Goal: Complete application form: Complete application form

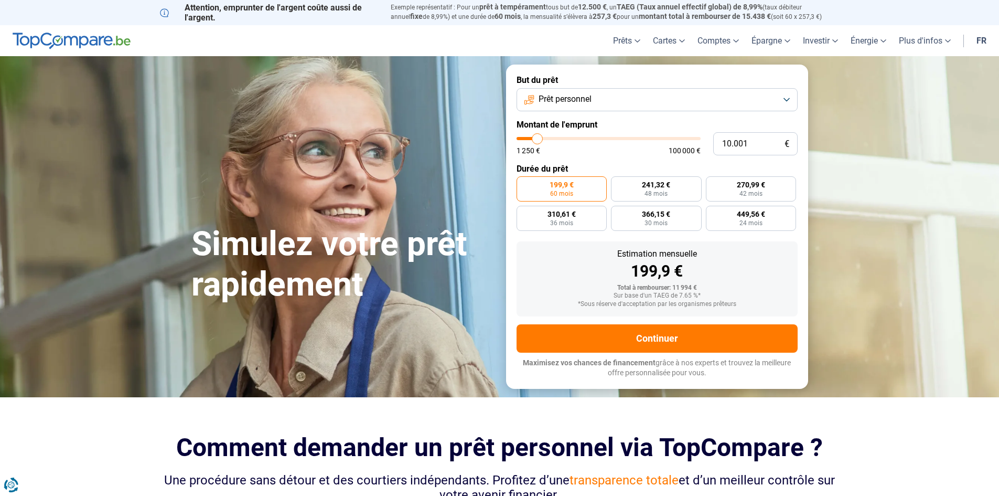
drag, startPoint x: 396, startPoint y: 128, endPoint x: 365, endPoint y: 124, distance: 31.7
drag, startPoint x: 677, startPoint y: 289, endPoint x: 692, endPoint y: 294, distance: 15.9
click at [692, 294] on div "Total à rembourser: 11 994 € Sur base d'un TAEG de 7.65 %* *Sous réserve d'acce…" at bounding box center [657, 296] width 264 height 24
click at [694, 224] on label "366,15 € 30 mois" at bounding box center [656, 218] width 91 height 25
click at [775, 296] on div "Sur base d'un TAEG de 7.65 %*" at bounding box center [657, 295] width 264 height 7
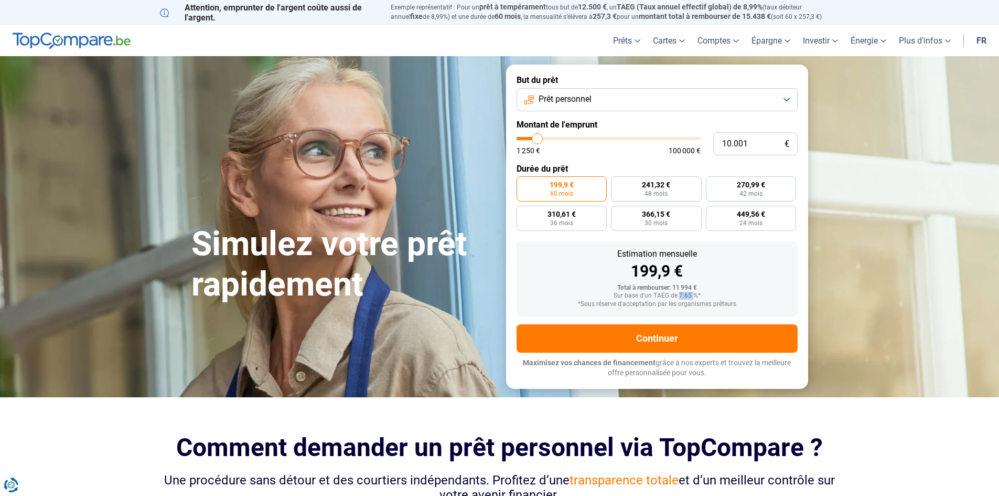
drag, startPoint x: 679, startPoint y: 294, endPoint x: 694, endPoint y: 297, distance: 15.0
click at [694, 297] on div "Sur base d'un TAEG de 7.65 %*" at bounding box center [657, 295] width 264 height 7
click at [602, 98] on button "Prêt personnel" at bounding box center [657, 99] width 281 height 23
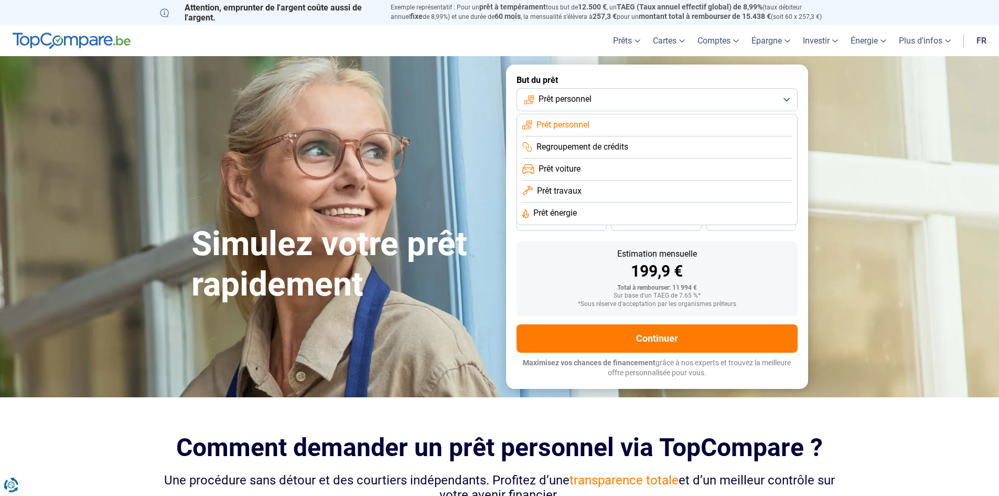
click at [565, 170] on span "Prêt voiture" at bounding box center [560, 169] width 42 height 12
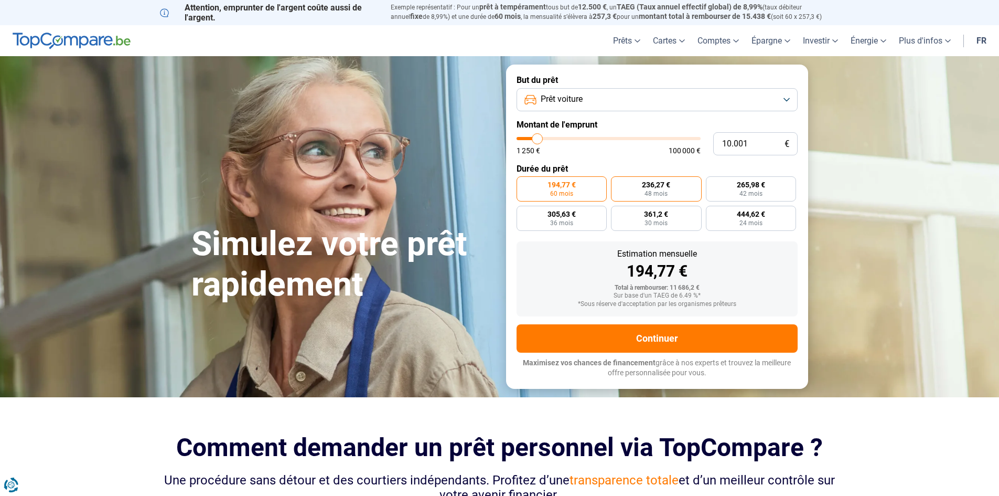
click at [657, 194] on span "48 mois" at bounding box center [656, 193] width 23 height 6
click at [618, 183] on input "236,27 € 48 mois" at bounding box center [614, 179] width 7 height 7
radio input "true"
click at [739, 210] on span "444,62 €" at bounding box center [751, 213] width 28 height 7
click at [713, 209] on input "444,62 € 24 mois" at bounding box center [709, 209] width 7 height 7
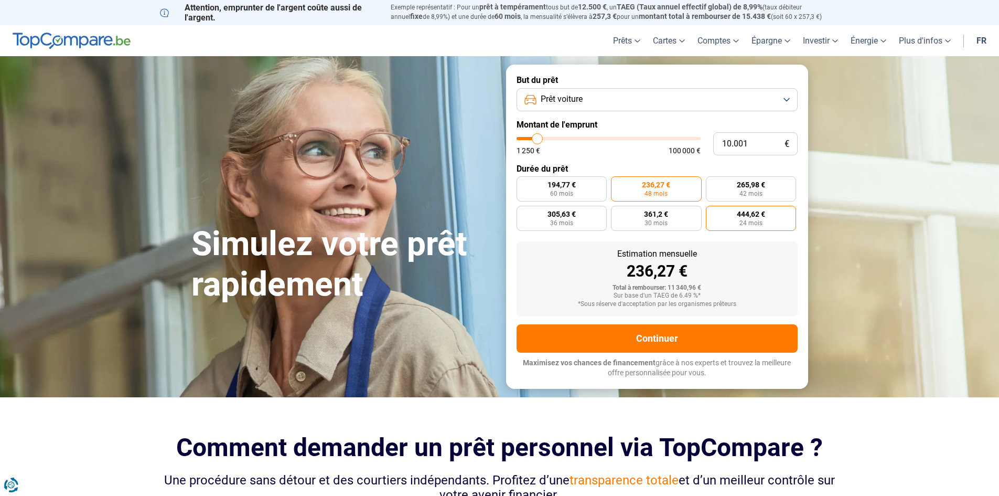
radio input "true"
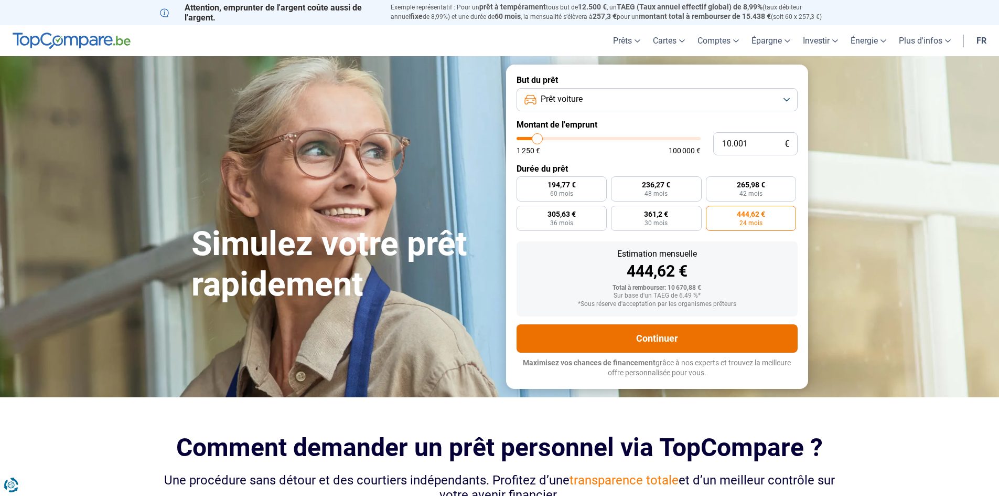
click at [588, 338] on button "Continuer" at bounding box center [657, 338] width 281 height 28
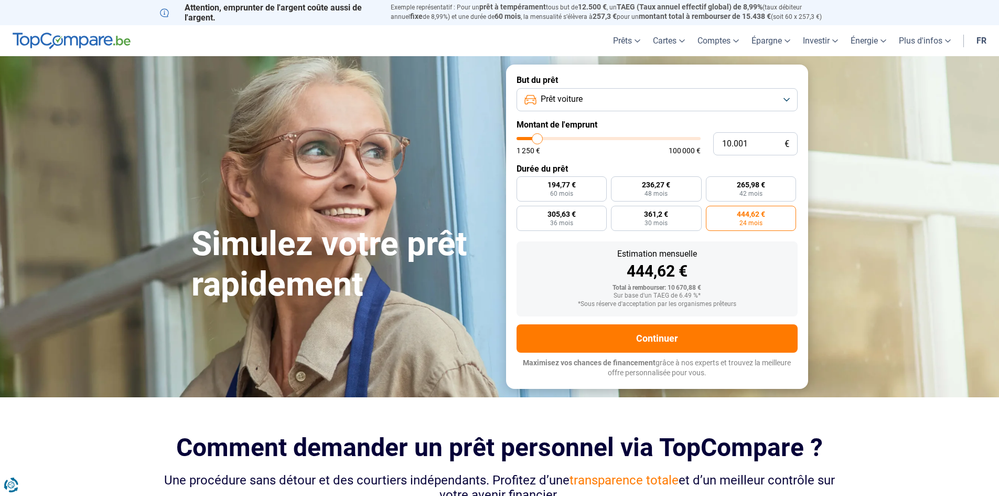
click at [635, 105] on button "Prêt voiture" at bounding box center [657, 99] width 281 height 23
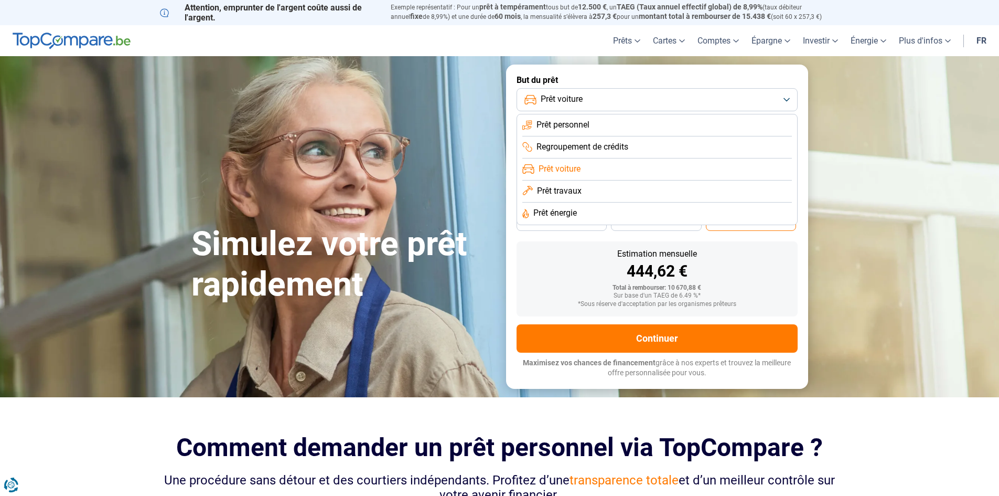
drag, startPoint x: 970, startPoint y: 259, endPoint x: 914, endPoint y: 283, distance: 60.9
click at [970, 258] on section "Simulez votre prêt rapidement Simulez votre prêt rapidement But du prêt Prêt vo…" at bounding box center [499, 226] width 999 height 340
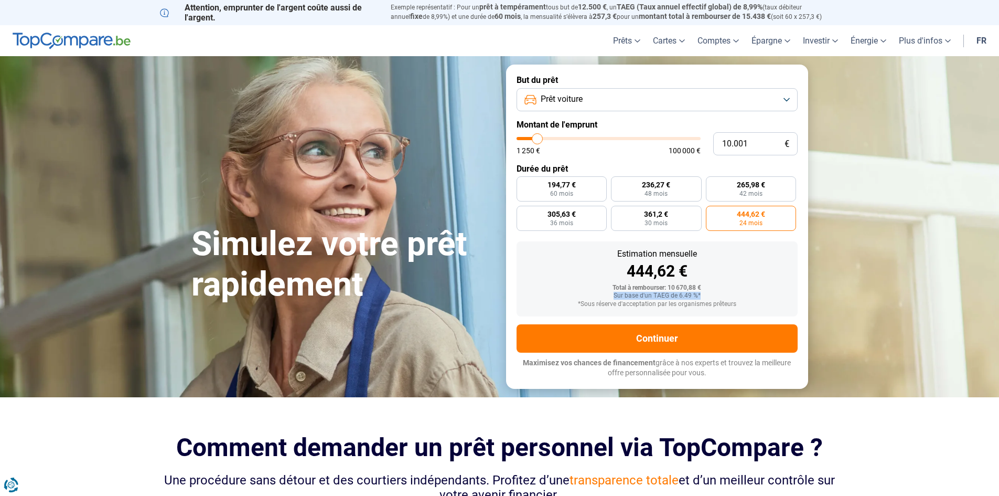
click at [730, 290] on div "Total à rembourser: 10 670,88 € Sur base d'un TAEG de 6.49 %* *Sous réserve d'a…" at bounding box center [657, 296] width 264 height 24
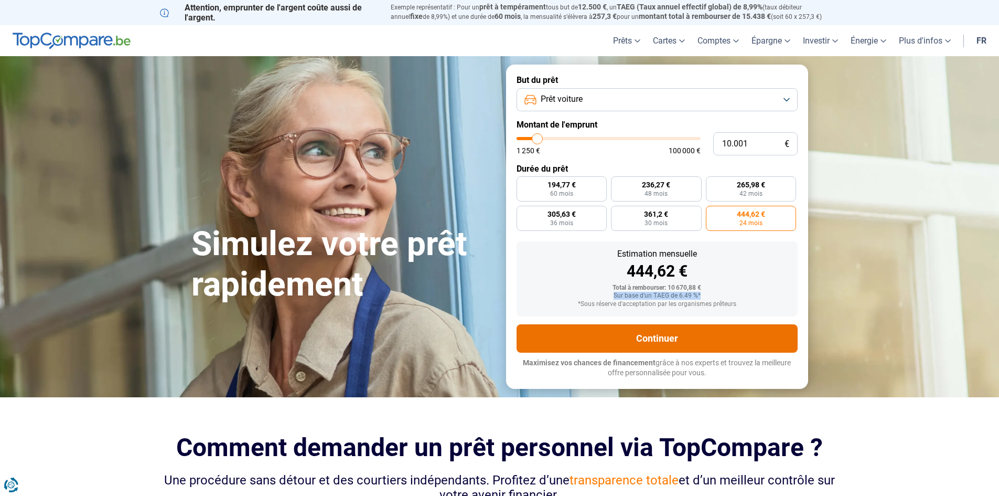
click at [644, 330] on button "Continuer" at bounding box center [657, 338] width 281 height 28
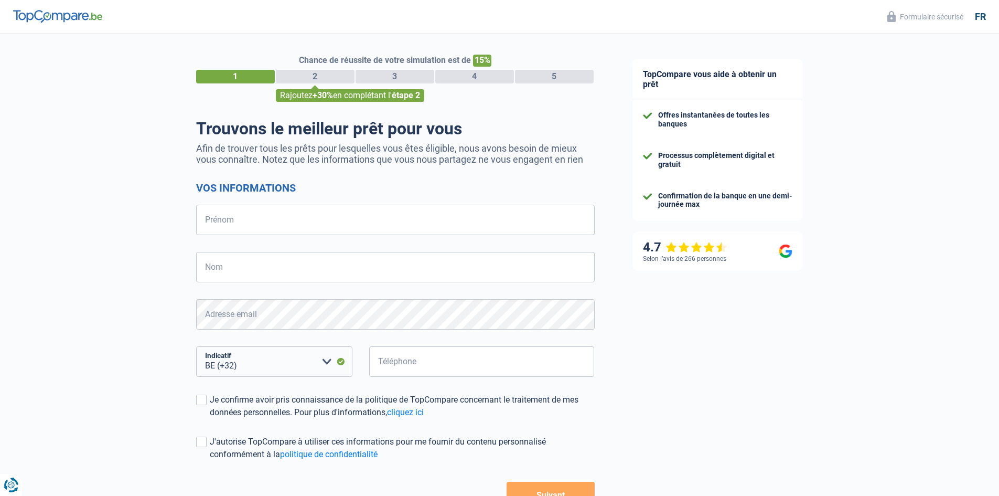
select select "32"
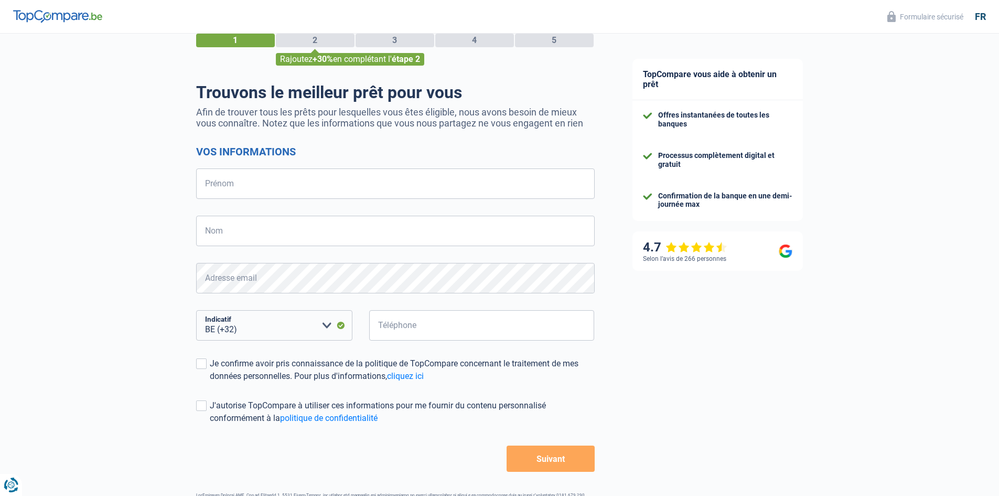
scroll to position [74, 0]
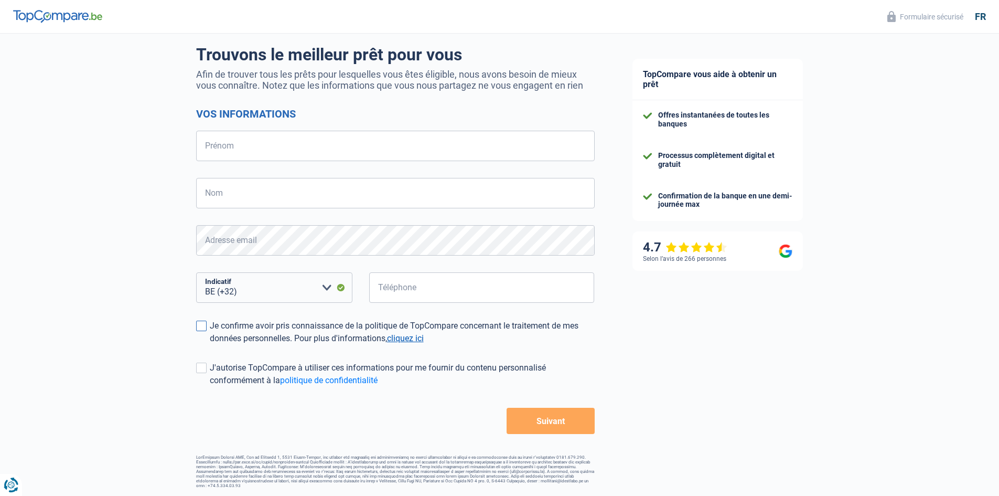
click at [421, 335] on link "cliquez ici" at bounding box center [405, 338] width 37 height 10
click at [339, 377] on link "politique de confidentialité" at bounding box center [329, 380] width 98 height 10
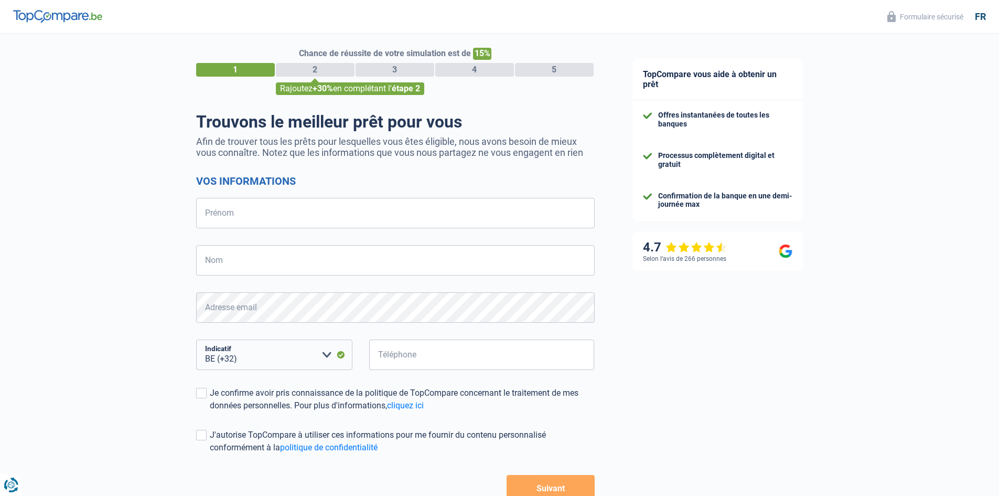
scroll to position [0, 0]
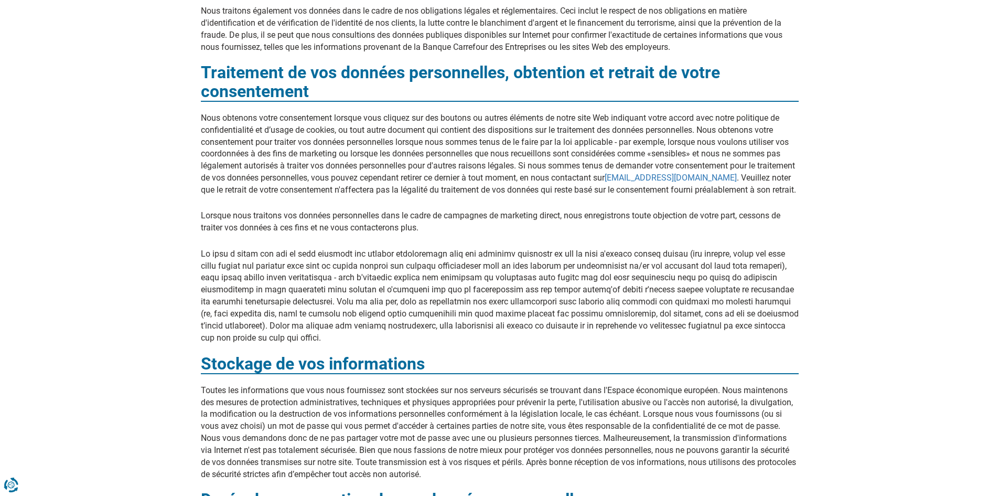
scroll to position [1626, 0]
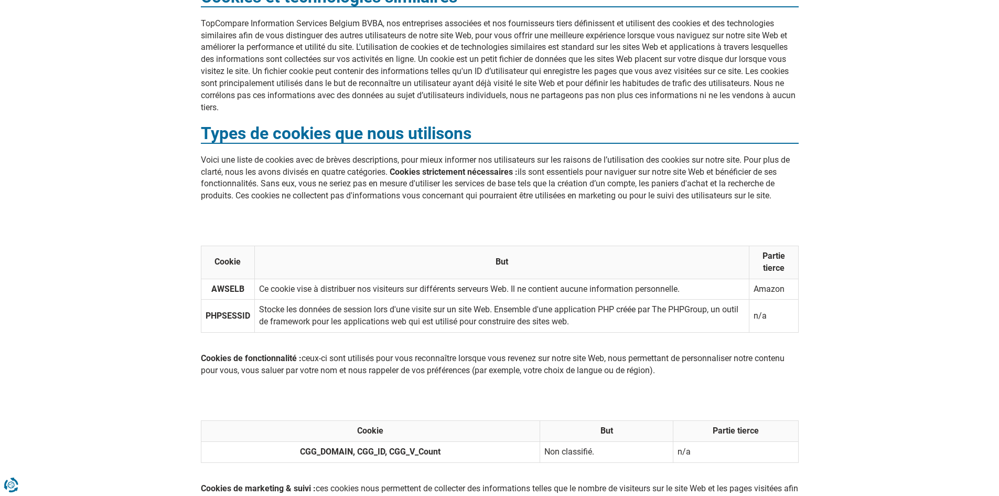
scroll to position [2937, 0]
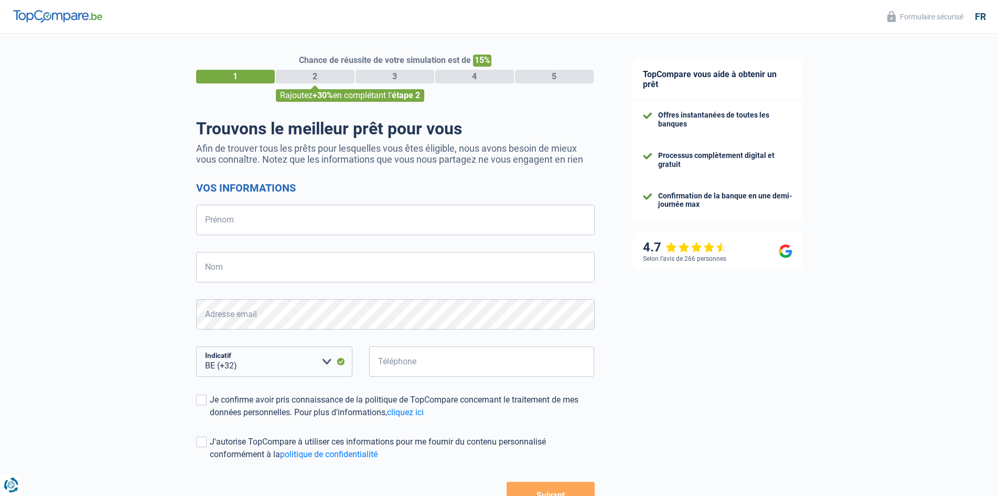
select select "32"
drag, startPoint x: 429, startPoint y: 72, endPoint x: 441, endPoint y: 68, distance: 12.1
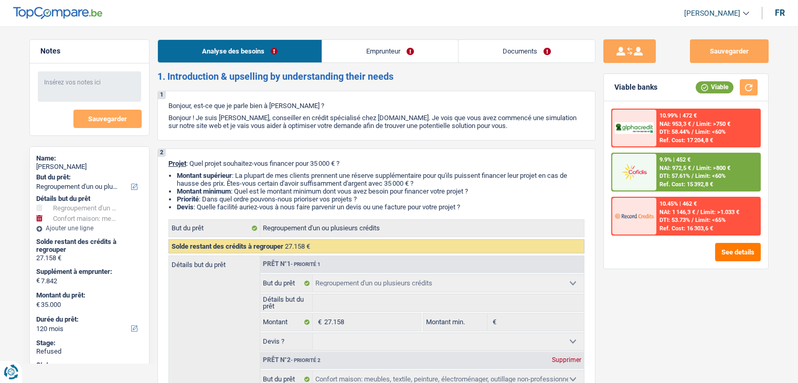
select select "refinancing"
select select "household"
select select "120"
select select "refinancing"
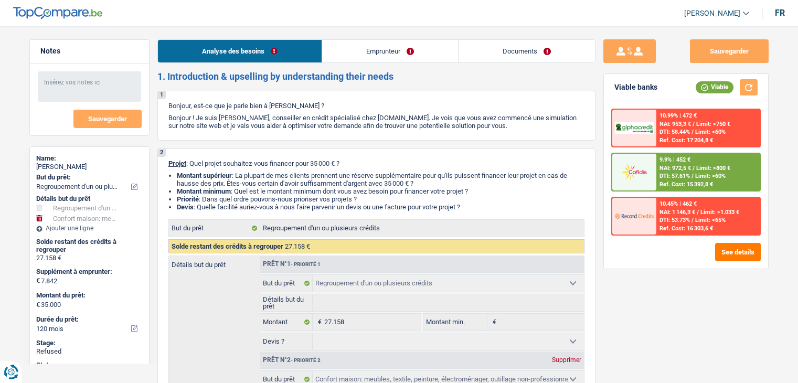
select select "refinancing"
select select "household"
select select "120"
select select "worker"
select select "netSalary"
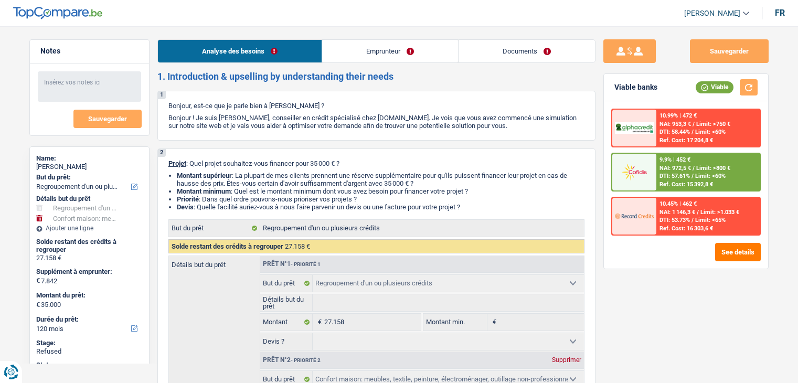
select select "rents"
select select "carLoan"
select select "72"
select select "personalLoan"
select select "familyEvent"
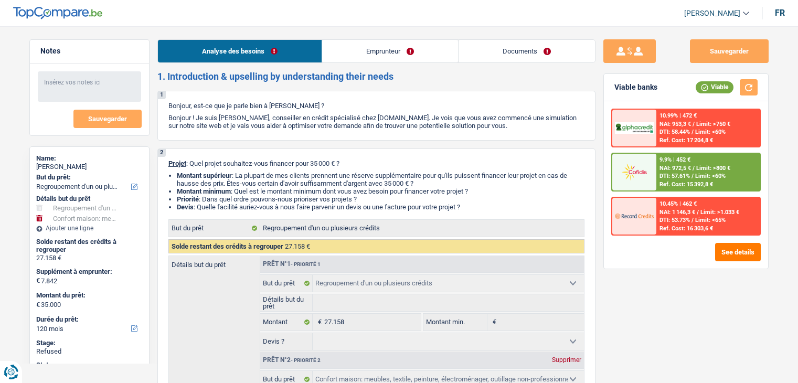
select select "36"
select select "personalSale"
select select "24"
select select "personalLoan"
select select "other"
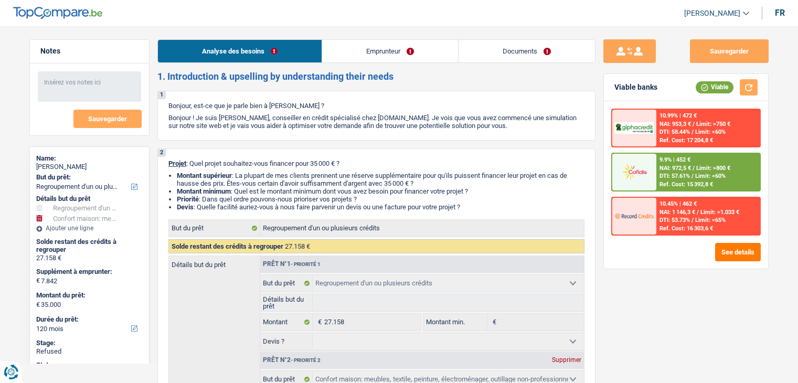
select select "30"
select select "refinancing"
select select "household"
select select "120"
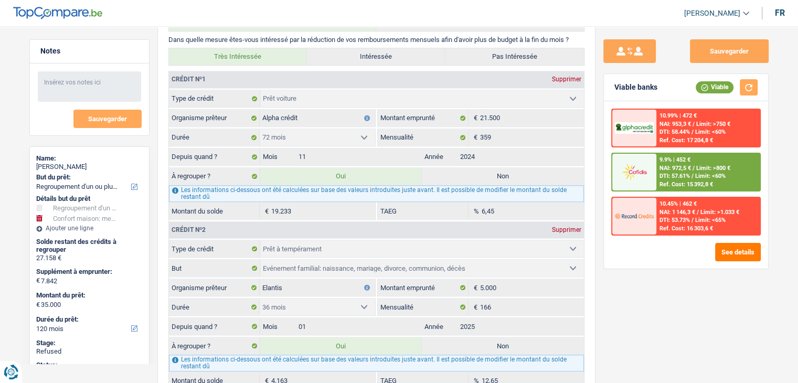
scroll to position [1101, 0]
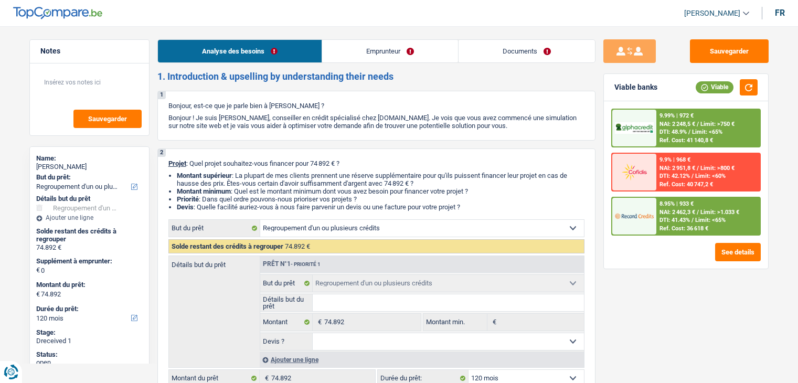
select select "refinancing"
select select "120"
select select "refinancing"
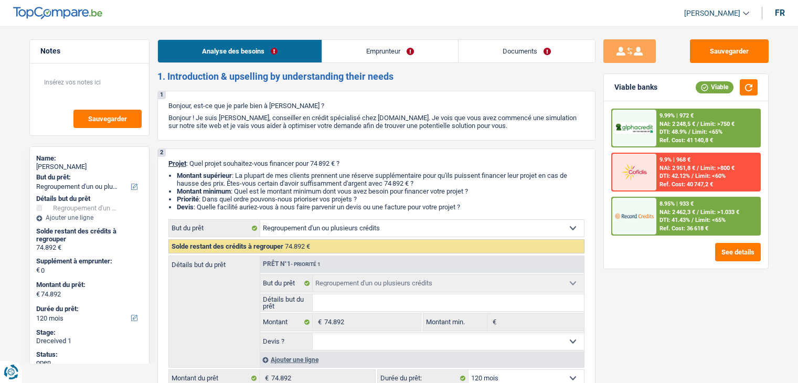
select select "120"
select select "unemployed"
select select "rentalIncome"
select select "unemployment"
select select "ownerWithMortgage"
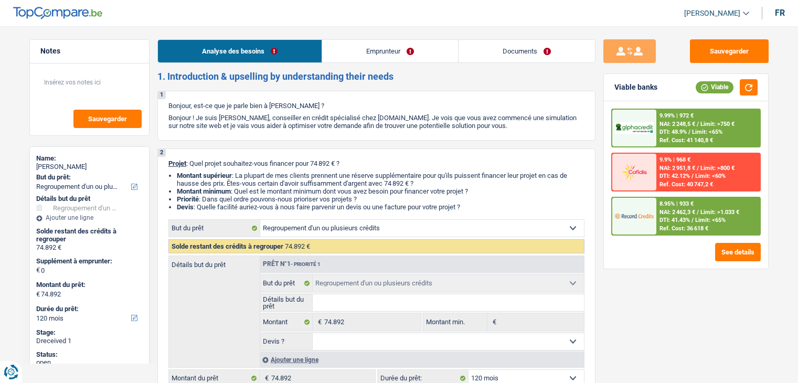
select select "mortgage"
select select "300"
select select "renovationLoan"
select select "120"
select select "cardOrCredit"
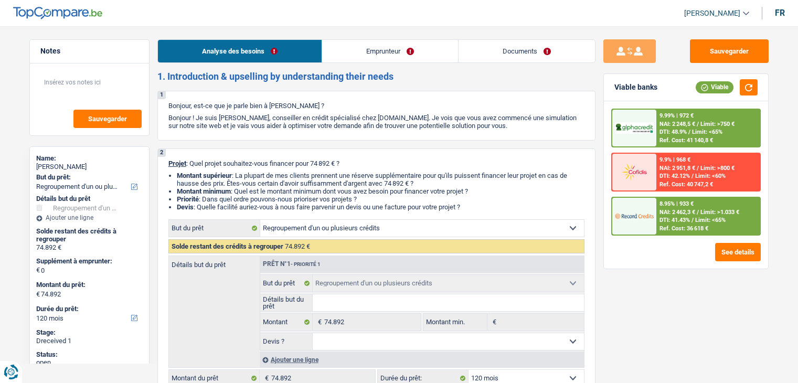
select select "refinancing"
select select "120"
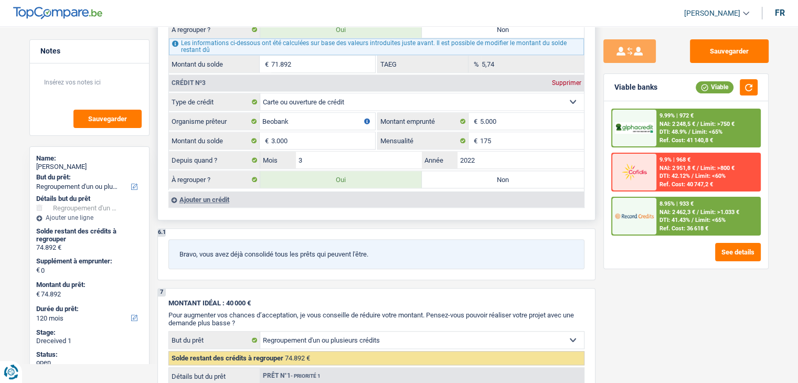
scroll to position [1154, 0]
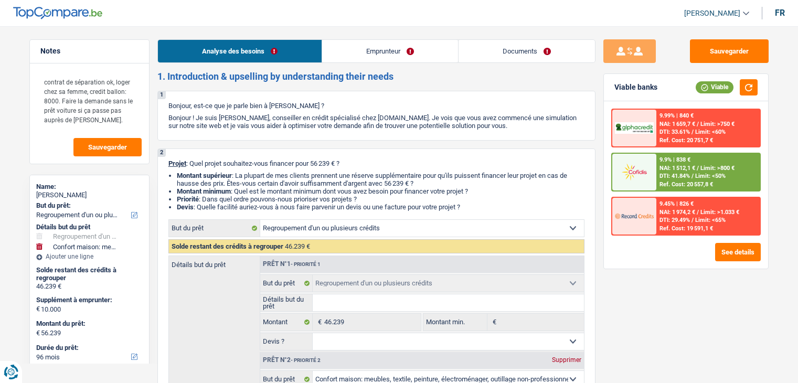
select select "refinancing"
select select "household"
select select "96"
select select "refinancing"
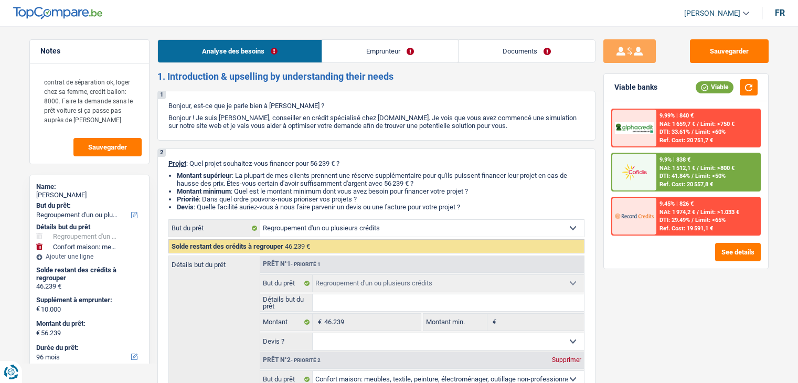
select select "refinancing"
select select "household"
select select "yes"
select select "96"
select select "worker"
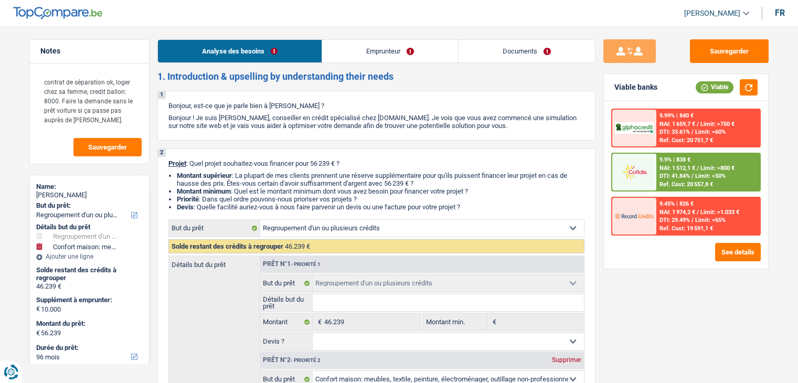
select select "netSalary"
select select "mealVouchers"
select select "liveWithParents"
select select "personalLoan"
select select "homeFurnishingOrRelocation"
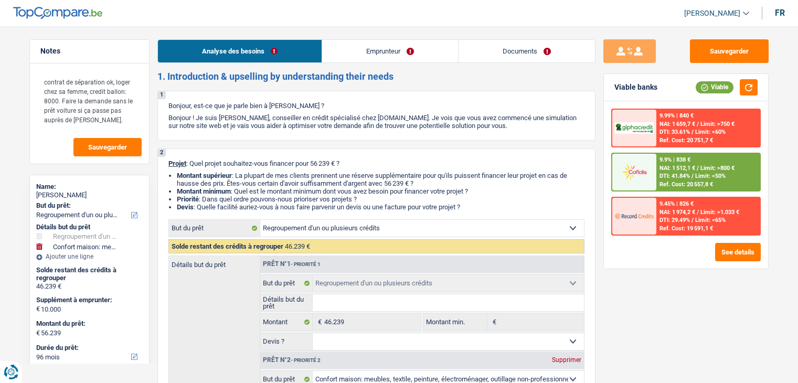
select select "120"
select select "carLoan"
select select "60"
select select "refinancing"
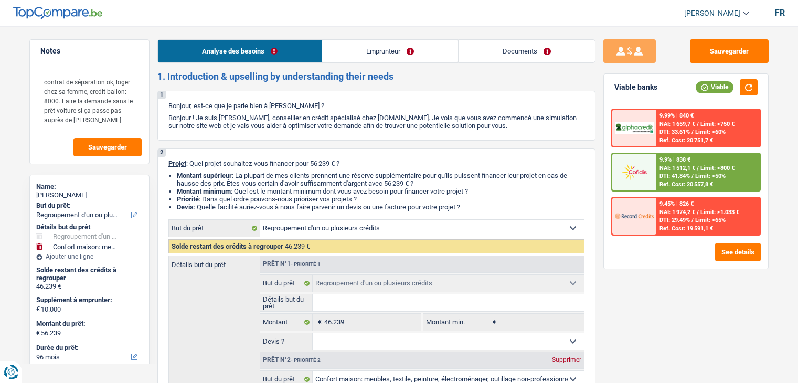
select select "household"
select select "yes"
select select "96"
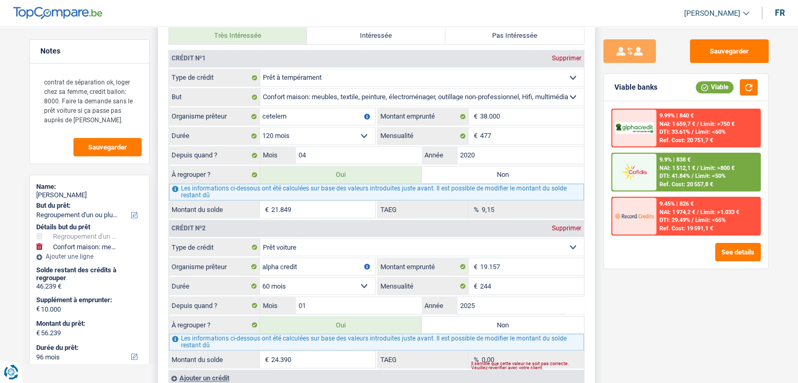
scroll to position [1049, 0]
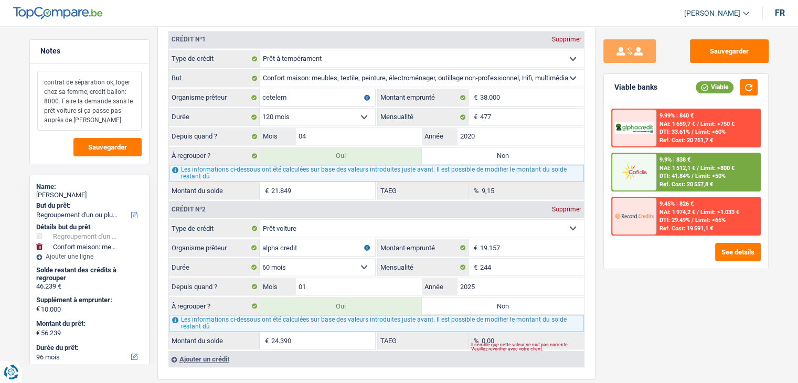
click at [51, 101] on textarea "contrat de séparation ok, loger chez sa femme, credit ballon: 8000. Faire la de…" at bounding box center [89, 101] width 104 height 60
click at [290, 332] on input "24.390" at bounding box center [323, 340] width 104 height 17
click at [292, 333] on input "24.390" at bounding box center [323, 340] width 104 height 17
click at [58, 100] on textarea "contrat de séparation ok, loger chez sa femme, credit ballon: 8000. Faire la de…" at bounding box center [89, 101] width 104 height 60
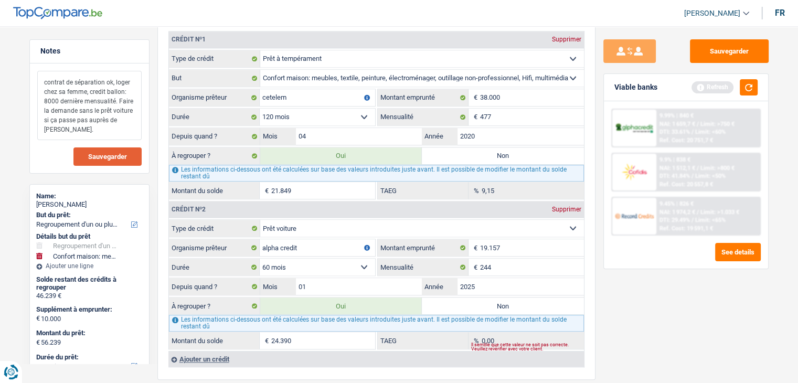
type textarea "contrat de séparation ok, loger chez sa femme, credit ballon: 8000 dernière men…"
click at [99, 154] on span "Sauvegarder" at bounding box center [107, 156] width 39 height 7
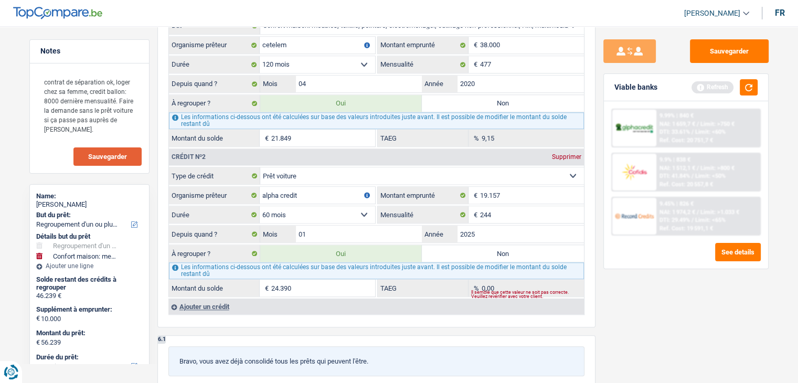
click at [729, 95] on div "Viable banks Refresh" at bounding box center [686, 87] width 164 height 27
click at [744, 93] on button "button" at bounding box center [749, 87] width 18 height 16
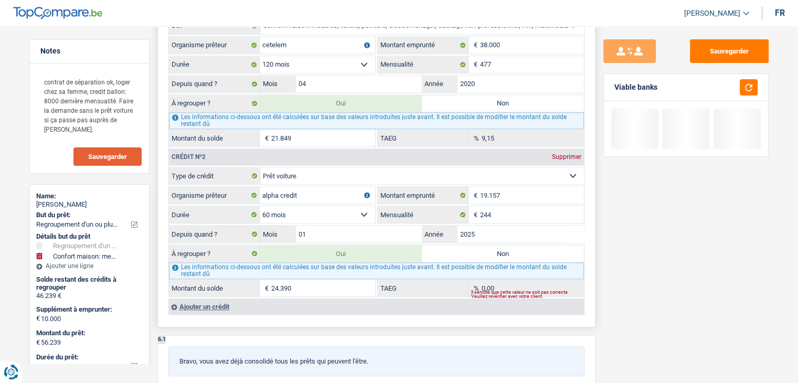
click at [506, 245] on label "Non" at bounding box center [503, 253] width 162 height 17
click at [506, 245] on input "Non" at bounding box center [503, 253] width 162 height 17
radio input "true"
type input "31.849"
select select "120"
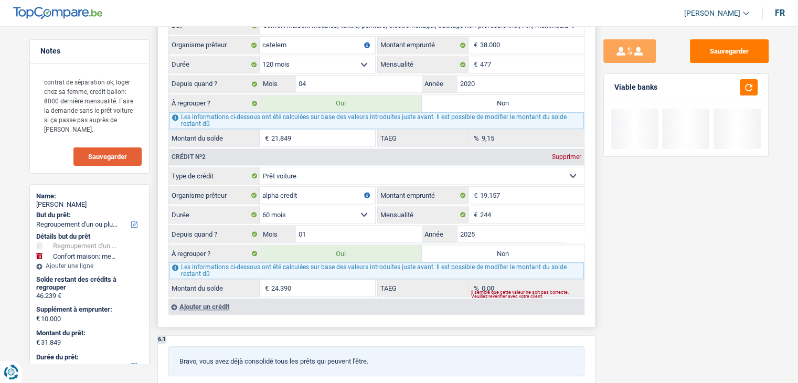
type input "21.849"
type input "31.849"
select select "120"
radio input "false"
type input "21.849"
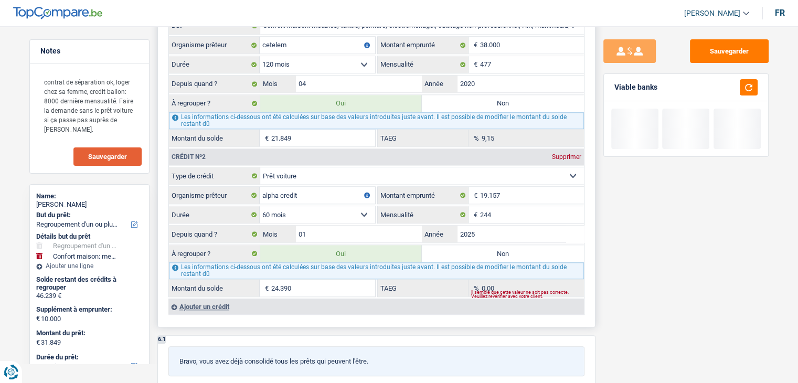
type input "31.849"
select select "120"
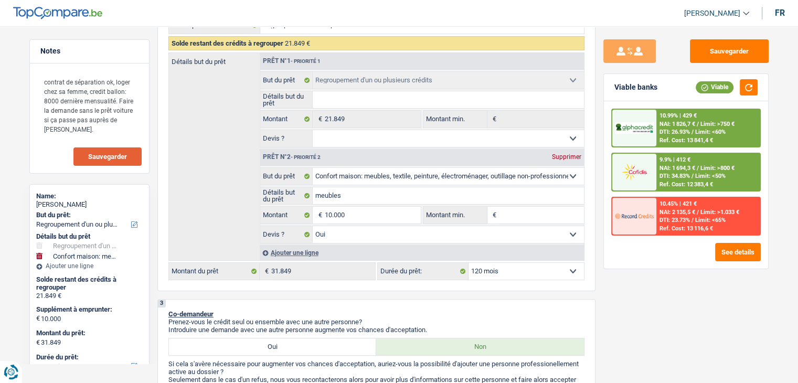
scroll to position [210, 0]
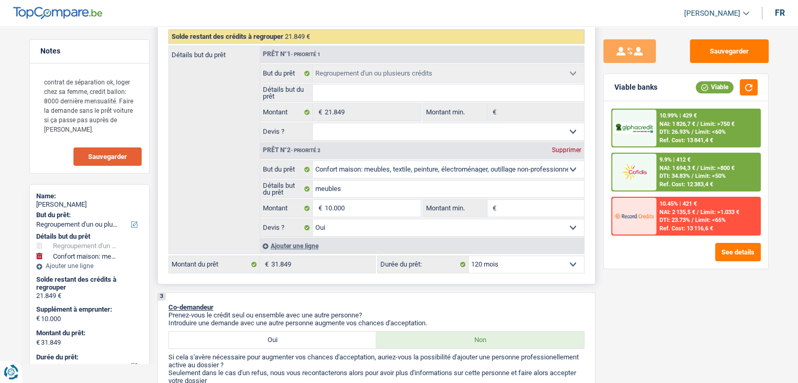
click at [483, 269] on select "12 mois 18 mois 24 mois 30 mois 36 mois 42 mois 48 mois 60 mois 72 mois 84 mois…" at bounding box center [525, 264] width 115 height 17
click at [512, 263] on select "12 mois 18 mois 24 mois 30 mois 36 mois 42 mois 48 mois 60 mois 72 mois 84 mois…" at bounding box center [525, 264] width 115 height 17
click at [514, 261] on select "12 mois 18 mois 24 mois 30 mois 36 mois 42 mois 48 mois 60 mois 72 mois 84 mois…" at bounding box center [525, 264] width 115 height 17
select select "96"
click at [468, 256] on select "12 mois 18 mois 24 mois 30 mois 36 mois 42 mois 48 mois 60 mois 72 mois 84 mois…" at bounding box center [525, 264] width 115 height 17
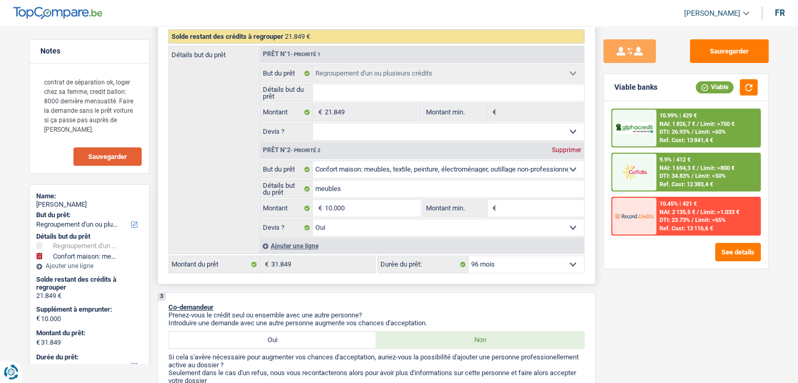
select select "96"
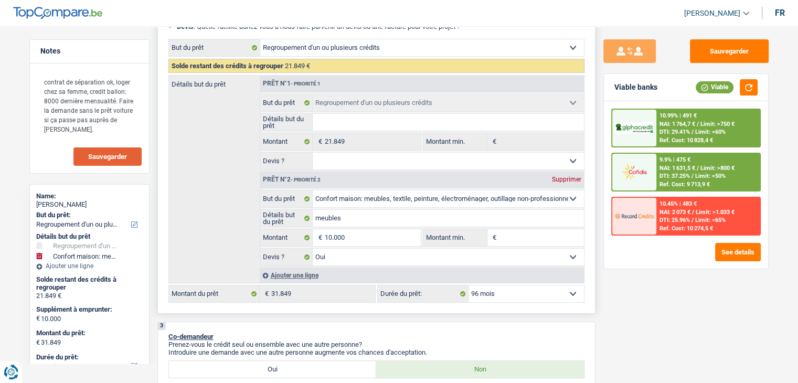
scroll to position [157, 0]
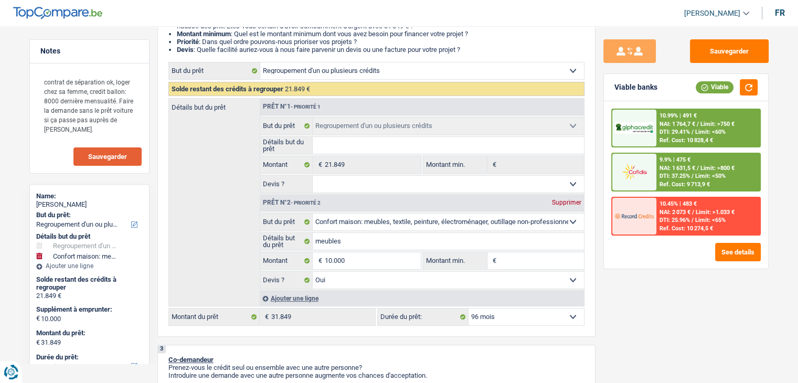
click at [703, 165] on span "Limit: >800 €" at bounding box center [717, 168] width 34 height 7
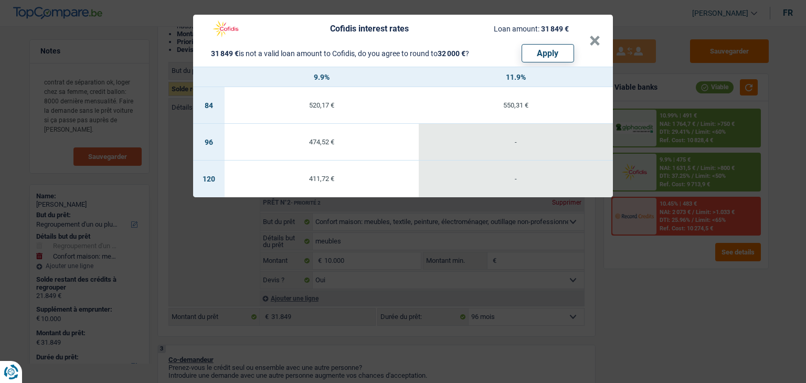
click at [729, 132] on div "Cofidis interest rates Loan amount: 31 849 € 31 849 € is not a valid loan amoun…" at bounding box center [403, 191] width 806 height 383
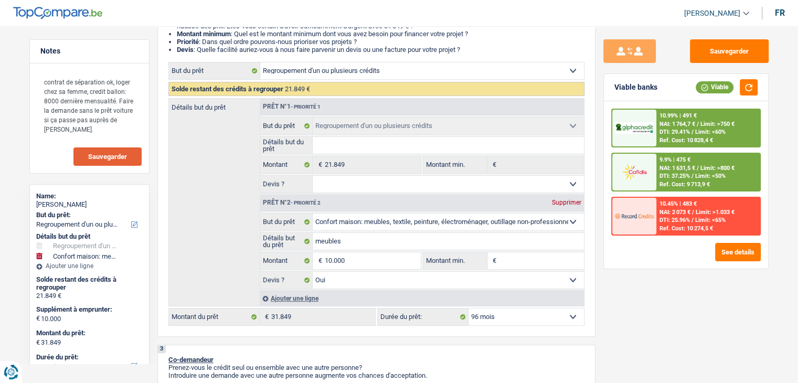
click at [672, 135] on span "DTI: 29.41%" at bounding box center [674, 132] width 30 height 7
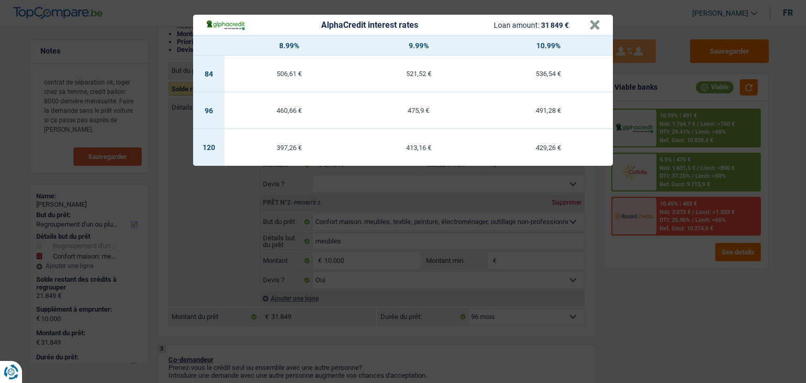
click at [664, 264] on div "AlphaCredit interest rates Loan amount: 31 849 € × 8.99% 9.99% 10.99% 84 506,61…" at bounding box center [403, 191] width 806 height 383
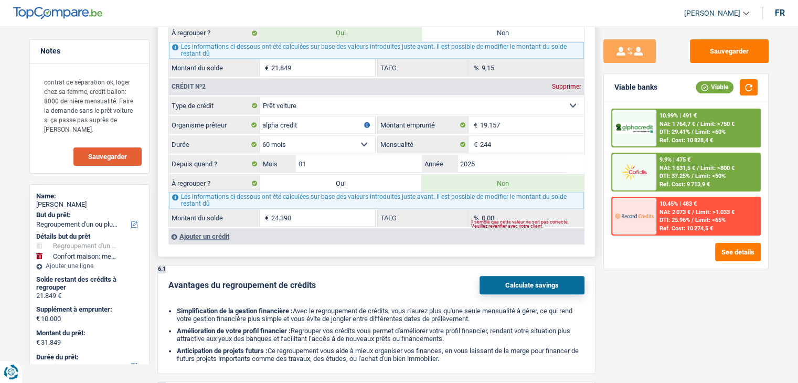
scroll to position [1154, 0]
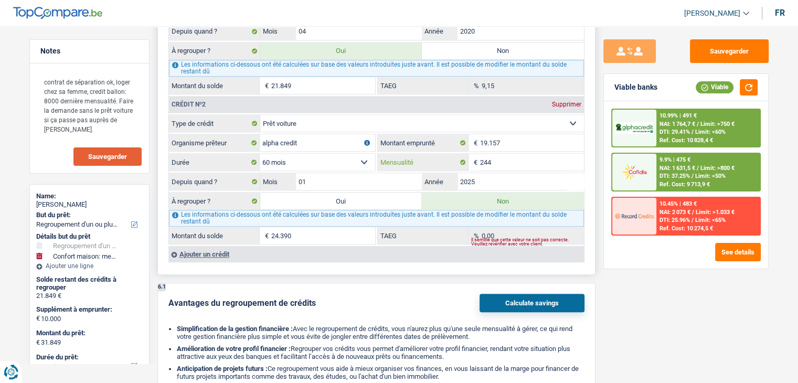
click at [514, 160] on input "244" at bounding box center [532, 162] width 104 height 17
click at [306, 233] on input "24.390" at bounding box center [323, 235] width 104 height 17
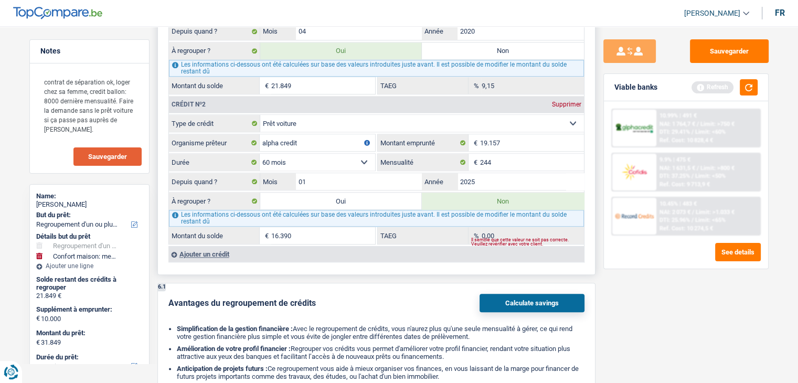
click at [278, 227] on input "16.390" at bounding box center [323, 235] width 104 height 17
type input "24.390"
click at [367, 246] on div "Ajouter un crédit" at bounding box center [375, 254] width 415 height 16
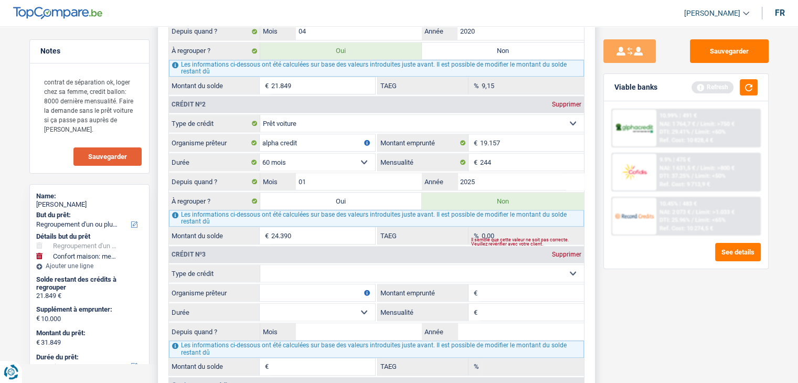
click at [573, 251] on div "Crédit nº3 Supprimer" at bounding box center [376, 254] width 415 height 17
click at [572, 251] on div "Crédit nº3 Supprimer" at bounding box center [376, 254] width 415 height 17
click at [570, 251] on div "Supprimer" at bounding box center [566, 254] width 35 height 6
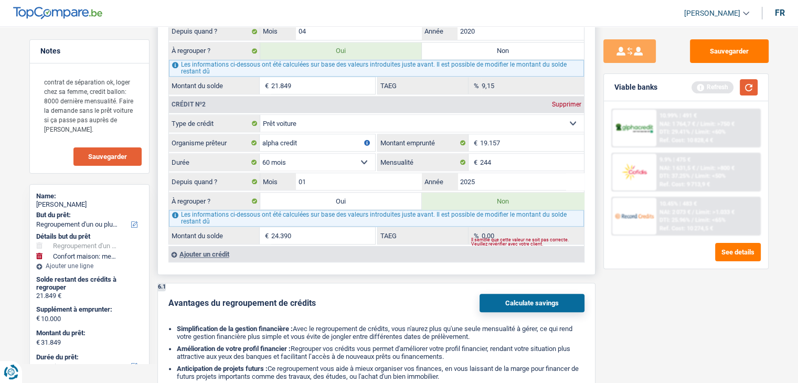
click at [745, 85] on button "button" at bounding box center [749, 87] width 18 height 16
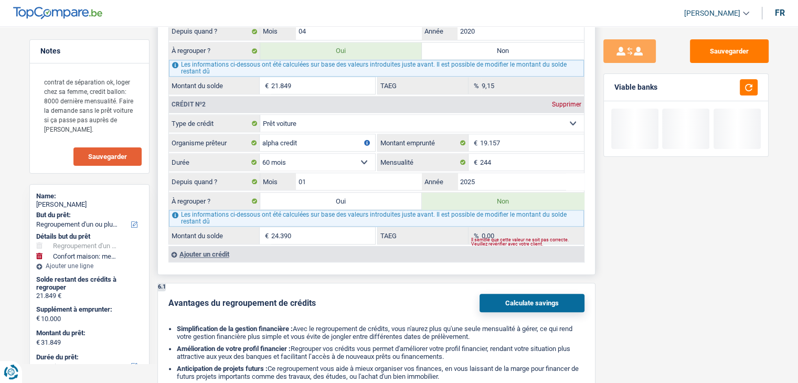
click at [306, 199] on label "Oui" at bounding box center [341, 200] width 162 height 17
click at [306, 199] on input "Oui" at bounding box center [341, 200] width 162 height 17
radio input "true"
type input "56.239"
type input "46.239"
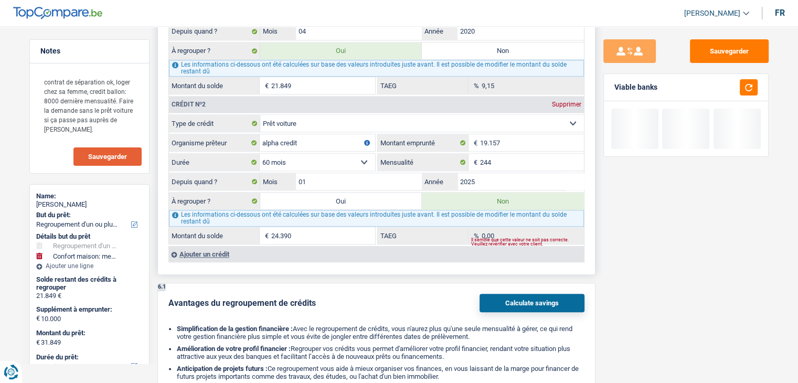
type input "56.239"
radio input "false"
type input "46.239"
type input "56.239"
select select "144"
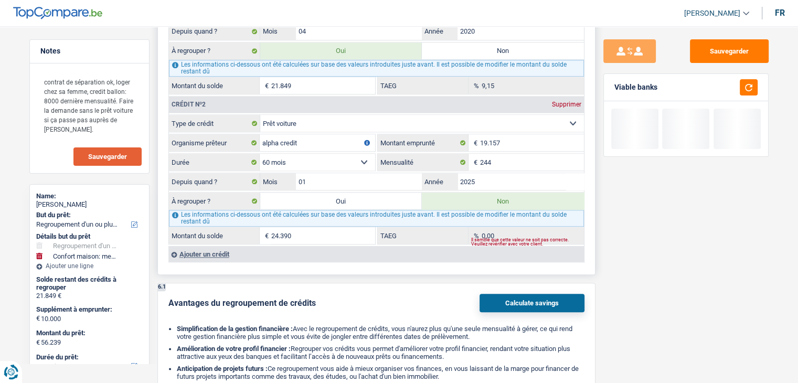
select select "144"
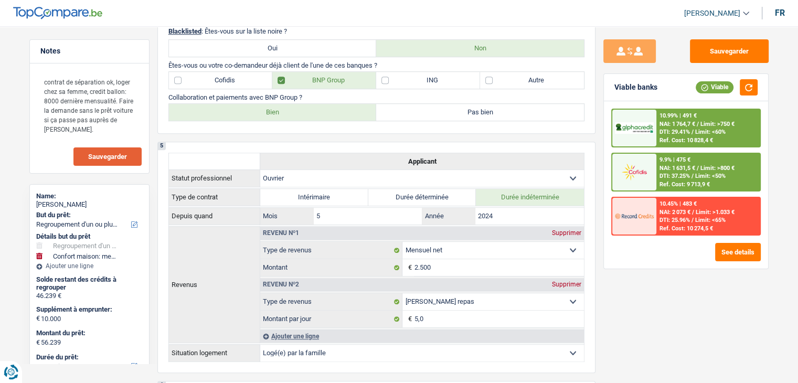
scroll to position [734, 0]
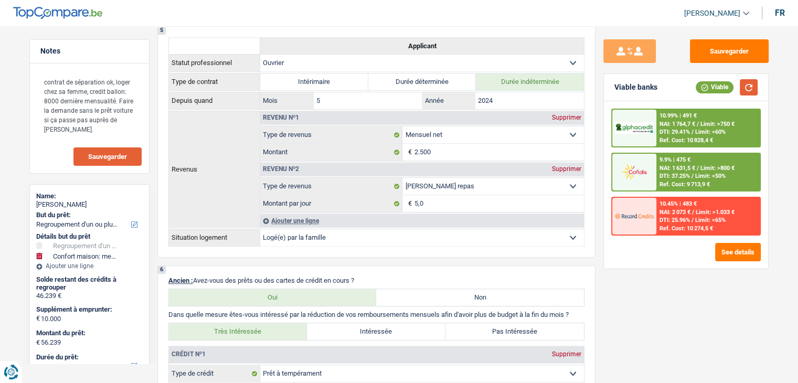
click at [751, 92] on button "button" at bounding box center [749, 87] width 18 height 16
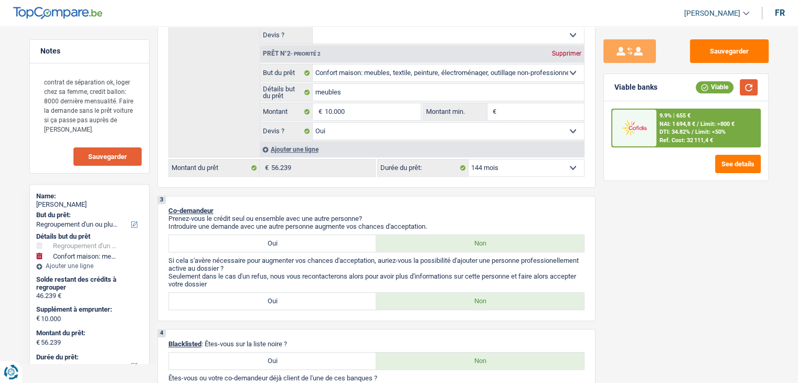
scroll to position [262, 0]
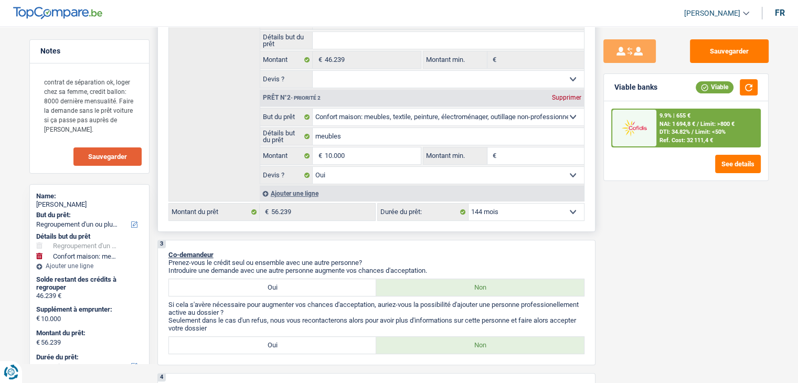
click at [498, 210] on select "12 mois 18 mois 24 mois 30 mois 36 mois 42 mois 48 mois 60 mois 72 mois 84 mois…" at bounding box center [525, 212] width 115 height 17
select select "96"
click at [468, 204] on select "12 mois 18 mois 24 mois 30 mois 36 mois 42 mois 48 mois 60 mois 72 mois 84 mois…" at bounding box center [525, 212] width 115 height 17
select select "96"
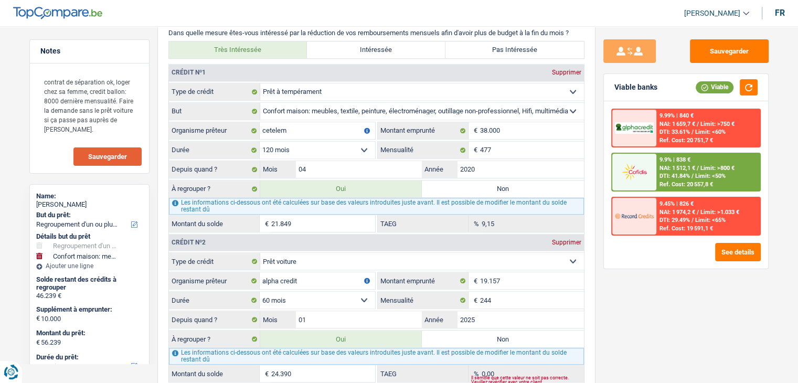
scroll to position [1049, 0]
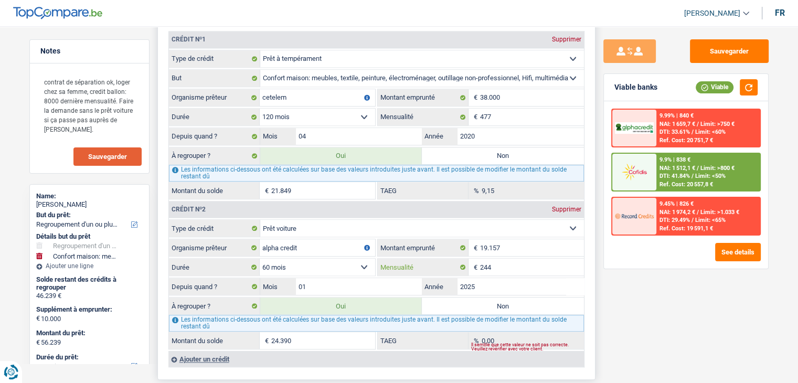
click at [513, 265] on input "244" at bounding box center [532, 267] width 104 height 17
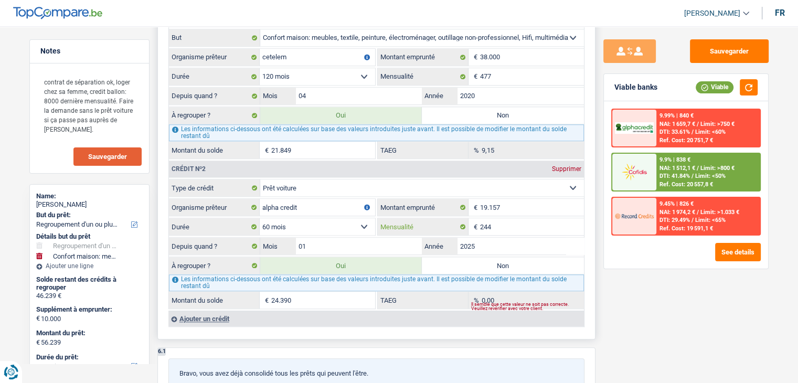
scroll to position [1154, 0]
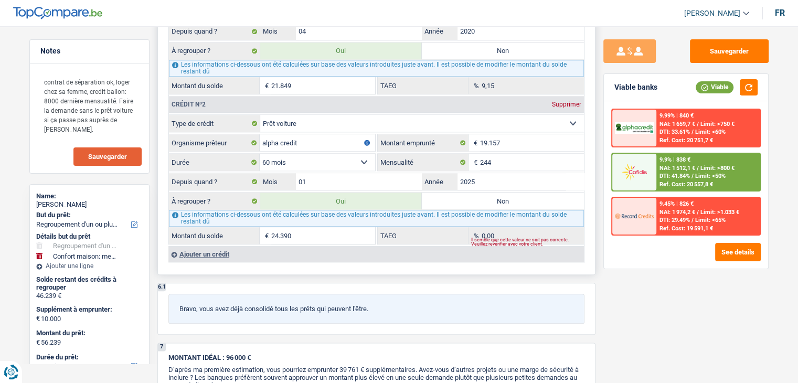
click at [300, 232] on input "24.390" at bounding box center [323, 235] width 104 height 17
type input "48.239"
select select "144"
type input "38.239"
type input "48.239"
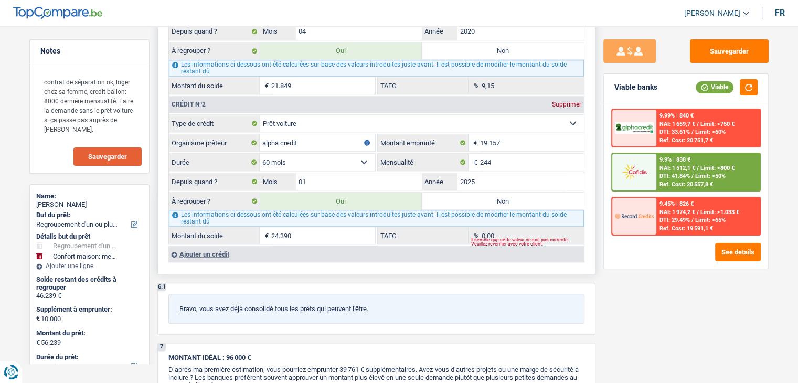
select select "144"
type input "16.390"
type input "38.239"
type input "48.239"
select select "144"
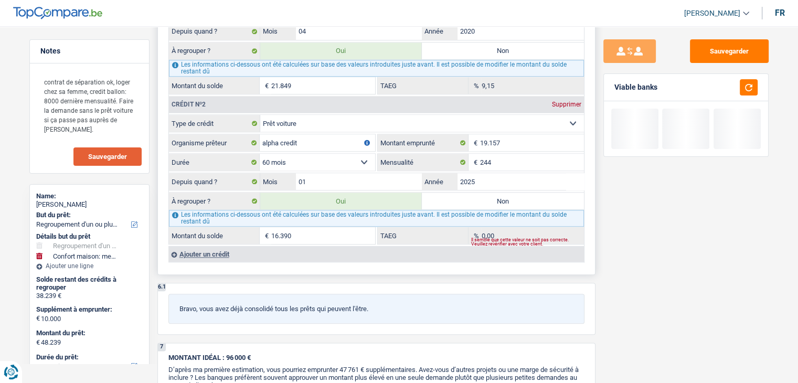
click at [275, 227] on input "16.390" at bounding box center [323, 235] width 104 height 17
click at [279, 227] on input "16.390" at bounding box center [323, 235] width 104 height 17
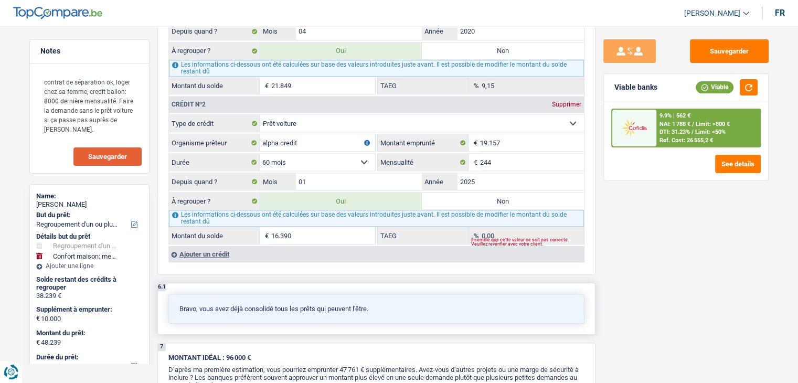
type input "1.390"
type input "33.239"
select select "120"
type input "23.239"
type input "33.239"
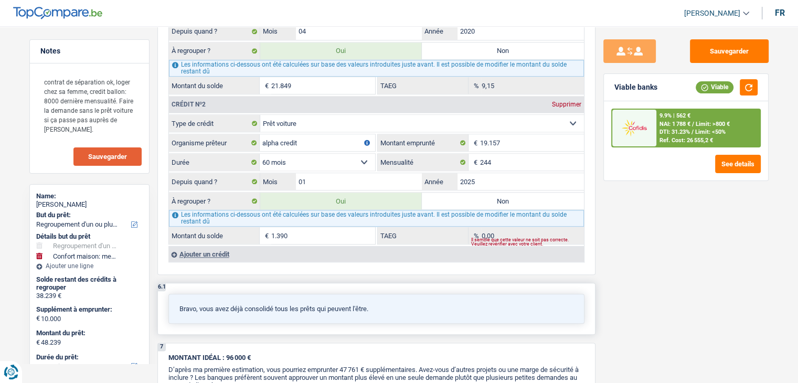
select select "120"
type input "23.239"
type input "33.239"
select select "120"
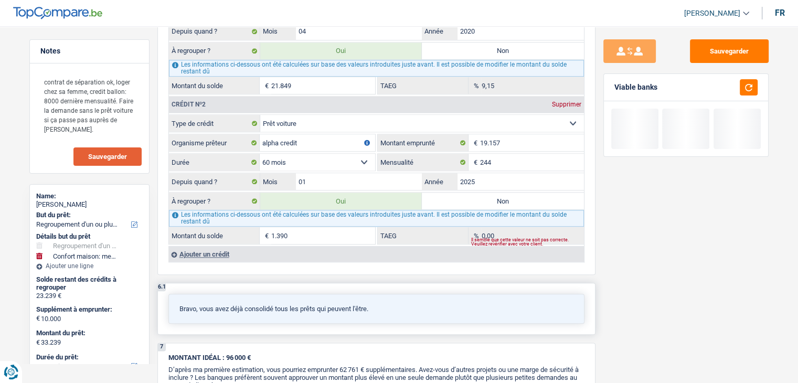
type input "390"
type input "32.239"
type input "22.239"
type input "32.239"
type input "22.239"
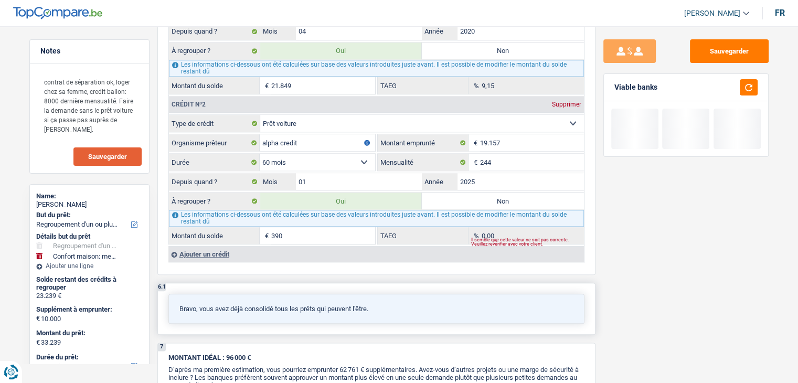
type input "32.239"
type input "2.390"
type input "34.239"
type input "24.239"
type input "34.239"
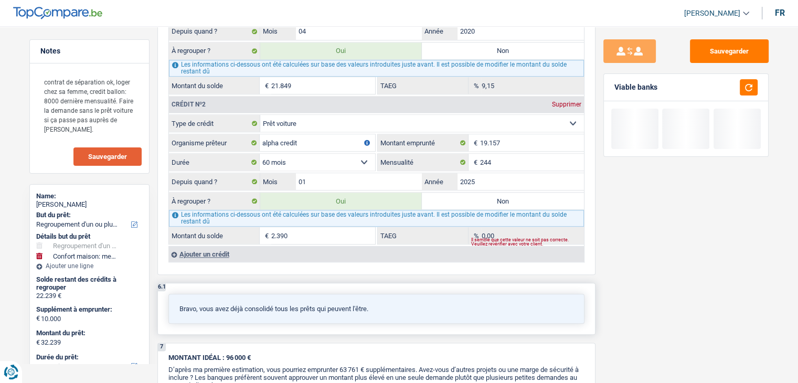
type input "24.239"
type input "34.239"
type input "56.239"
type input "46.239"
type input "56.239"
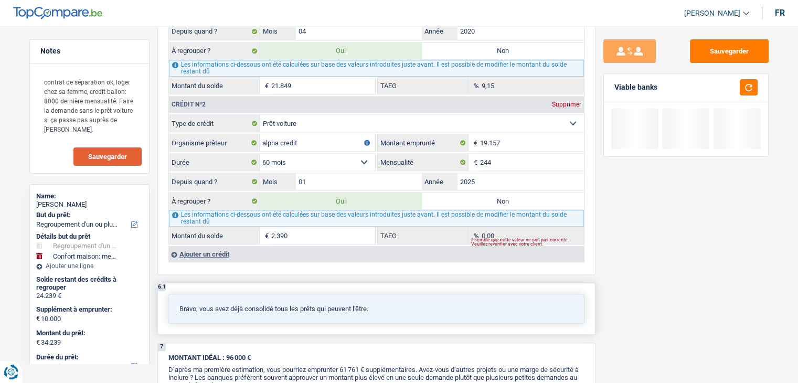
type input "24.390"
type input "46.239"
type input "56.239"
select select "144"
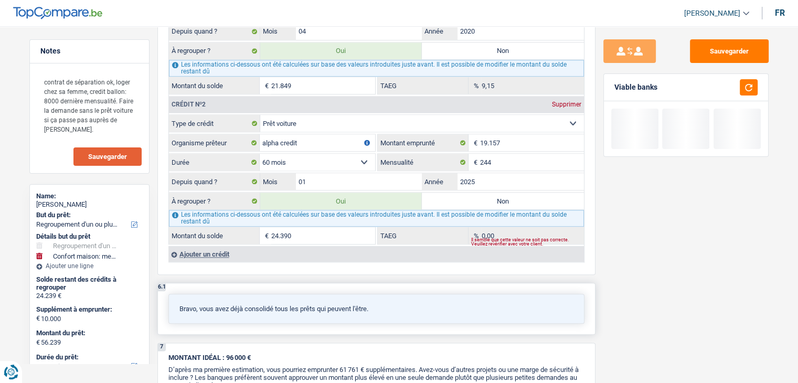
select select "144"
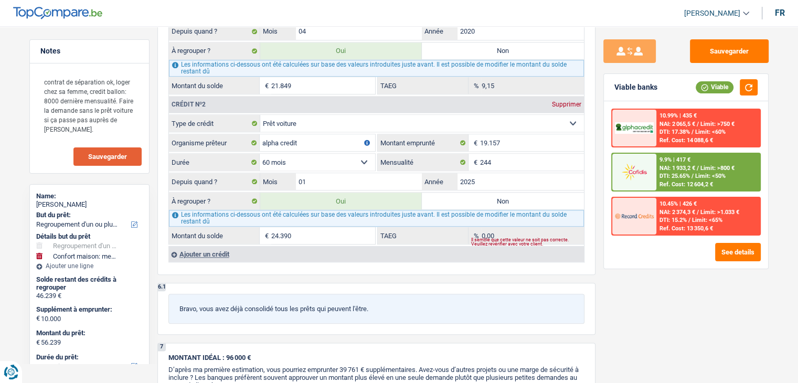
type input "24.390"
drag, startPoint x: 640, startPoint y: 281, endPoint x: 644, endPoint y: 262, distance: 19.2
click at [640, 282] on div "Sauvegarder Viable banks Viable 10.99% | 435 € NAI: 2 065,5 € / Limit: >750 € D…" at bounding box center [685, 201] width 181 height 324
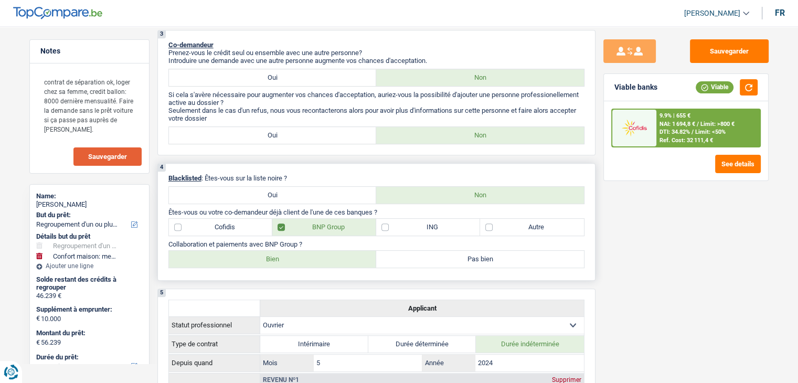
scroll to position [262, 0]
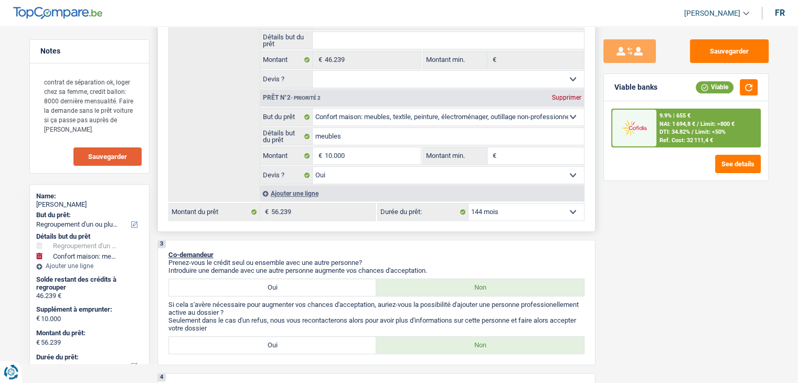
click at [522, 216] on select "12 mois 18 mois 24 mois 30 mois 36 mois 42 mois 48 mois 60 mois 72 mois 84 mois…" at bounding box center [525, 212] width 115 height 17
select select "96"
click at [468, 204] on select "12 mois 18 mois 24 mois 30 mois 36 mois 42 mois 48 mois 60 mois 72 mois 84 mois…" at bounding box center [525, 212] width 115 height 17
select select "96"
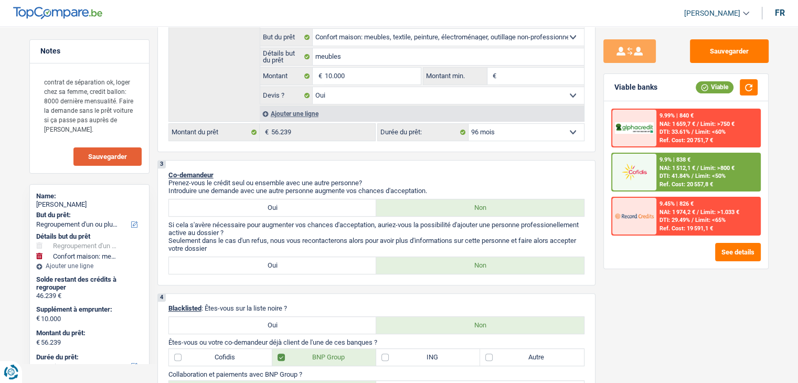
scroll to position [367, 0]
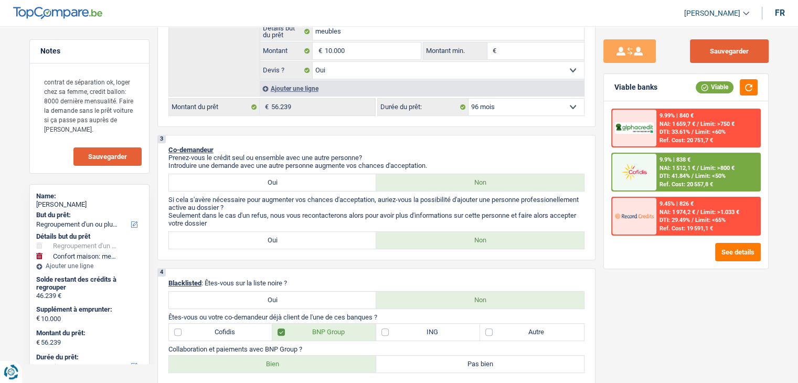
click at [729, 56] on button "Sauvegarder" at bounding box center [729, 51] width 79 height 24
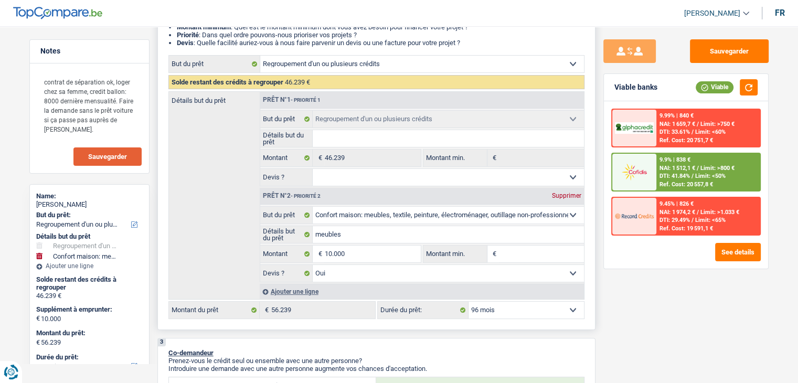
scroll to position [157, 0]
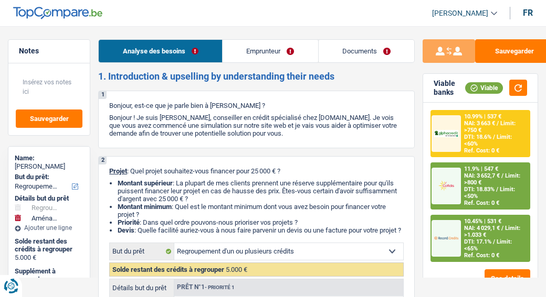
select select "refinancing"
select select "movingOrInstallation"
select select "60"
select select "refinancing"
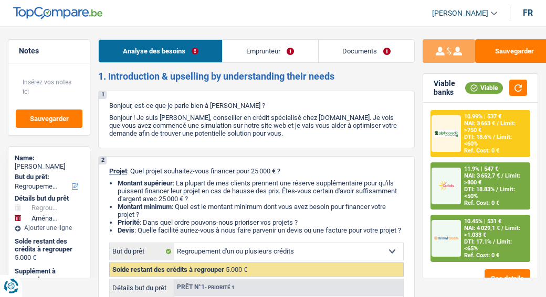
select select "refinancing"
select select "movingOrInstallation"
select select "yes"
select select "60"
select select "worker"
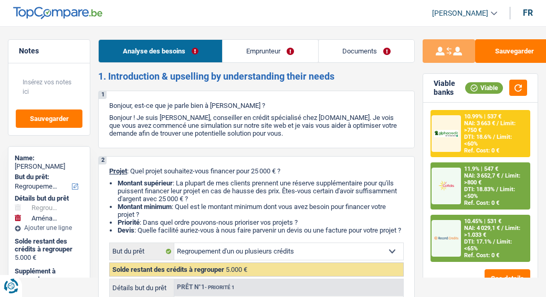
select select "netSalary"
select select "mealVouchers"
select select "rents"
select select "cardOrCredit"
select select "refinancing"
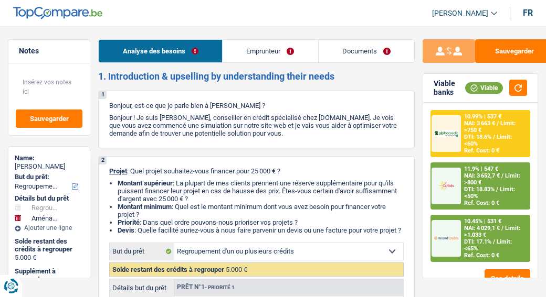
select select "refinancing"
select select "movingOrInstallation"
select select "yes"
select select "60"
select select "32"
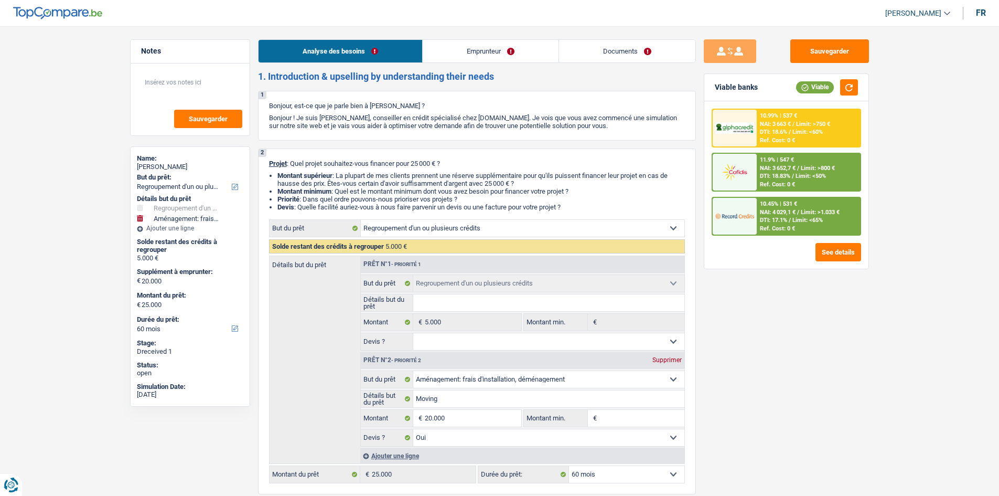
click at [481, 52] on link "Emprunteur" at bounding box center [491, 51] width 136 height 23
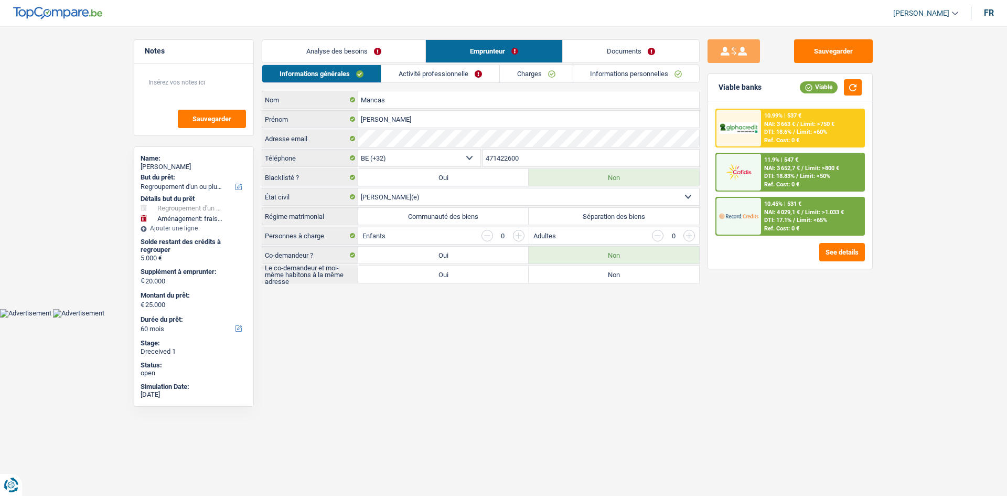
click at [456, 70] on link "Activité professionnelle" at bounding box center [440, 73] width 118 height 17
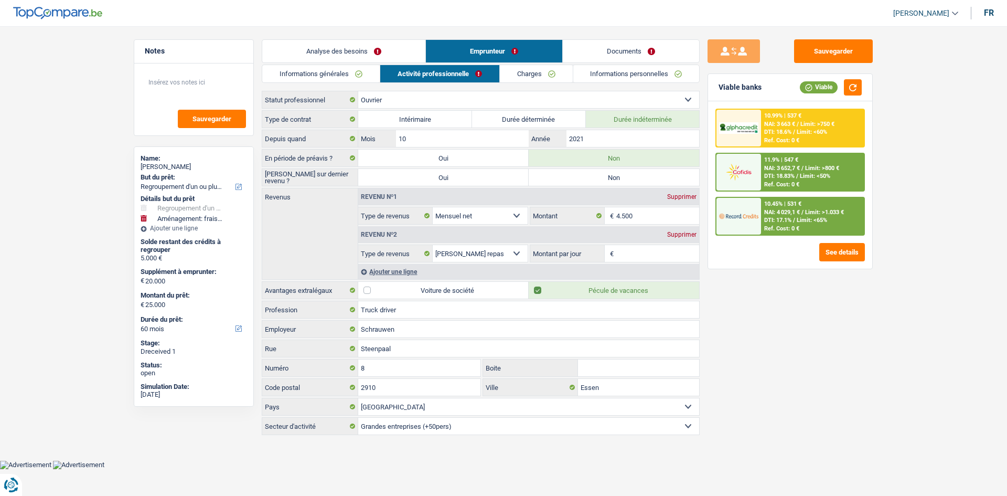
click at [522, 73] on link "Charges" at bounding box center [536, 73] width 73 height 17
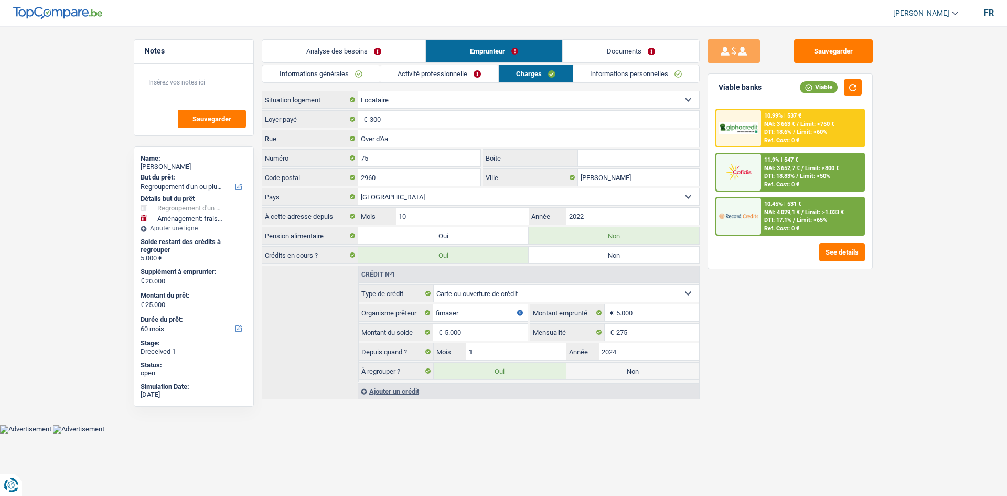
click at [545, 79] on link "Informations personnelles" at bounding box center [636, 73] width 126 height 17
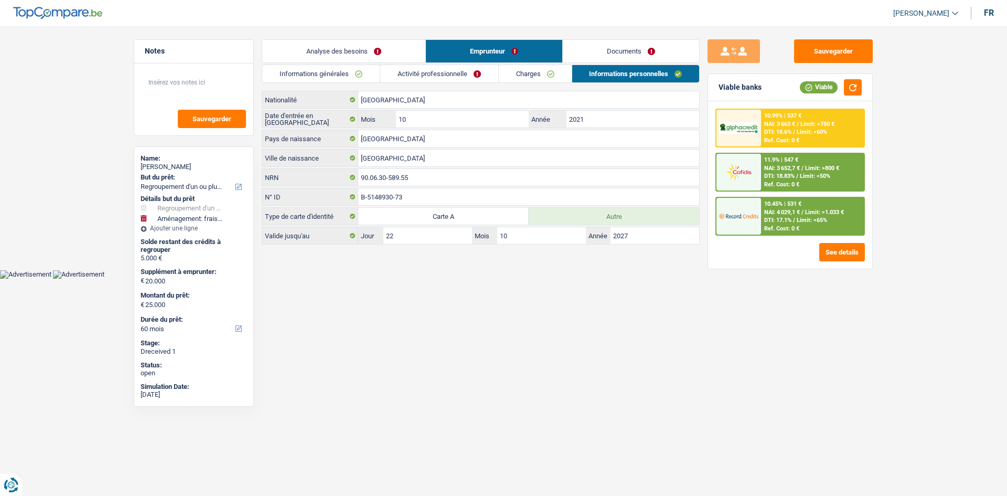
click at [545, 59] on link "Documents" at bounding box center [631, 51] width 136 height 23
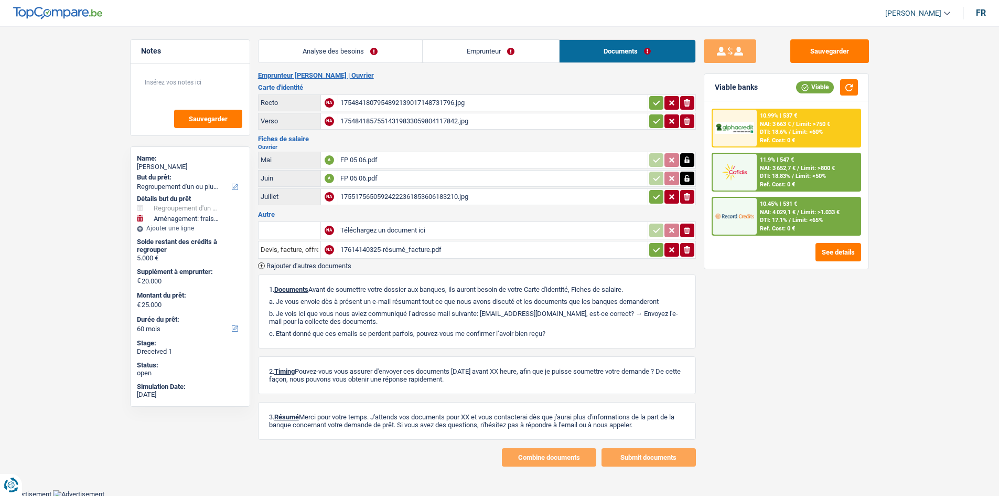
click at [366, 162] on div "FP 05 06.pdf" at bounding box center [492, 160] width 305 height 16
click at [495, 45] on link "Emprunteur" at bounding box center [491, 51] width 136 height 23
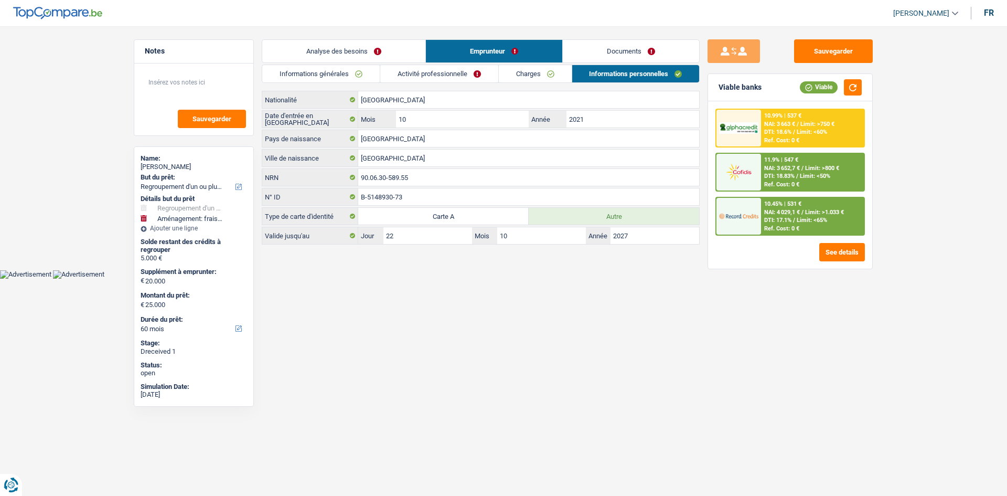
click at [477, 76] on link "Activité professionnelle" at bounding box center [439, 73] width 118 height 17
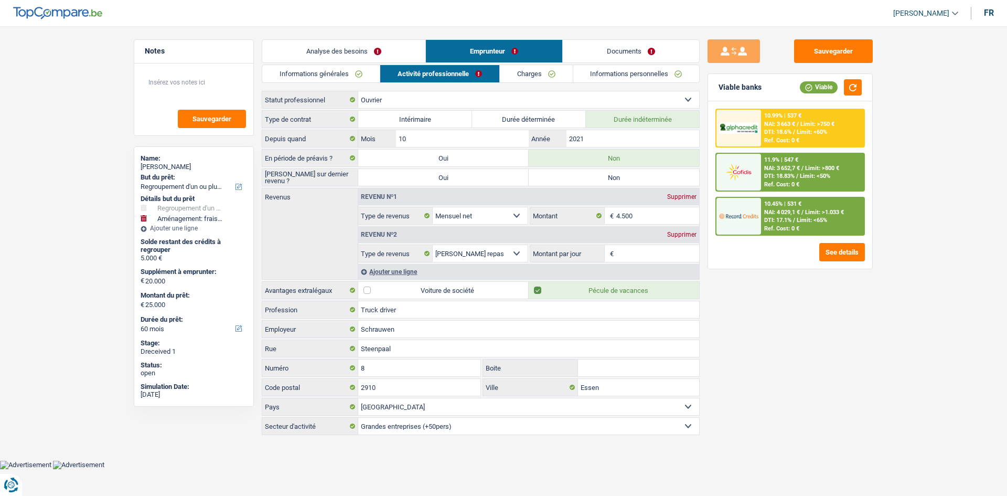
click at [349, 66] on link "Informations générales" at bounding box center [320, 73] width 117 height 17
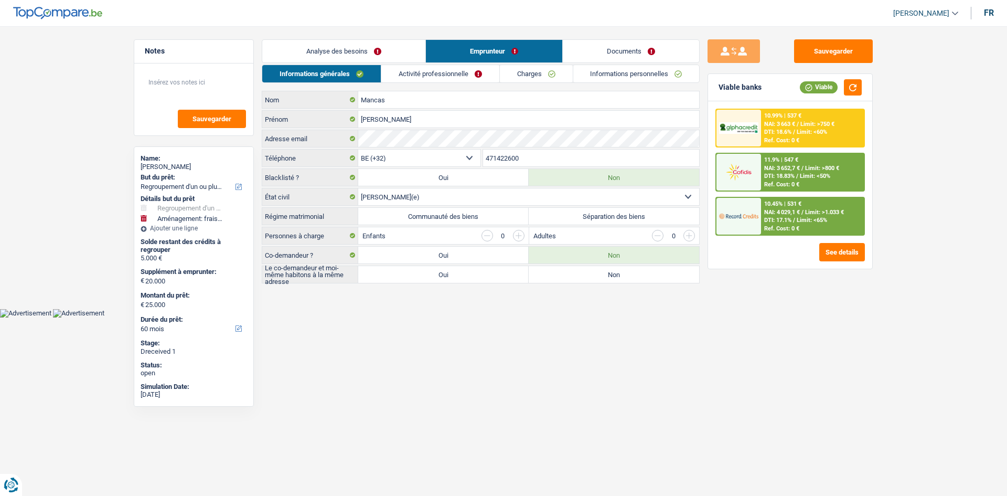
click at [371, 46] on link "Analyse des besoins" at bounding box center [343, 51] width 163 height 23
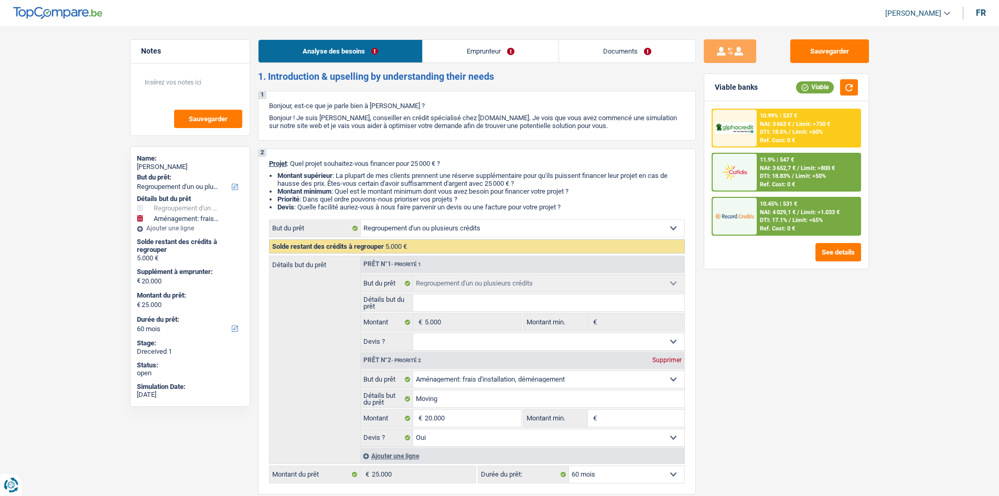
click at [488, 57] on link "Emprunteur" at bounding box center [491, 51] width 136 height 23
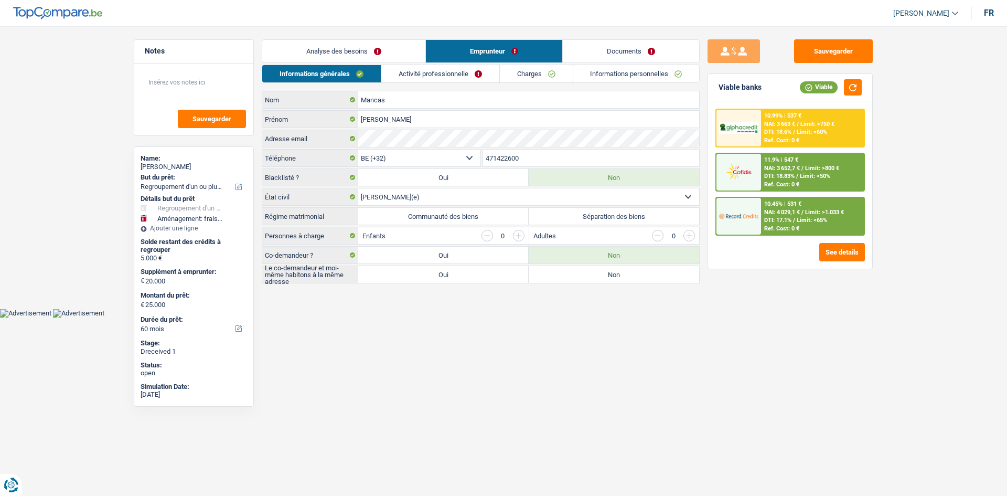
click at [498, 76] on ul "Informations générales Activité professionnelle Charges Informations personnell…" at bounding box center [481, 74] width 438 height 18
click at [481, 80] on link "Activité professionnelle" at bounding box center [440, 73] width 118 height 17
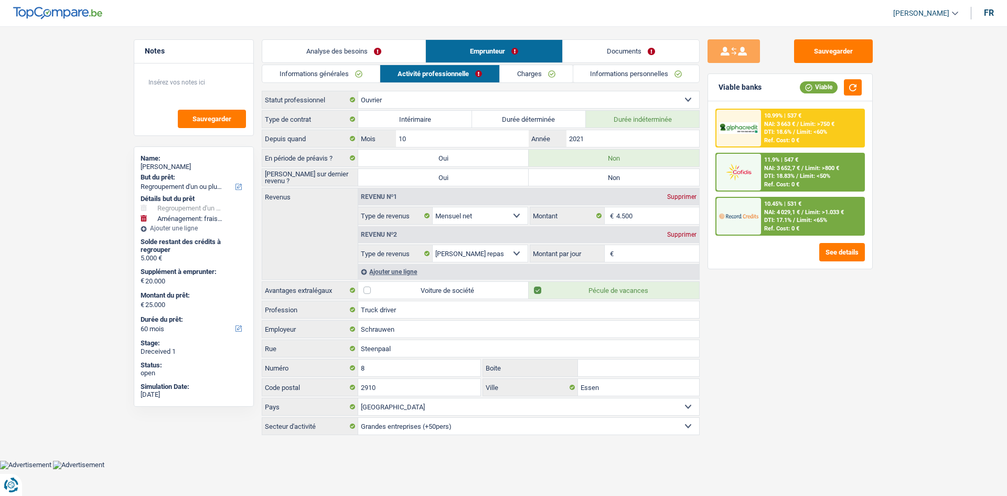
click at [521, 72] on link "Charges" at bounding box center [536, 73] width 73 height 17
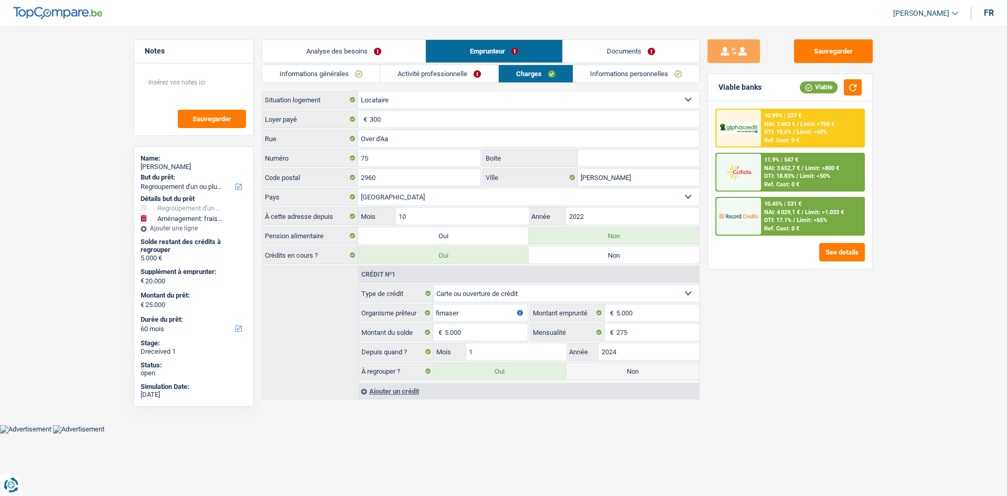
click at [545, 72] on link "Informations personnelles" at bounding box center [636, 73] width 126 height 17
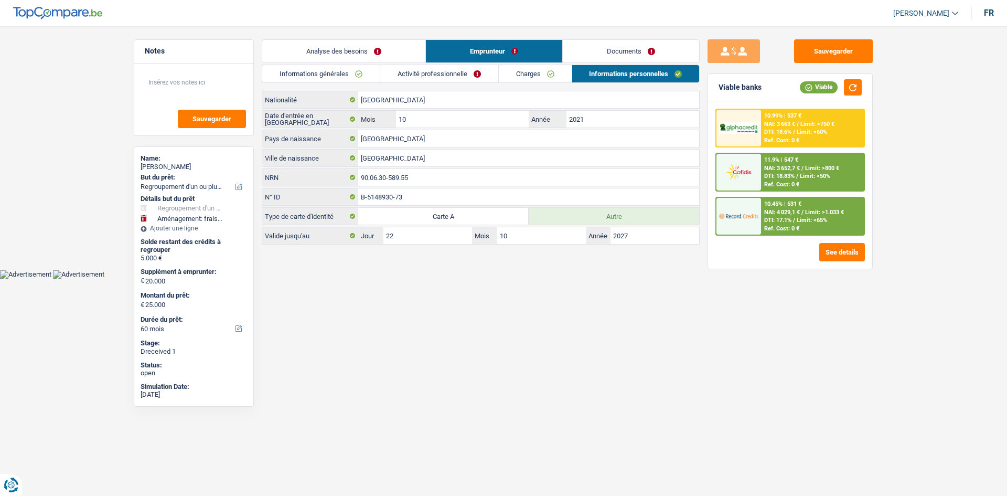
click at [545, 41] on link "Documents" at bounding box center [631, 51] width 136 height 23
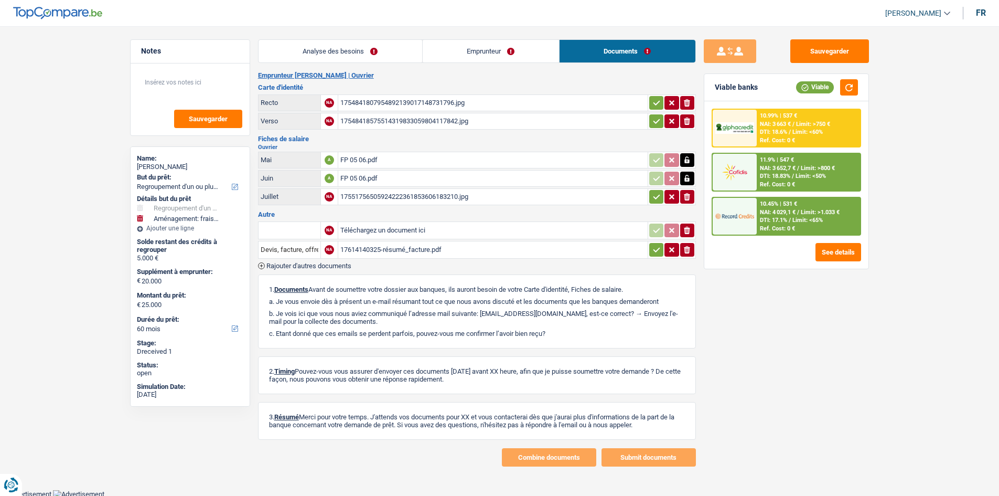
click at [514, 48] on link "Emprunteur" at bounding box center [491, 51] width 136 height 23
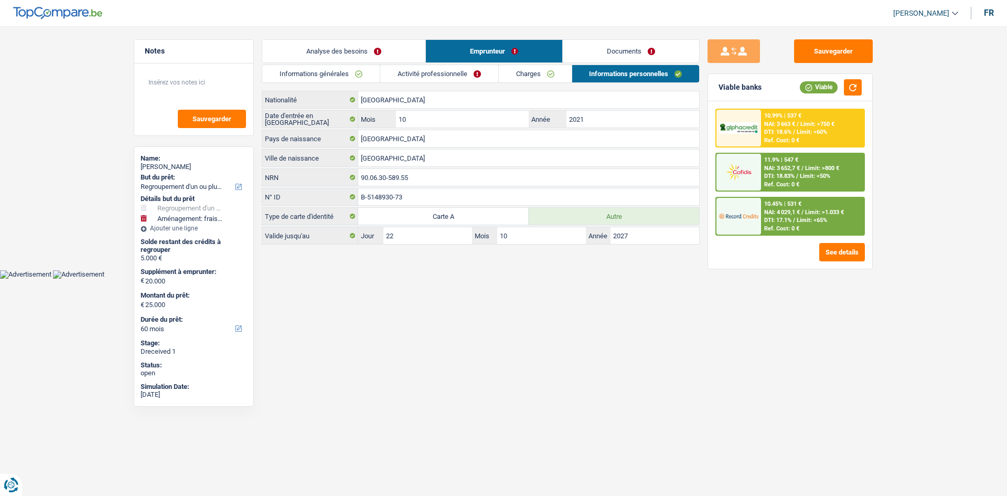
click at [458, 71] on link "Activité professionnelle" at bounding box center [439, 73] width 118 height 17
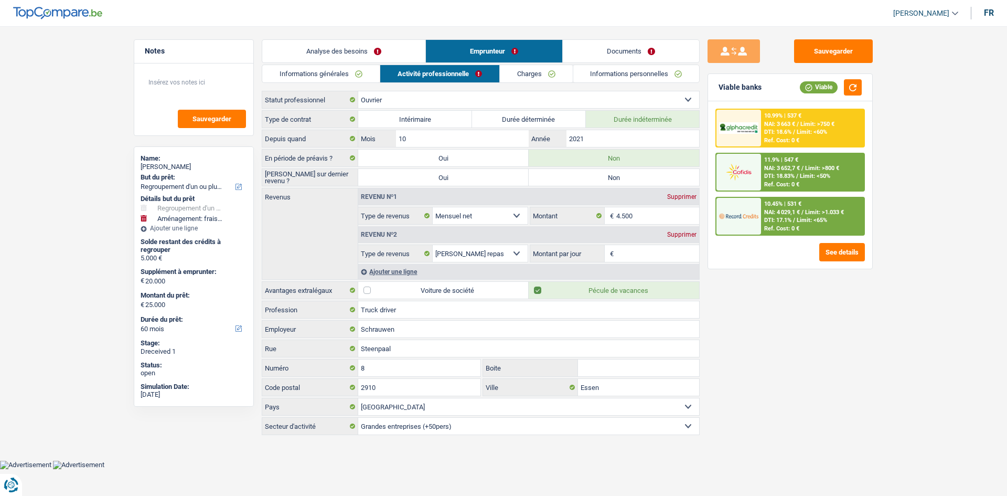
click at [324, 73] on link "Informations générales" at bounding box center [320, 73] width 117 height 17
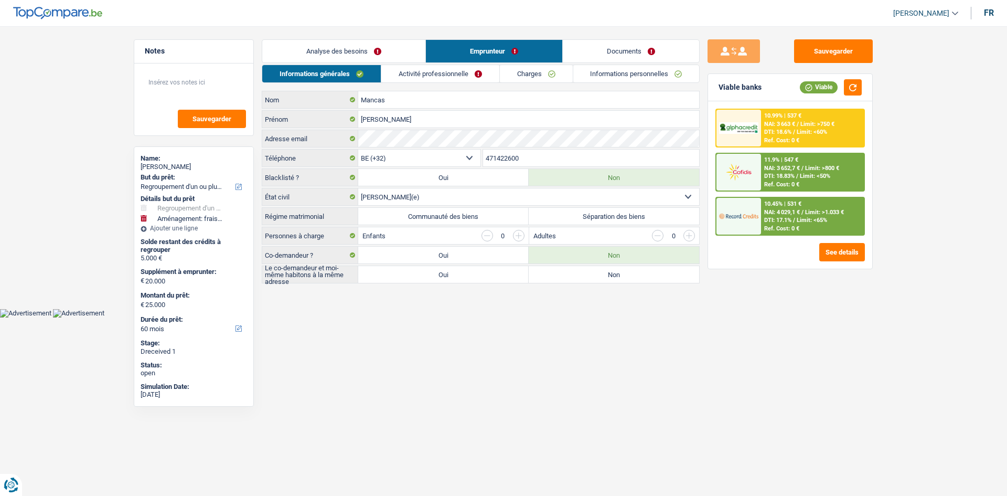
click at [404, 78] on link "Activité professionnelle" at bounding box center [440, 73] width 118 height 17
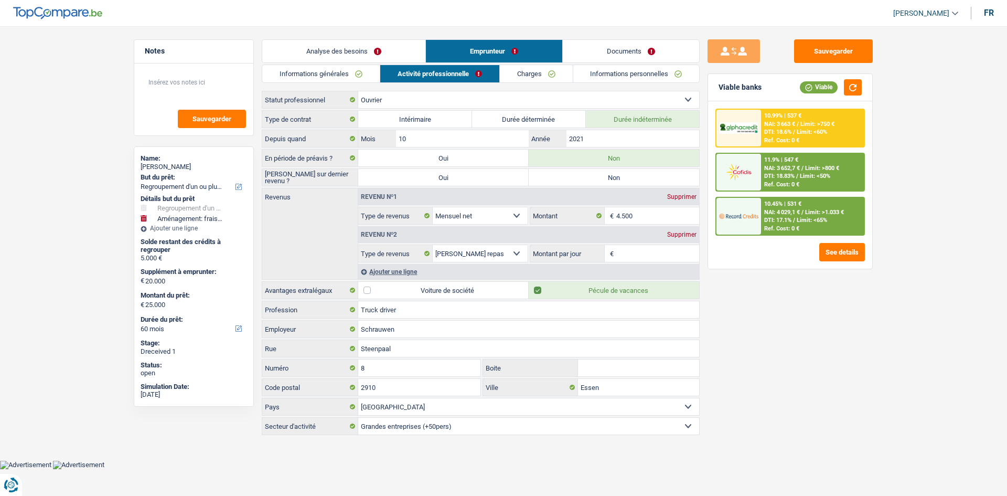
click at [520, 77] on link "Charges" at bounding box center [536, 73] width 73 height 17
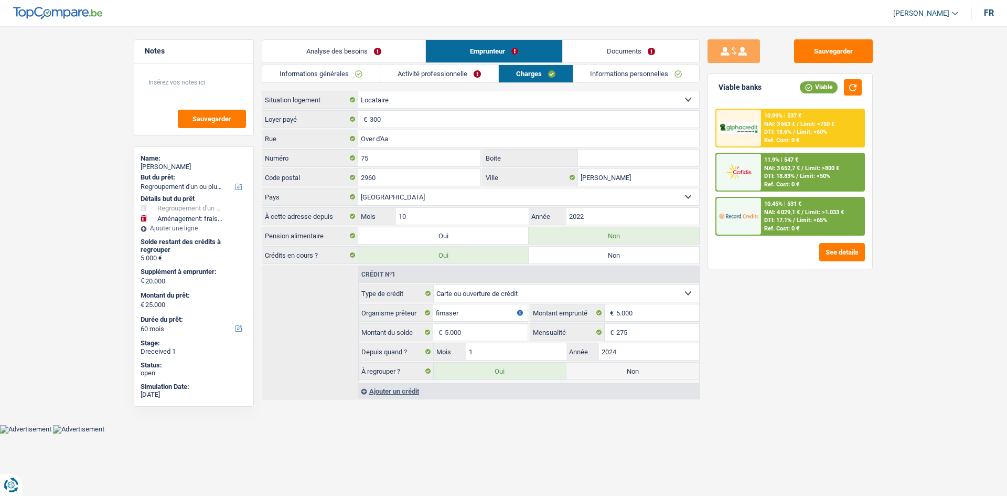
click at [545, 79] on link "Informations personnelles" at bounding box center [636, 73] width 126 height 17
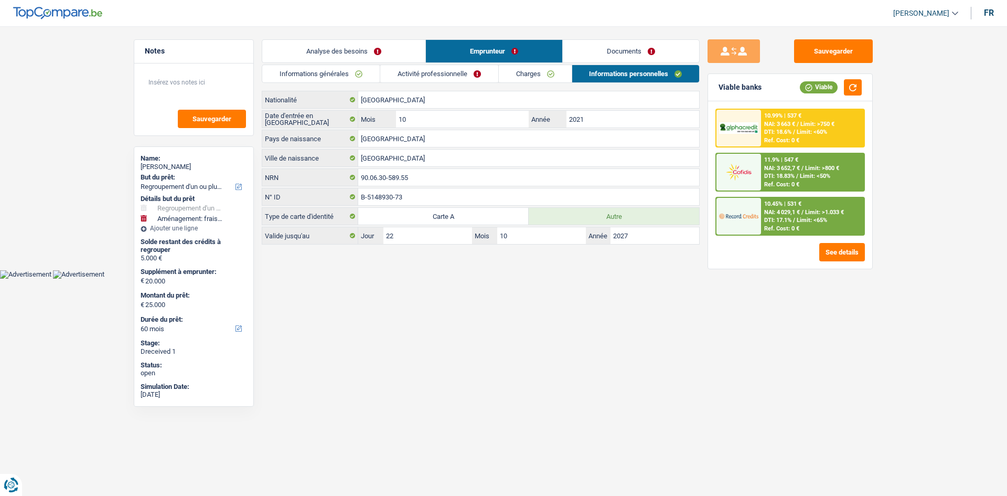
click at [545, 50] on link "Documents" at bounding box center [631, 51] width 136 height 23
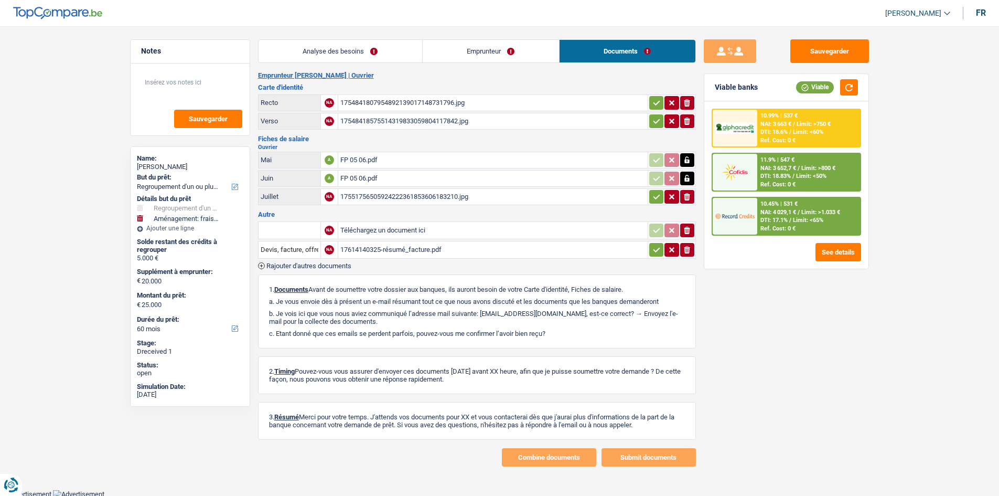
click at [461, 55] on link "Emprunteur" at bounding box center [491, 51] width 136 height 23
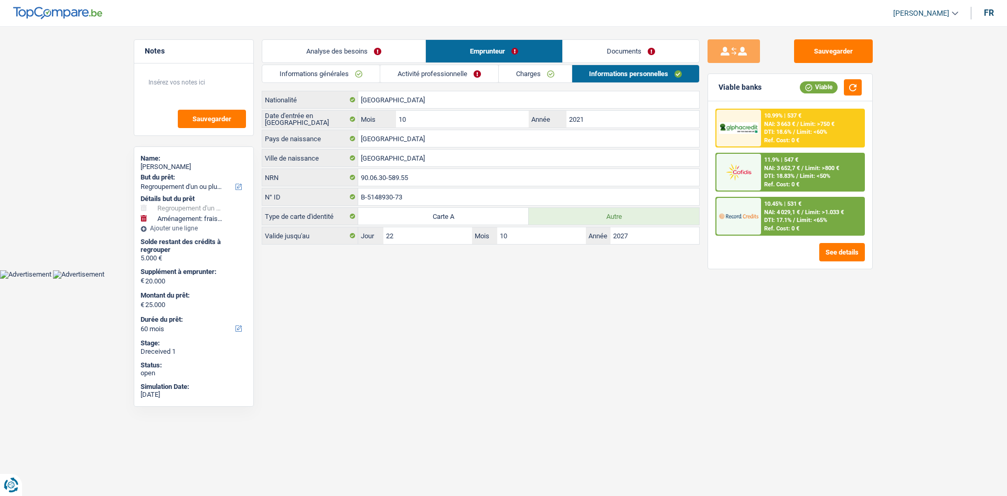
click at [453, 75] on link "Activité professionnelle" at bounding box center [439, 73] width 118 height 17
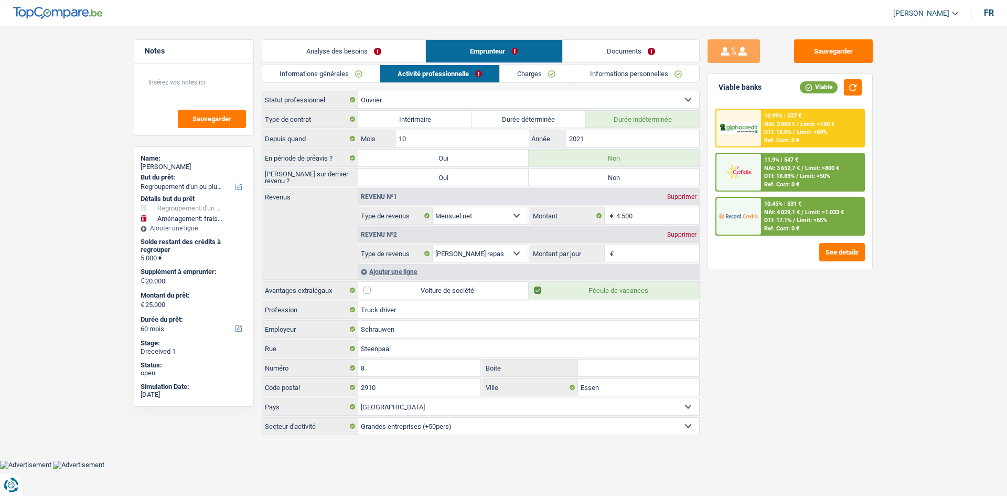
click at [531, 77] on link "Charges" at bounding box center [536, 73] width 73 height 17
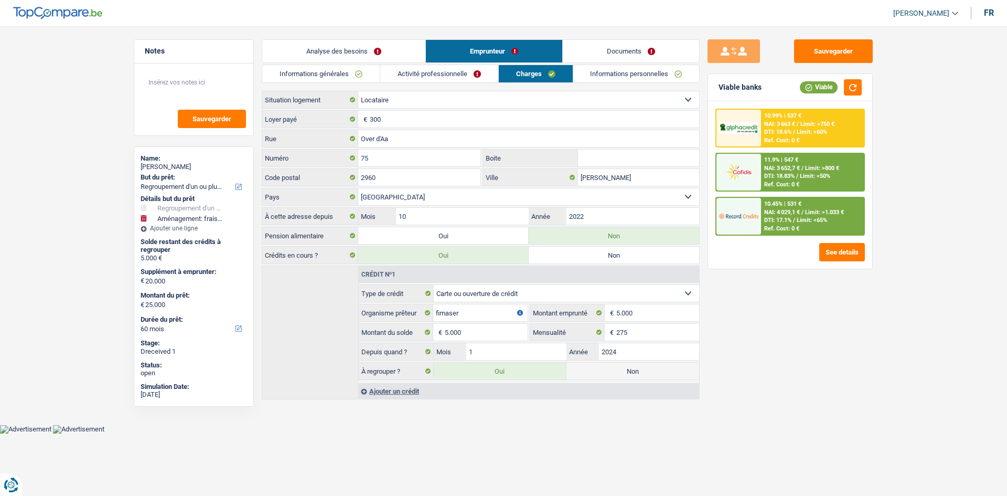
click at [422, 72] on link "Activité professionnelle" at bounding box center [439, 73] width 118 height 17
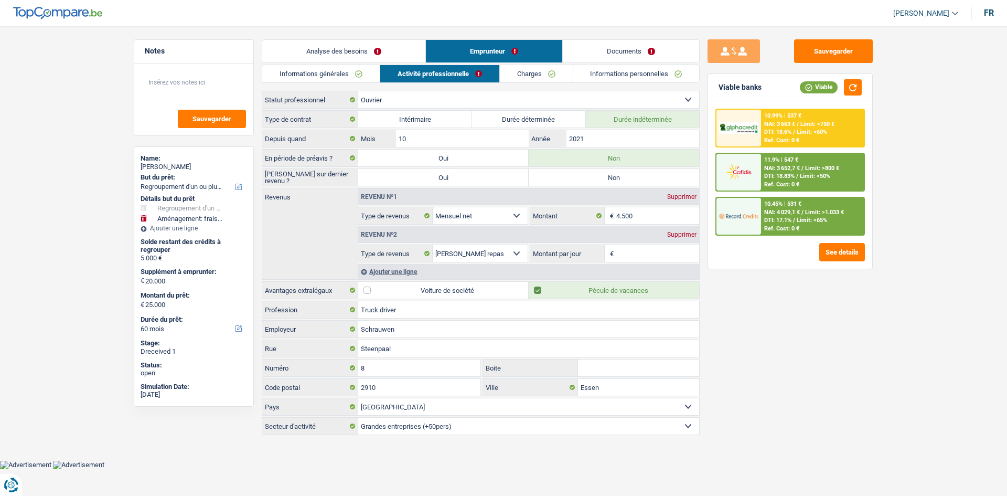
click at [347, 67] on link "Informations générales" at bounding box center [320, 73] width 117 height 17
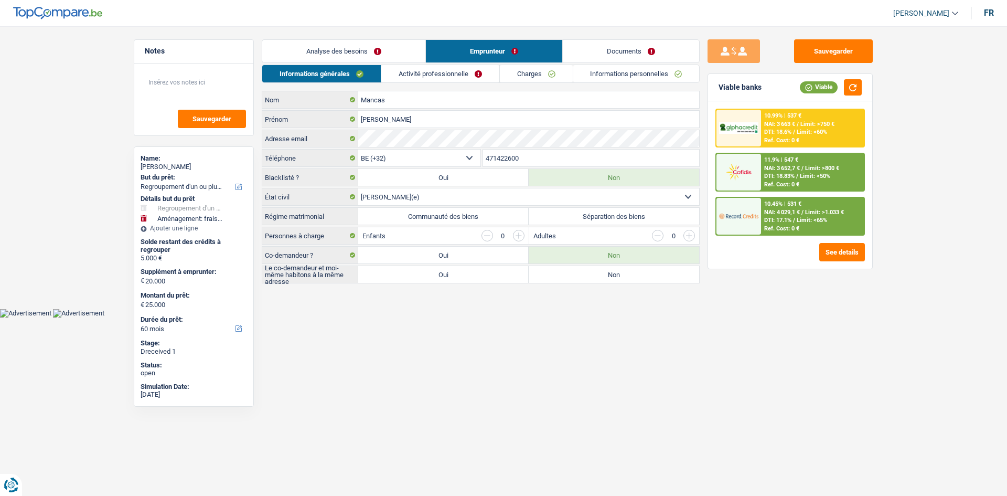
click at [520, 79] on link "Charges" at bounding box center [536, 73] width 73 height 17
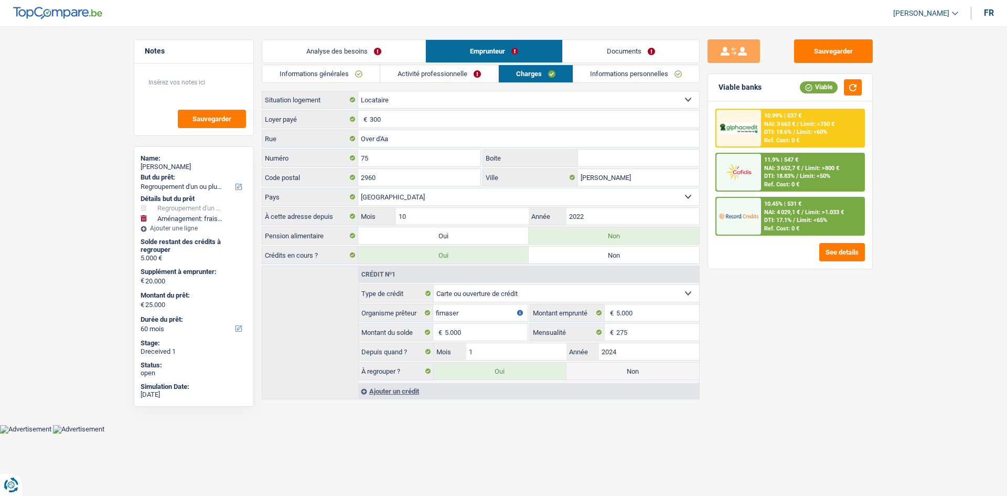
drag, startPoint x: 346, startPoint y: 76, endPoint x: 367, endPoint y: 82, distance: 21.9
click at [346, 76] on link "Informations générales" at bounding box center [320, 73] width 117 height 17
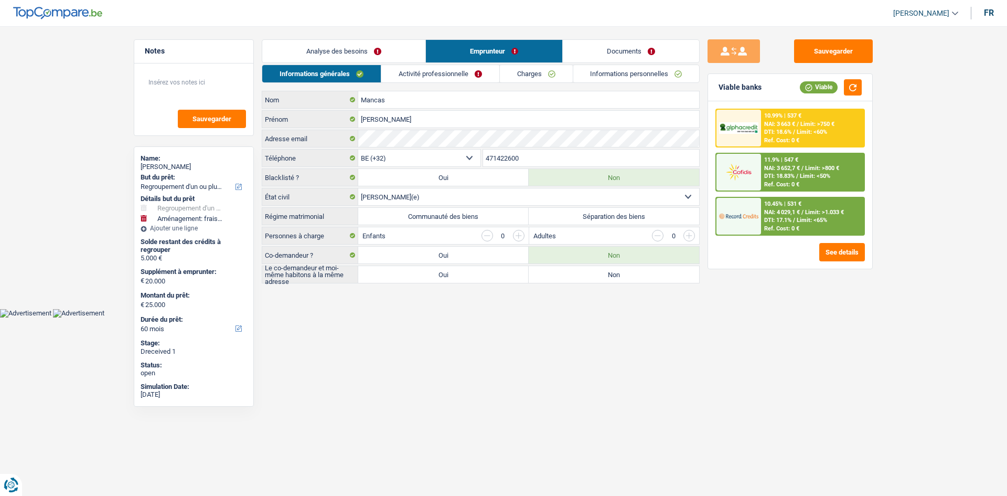
click at [392, 203] on select "Célibataire Marié(e) Cohabitant(e) légal(e) Divorcé(e) Veuf(ve) Séparé (de fait…" at bounding box center [528, 196] width 341 height 17
select select "divorced"
click at [358, 188] on select "Célibataire Marié(e) Cohabitant(e) légal(e) Divorcé(e) Veuf(ve) Séparé (de fait…" at bounding box center [528, 196] width 341 height 17
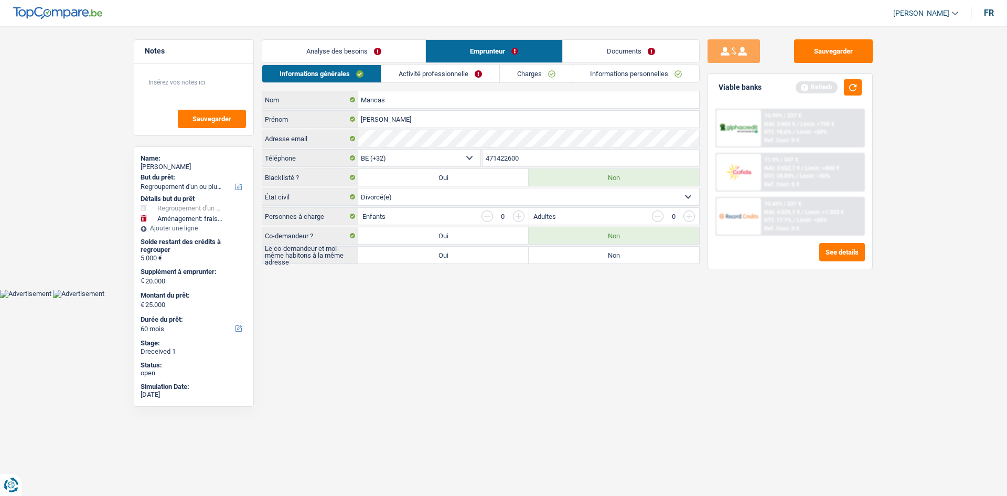
click at [545, 47] on link "Documents" at bounding box center [631, 51] width 136 height 23
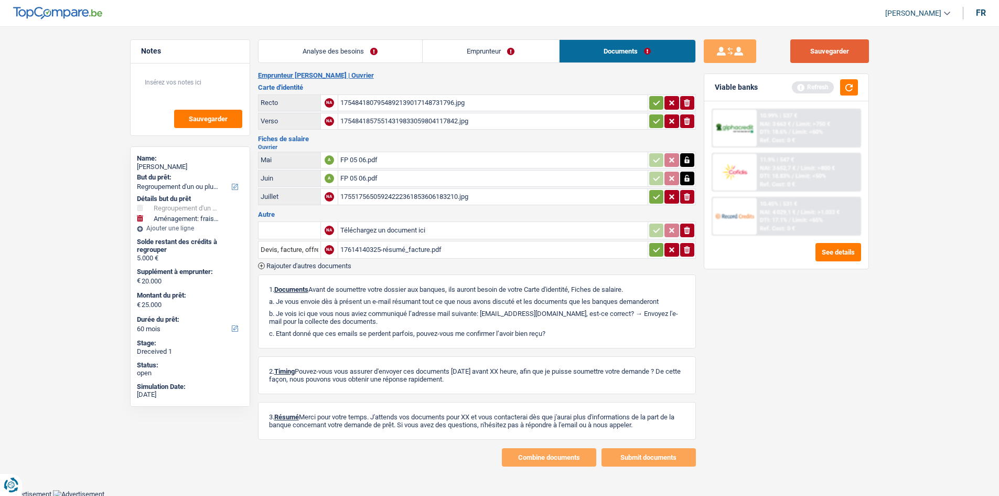
click at [545, 48] on button "Sauvegarder" at bounding box center [829, 51] width 79 height 24
click at [545, 95] on div "Viable banks Refresh" at bounding box center [786, 87] width 164 height 27
click at [545, 84] on button "button" at bounding box center [849, 87] width 18 height 16
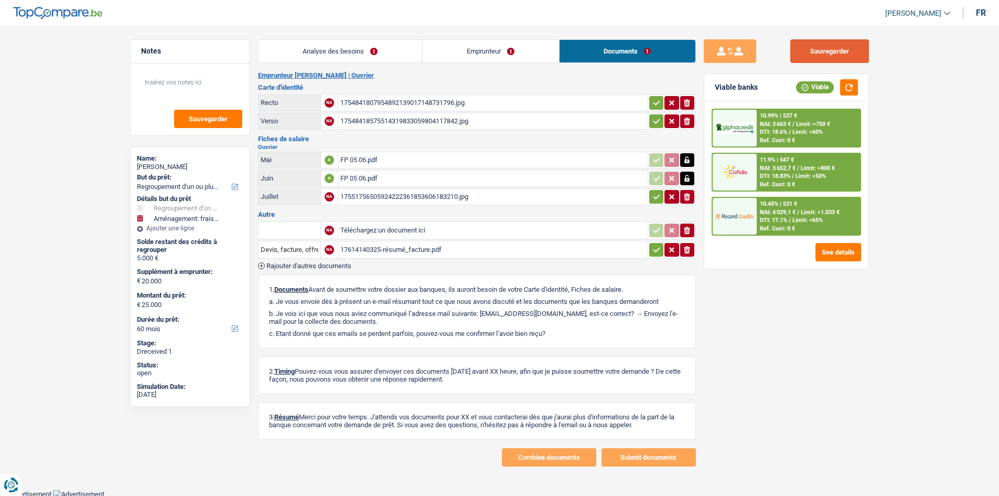
click at [545, 52] on button "Sauvegarder" at bounding box center [829, 51] width 79 height 24
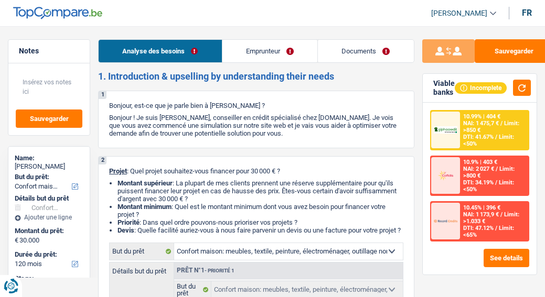
select select "household"
select select "120"
select select "household"
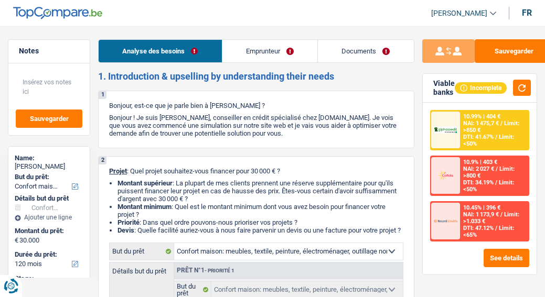
select select "120"
select select "privateEmployee"
select select "familyAllowances"
select select "netSalary"
select select "mealVouchers"
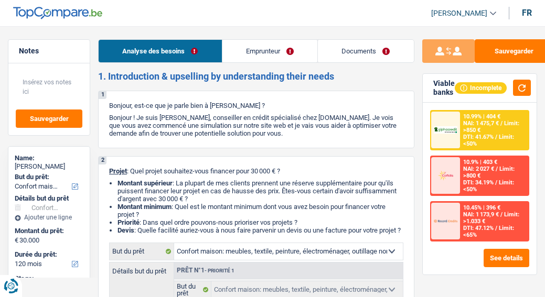
select select "alimony"
select select "rents"
select select "household"
select select "120"
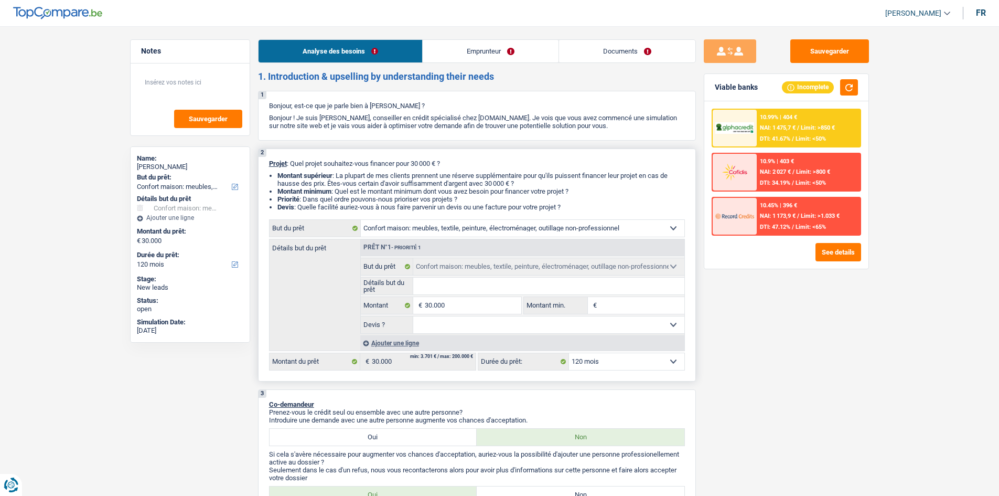
click at [495, 282] on input "Détails but du prêt" at bounding box center [548, 285] width 271 height 17
drag, startPoint x: 468, startPoint y: 310, endPoint x: 549, endPoint y: 333, distance: 83.9
click at [469, 297] on input "30.000" at bounding box center [473, 305] width 96 height 17
type input "3.000"
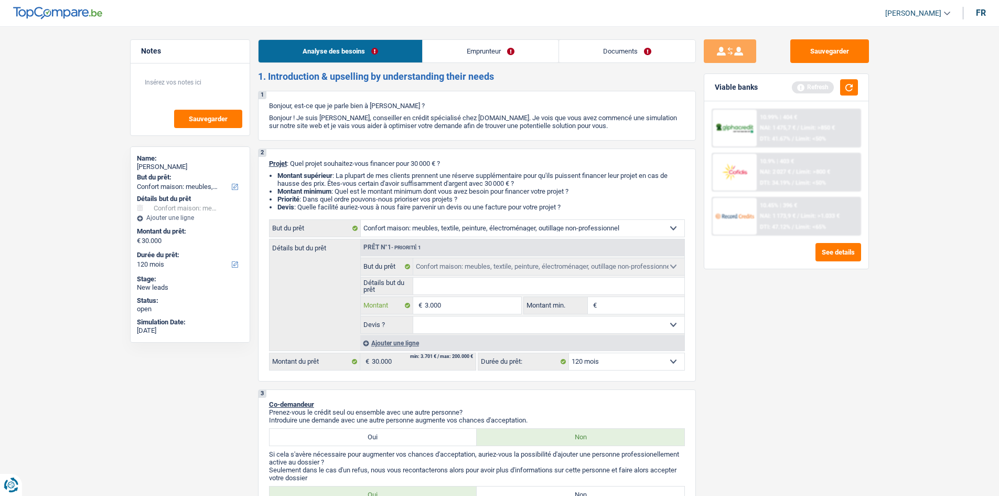
type input "300"
type input "30"
type input "3"
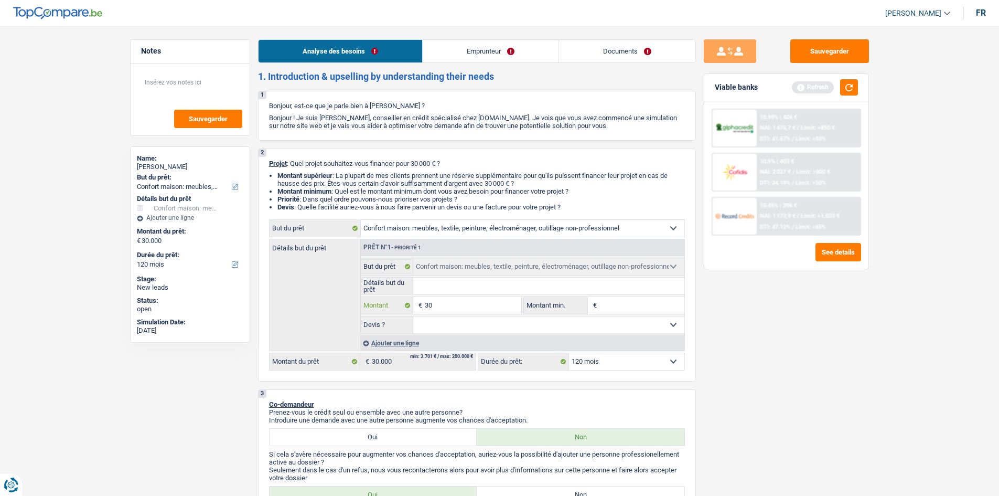
type input "3"
type input "2"
type input "20"
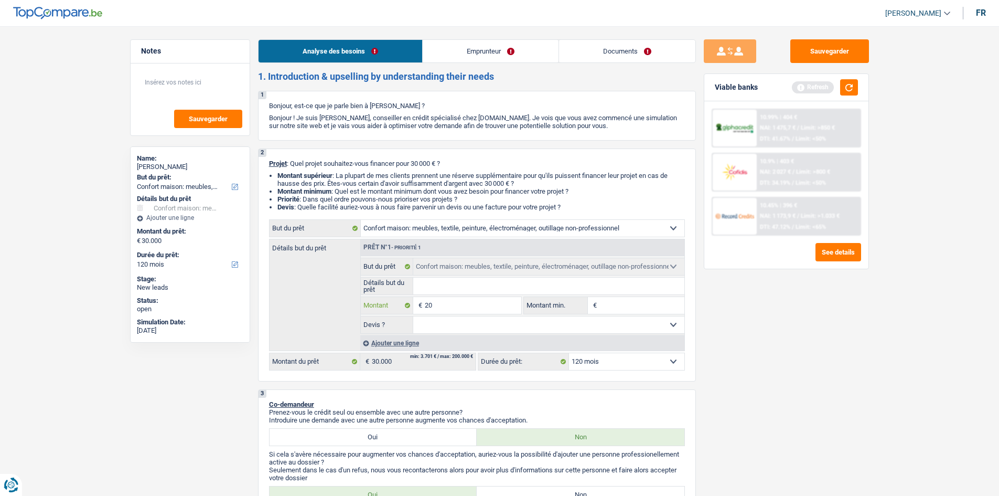
type input "200"
type input "2.000"
type input "20.000"
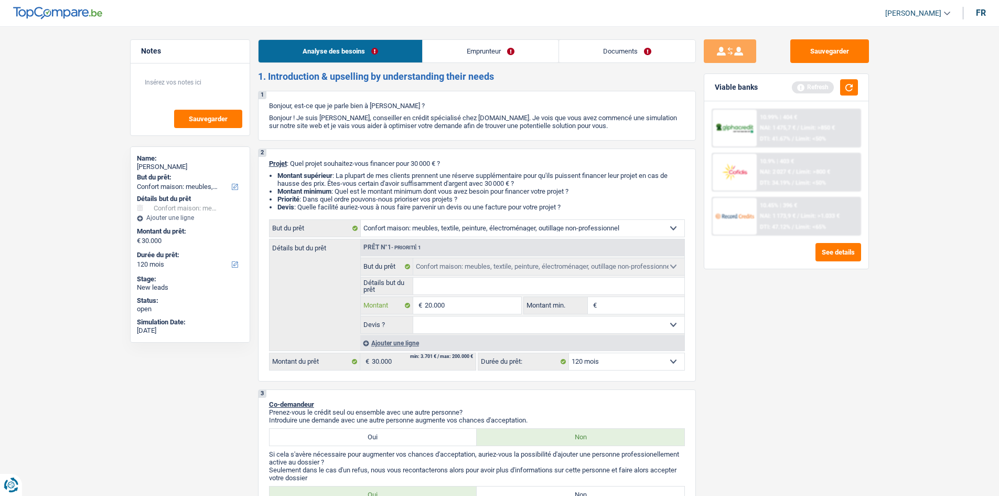
type input "20.000"
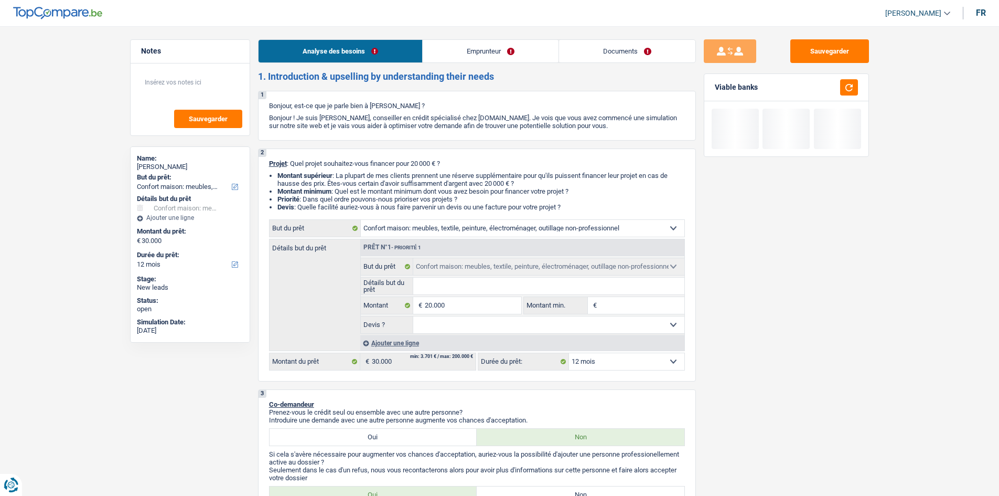
type input "20.000"
select select "84"
type input "20.000"
select select "84"
type input "20.000"
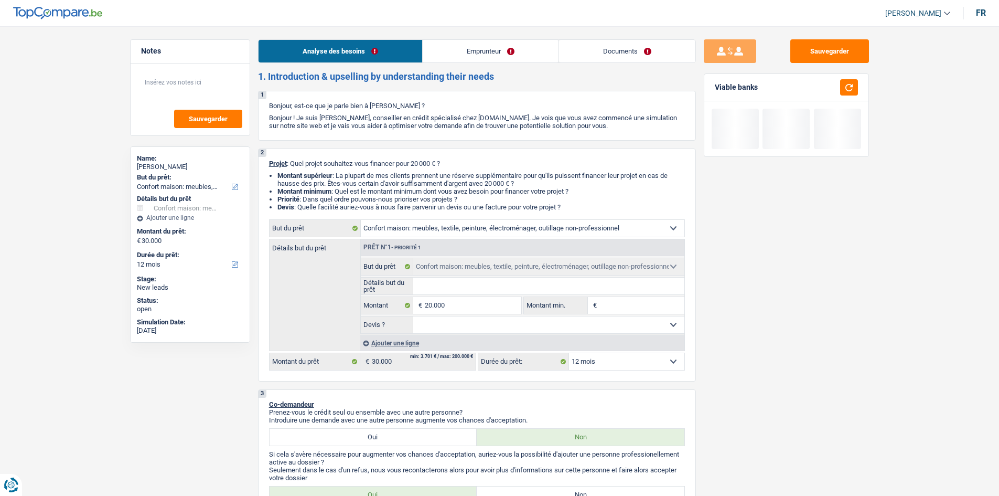
select select "84"
click at [544, 297] on div "Sauvegarder Viable banks" at bounding box center [786, 257] width 181 height 437
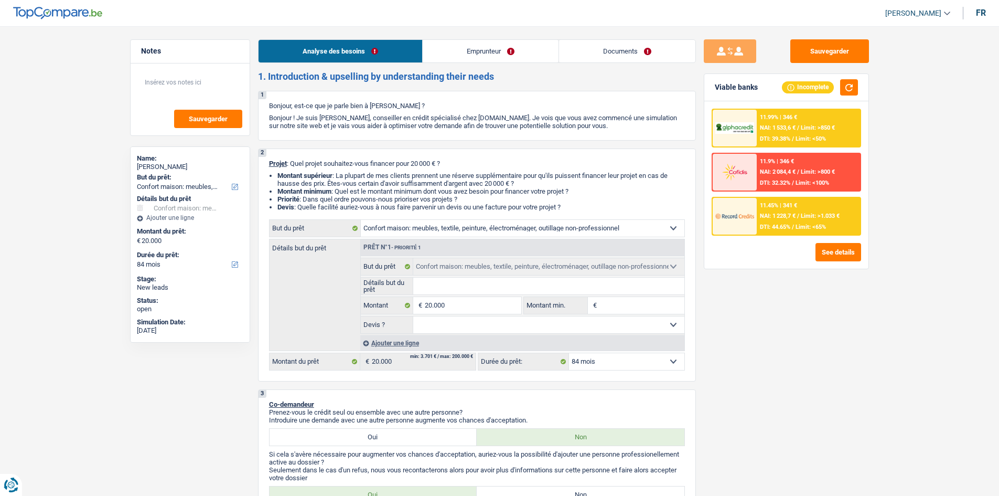
drag, startPoint x: 570, startPoint y: 287, endPoint x: 836, endPoint y: 370, distance: 278.9
click at [544, 286] on input "Détails but du prêt" at bounding box center [548, 285] width 271 height 17
click at [453, 232] on select "Confort maison: meubles, textile, peinture, électroménager, outillage non-profe…" at bounding box center [523, 228] width 324 height 17
select select "hobbies"
click at [361, 220] on select "Confort maison: meubles, textile, peinture, électroménager, outillage non-profe…" at bounding box center [523, 228] width 324 height 17
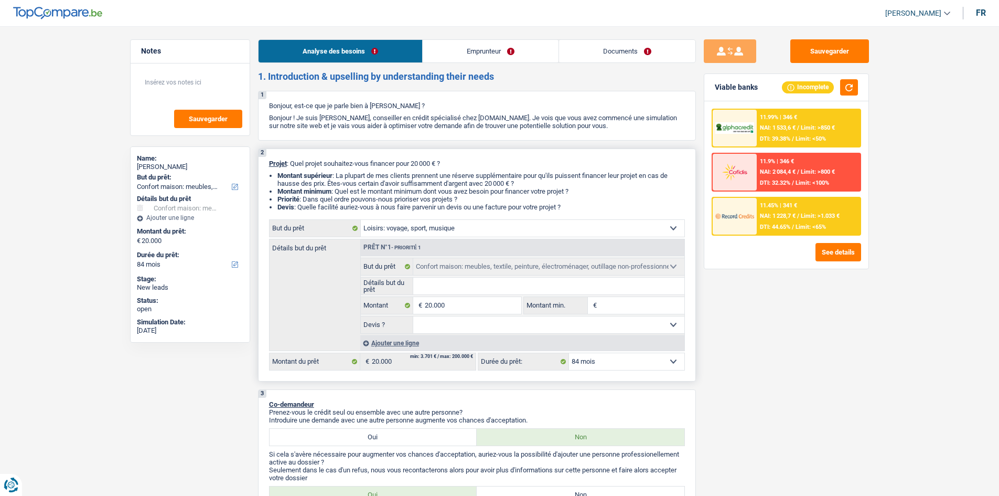
select select "hobbies"
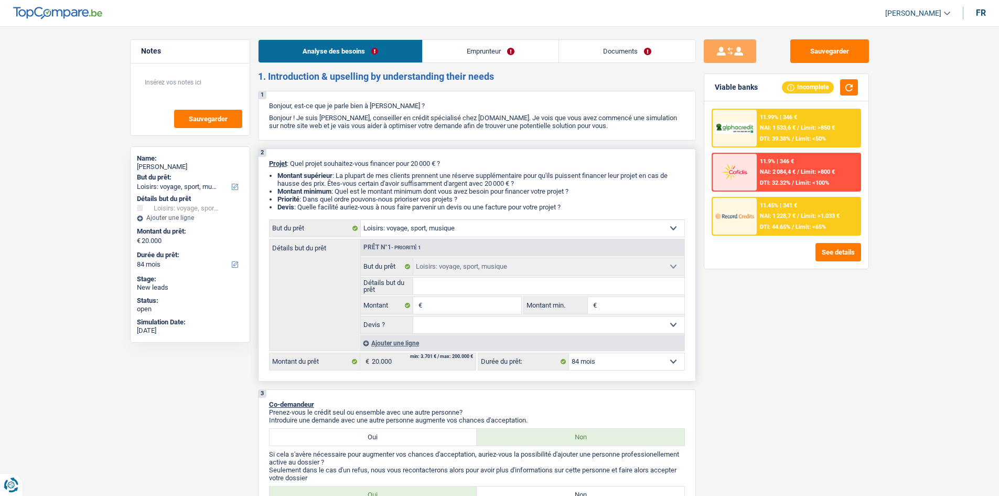
select select "household"
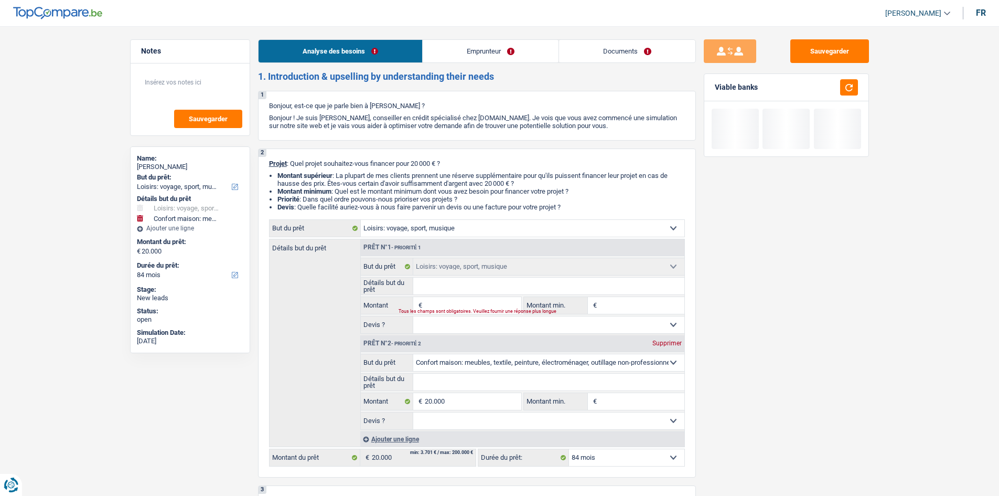
click at [474, 54] on link "Emprunteur" at bounding box center [491, 51] width 136 height 23
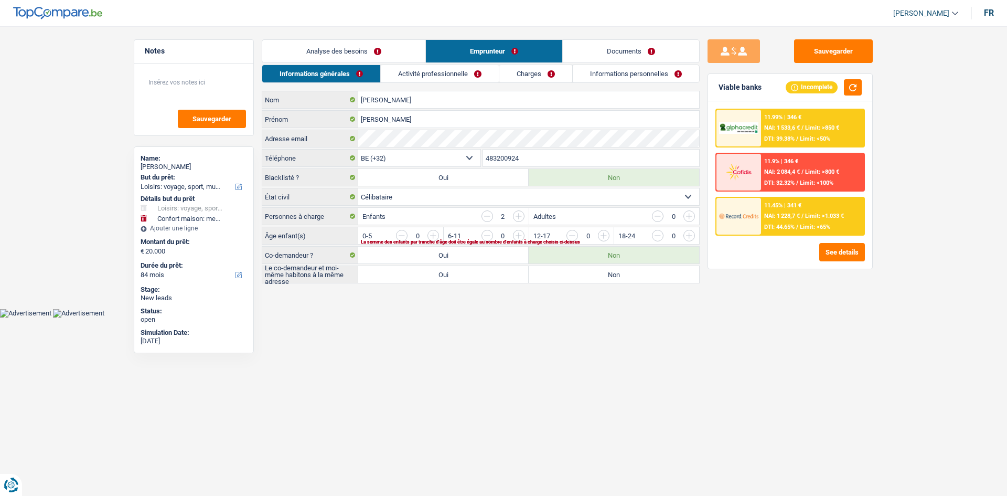
click at [396, 56] on link "Analyse des besoins" at bounding box center [343, 51] width 163 height 23
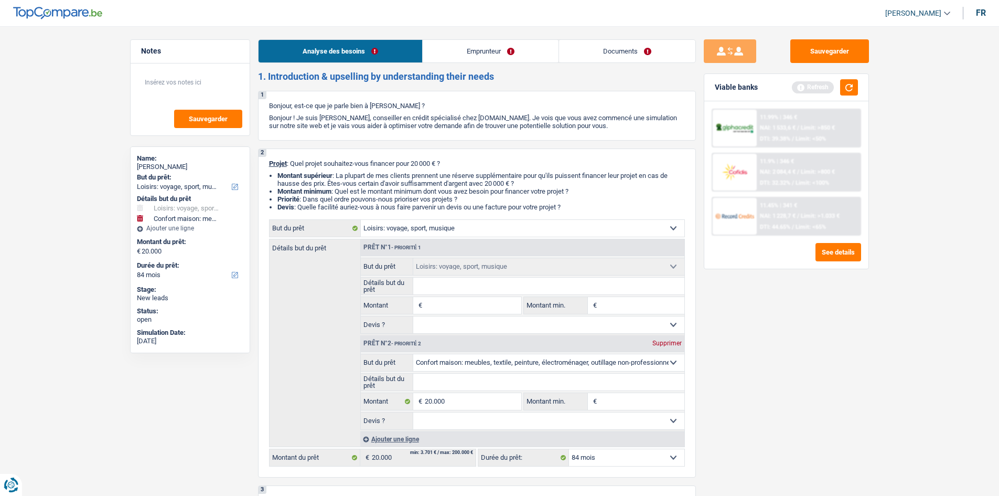
click at [482, 46] on link "Emprunteur" at bounding box center [491, 51] width 136 height 23
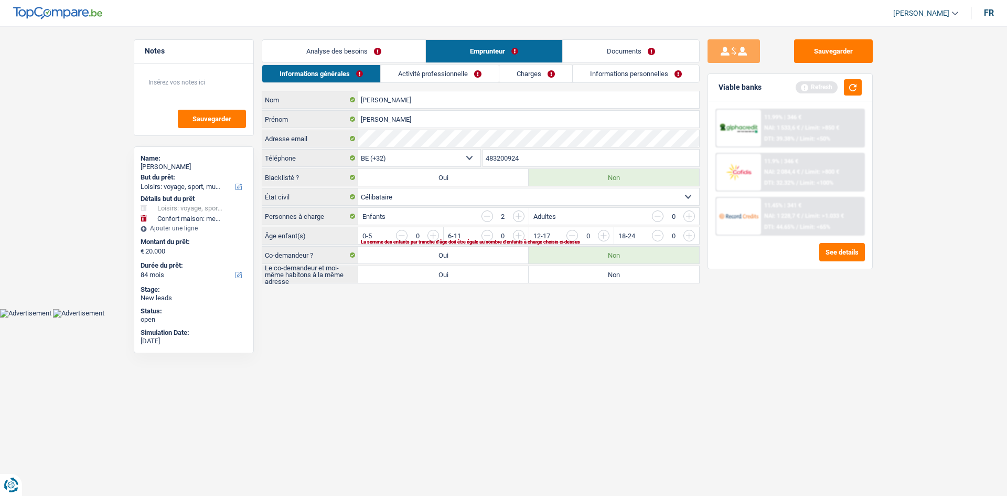
click at [409, 73] on link "Activité professionnelle" at bounding box center [440, 73] width 118 height 17
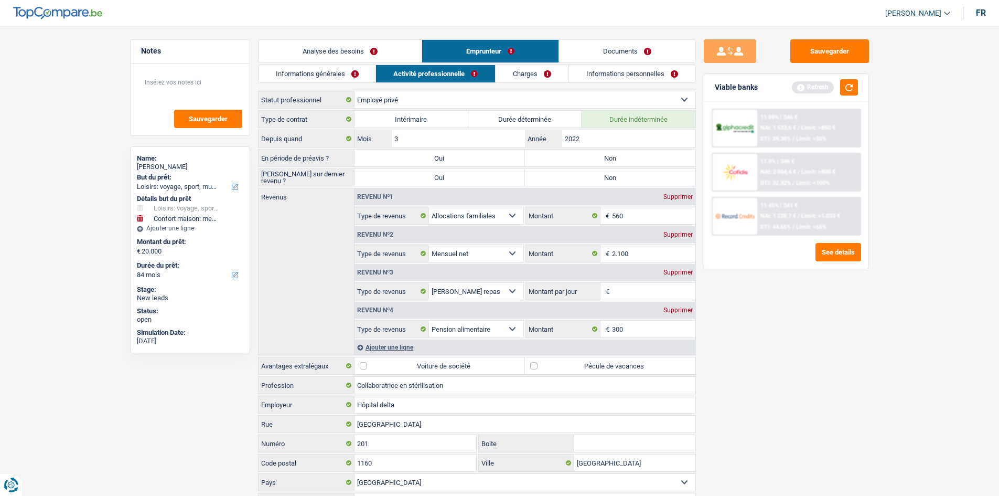
click at [389, 57] on link "Analyse des besoins" at bounding box center [340, 51] width 163 height 23
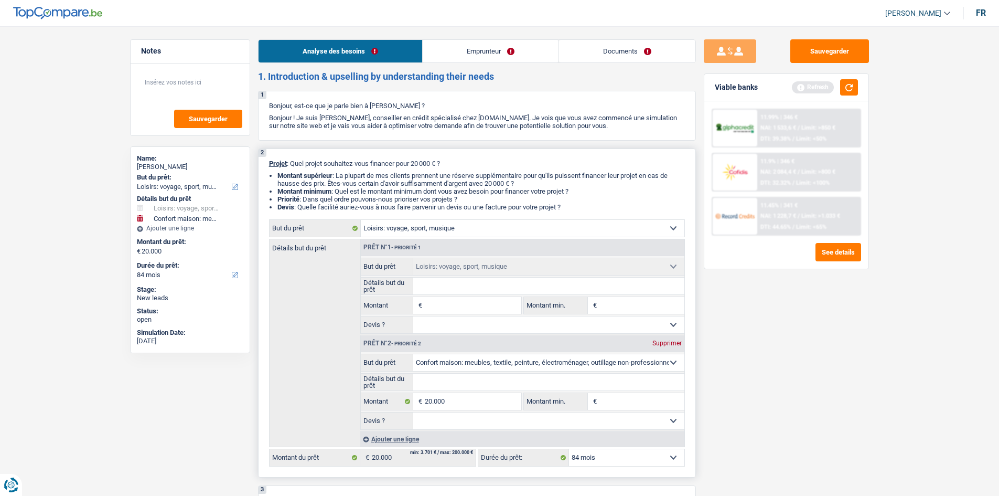
click at [466, 297] on input "Montant" at bounding box center [473, 305] width 96 height 17
click at [439, 285] on input "Détails but du prêt" at bounding box center [548, 285] width 271 height 17
type input "l"
type input "lo"
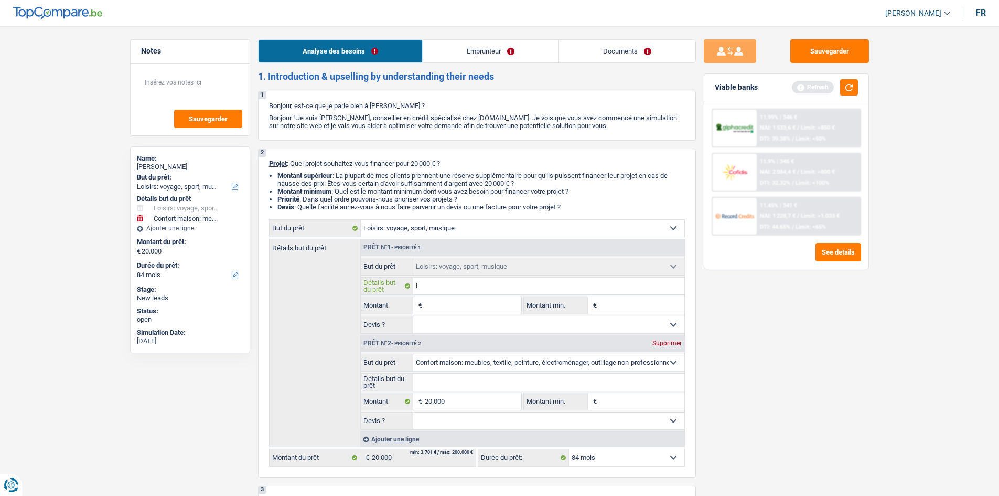
type input "lo"
type input "loi"
type input "lo"
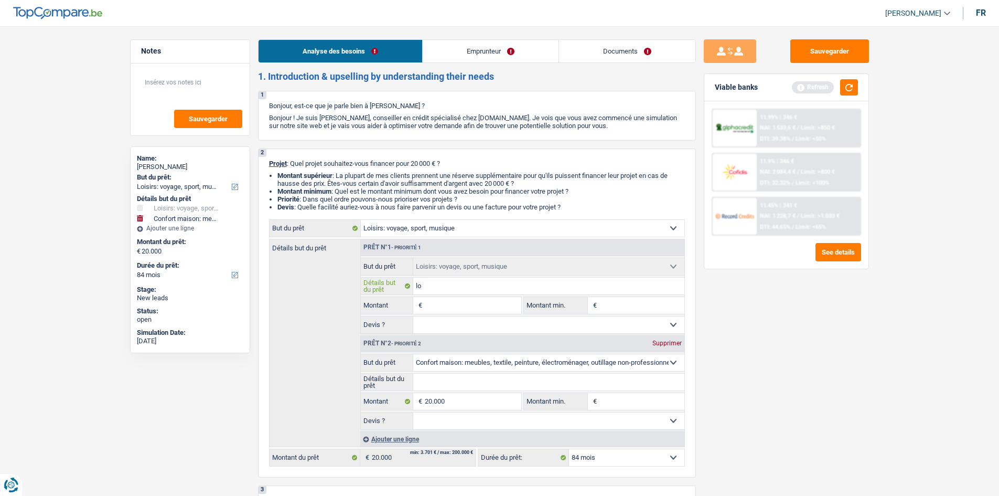
type input "l"
type input "R"
type input "Ro"
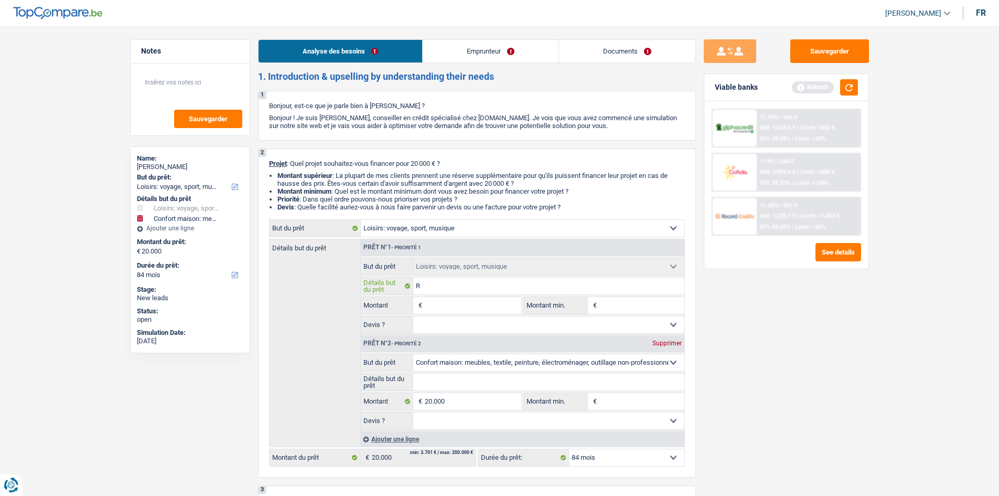
type input "Ro"
type input "Rou"
type input "Roum"
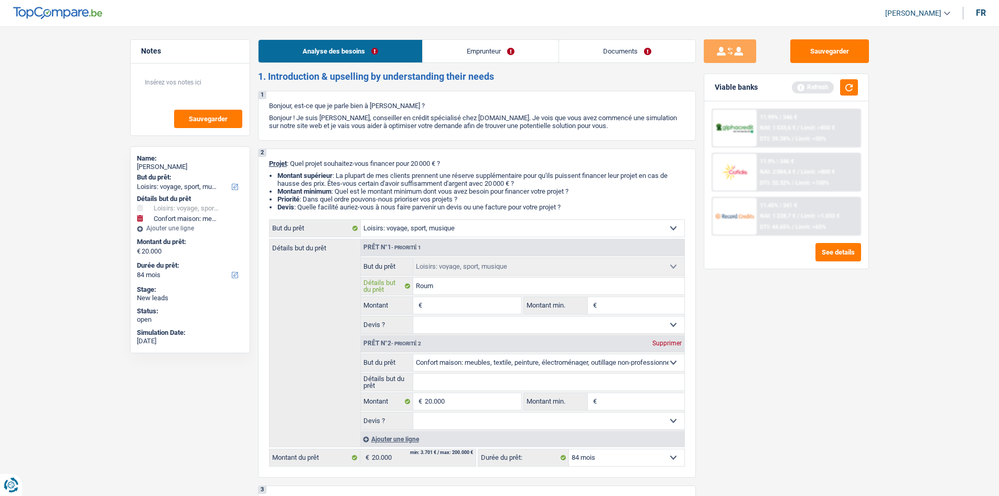
type input "Rouma"
type input "Rouman"
type input "Roumani"
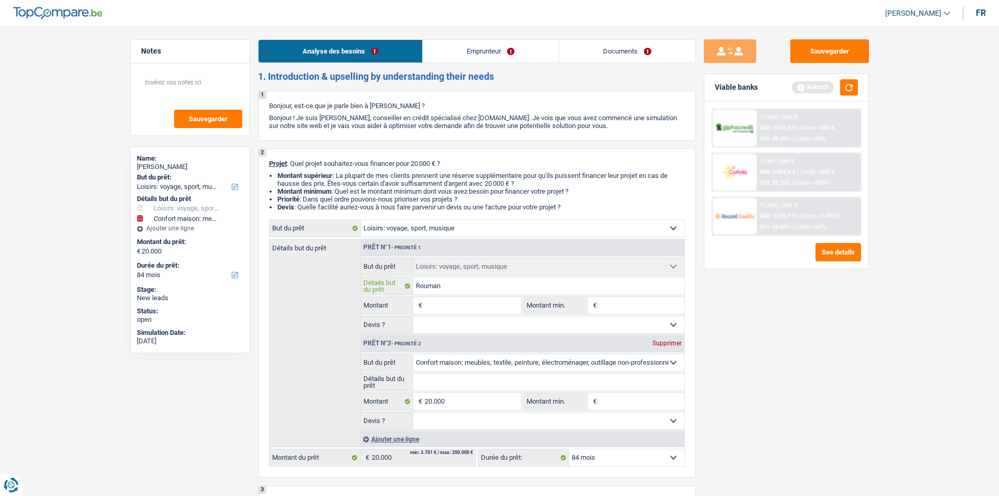
type input "Roumani"
type input "Roumanie"
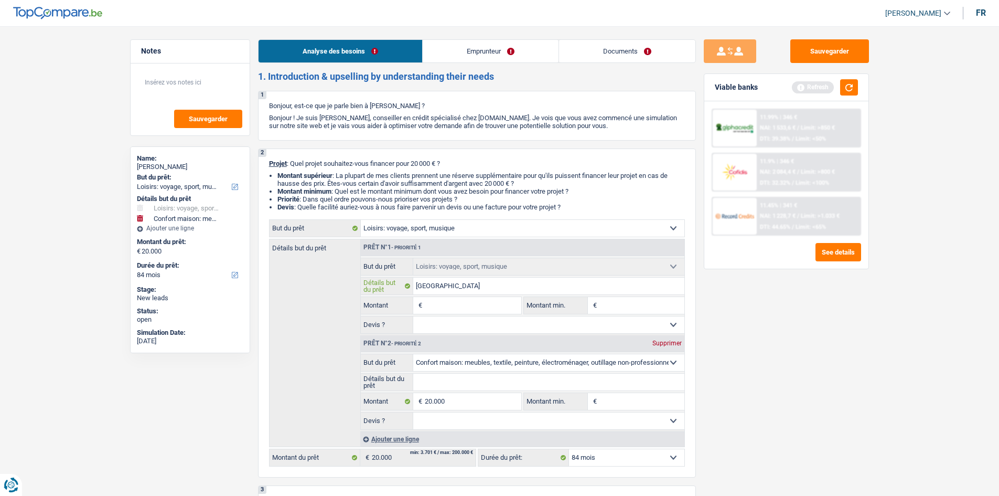
type input "Roumanie"
type input "Roumanie,"
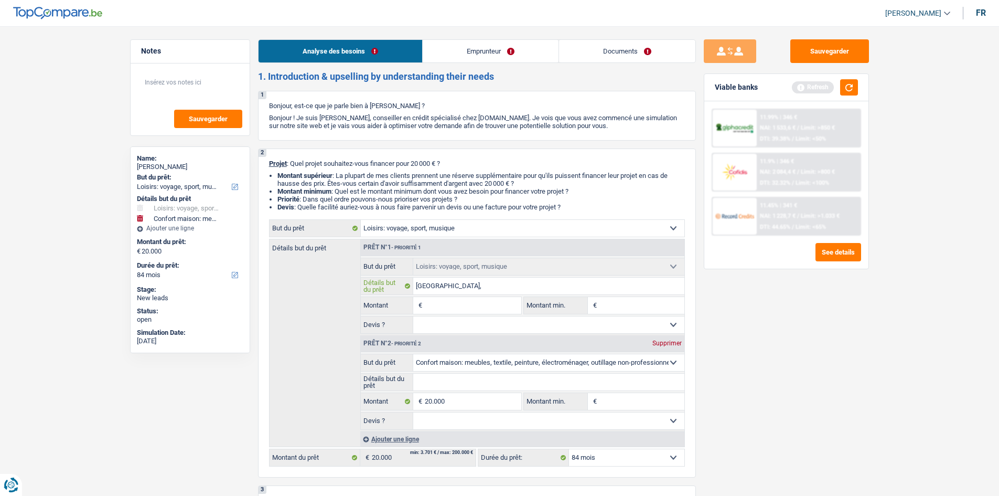
type input "Roumanie,"
click at [482, 44] on link "Emprunteur" at bounding box center [491, 51] width 136 height 23
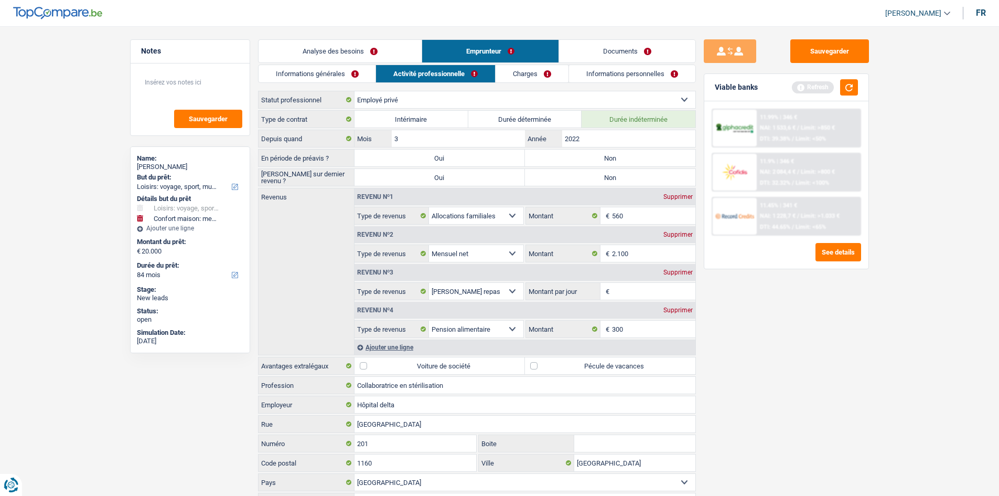
click at [519, 76] on link "Charges" at bounding box center [532, 73] width 73 height 17
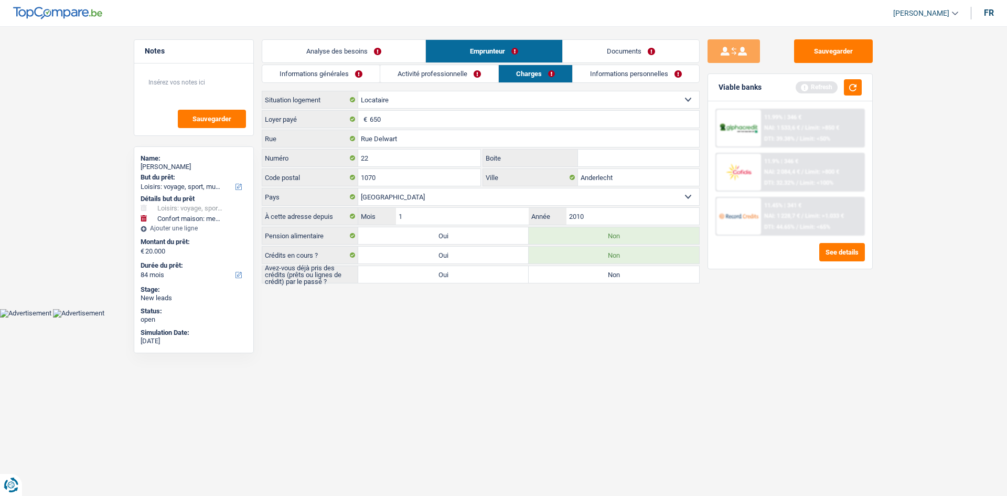
click at [544, 72] on link "Informations personnelles" at bounding box center [636, 73] width 126 height 17
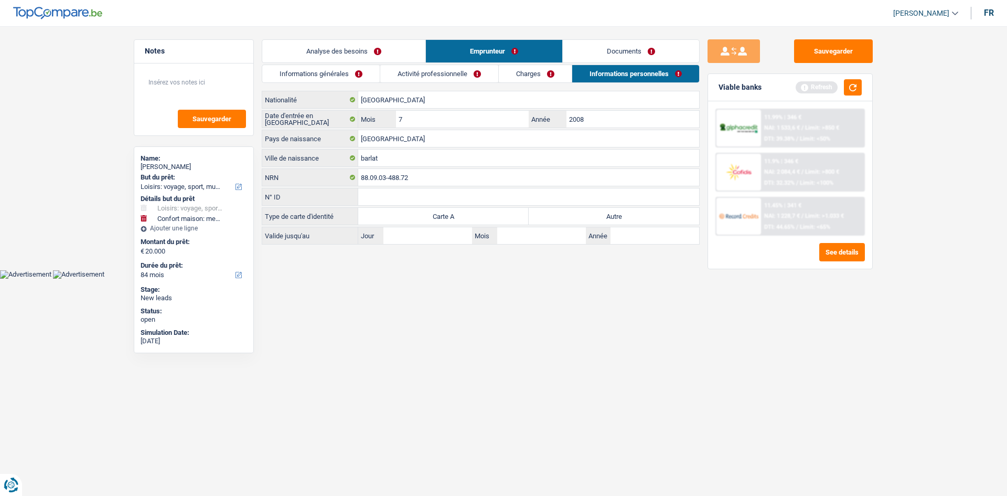
click at [534, 72] on link "Charges" at bounding box center [535, 73] width 73 height 17
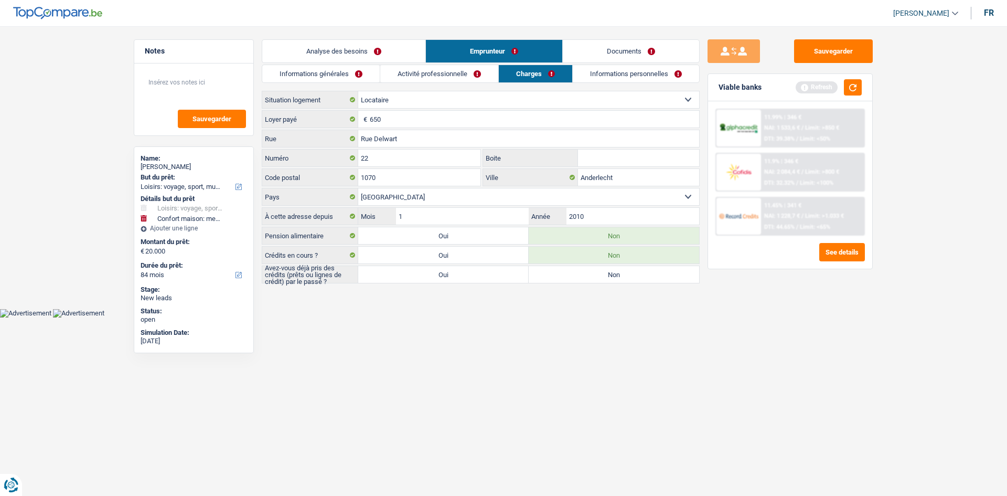
click at [470, 70] on link "Activité professionnelle" at bounding box center [439, 73] width 118 height 17
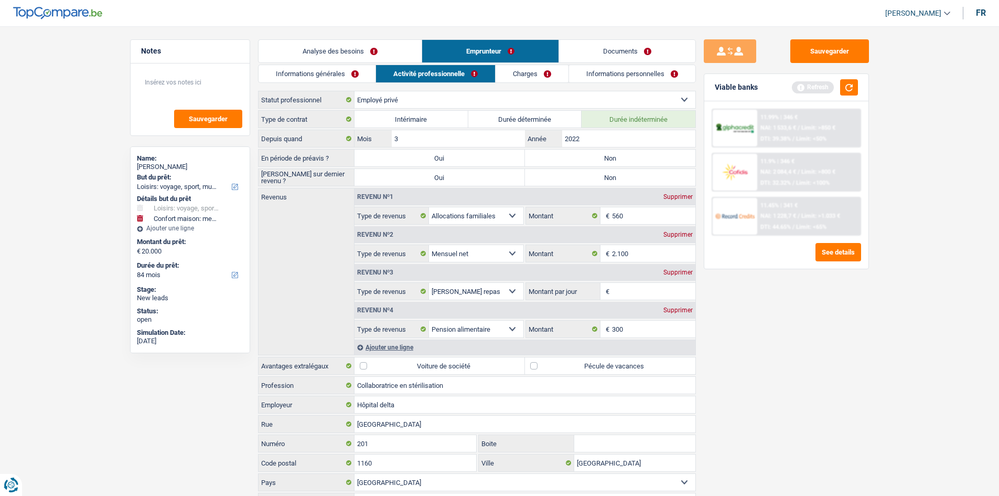
drag, startPoint x: 361, startPoint y: 74, endPoint x: 452, endPoint y: 79, distance: 90.9
click at [361, 73] on link "Informations générales" at bounding box center [317, 73] width 117 height 17
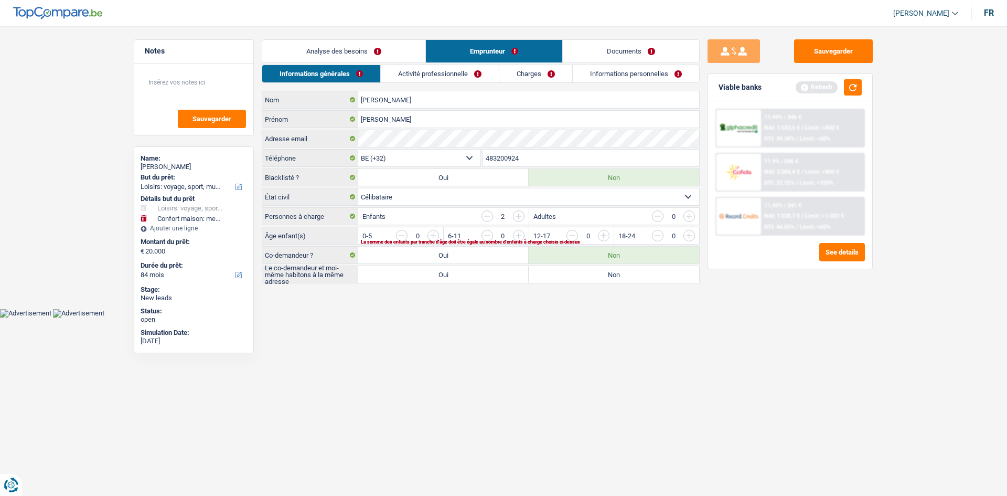
click at [544, 48] on link "Documents" at bounding box center [631, 51] width 136 height 23
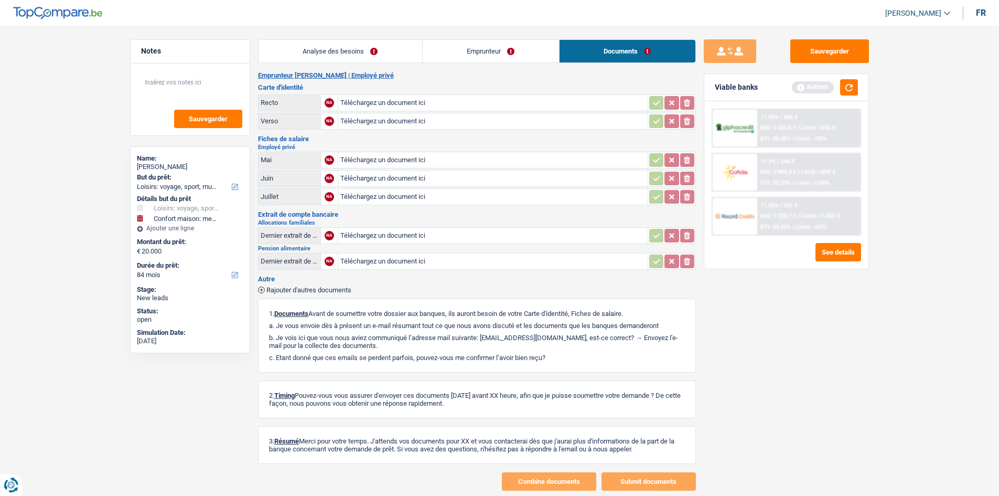
click at [507, 57] on link "Emprunteur" at bounding box center [491, 51] width 136 height 23
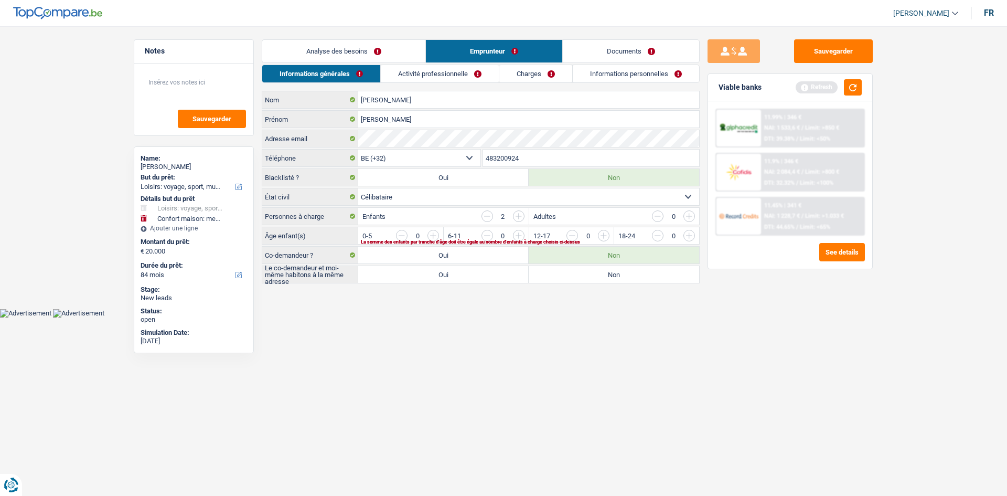
drag, startPoint x: 550, startPoint y: 76, endPoint x: 575, endPoint y: 74, distance: 25.2
click at [544, 75] on link "Charges" at bounding box center [535, 73] width 73 height 17
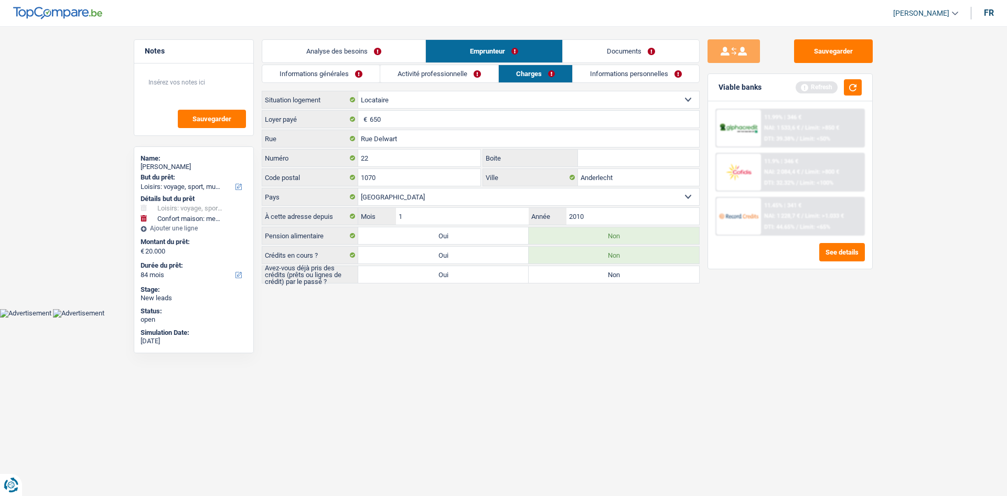
click at [544, 75] on link "Informations personnelles" at bounding box center [636, 73] width 126 height 17
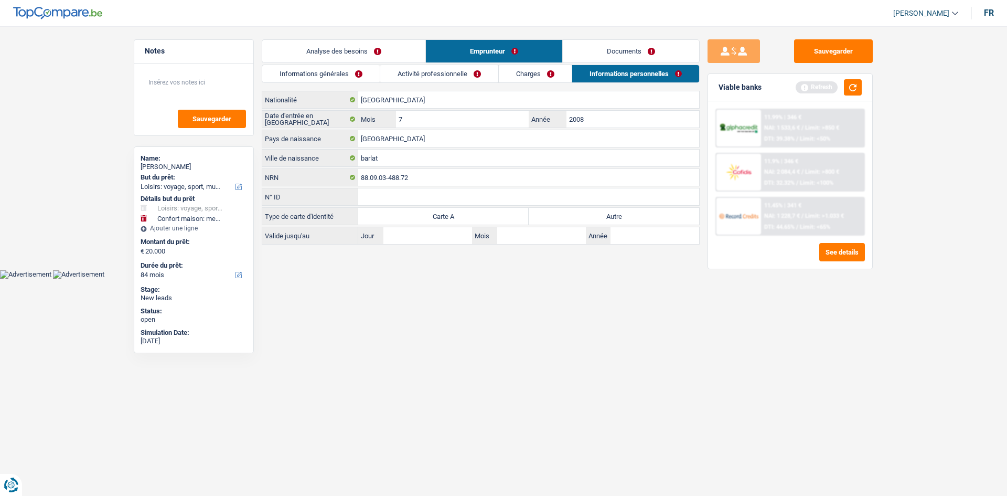
drag, startPoint x: 536, startPoint y: 69, endPoint x: 484, endPoint y: 70, distance: 51.4
click at [536, 68] on link "Charges" at bounding box center [535, 73] width 73 height 17
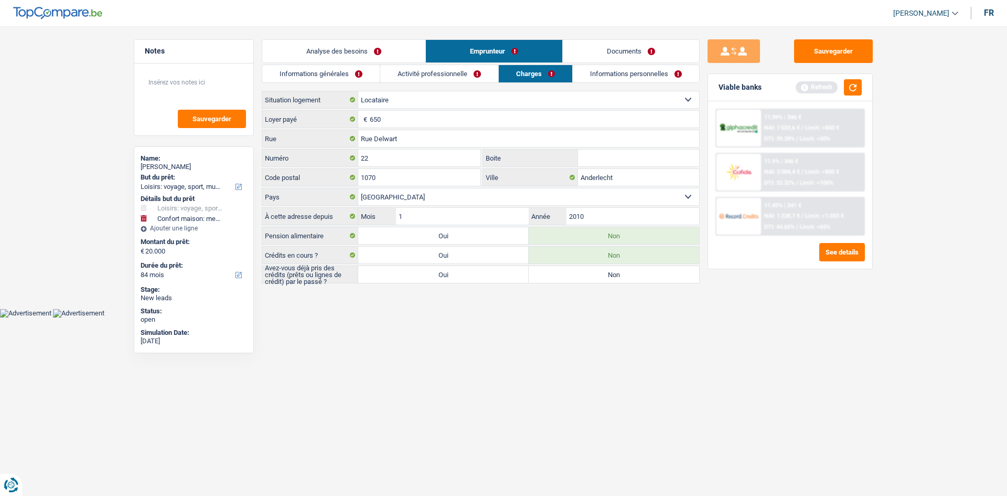
click at [444, 71] on link "Activité professionnelle" at bounding box center [439, 73] width 118 height 17
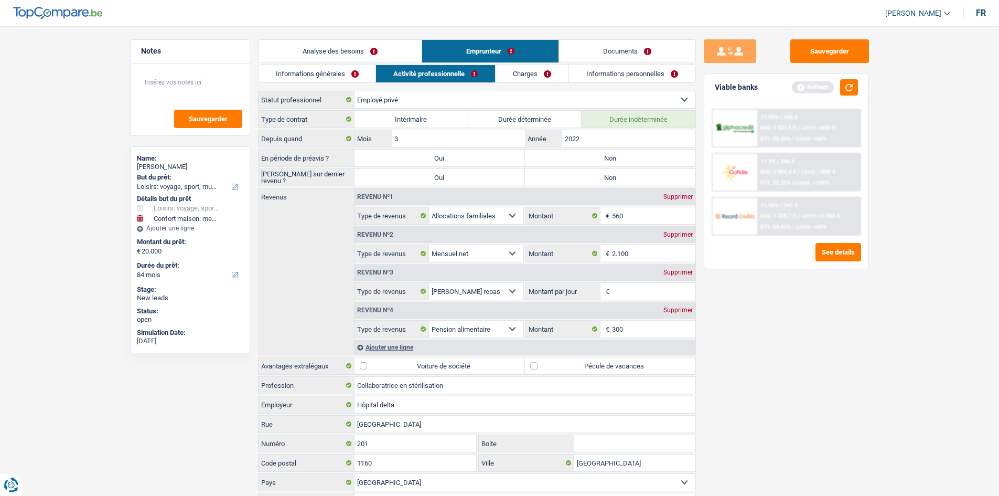
click at [356, 74] on link "Informations générales" at bounding box center [317, 73] width 117 height 17
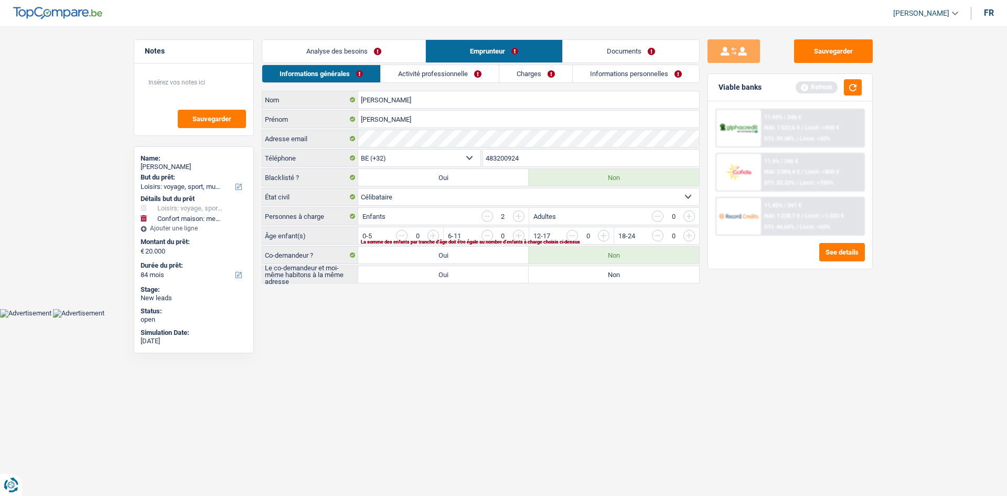
click at [365, 58] on link "Analyse des besoins" at bounding box center [343, 51] width 163 height 23
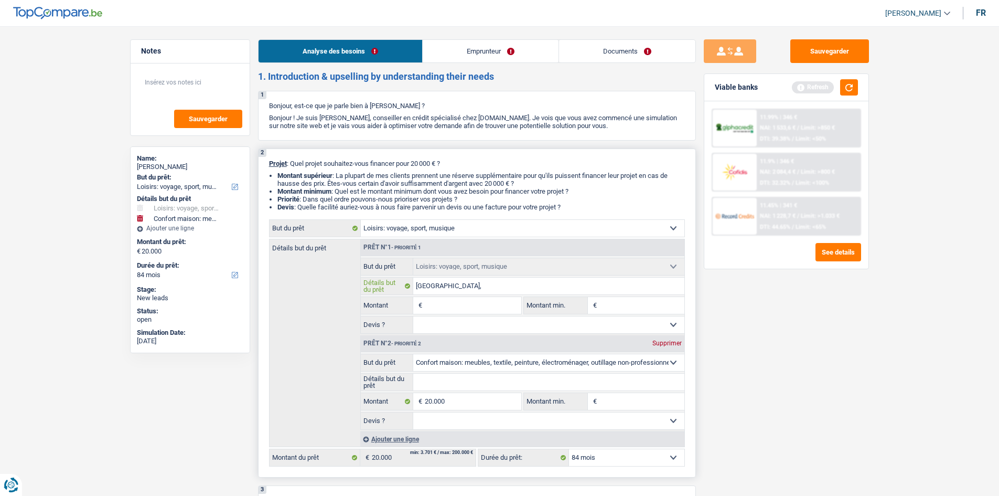
click at [465, 286] on input "Roumanie," at bounding box center [548, 285] width 271 height 17
type input "Roumanie, 3"
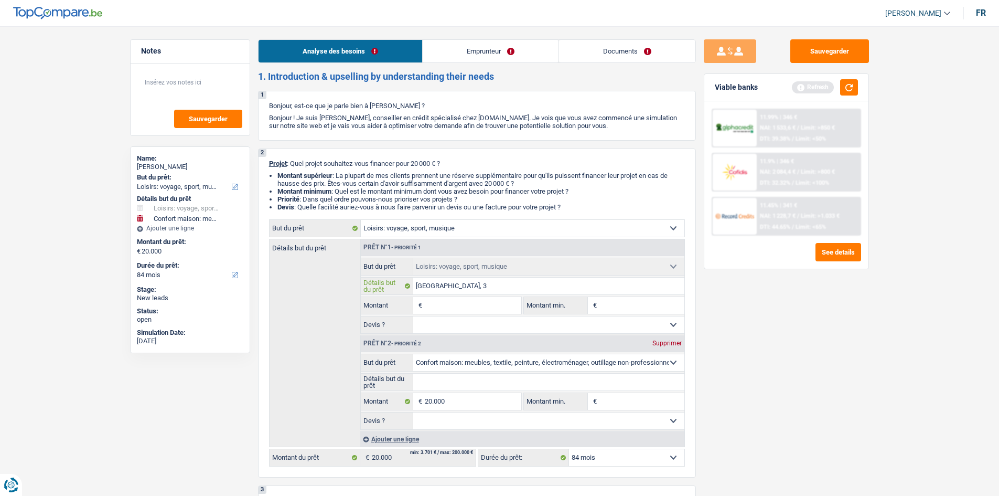
type input "Roumanie, 3 p"
type input "Roumanie, 3 pe"
type input "Roumanie, 3 per"
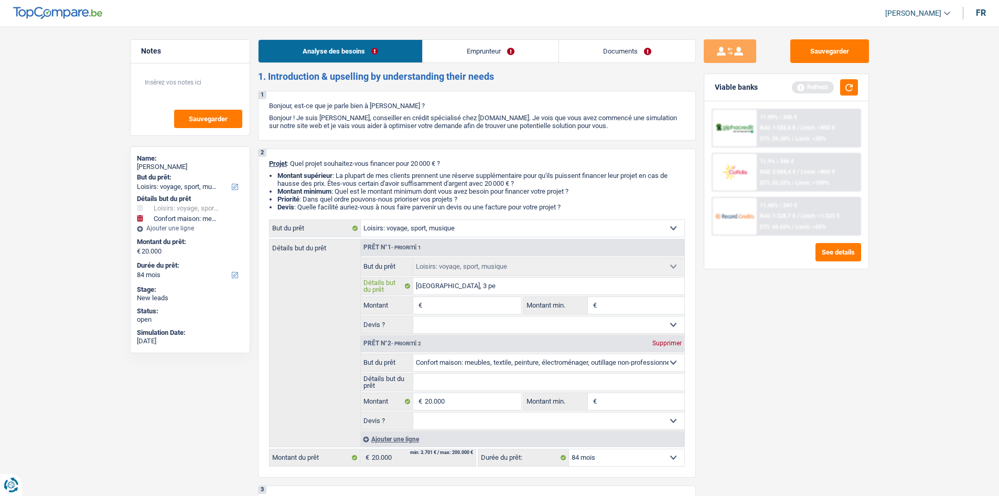
type input "Roumanie, 3 per"
type input "Roumanie, 3 pers"
type input "Roumanie, 3 perso"
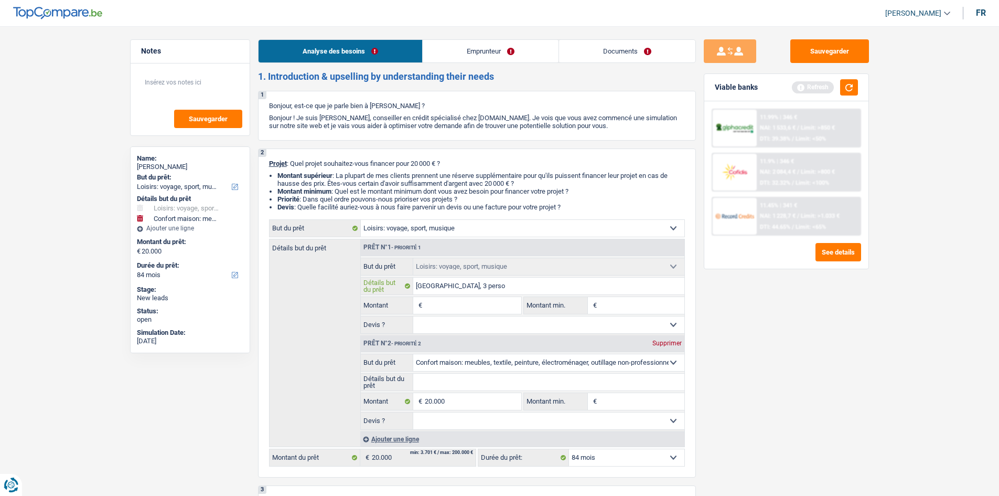
type input "Roumanie, 3 person"
type input "Roumanie, 3 personn"
type input "Roumanie, 3 personne"
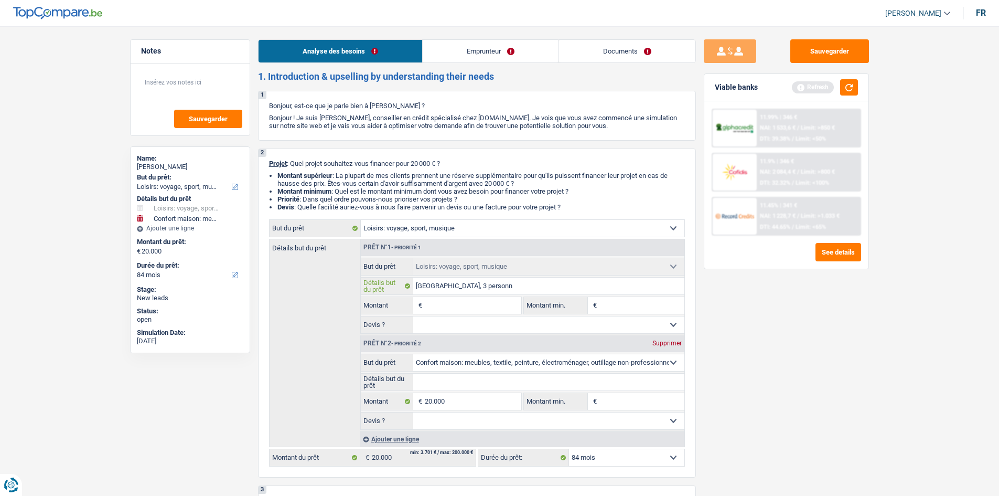
type input "Roumanie, 3 personne"
type input "Roumanie, 3 personnes"
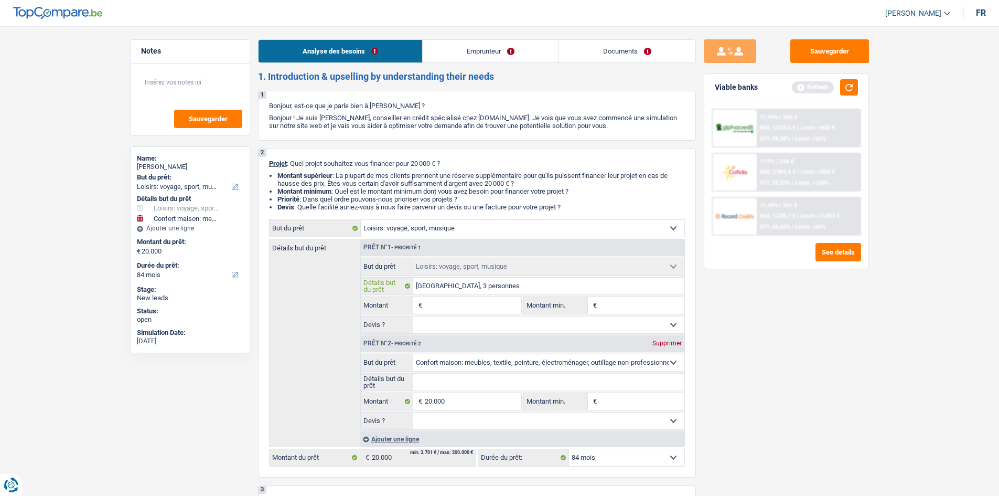
type input "Roumanie, 3 personnes"
drag, startPoint x: 512, startPoint y: 42, endPoint x: 505, endPoint y: 51, distance: 11.2
click at [512, 41] on link "Emprunteur" at bounding box center [491, 51] width 136 height 23
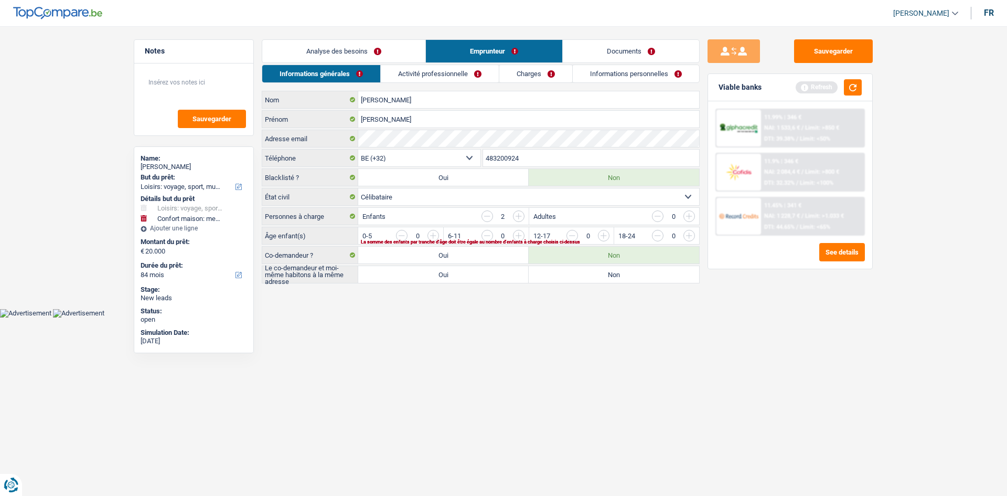
click at [544, 277] on label "Non" at bounding box center [614, 274] width 170 height 17
click at [544, 277] on input "Non" at bounding box center [614, 274] width 170 height 17
radio input "true"
click at [522, 234] on input "button" at bounding box center [731, 238] width 437 height 17
click at [437, 237] on input "button" at bounding box center [645, 238] width 437 height 17
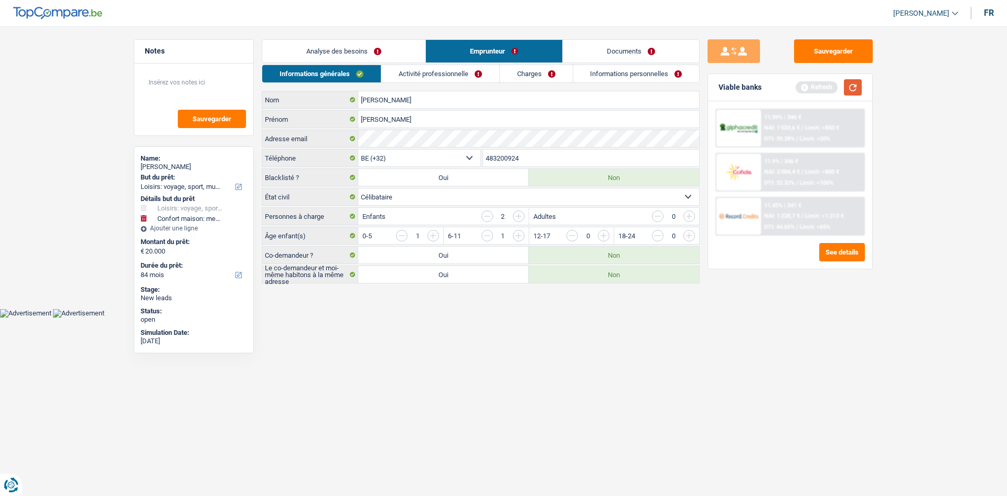
click at [544, 93] on button "button" at bounding box center [853, 87] width 18 height 16
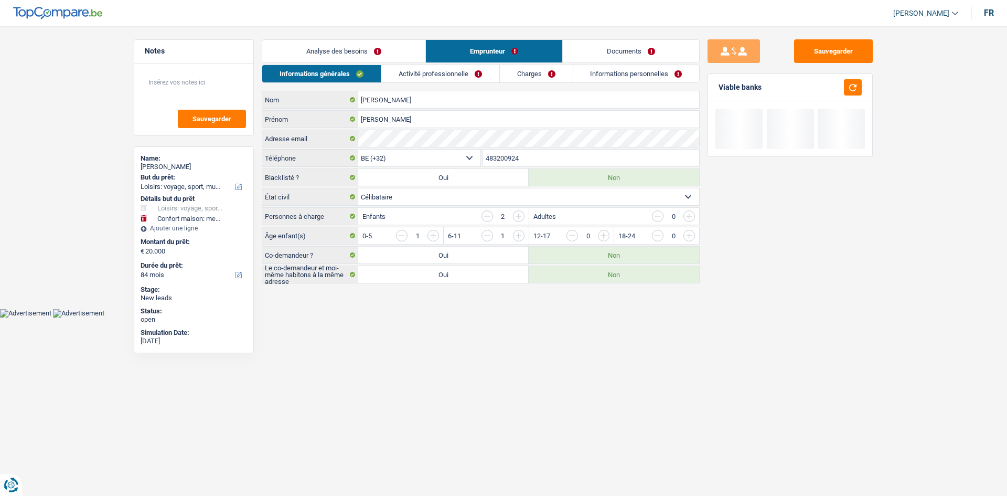
click at [442, 71] on link "Activité professionnelle" at bounding box center [440, 73] width 118 height 17
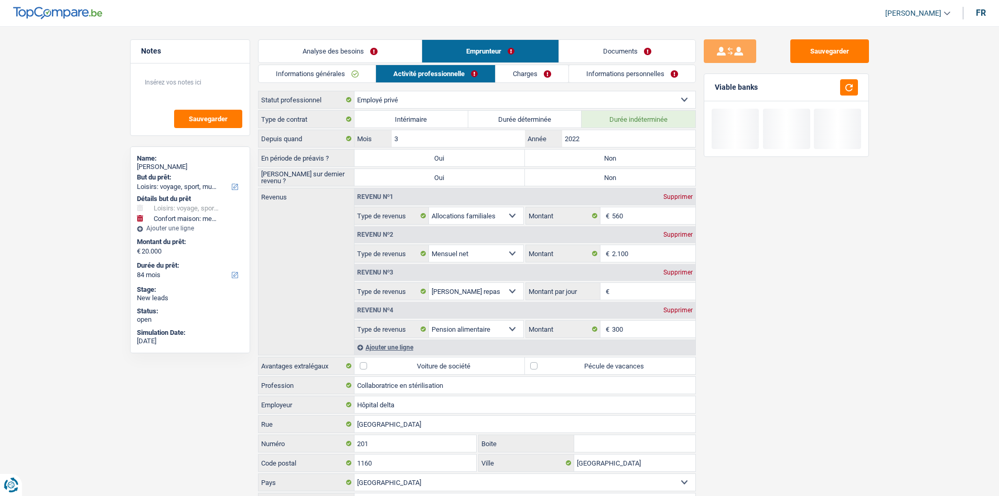
click at [376, 53] on link "Analyse des besoins" at bounding box center [340, 51] width 163 height 23
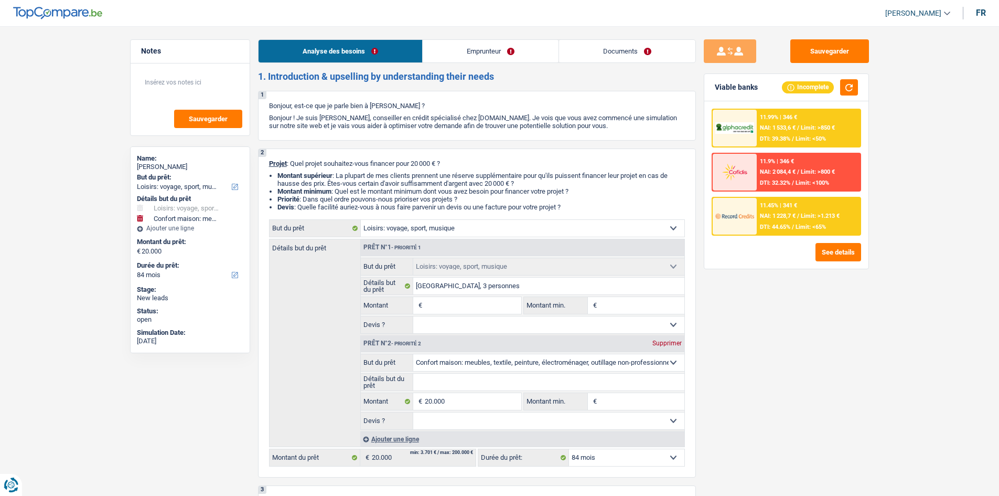
click at [544, 45] on link "Documents" at bounding box center [627, 51] width 136 height 23
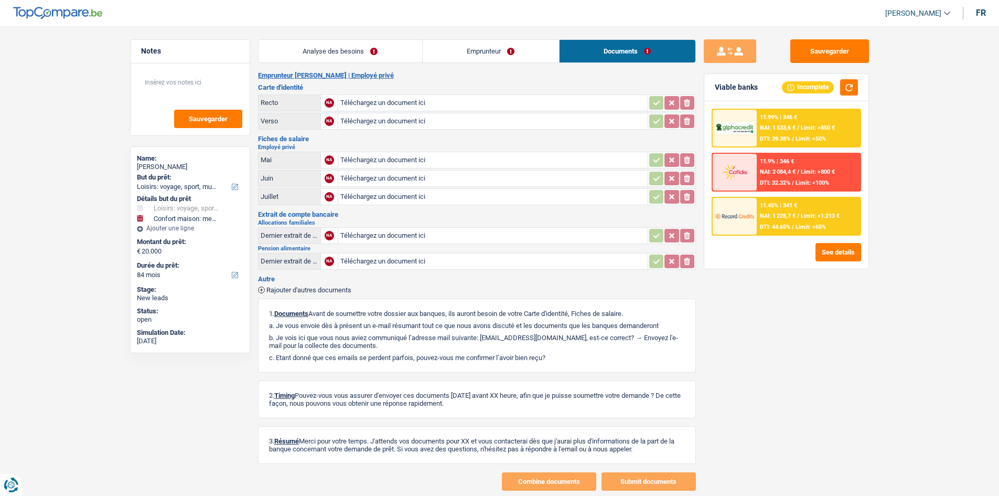
click at [385, 52] on link "Analyse des besoins" at bounding box center [341, 51] width 164 height 23
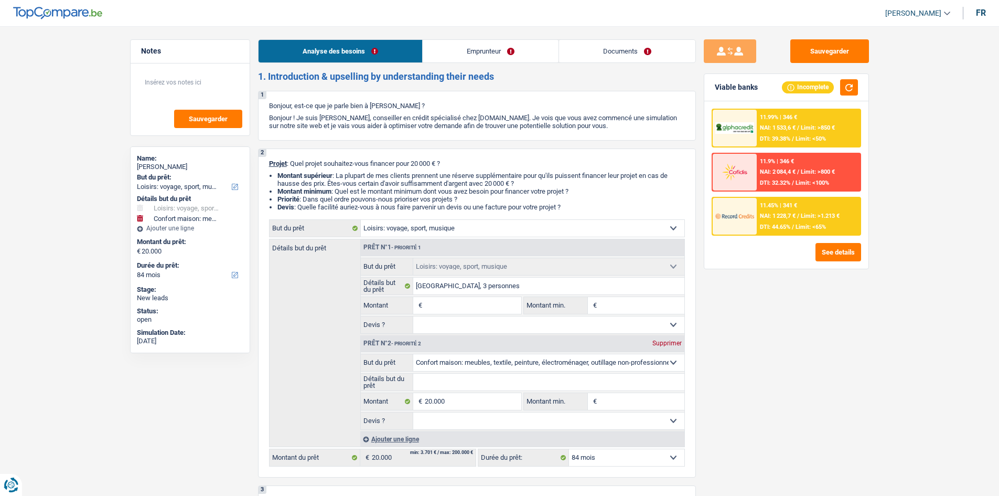
click at [499, 52] on link "Emprunteur" at bounding box center [491, 51] width 136 height 23
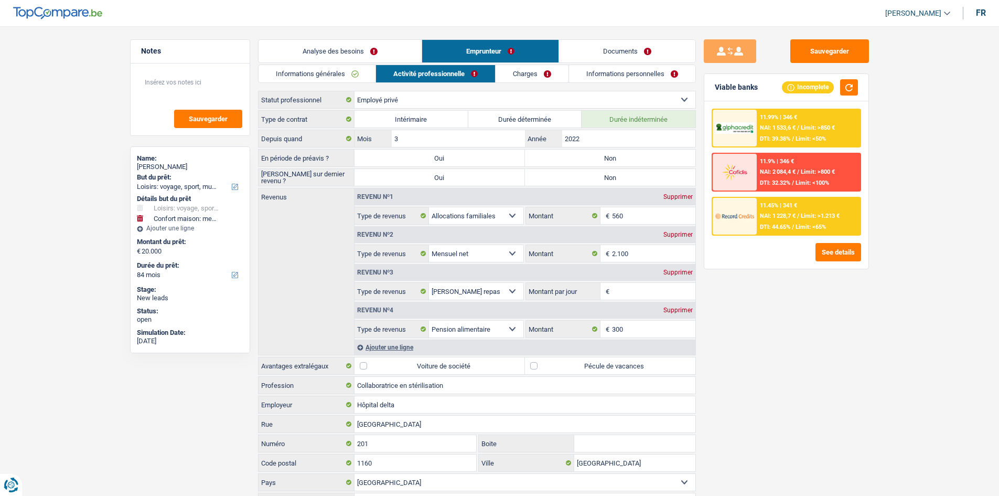
click at [544, 158] on label "Non" at bounding box center [610, 157] width 170 height 17
click at [544, 158] on input "Non" at bounding box center [610, 157] width 170 height 17
radio input "true"
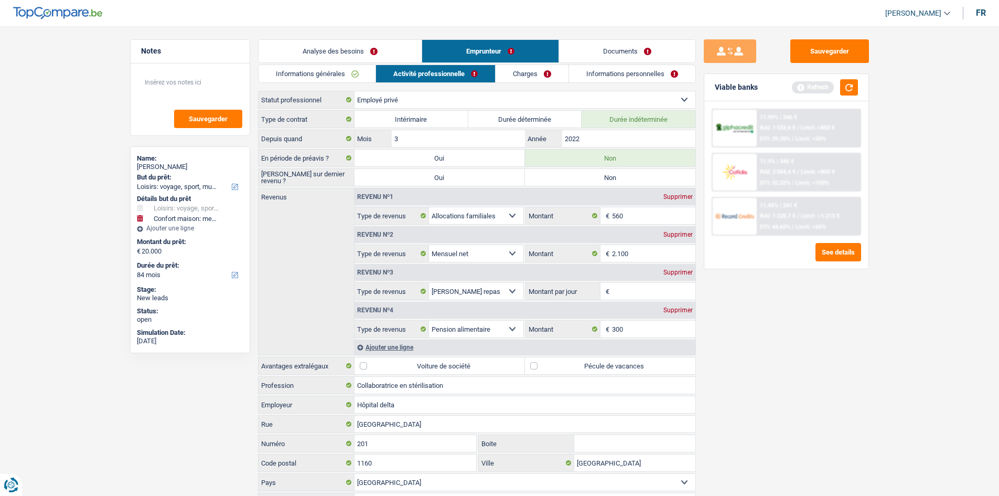
click at [544, 178] on label "Non" at bounding box center [610, 177] width 170 height 17
click at [544, 178] on input "Non" at bounding box center [610, 177] width 170 height 17
radio input "true"
click at [544, 297] on div "Sauvegarder Viable banks Refresh 11.99% | 346 € NAI: 1 533,6 € / Limit: >850 € …" at bounding box center [786, 257] width 181 height 437
click at [544, 136] on input "2022" at bounding box center [628, 138] width 133 height 17
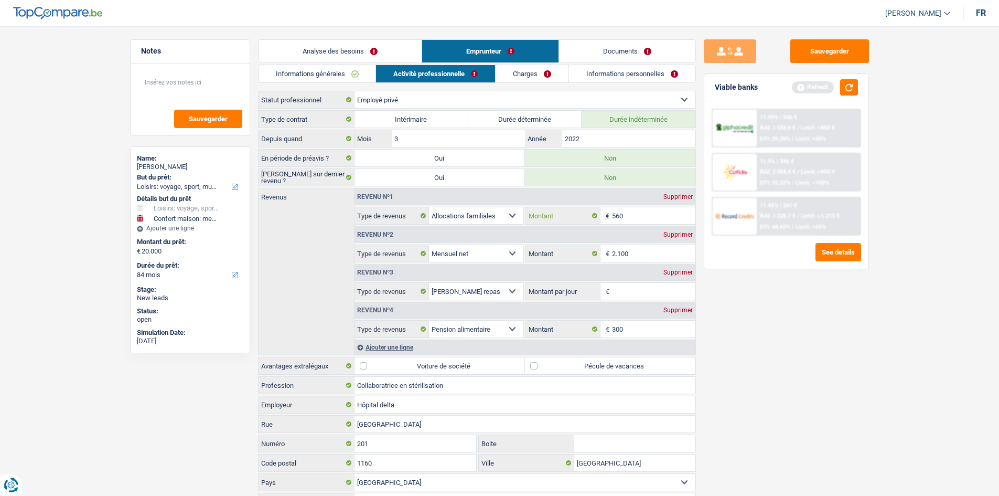
click at [544, 211] on input "560" at bounding box center [653, 215] width 83 height 17
click at [544, 256] on input "2.100" at bounding box center [653, 253] width 83 height 17
click at [544, 277] on div "Revenu nº3 Supprimer" at bounding box center [525, 272] width 341 height 17
click at [544, 286] on input "Montant par jour" at bounding box center [653, 291] width 83 height 17
type input "7"
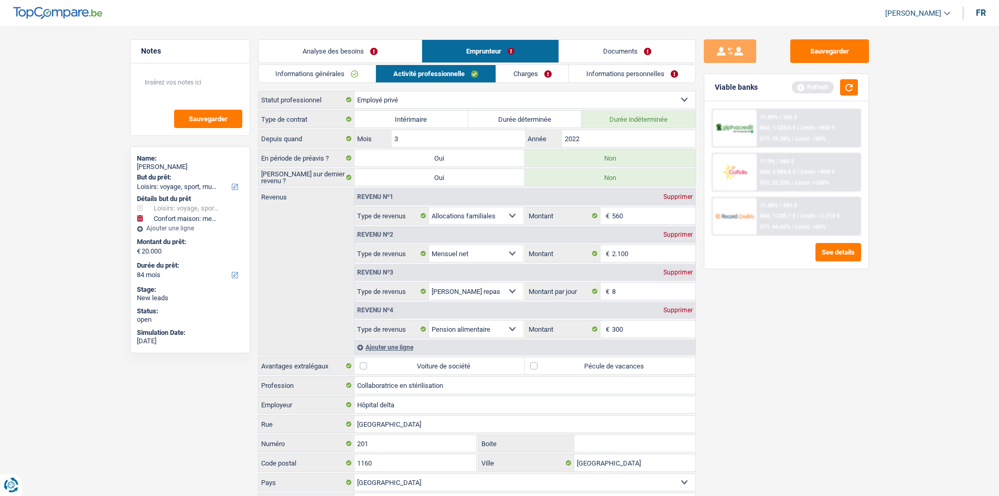
type input "8,0"
click at [544, 297] on div "Sauvegarder Viable banks Refresh 11.99% | 346 € NAI: 1 533,6 € / Limit: >850 € …" at bounding box center [786, 257] width 181 height 437
click at [544, 297] on input "300" at bounding box center [653, 328] width 83 height 17
click at [544, 297] on div "Sauvegarder Viable banks Refresh 11.99% | 346 € NAI: 1 533,6 € / Limit: >850 € …" at bounding box center [786, 257] width 181 height 437
click at [544, 297] on label "Pécule de vacances" at bounding box center [610, 365] width 170 height 17
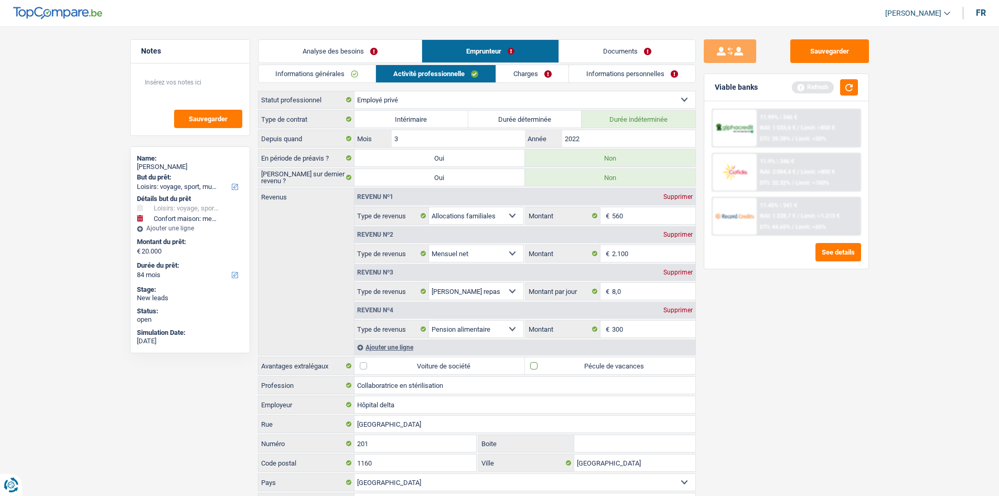
click at [544, 297] on input "Pécule de vacances" at bounding box center [610, 365] width 170 height 17
checkbox input "true"
click at [544, 297] on input "300" at bounding box center [653, 328] width 83 height 17
click at [541, 76] on link "Charges" at bounding box center [532, 73] width 73 height 17
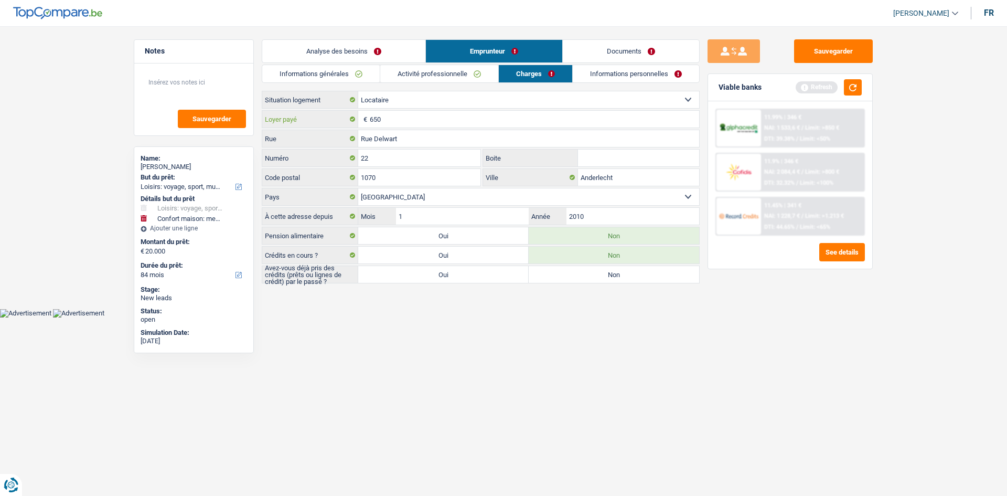
click at [447, 123] on input "650" at bounding box center [534, 119] width 329 height 17
click at [544, 79] on link "Informations personnelles" at bounding box center [636, 73] width 126 height 17
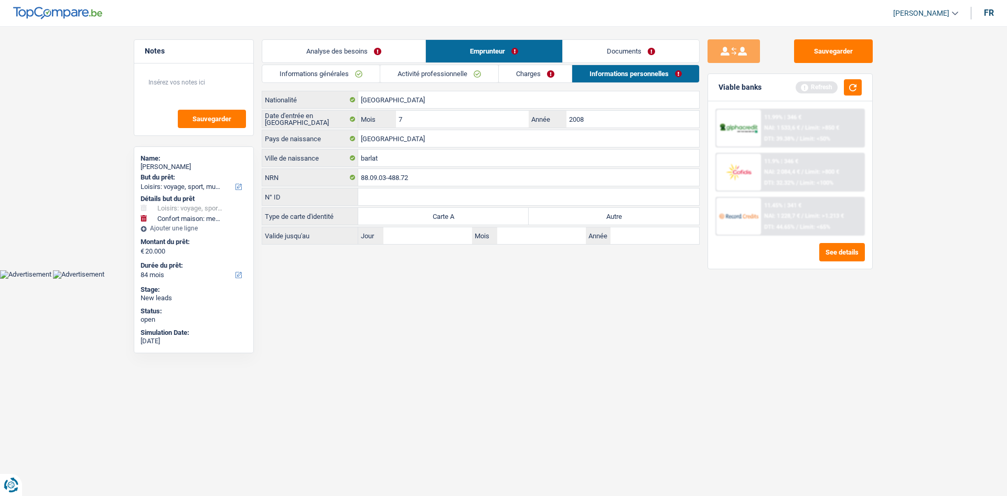
click at [544, 222] on label "Autre" at bounding box center [614, 216] width 170 height 17
click at [544, 222] on input "Autre" at bounding box center [614, 216] width 170 height 17
radio input "true"
click at [535, 75] on link "Charges" at bounding box center [535, 73] width 73 height 17
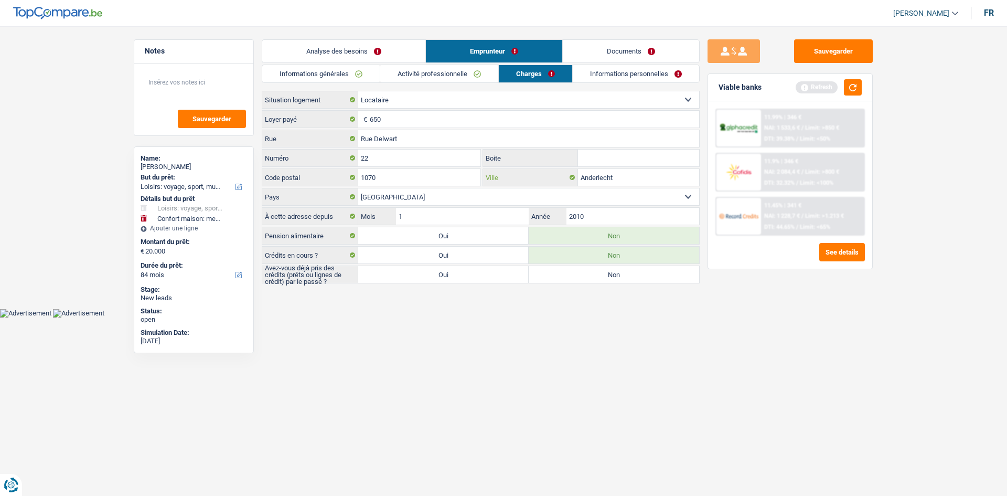
click at [544, 180] on input "Anderlecht" at bounding box center [638, 177] width 121 height 17
click at [544, 215] on input "2010" at bounding box center [632, 216] width 133 height 17
click at [369, 56] on link "Analyse des besoins" at bounding box center [343, 51] width 163 height 23
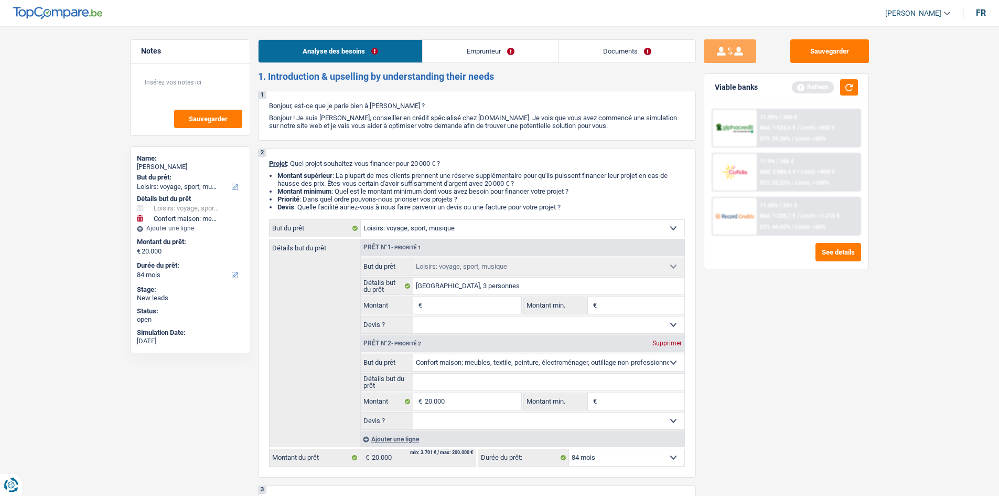
drag, startPoint x: 517, startPoint y: 53, endPoint x: 520, endPoint y: 73, distance: 20.3
click at [517, 52] on link "Emprunteur" at bounding box center [491, 51] width 136 height 23
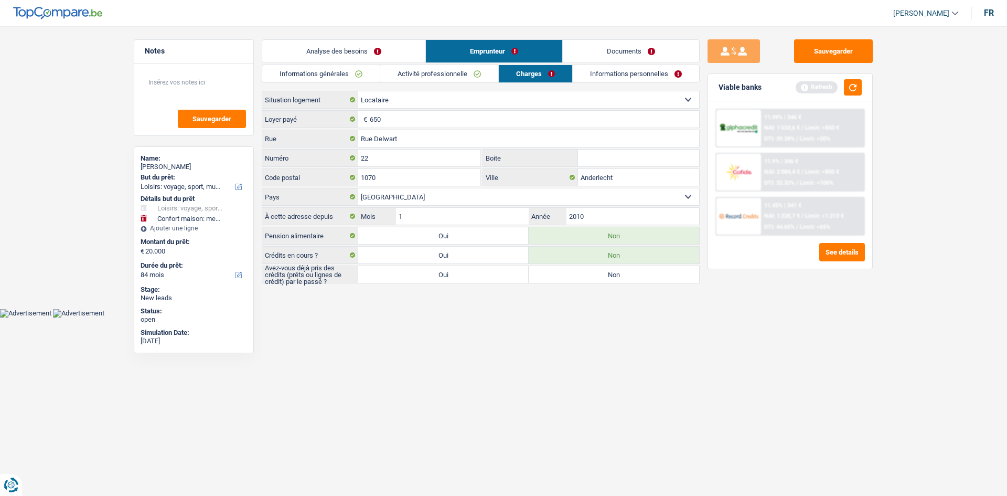
click at [544, 272] on label "Non" at bounding box center [614, 274] width 170 height 17
click at [544, 272] on input "Non" at bounding box center [614, 274] width 170 height 17
radio input "true"
click at [544, 68] on link "Informations personnelles" at bounding box center [636, 73] width 126 height 17
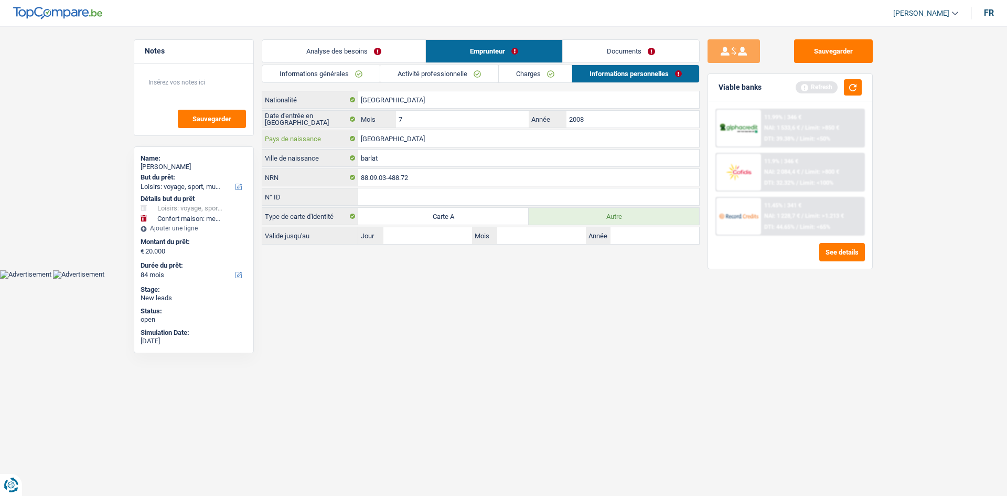
click at [412, 138] on input "[GEOGRAPHIC_DATA]" at bounding box center [528, 138] width 341 height 17
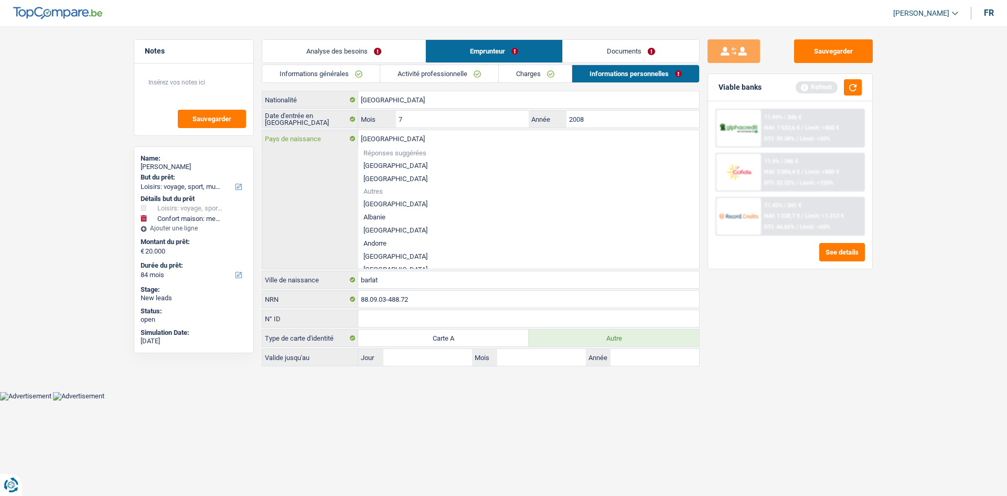
type input "Belgiqu"
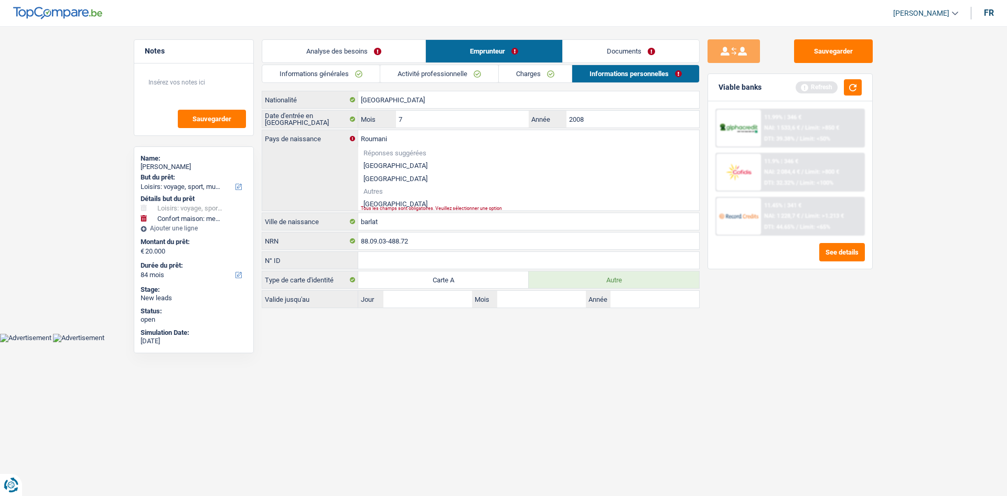
click at [389, 202] on li "Roumanie" at bounding box center [528, 203] width 341 height 13
type input "Roumanie"
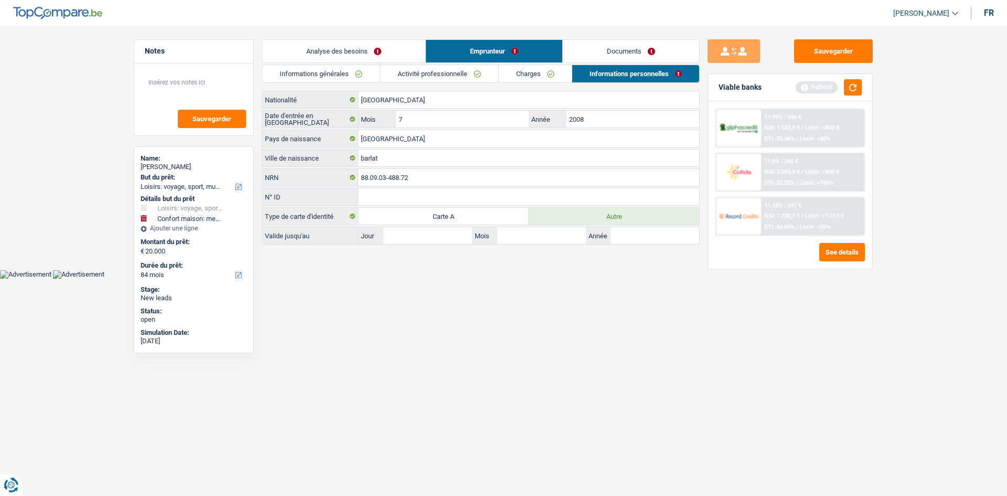
click at [356, 77] on link "Informations générales" at bounding box center [320, 73] width 117 height 17
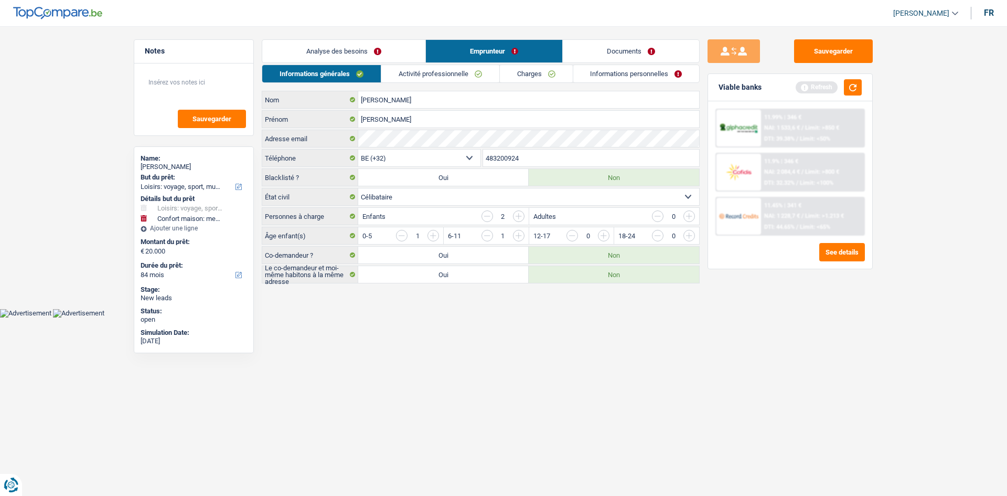
click at [383, 54] on link "Analyse des besoins" at bounding box center [343, 51] width 163 height 23
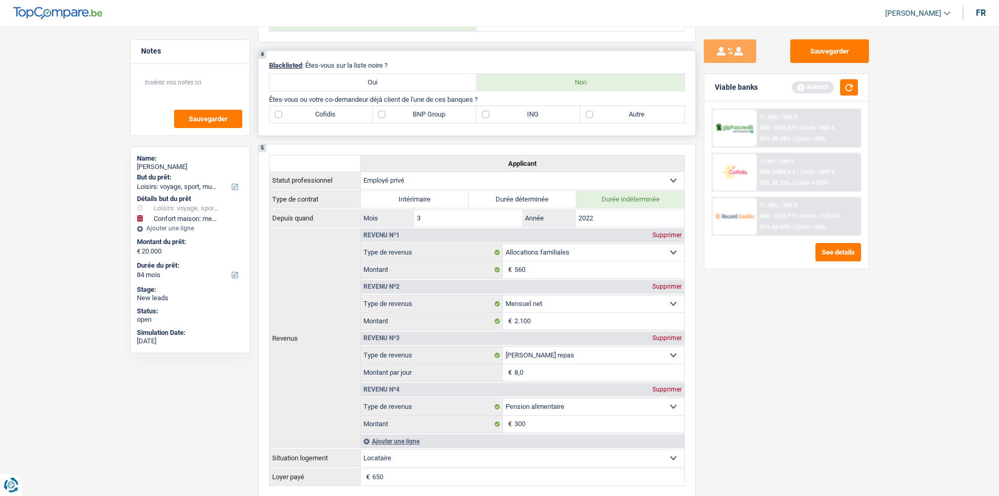
scroll to position [472, 0]
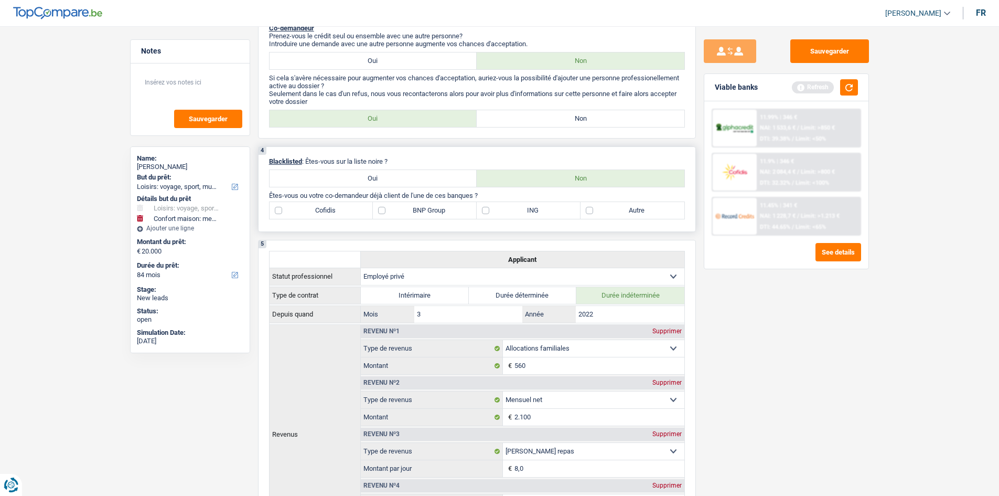
click at [520, 212] on label "ING" at bounding box center [529, 210] width 104 height 17
click at [520, 212] on input "ING" at bounding box center [529, 210] width 104 height 17
checkbox input "true"
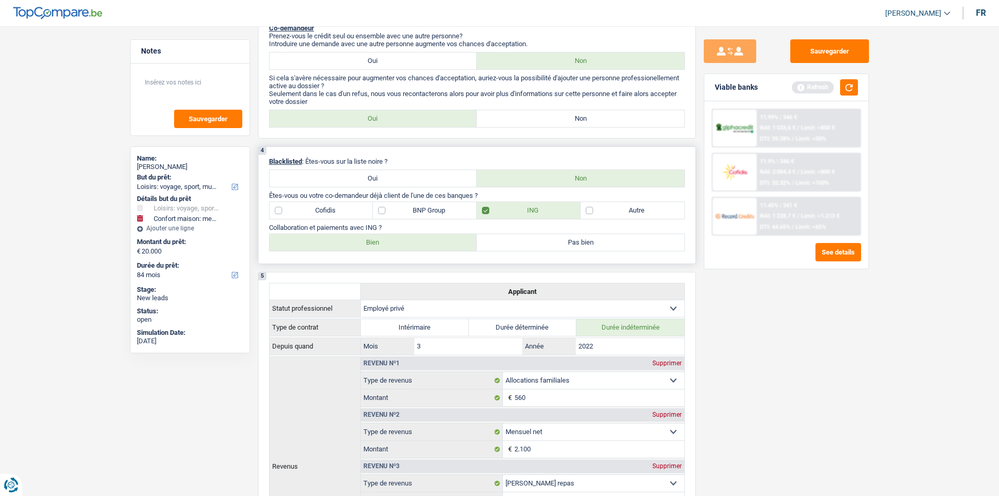
click at [396, 240] on label "Bien" at bounding box center [374, 242] width 208 height 17
click at [396, 240] on input "Bien" at bounding box center [374, 242] width 208 height 17
radio input "true"
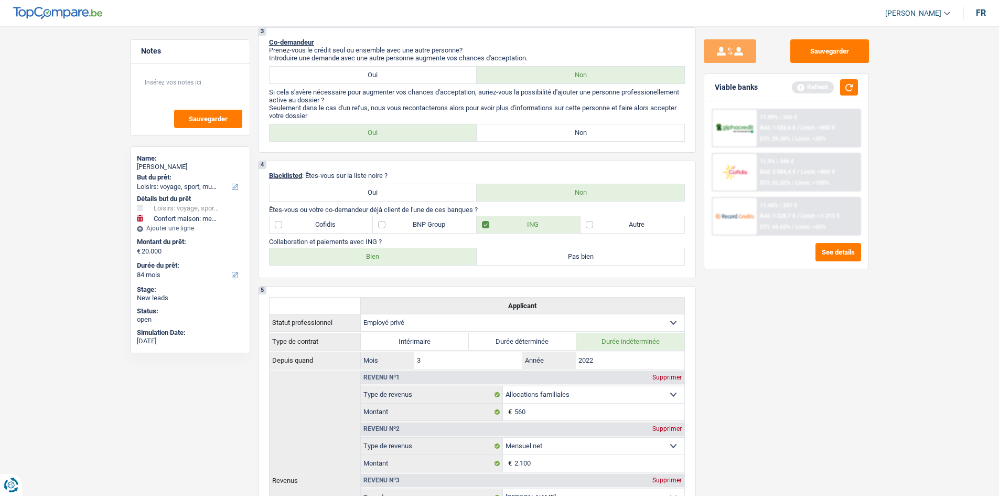
scroll to position [367, 0]
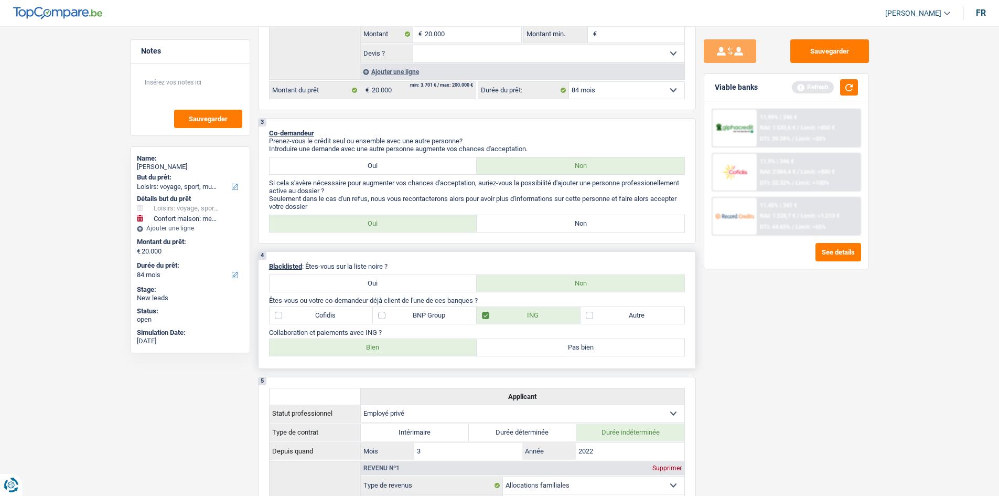
click at [544, 227] on label "Non" at bounding box center [581, 223] width 208 height 17
click at [544, 227] on input "Non" at bounding box center [581, 223] width 208 height 17
radio input "true"
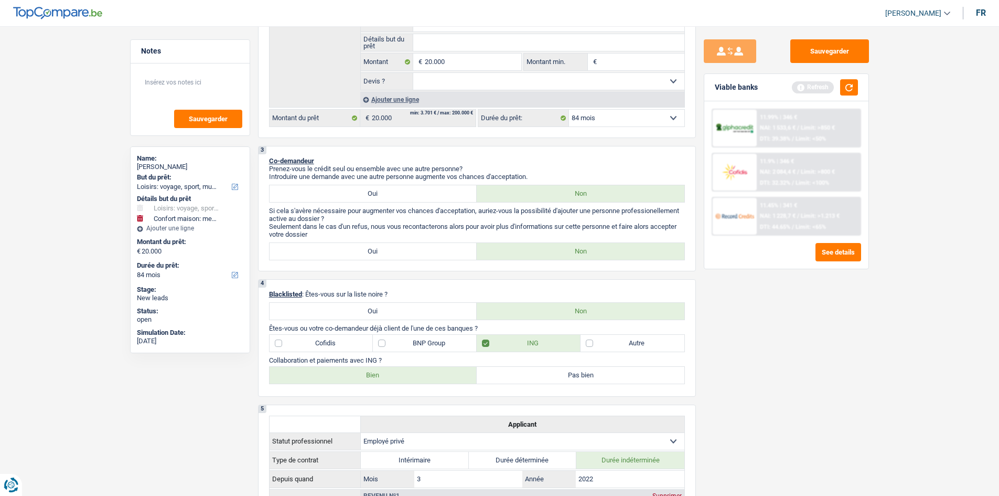
scroll to position [315, 0]
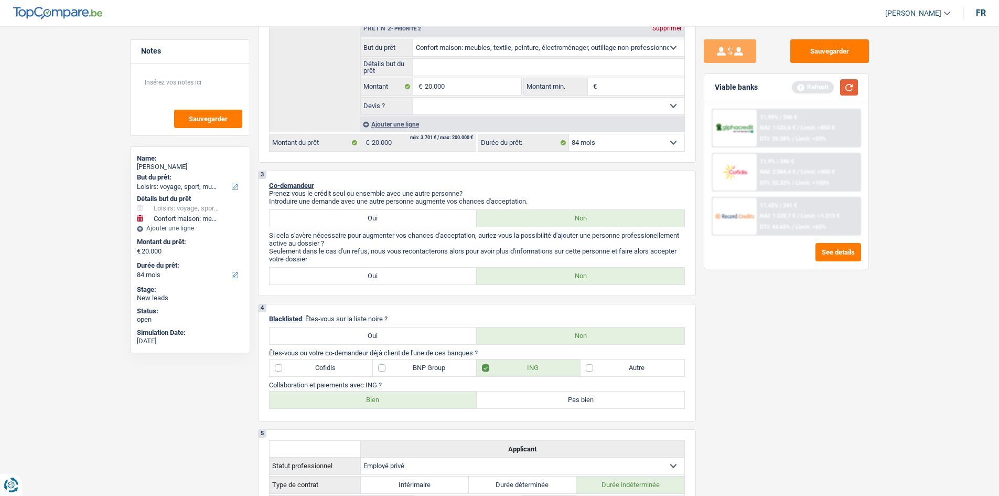
click at [544, 83] on button "button" at bounding box center [849, 87] width 18 height 16
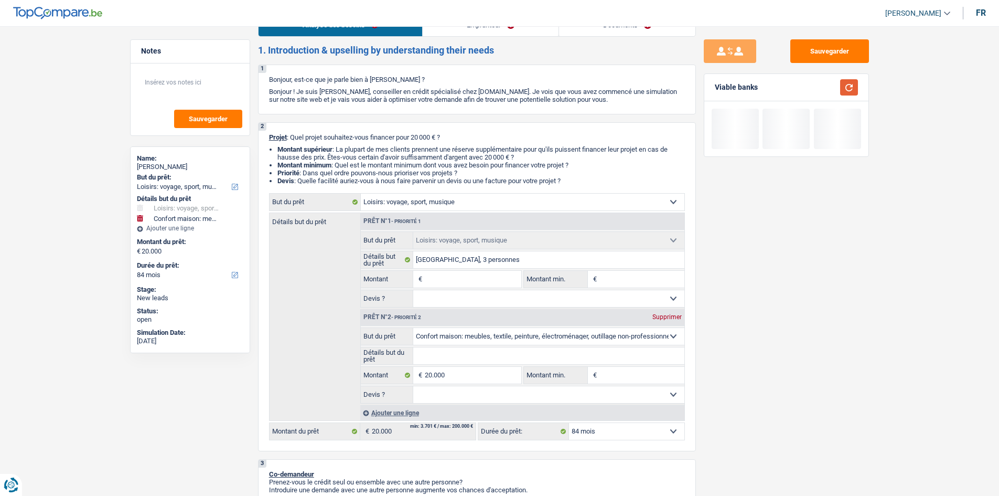
scroll to position [0, 0]
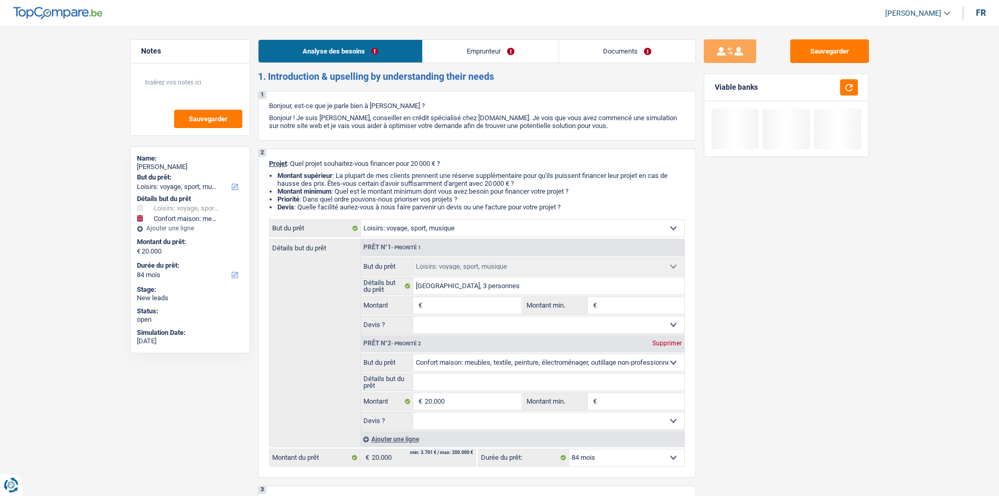
click at [450, 48] on link "Emprunteur" at bounding box center [491, 51] width 136 height 23
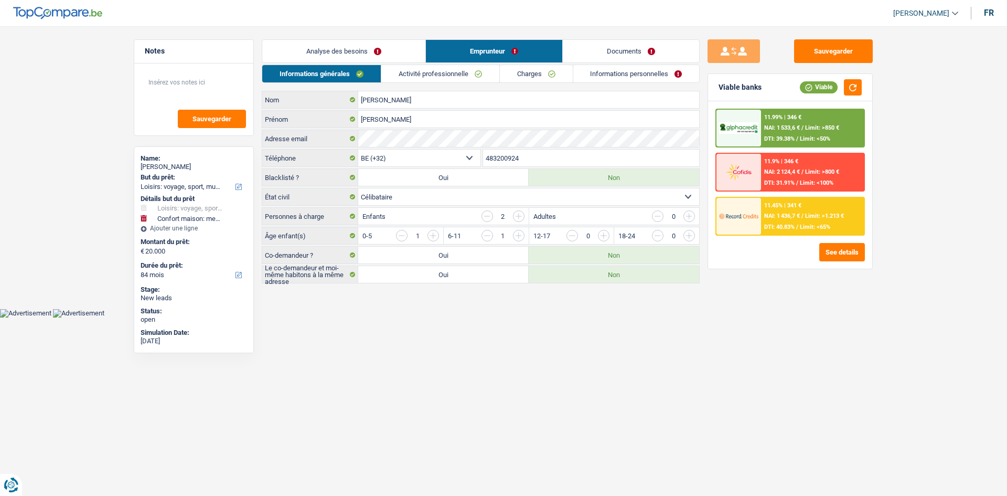
click at [387, 45] on link "Analyse des besoins" at bounding box center [343, 51] width 163 height 23
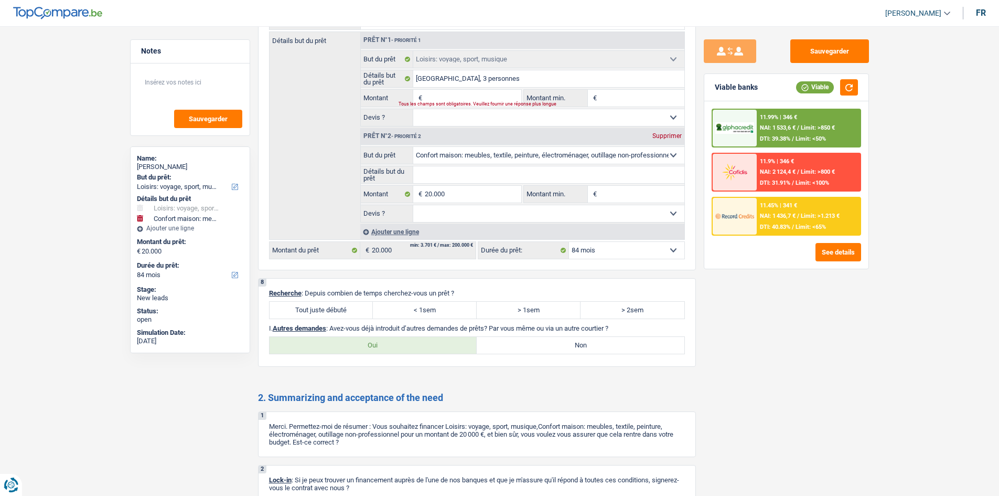
scroll to position [1311, 0]
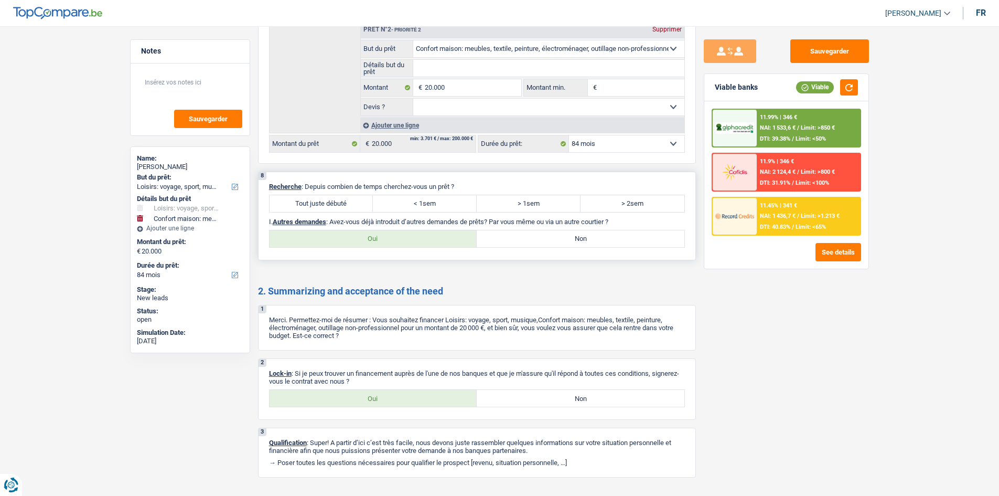
click at [347, 200] on label "Tout juste débuté" at bounding box center [322, 203] width 104 height 17
click at [347, 200] on input "Tout juste débuté" at bounding box center [322, 203] width 104 height 17
radio input "true"
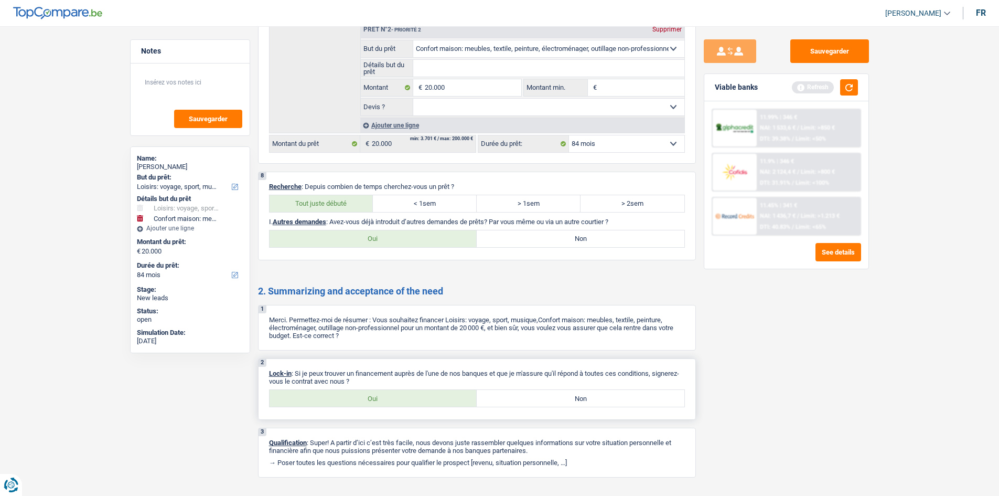
click at [387, 297] on label "Oui" at bounding box center [374, 398] width 208 height 17
click at [387, 297] on input "Oui" at bounding box center [374, 398] width 208 height 17
radio input "true"
drag, startPoint x: 493, startPoint y: 107, endPoint x: 476, endPoint y: 115, distance: 18.5
click at [492, 108] on select "Oui Non Non répondu Sélectionner une option" at bounding box center [548, 107] width 271 height 17
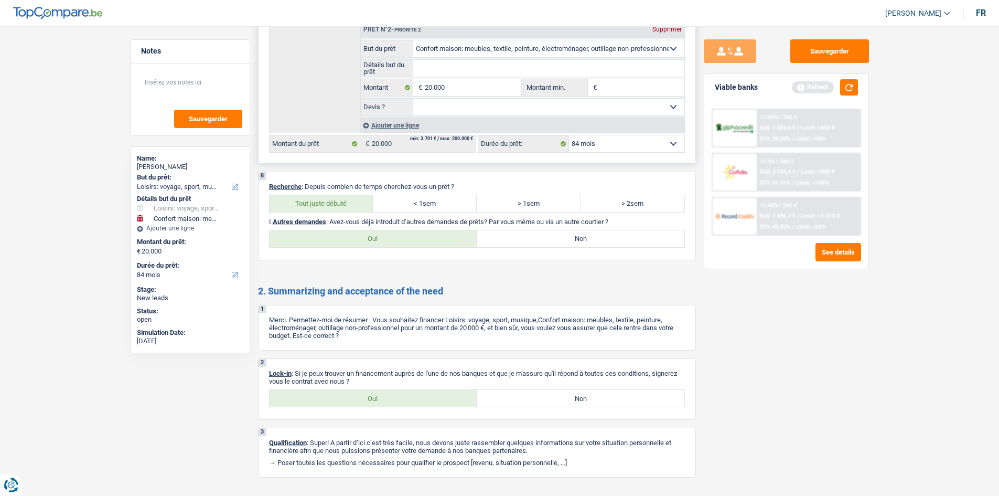
select select "yes"
click at [413, 99] on select "Oui Non Non répondu Sélectionner une option" at bounding box center [548, 107] width 271 height 17
select select "yes"
click at [544, 232] on label "Non" at bounding box center [581, 238] width 208 height 17
click at [544, 232] on input "Non" at bounding box center [581, 238] width 208 height 17
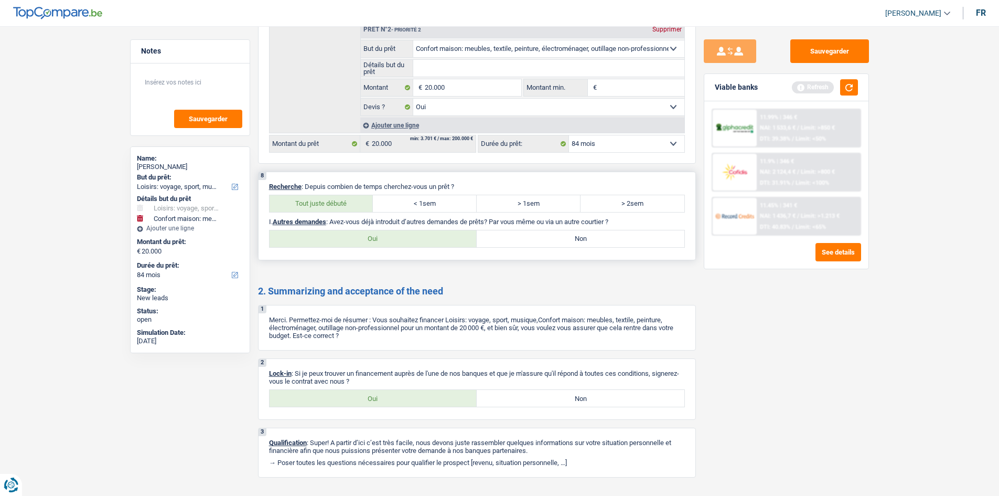
radio input "true"
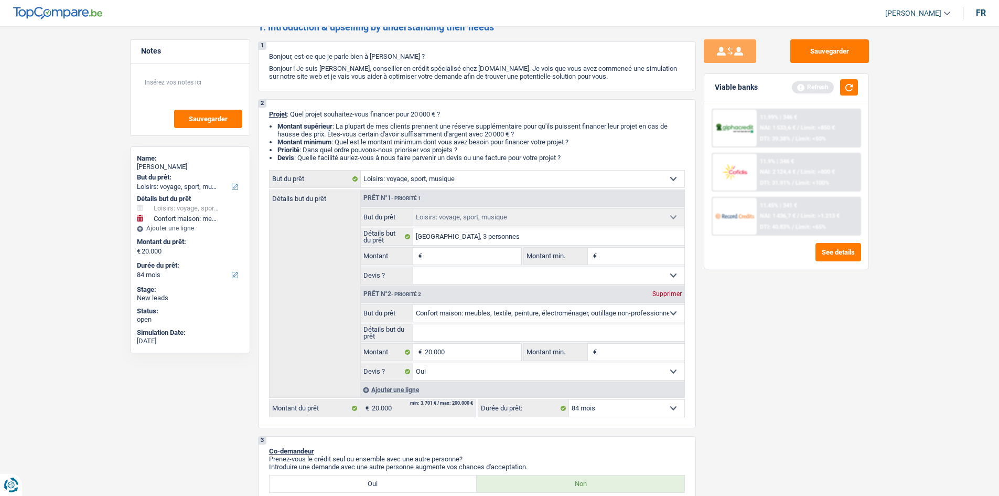
scroll to position [0, 0]
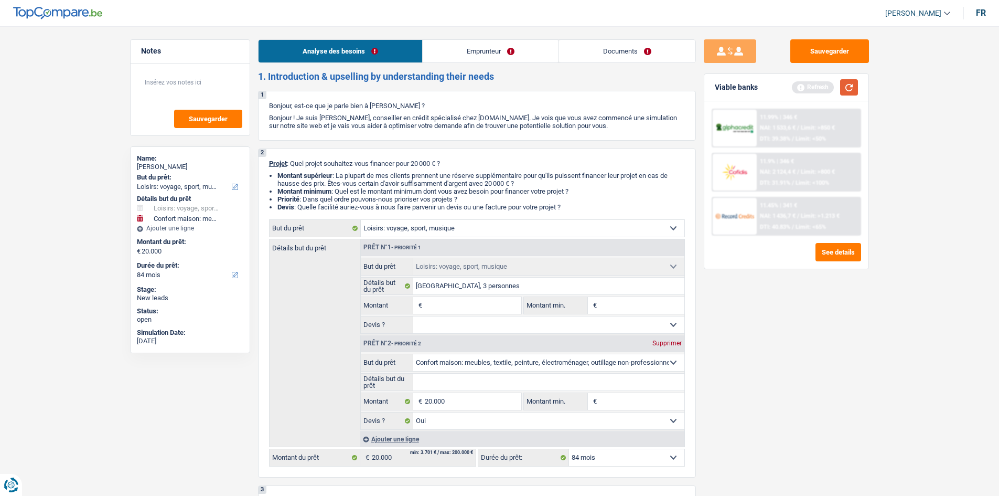
click at [544, 82] on button "button" at bounding box center [849, 87] width 18 height 16
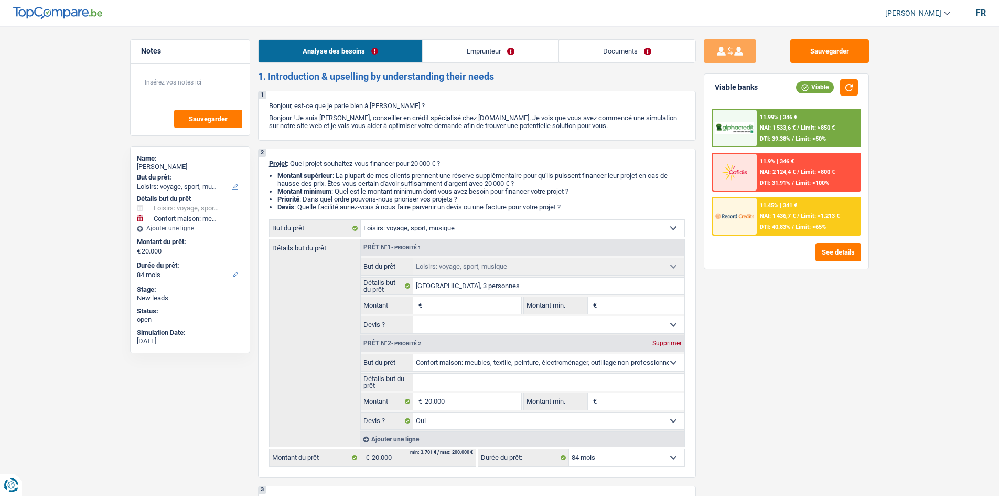
click at [544, 120] on div "11.99% | 346 € NAI: 1 533,6 € / Limit: >850 € DTI: 39.38% / Limit: <50%" at bounding box center [808, 128] width 103 height 37
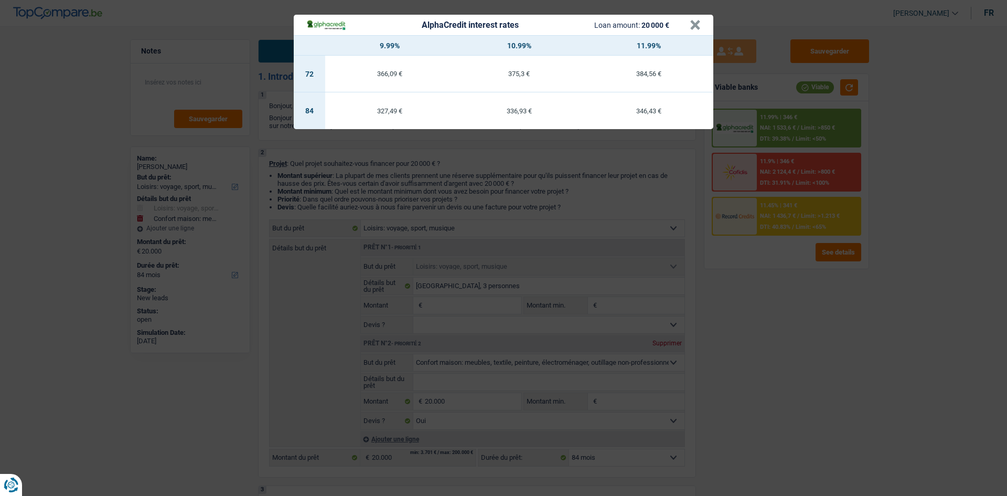
drag, startPoint x: 797, startPoint y: 295, endPoint x: 781, endPoint y: 254, distance: 44.5
click at [544, 284] on div "AlphaCredit interest rates Loan amount: 20 000 € × 9.99% 10.99% 11.99% 72 366,0…" at bounding box center [503, 248] width 1007 height 496
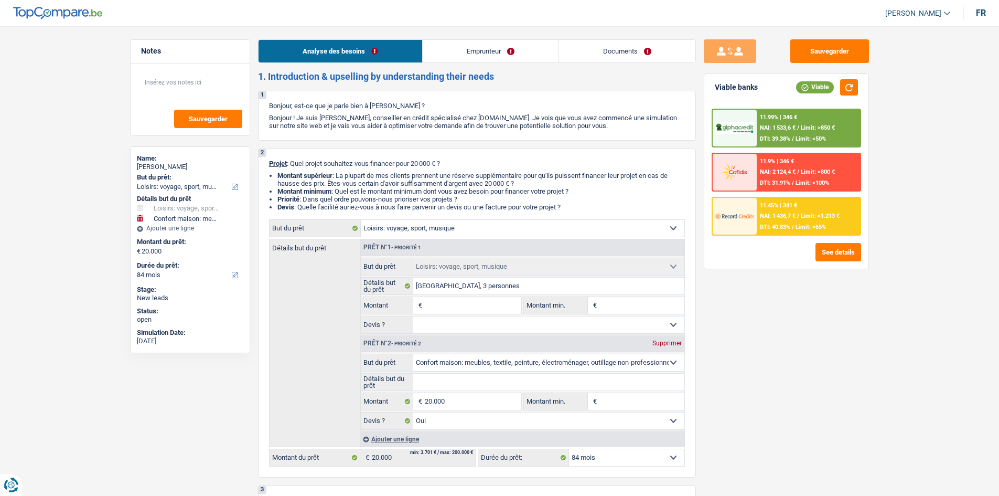
click at [544, 222] on div "11.45% | 341 € NAI: 1 436,7 € / Limit: >1.213 € DTI: 40.83% / Limit: <65%" at bounding box center [808, 216] width 103 height 37
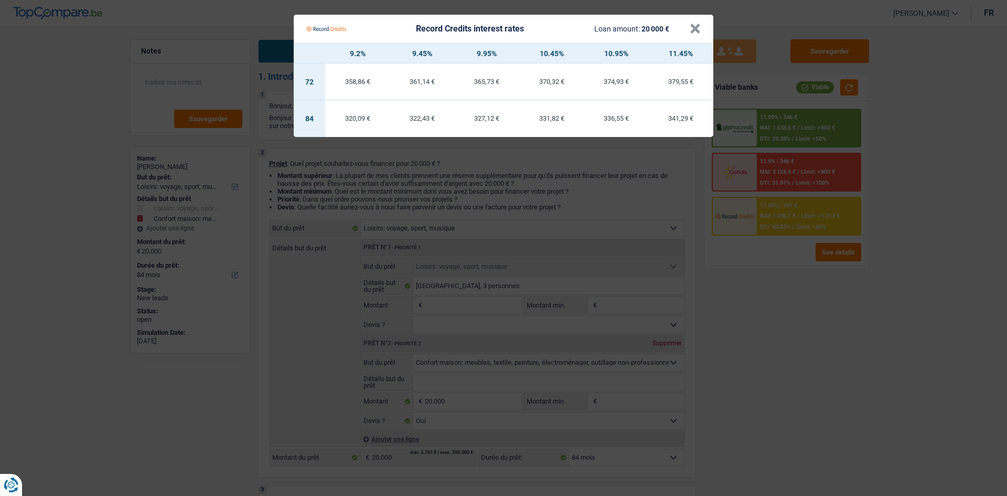
click at [544, 297] on Credits "Record Credits interest rates Loan amount: 20 000 € × 9.2% 9.45% 9.95% 10.45% 1…" at bounding box center [503, 248] width 1007 height 496
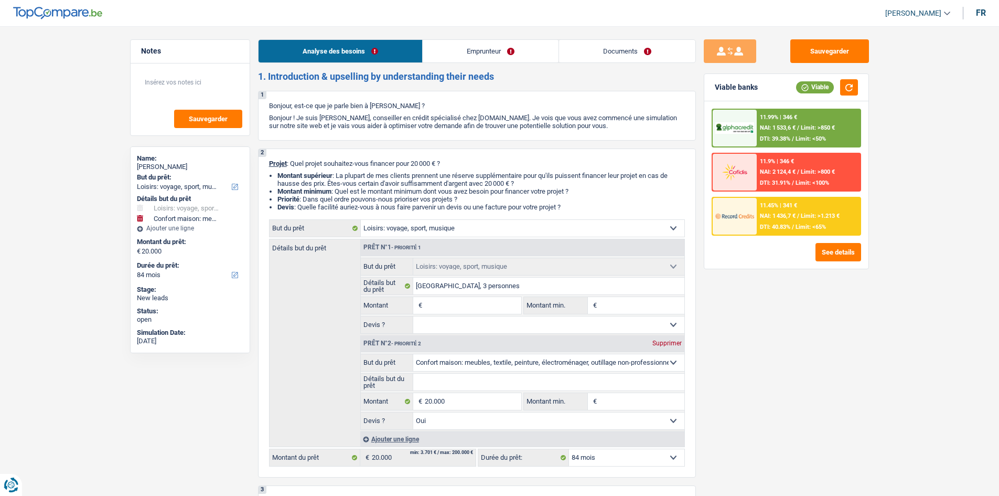
click at [544, 40] on li "Documents" at bounding box center [627, 51] width 137 height 24
click at [544, 47] on link "Documents" at bounding box center [627, 51] width 136 height 23
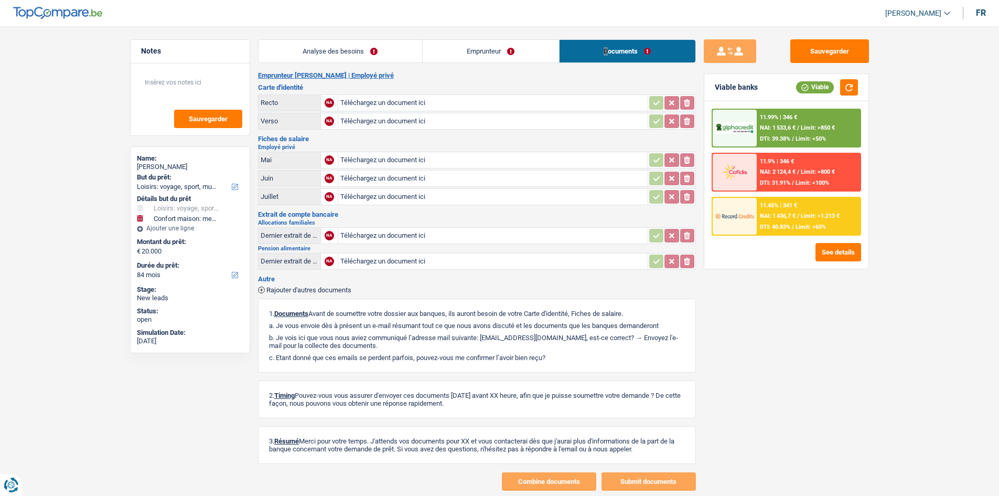
click at [331, 54] on link "Analyse des besoins" at bounding box center [341, 51] width 164 height 23
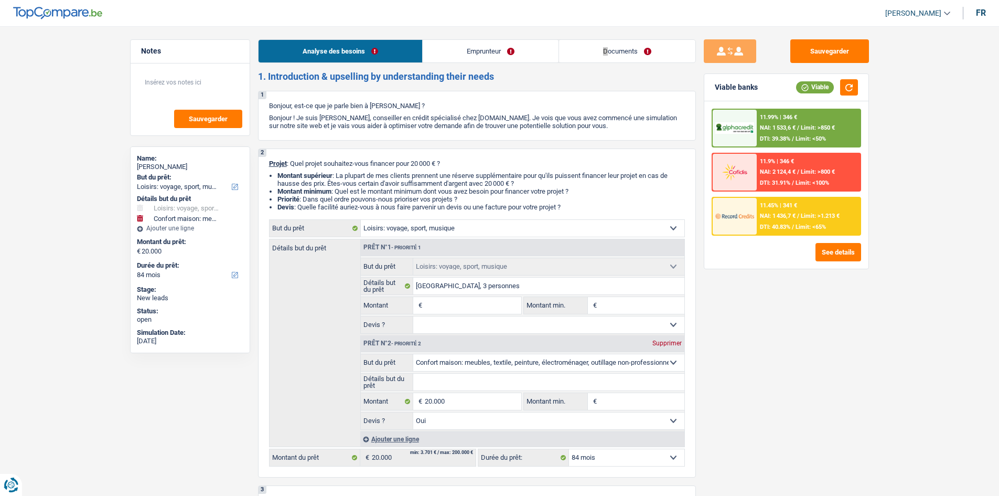
click at [544, 54] on link "Documents" at bounding box center [627, 51] width 136 height 23
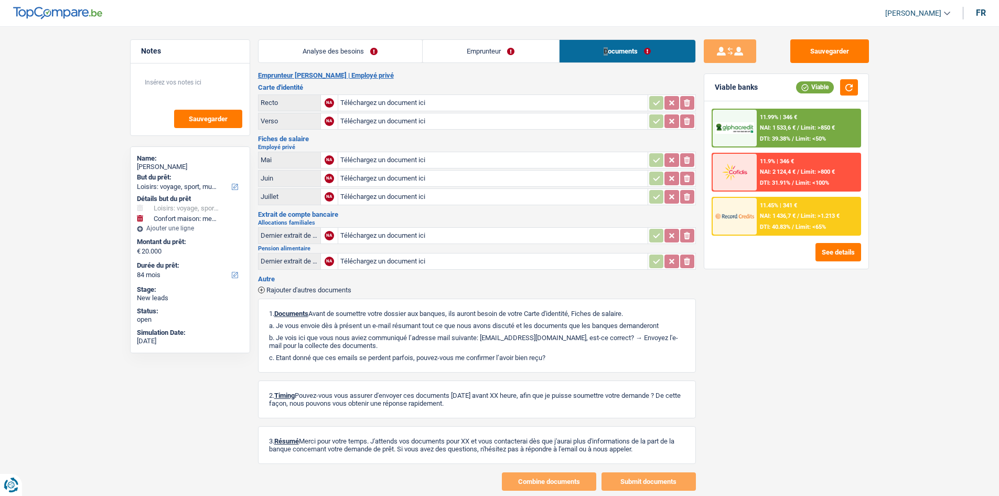
drag, startPoint x: 527, startPoint y: 52, endPoint x: 585, endPoint y: 54, distance: 58.2
click at [528, 51] on link "Emprunteur" at bounding box center [491, 51] width 136 height 23
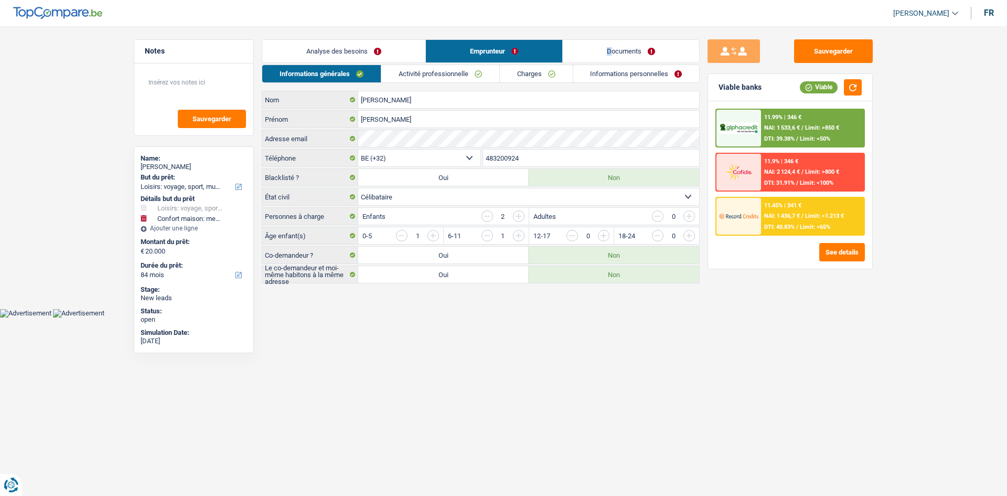
click at [544, 79] on link "Charges" at bounding box center [536, 73] width 73 height 17
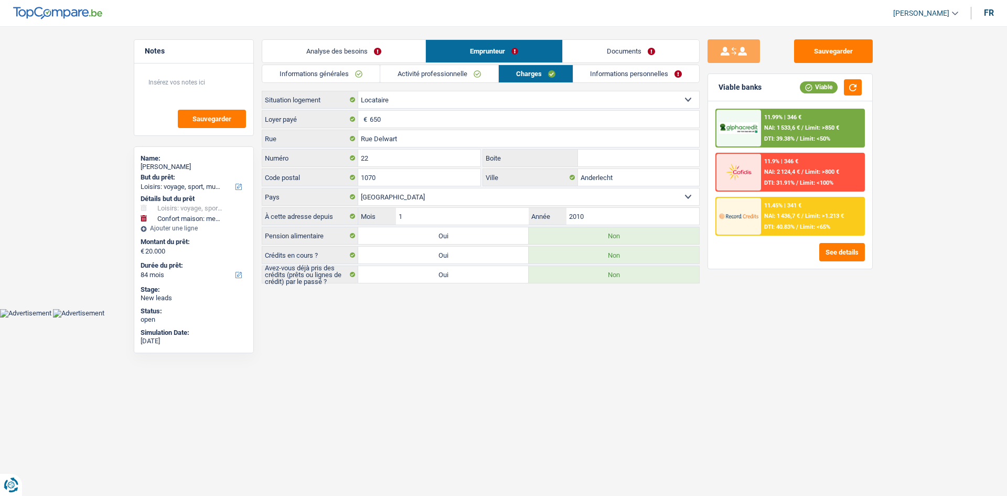
click at [452, 282] on label "Oui" at bounding box center [443, 274] width 170 height 17
click at [452, 282] on input "Oui" at bounding box center [443, 274] width 170 height 17
radio input "true"
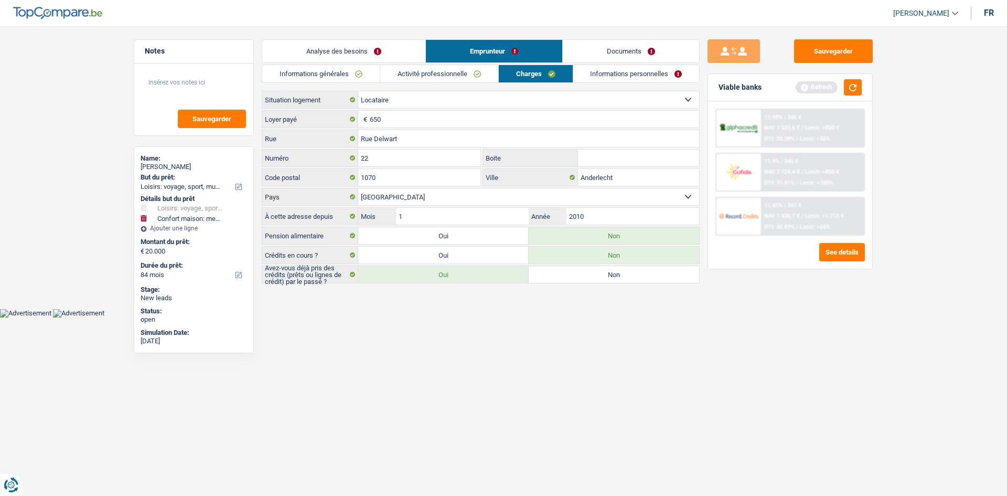
click at [381, 57] on link "Analyse des besoins" at bounding box center [343, 51] width 163 height 23
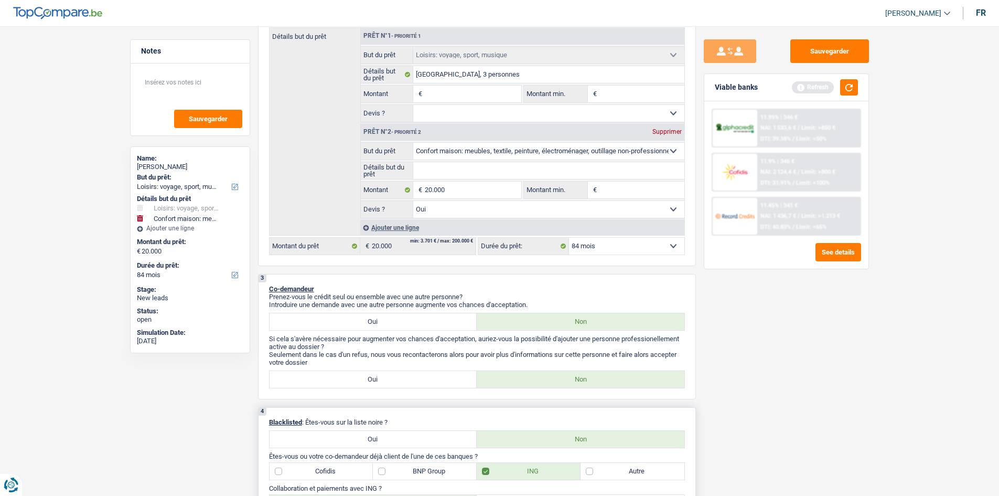
scroll to position [262, 0]
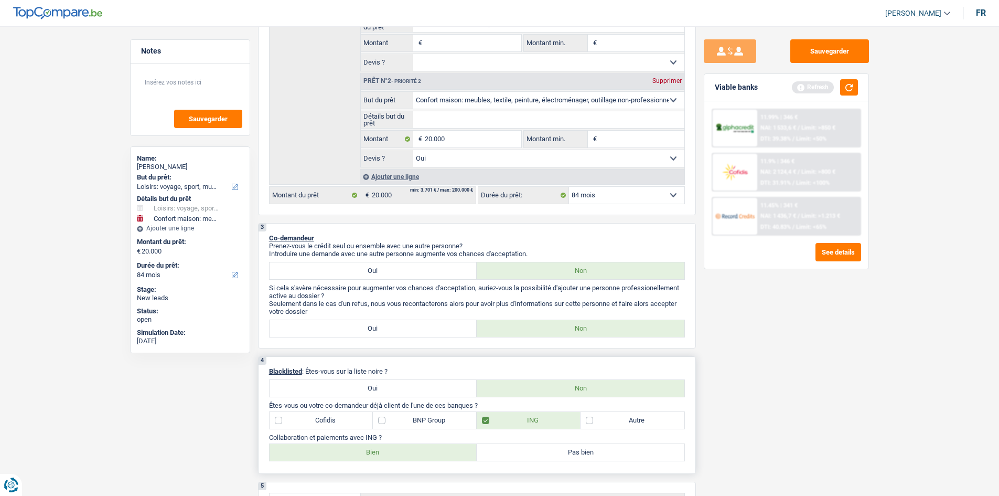
drag, startPoint x: 638, startPoint y: 425, endPoint x: 644, endPoint y: 426, distance: 5.9
click at [544, 297] on label "Autre" at bounding box center [633, 420] width 104 height 17
click at [544, 297] on input "Autre" at bounding box center [633, 420] width 104 height 17
click at [544, 297] on div "4 Blacklisted : Êtes-vous sur la liste noire ? Oui Non Êtes-vous ou votre co-de…" at bounding box center [477, 414] width 438 height 117
click at [544, 297] on label "Autre" at bounding box center [633, 420] width 104 height 17
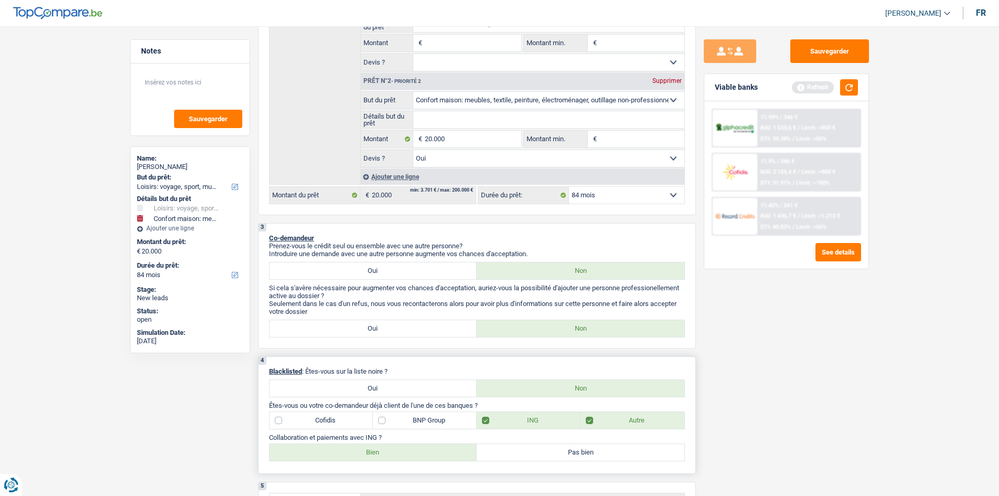
click at [544, 297] on input "Autre" at bounding box center [633, 420] width 104 height 17
checkbox input "false"
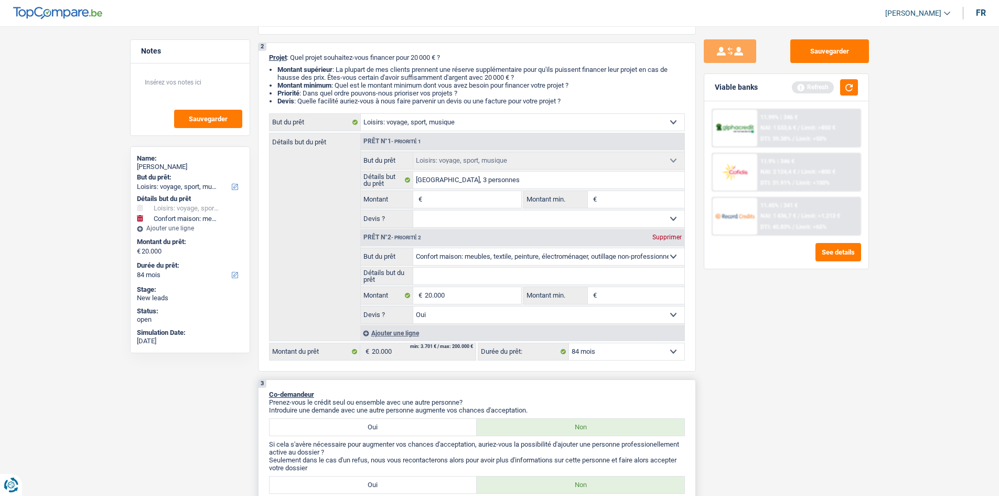
scroll to position [105, 0]
click at [457, 197] on input "Montant" at bounding box center [473, 200] width 96 height 17
type input "6"
type input "65"
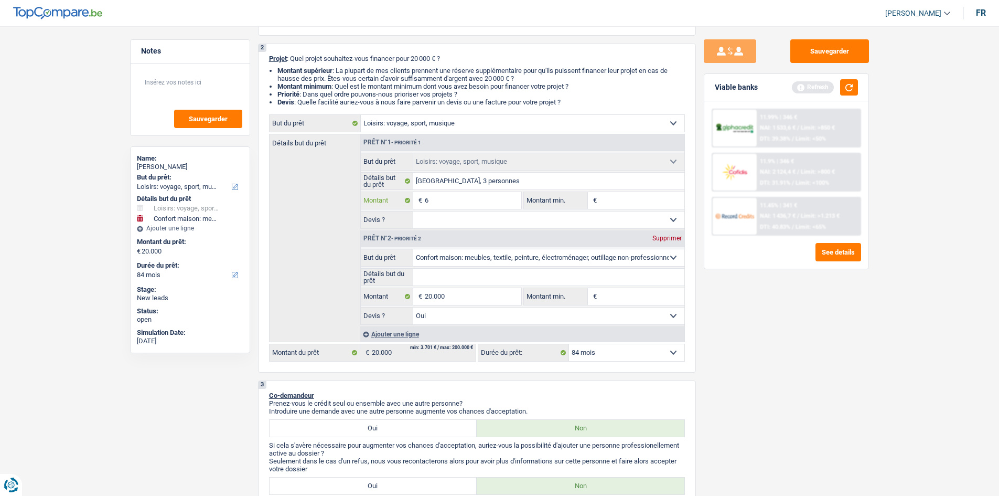
type input "65"
type input "650"
type input "6.500"
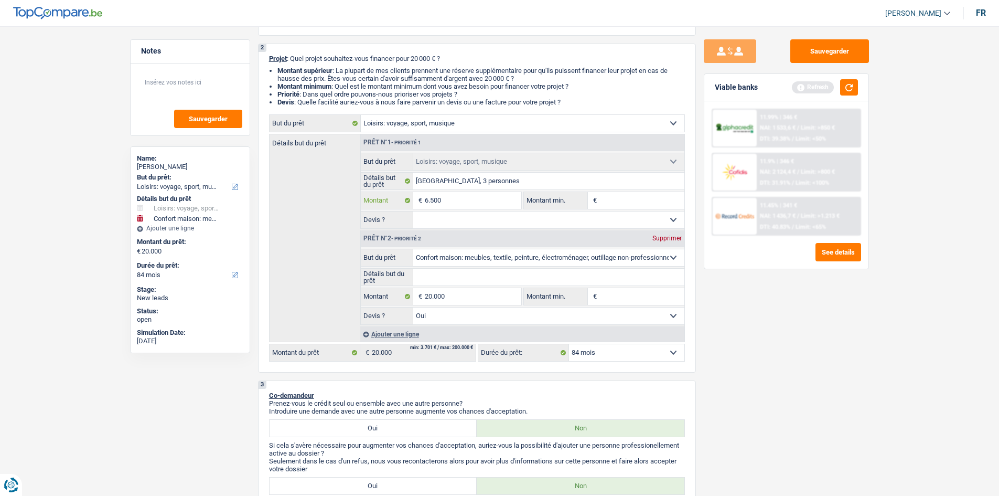
type input "6.500"
type input "26.500"
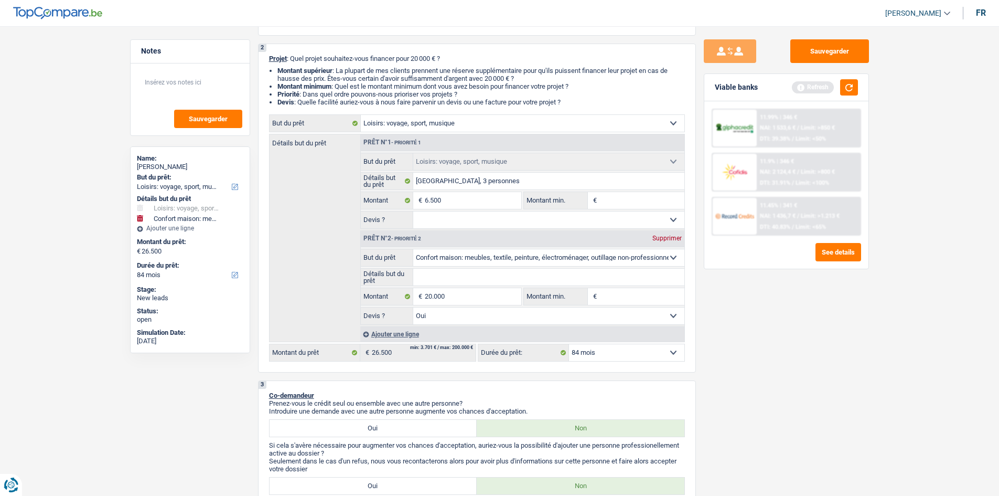
select select "120"
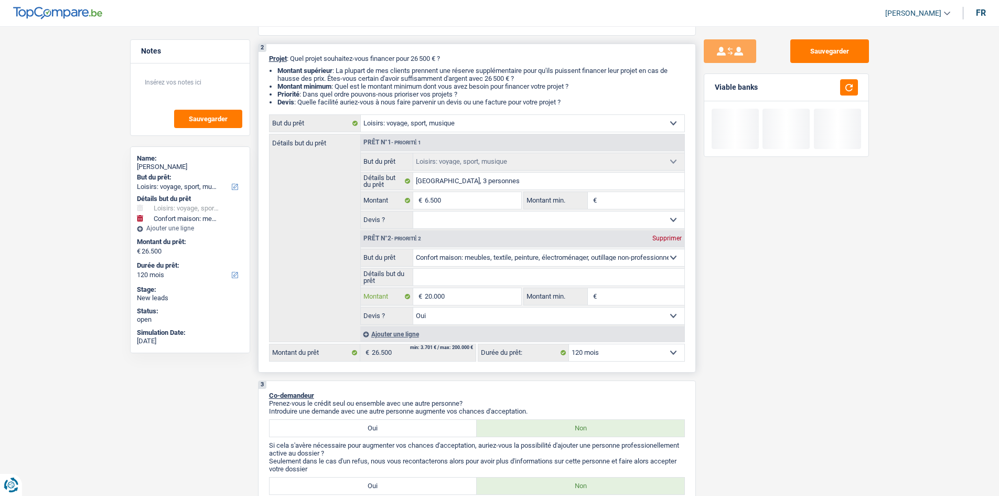
click at [489, 295] on input "20.000" at bounding box center [473, 296] width 96 height 17
type input "2.000"
type input "200"
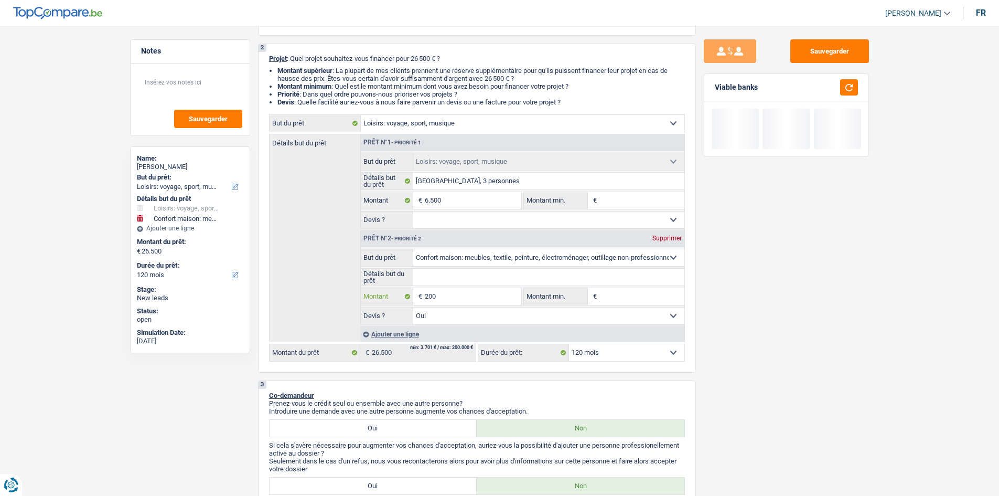
type input "20"
type input "2"
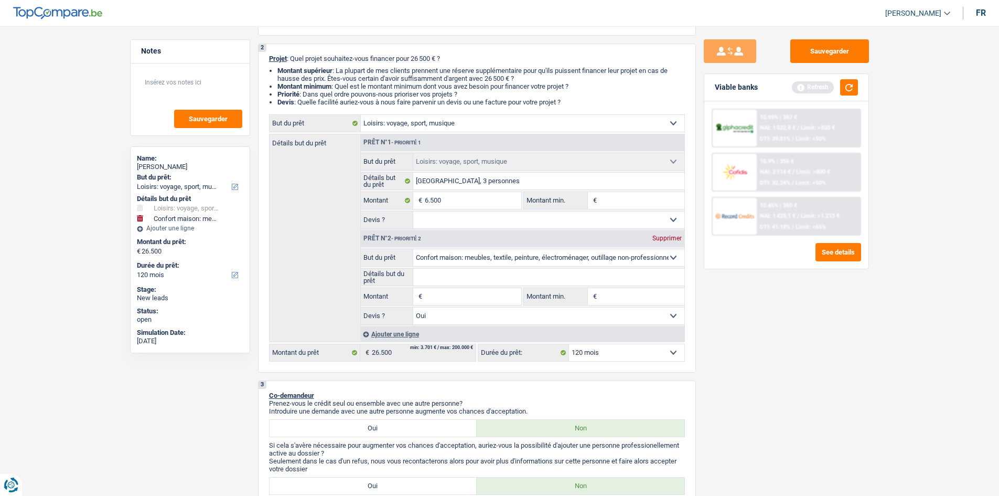
type input "1"
type input "13"
type input "135"
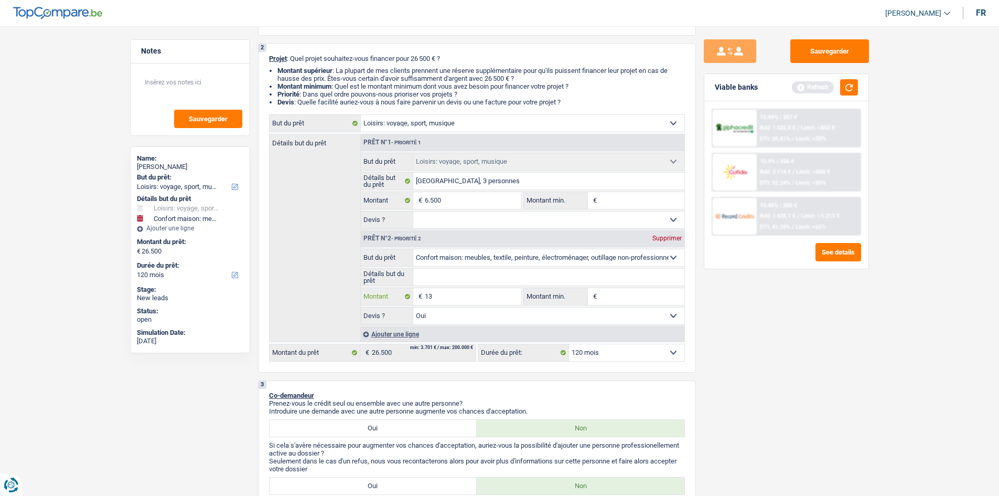
type input "135"
type input "1.350"
type input "13.500"
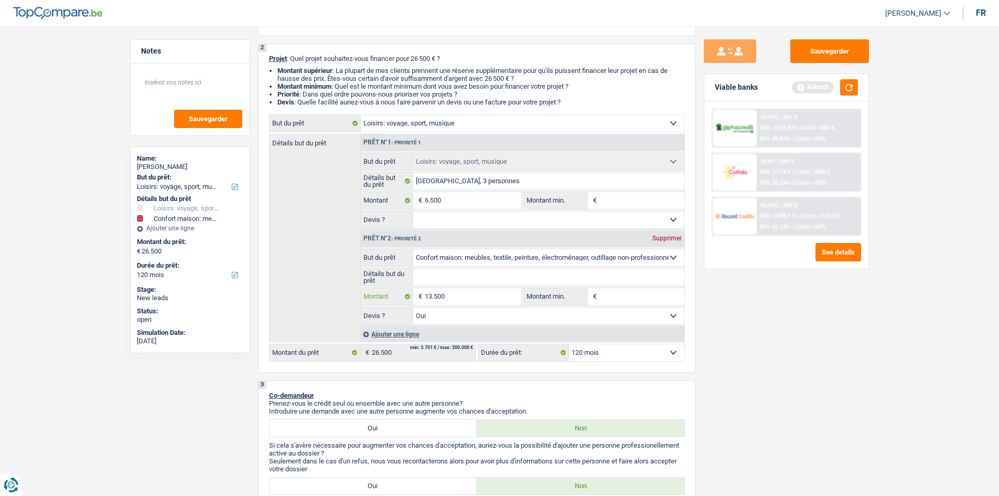
type input "13.500"
click at [544, 297] on div "Sauvegarder Viable banks Refresh 10.99% | 357 € NAI: 1 522,8 € / Limit: >850 € …" at bounding box center [786, 257] width 181 height 437
type input "20.000"
select select "84"
type input "20.000"
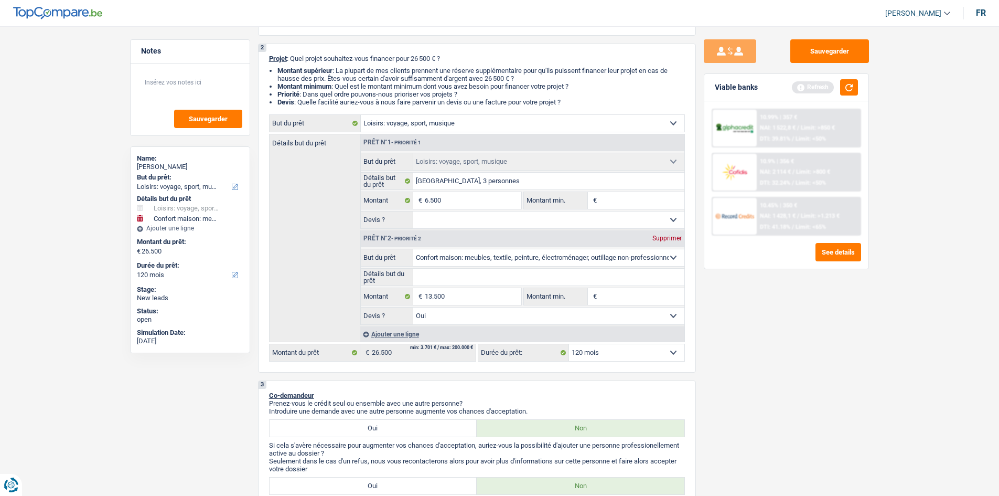
select select "84"
type input "20.000"
select select "84"
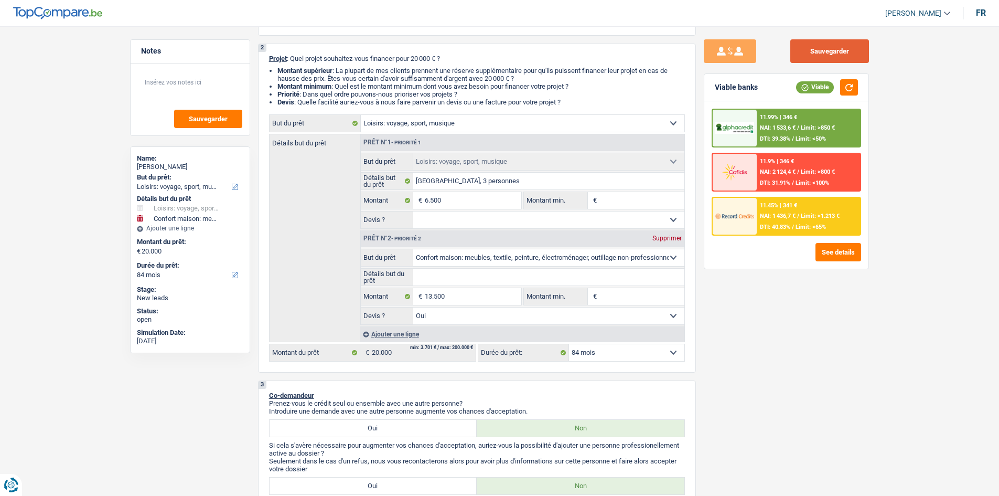
click at [544, 49] on button "Sauvegarder" at bounding box center [829, 51] width 79 height 24
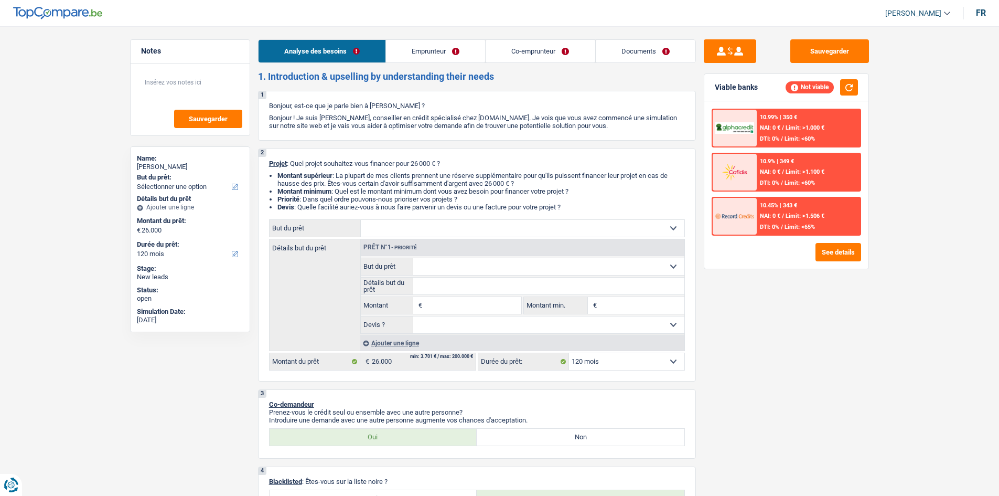
select select "120"
select select "worker"
select select "familyAllowances"
select select "netSalary"
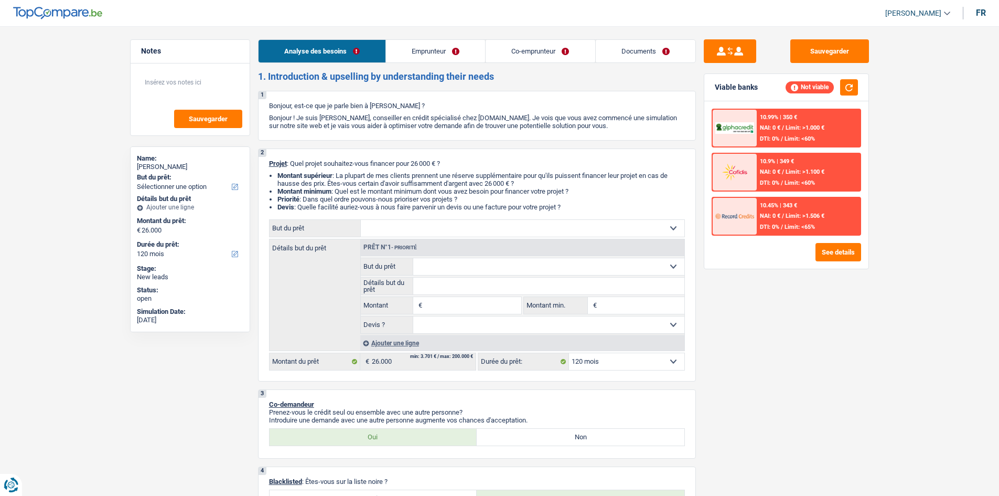
select select "ownerWithMortgage"
select select "mortgage"
select select "120"
click at [482, 220] on select "Confort maison: meubles, textile, peinture, électroménager, outillage non-profe…" at bounding box center [523, 228] width 324 height 17
click at [457, 60] on link "Emprunteur" at bounding box center [435, 51] width 99 height 23
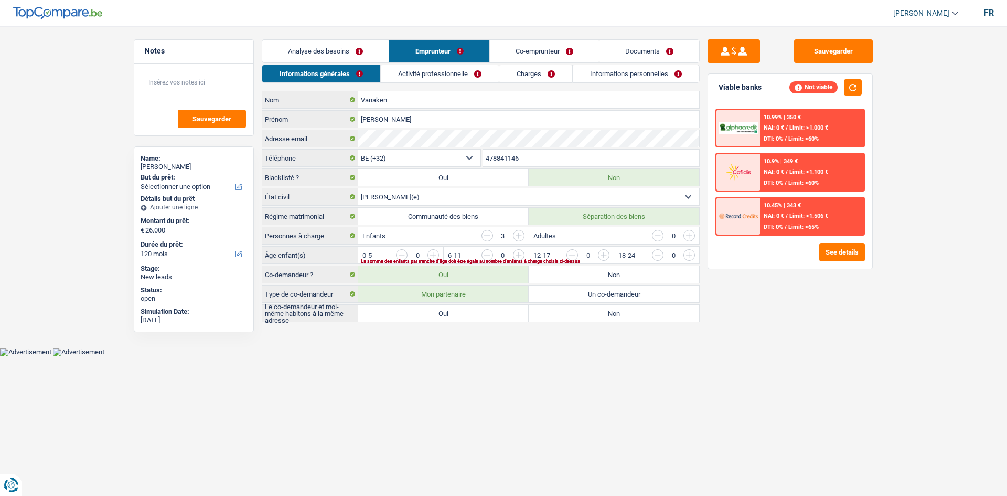
click at [415, 83] on div "Informations générales Activité professionnelle Charges Informations personnell…" at bounding box center [481, 194] width 438 height 258
click at [519, 71] on link "Charges" at bounding box center [535, 73] width 73 height 17
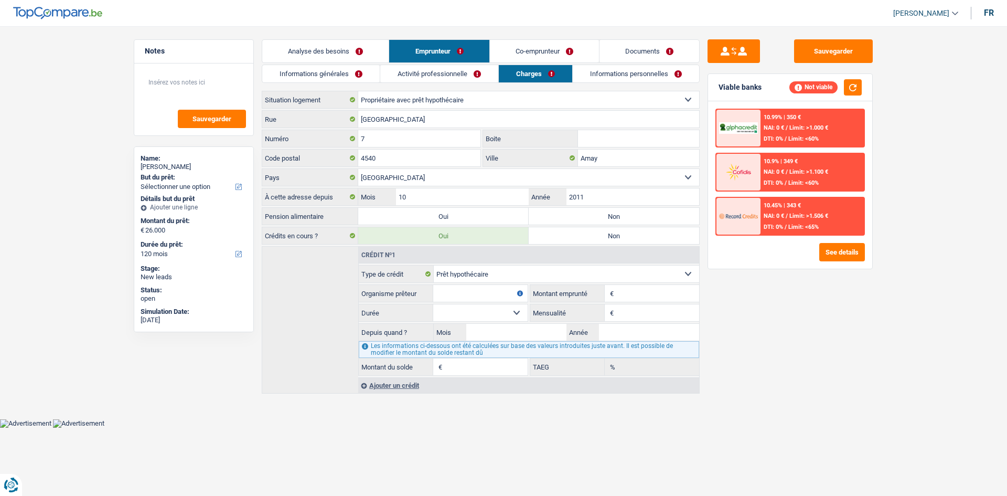
click at [622, 78] on link "Informations personnelles" at bounding box center [636, 73] width 126 height 17
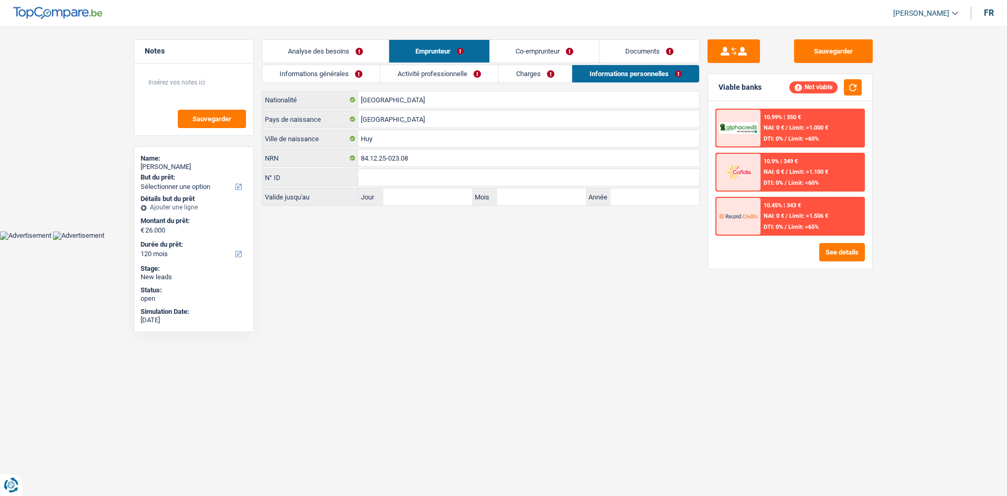
click at [566, 59] on link "Co-emprunteur" at bounding box center [544, 51] width 109 height 23
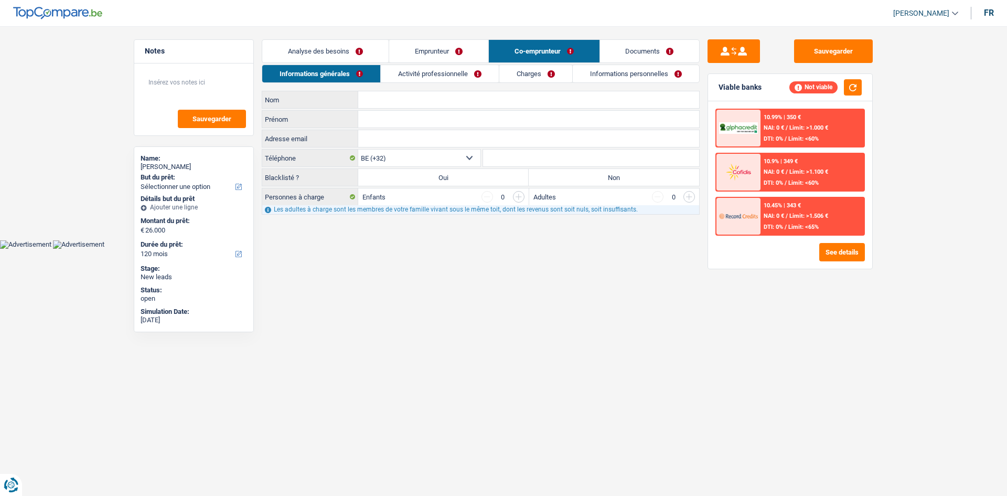
drag, startPoint x: 370, startPoint y: 56, endPoint x: 399, endPoint y: 55, distance: 28.9
click at [370, 54] on link "Analyse des besoins" at bounding box center [325, 51] width 126 height 23
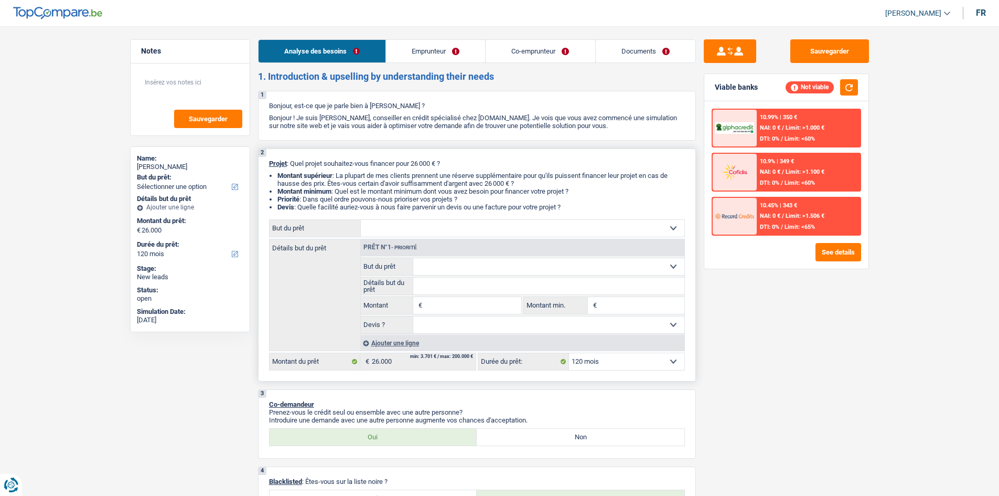
click at [569, 234] on select "Confort maison: meubles, textile, peinture, électroménager, outillage non-profe…" at bounding box center [523, 228] width 324 height 17
drag, startPoint x: 878, startPoint y: 385, endPoint x: 869, endPoint y: 383, distance: 8.5
click at [533, 240] on div "Prêt n°1 - Priorité" at bounding box center [523, 247] width 324 height 17
click at [546, 231] on select "Confort maison: meubles, textile, peinture, électroménager, outillage non-profe…" at bounding box center [523, 228] width 324 height 17
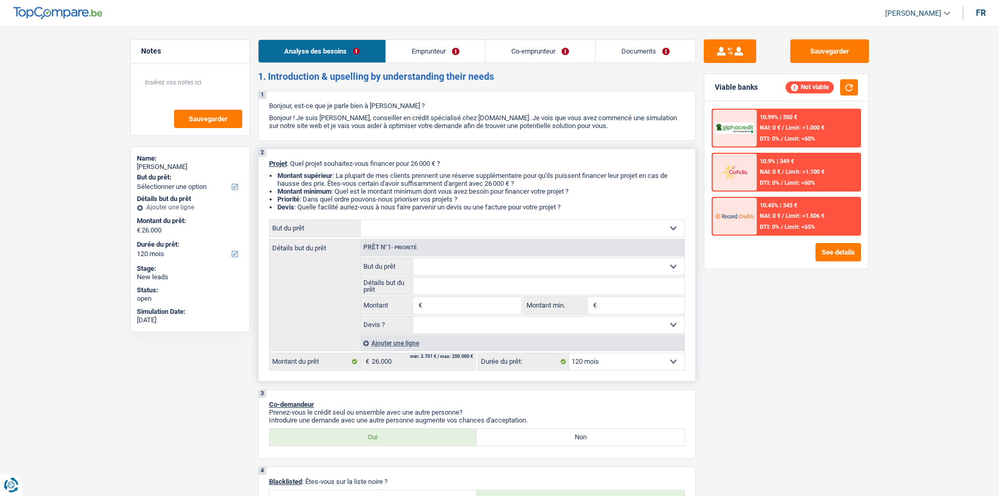
select select "houseOrGarden"
click at [361, 220] on select "Confort maison: meubles, textile, peinture, électroménager, outillage non-profe…" at bounding box center [523, 228] width 324 height 17
select select "houseOrGarden"
type input "26.000"
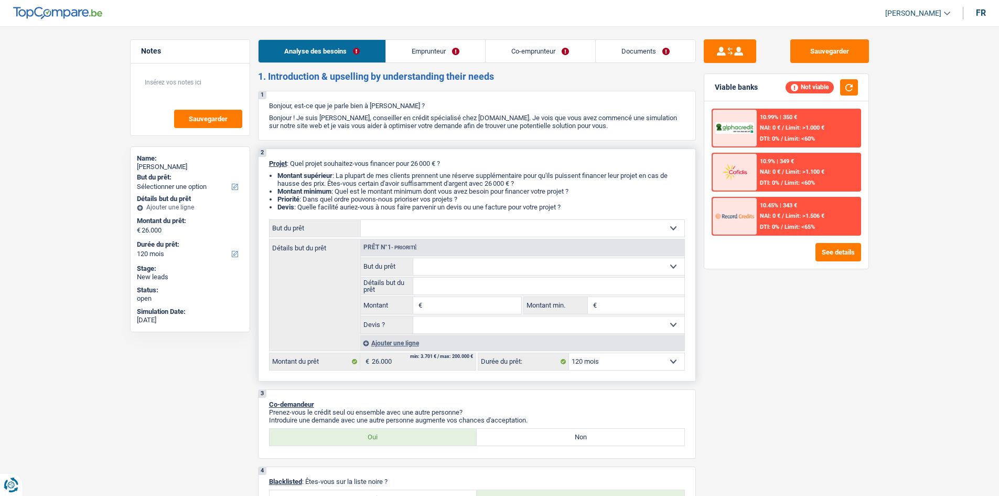
select select "houseOrGarden"
type input "26.000"
select select "houseOrGarden"
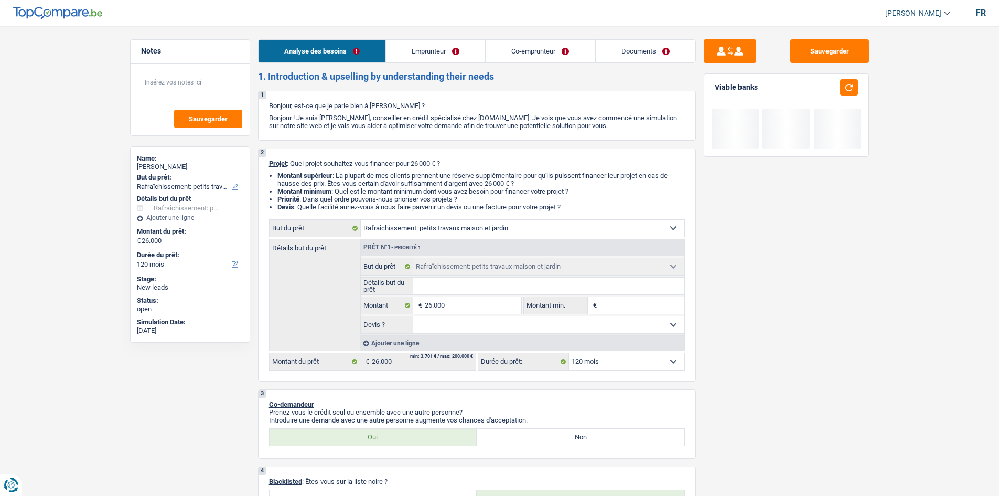
click at [437, 51] on link "Emprunteur" at bounding box center [435, 51] width 99 height 23
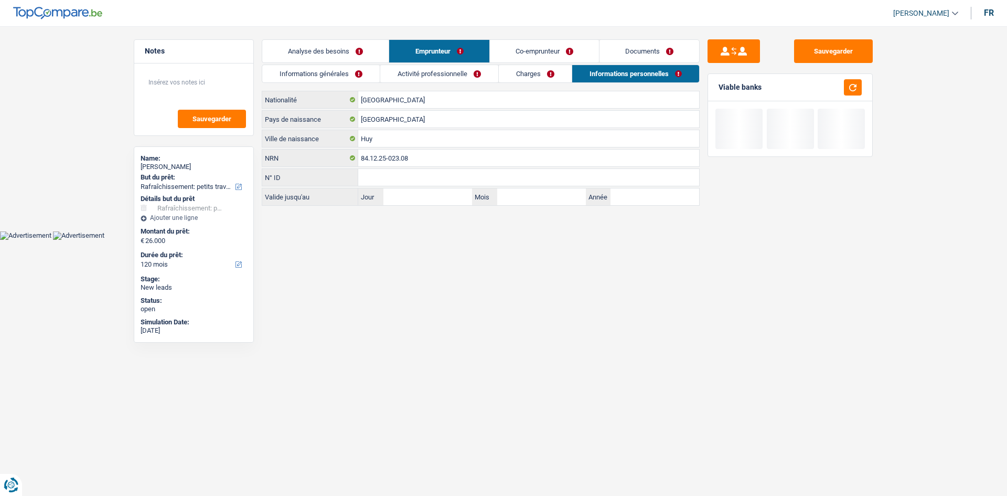
click at [514, 77] on link "Charges" at bounding box center [535, 73] width 73 height 17
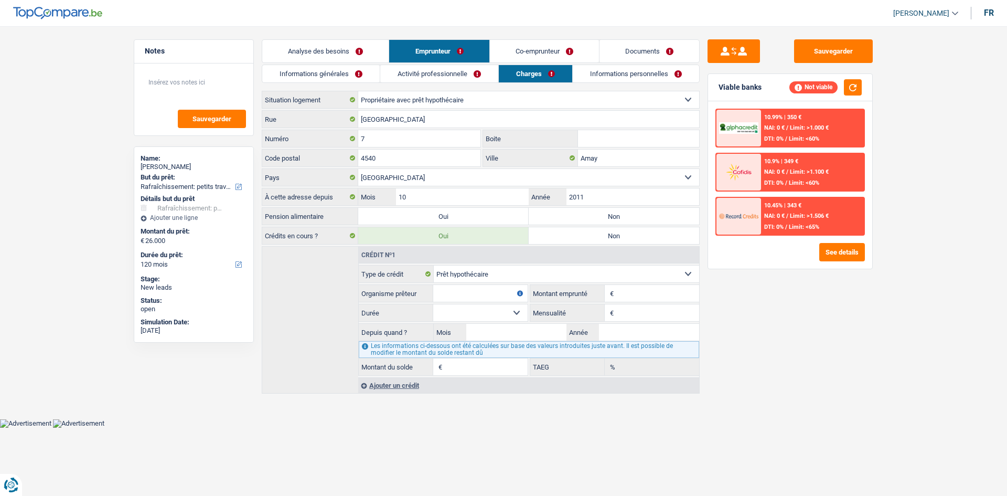
drag, startPoint x: 342, startPoint y: 60, endPoint x: 400, endPoint y: 76, distance: 59.9
click at [344, 60] on link "Analyse des besoins" at bounding box center [325, 51] width 126 height 23
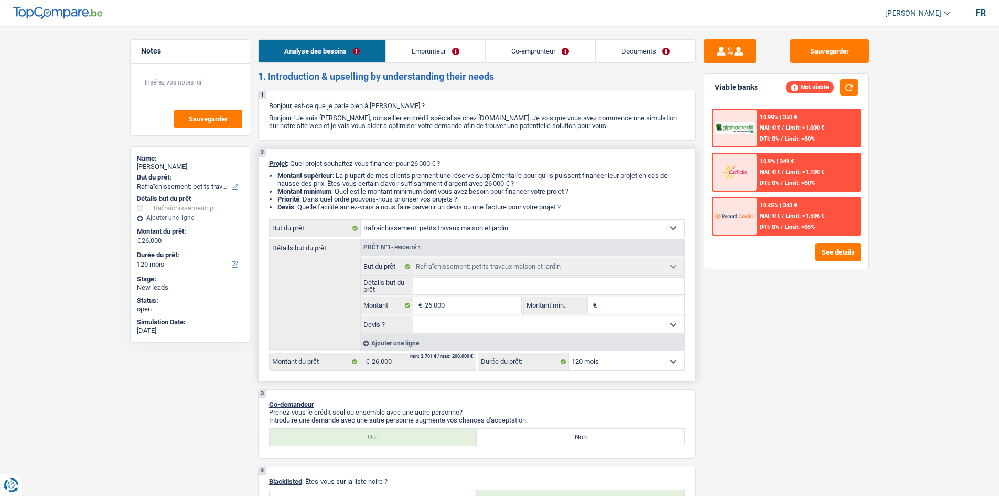
click at [451, 281] on input "Détails but du prêt" at bounding box center [548, 285] width 271 height 17
click at [566, 55] on link "Co-emprunteur" at bounding box center [540, 51] width 109 height 23
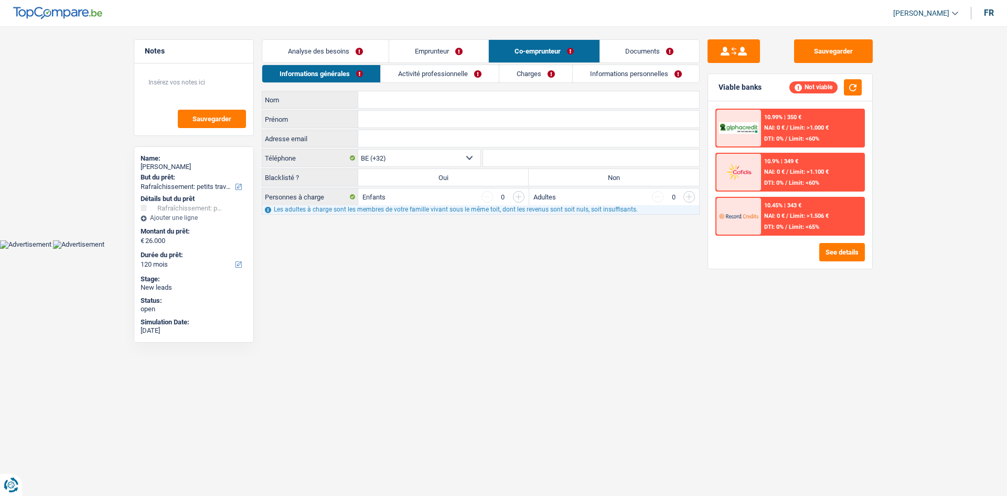
click at [613, 72] on link "Informations personnelles" at bounding box center [636, 73] width 126 height 17
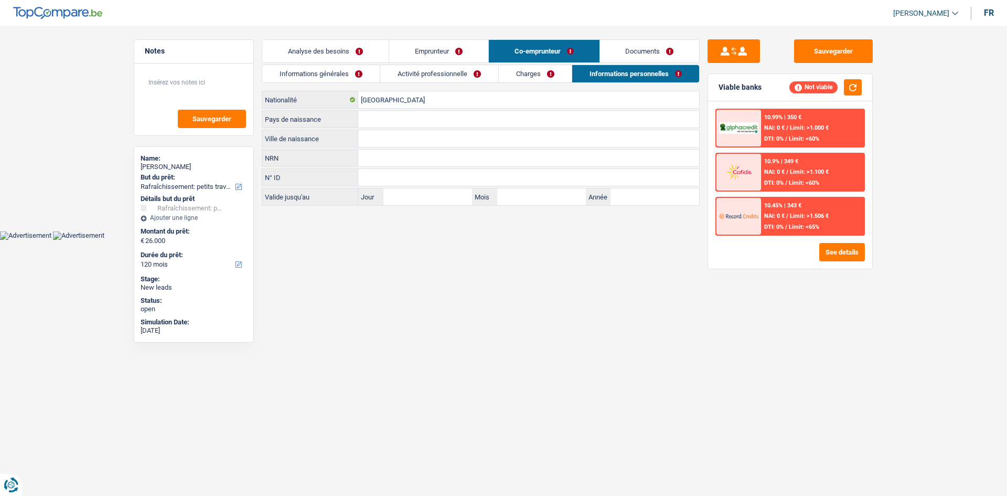
click at [464, 54] on link "Emprunteur" at bounding box center [438, 51] width 99 height 23
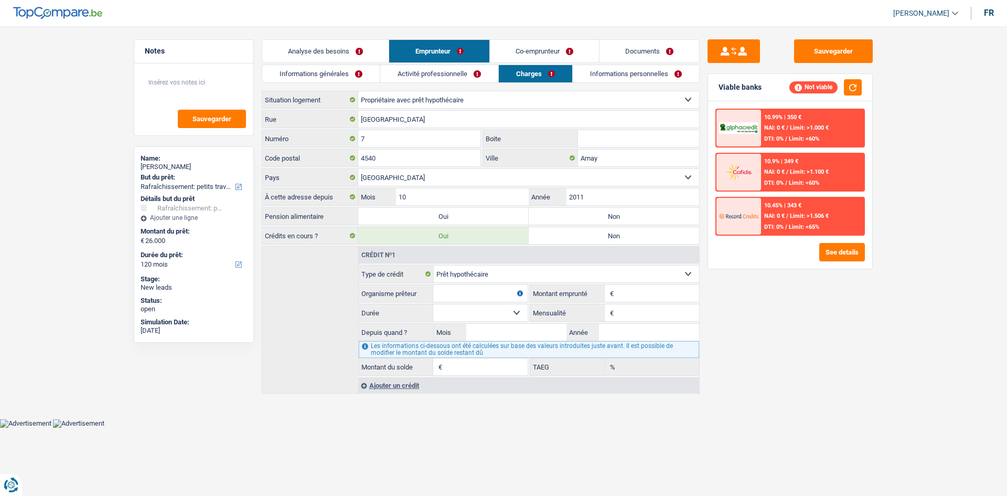
click at [456, 67] on link "Activité professionnelle" at bounding box center [439, 73] width 118 height 17
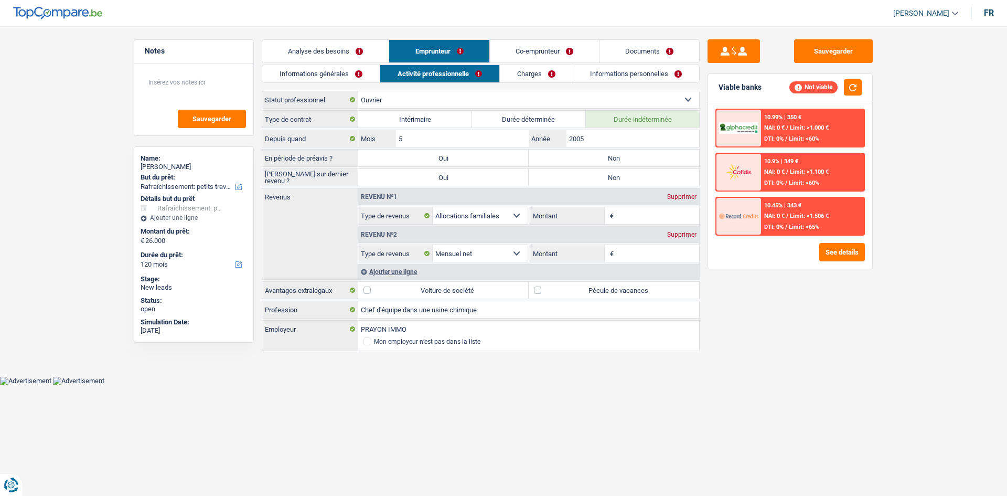
click at [621, 78] on link "Informations personnelles" at bounding box center [636, 73] width 126 height 17
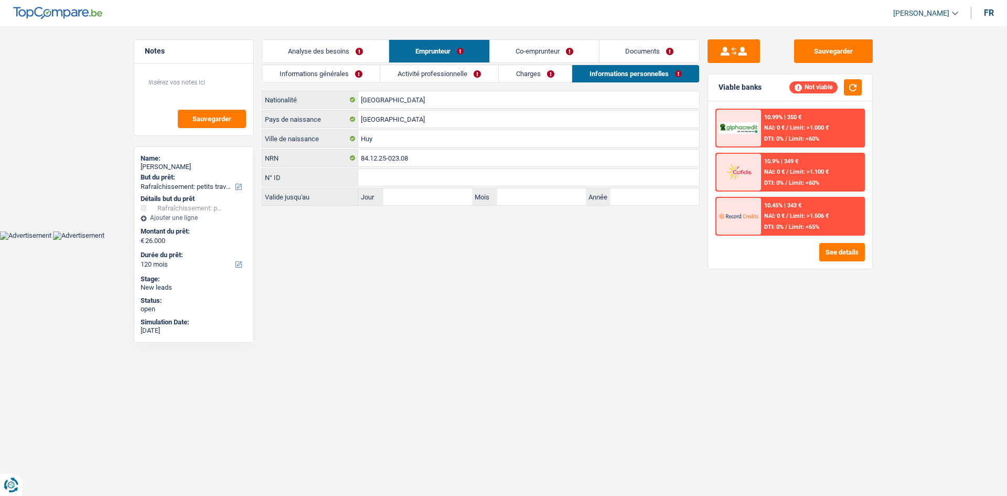
click at [368, 56] on link "Analyse des besoins" at bounding box center [325, 51] width 126 height 23
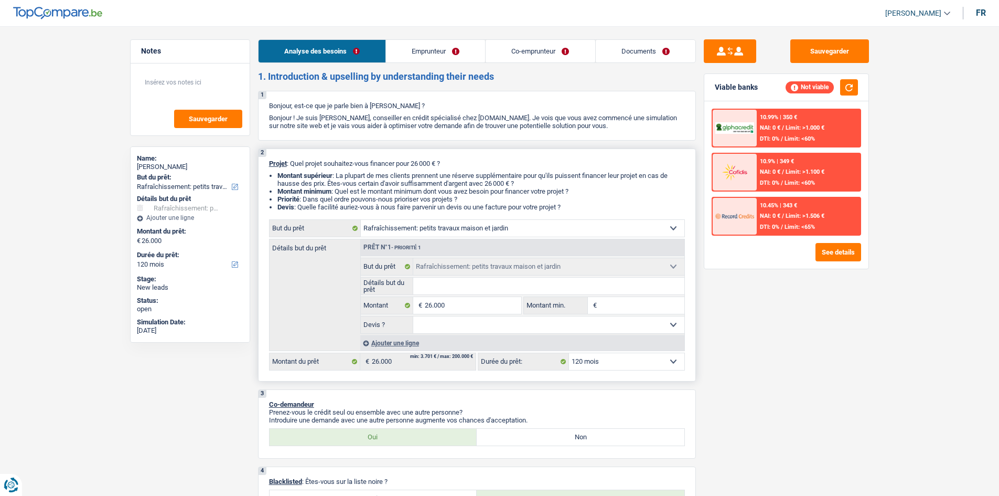
click at [432, 277] on input "Détails but du prêt" at bounding box center [548, 285] width 271 height 17
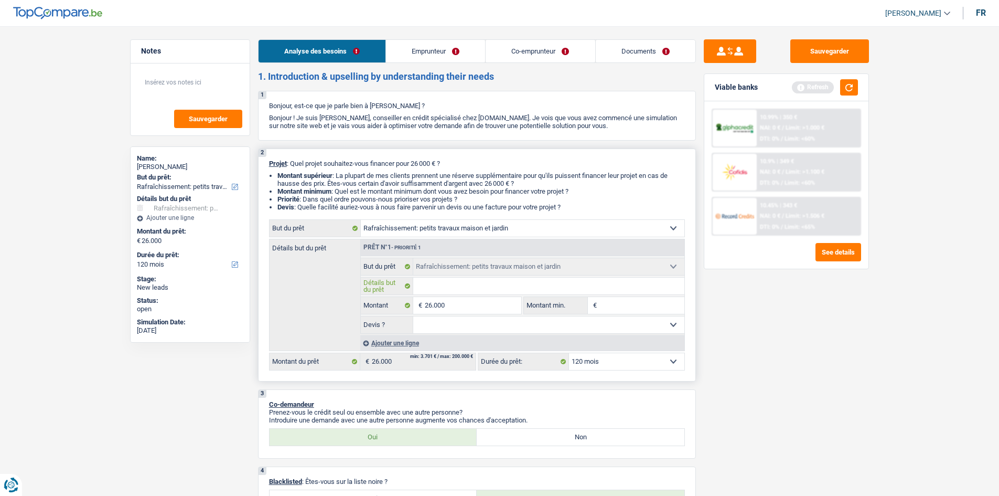
type input "T"
type input "Tr"
type input "Trv"
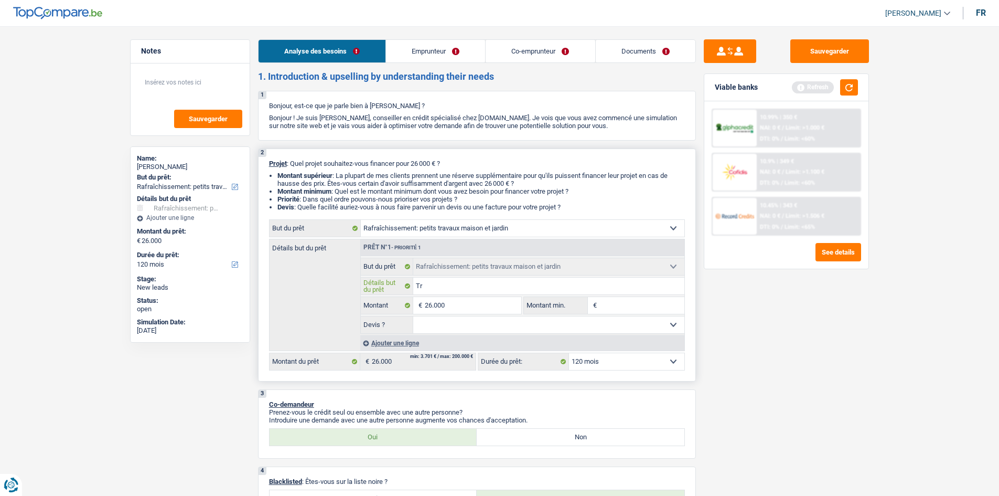
type input "Trv"
type input "Trva"
type input "Trvau"
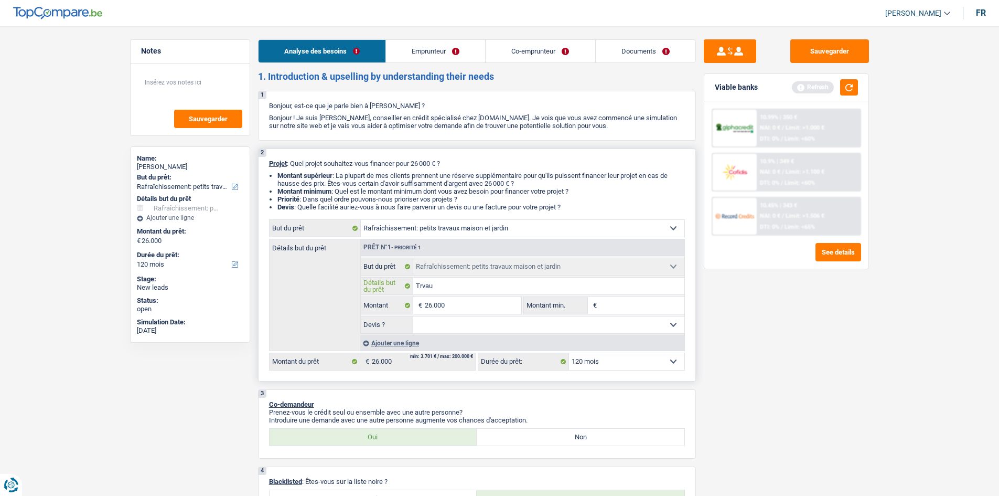
type input "Trvaux"
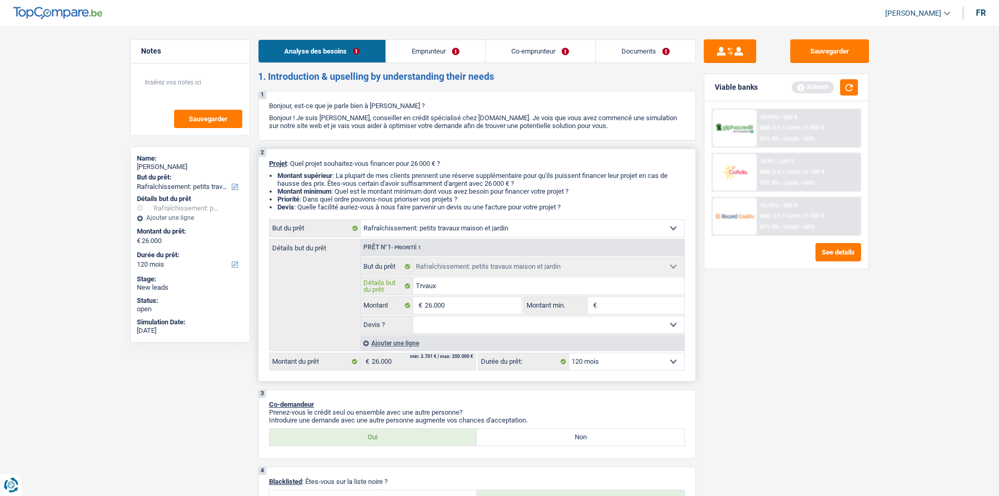
click at [419, 286] on input "Trvaux" at bounding box center [548, 285] width 271 height 17
drag, startPoint x: 424, startPoint y: 283, endPoint x: 576, endPoint y: 286, distance: 151.6
click at [424, 283] on input "Trvaux" at bounding box center [548, 285] width 271 height 17
type input "Trvaaux"
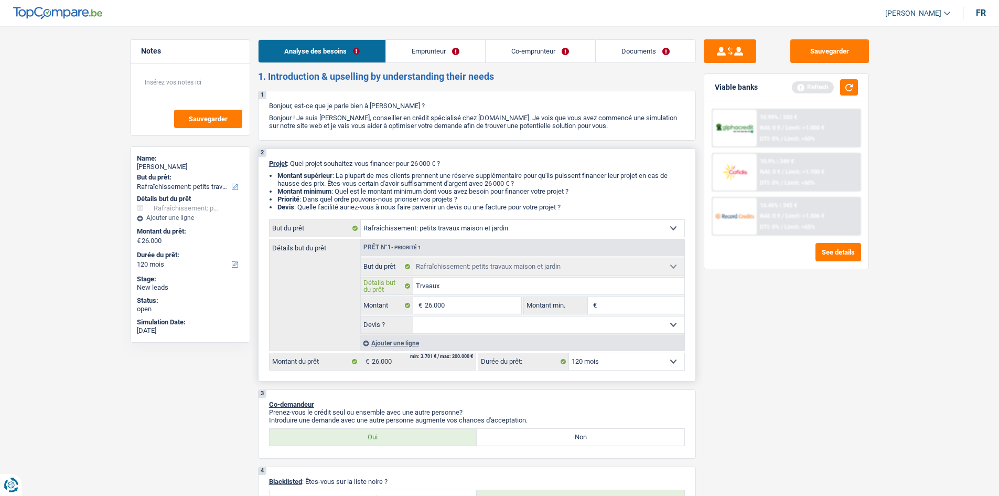
type input "Trvaux"
type input "Traux"
type input "Traaux"
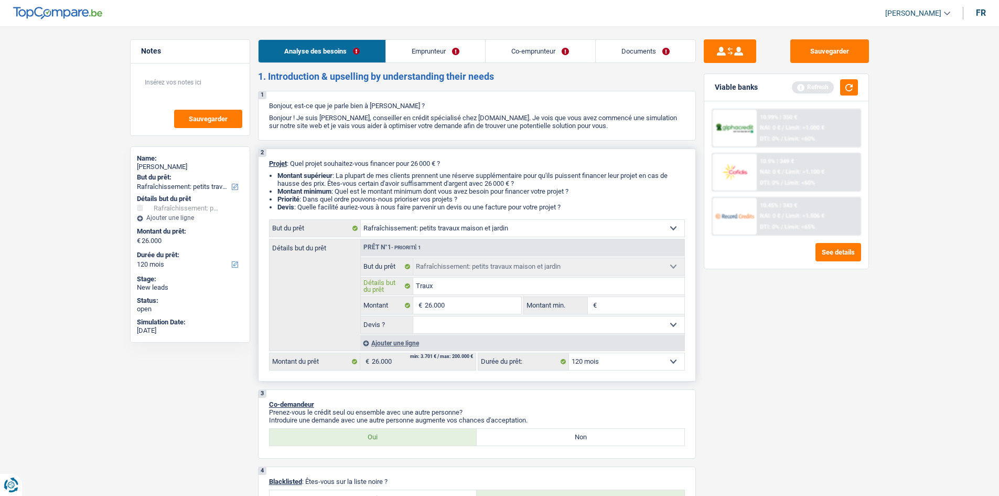
type input "Traaux"
type input "Travaux"
type input "Travaaux"
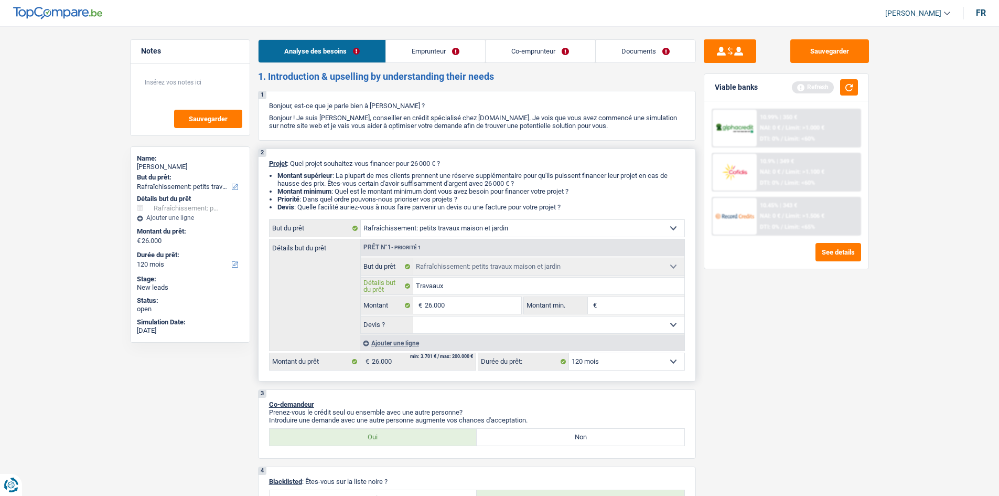
type input "Travaux"
drag, startPoint x: 798, startPoint y: 429, endPoint x: 797, endPoint y: 409, distance: 20.0
click at [804, 419] on div "Sauvegarder Viable banks Refresh 10.99% | 350 € NAI: 0 € / Limit: >1.000 € DTI:…" at bounding box center [786, 257] width 181 height 437
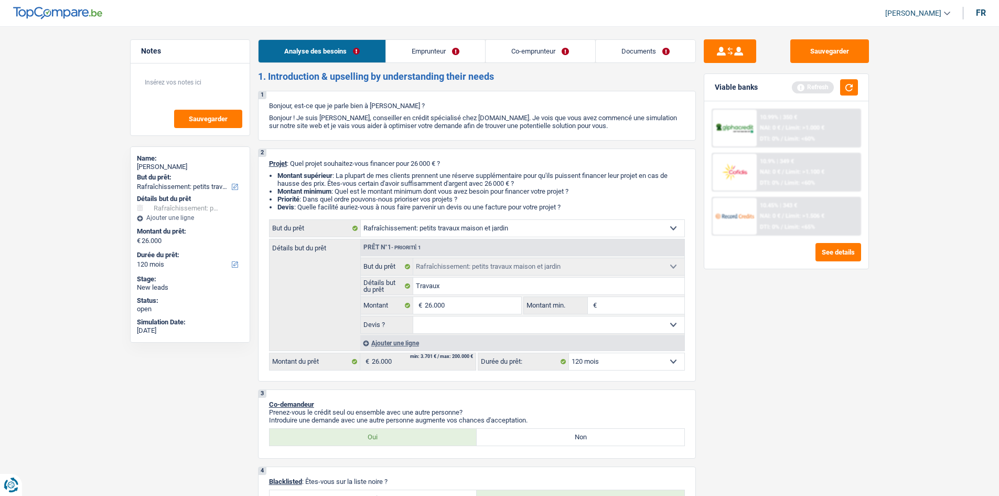
drag, startPoint x: 451, startPoint y: 50, endPoint x: 673, endPoint y: 130, distance: 236.3
click at [450, 50] on link "Emprunteur" at bounding box center [435, 51] width 99 height 23
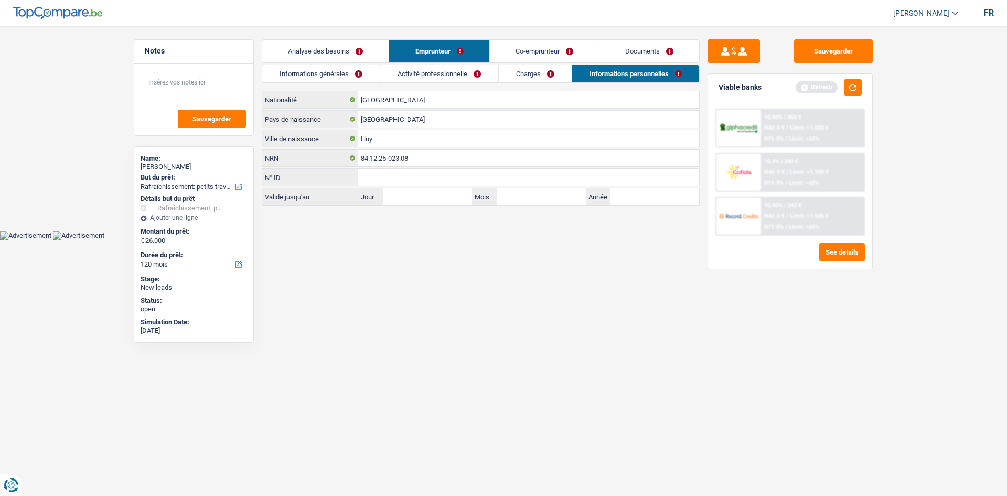
click at [540, 73] on link "Charges" at bounding box center [535, 73] width 73 height 17
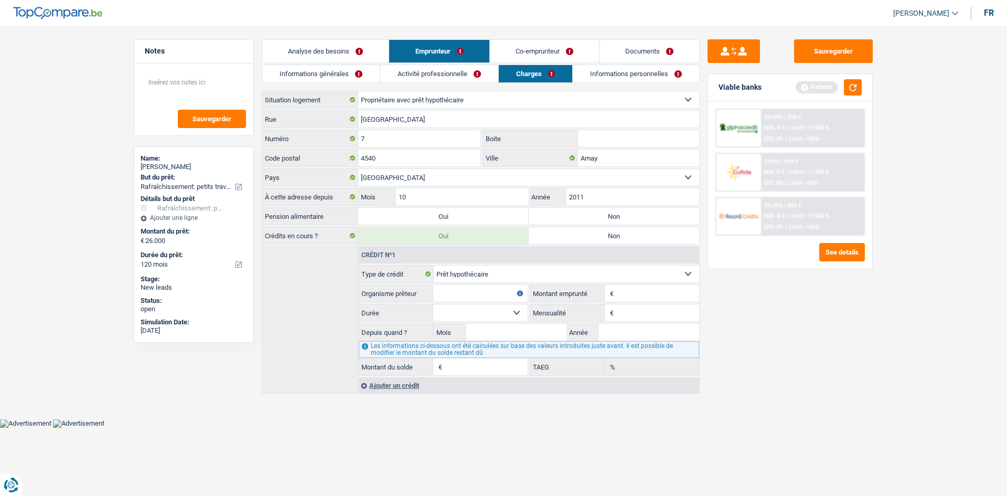
click at [586, 75] on link "Informations personnelles" at bounding box center [636, 73] width 126 height 17
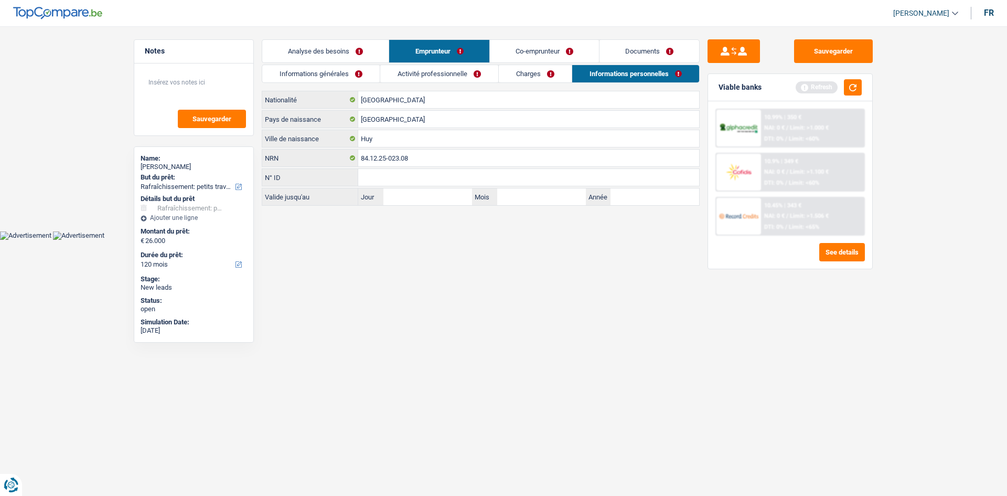
drag, startPoint x: 560, startPoint y: 78, endPoint x: 566, endPoint y: 76, distance: 6.8
click at [562, 77] on link "Charges" at bounding box center [535, 73] width 73 height 17
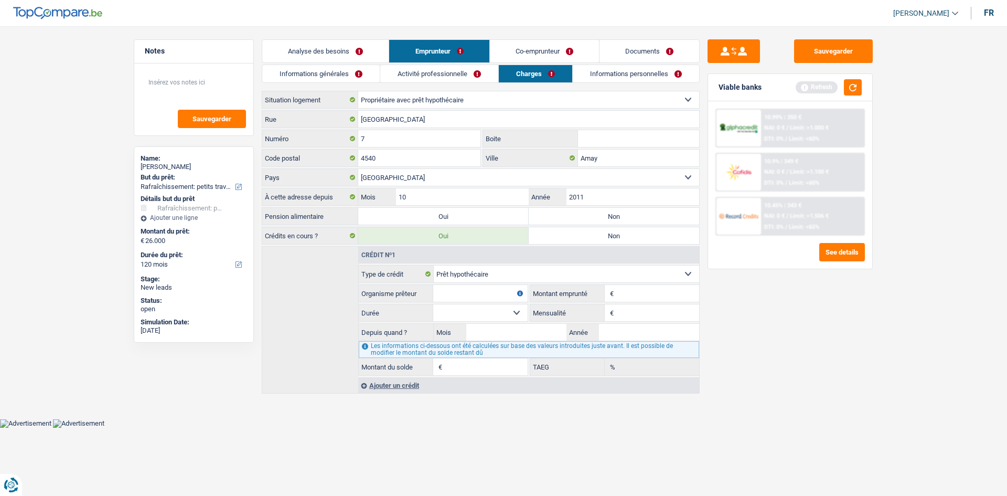
click at [561, 57] on link "Co-emprunteur" at bounding box center [544, 51] width 109 height 23
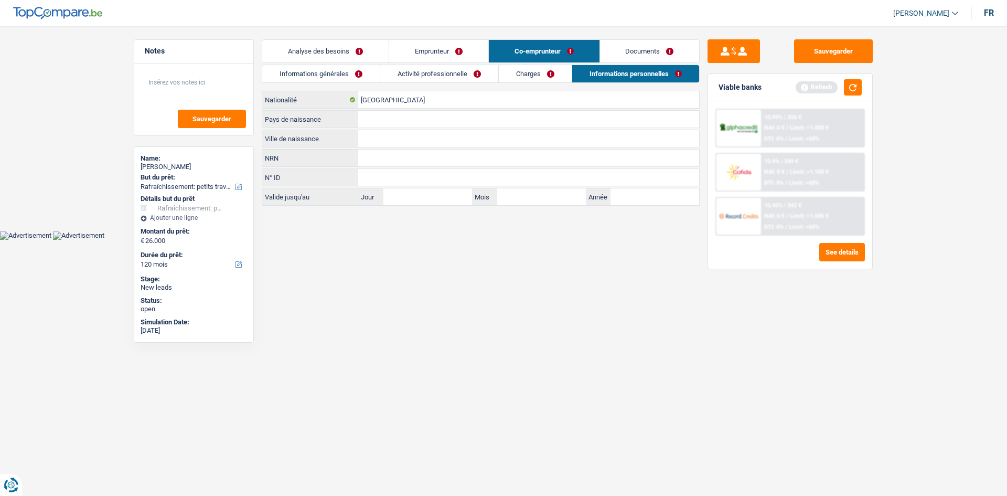
drag, startPoint x: 362, startPoint y: 46, endPoint x: 447, endPoint y: 60, distance: 86.1
click at [363, 45] on link "Analyse des besoins" at bounding box center [325, 51] width 126 height 23
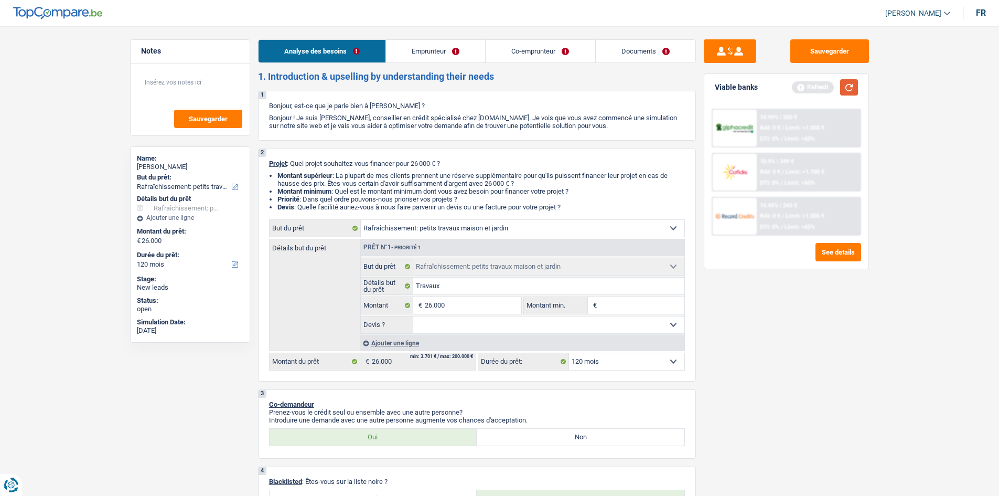
click at [847, 87] on button "button" at bounding box center [849, 87] width 18 height 16
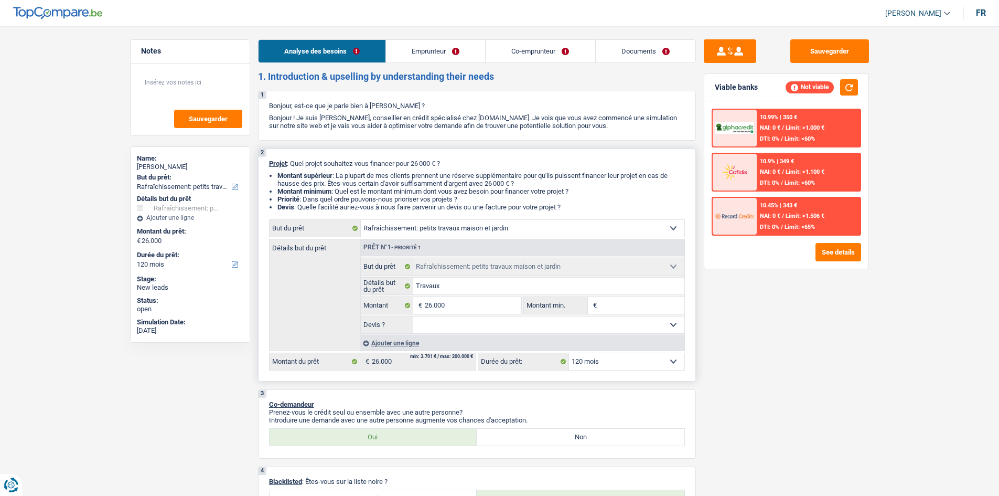
click at [474, 325] on select "Oui Non Non répondu Sélectionner une option" at bounding box center [548, 324] width 271 height 17
select select "yes"
click at [413, 316] on select "Oui Non Non répondu Sélectionner une option" at bounding box center [548, 324] width 271 height 17
select select "yes"
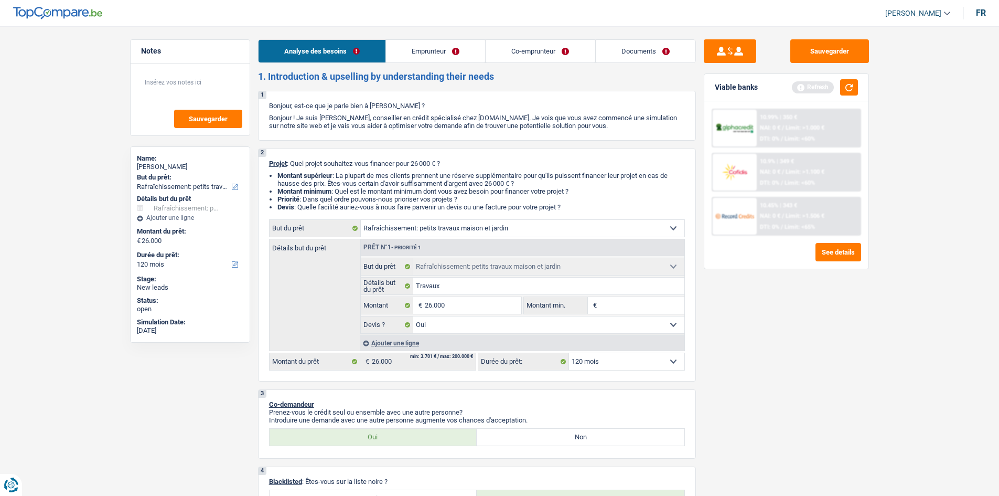
click at [448, 53] on link "Emprunteur" at bounding box center [435, 51] width 99 height 23
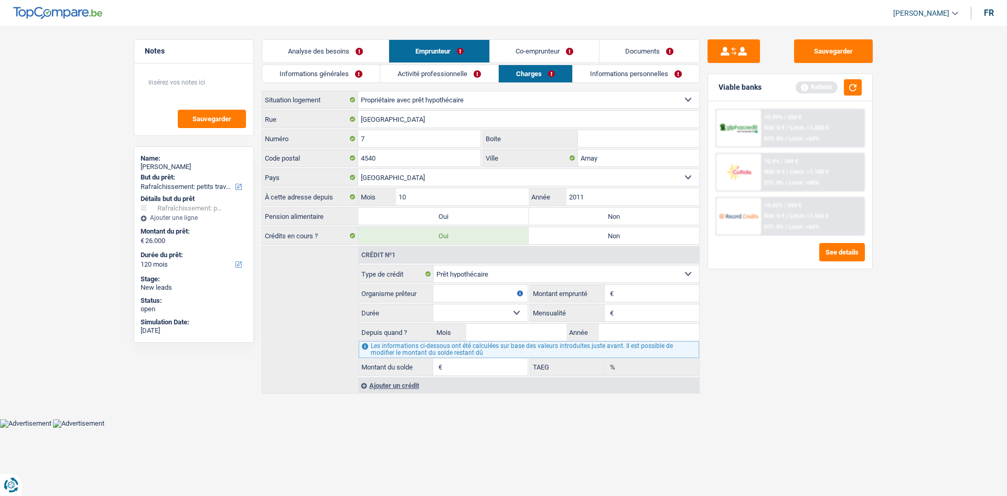
click at [459, 72] on link "Activité professionnelle" at bounding box center [439, 73] width 118 height 17
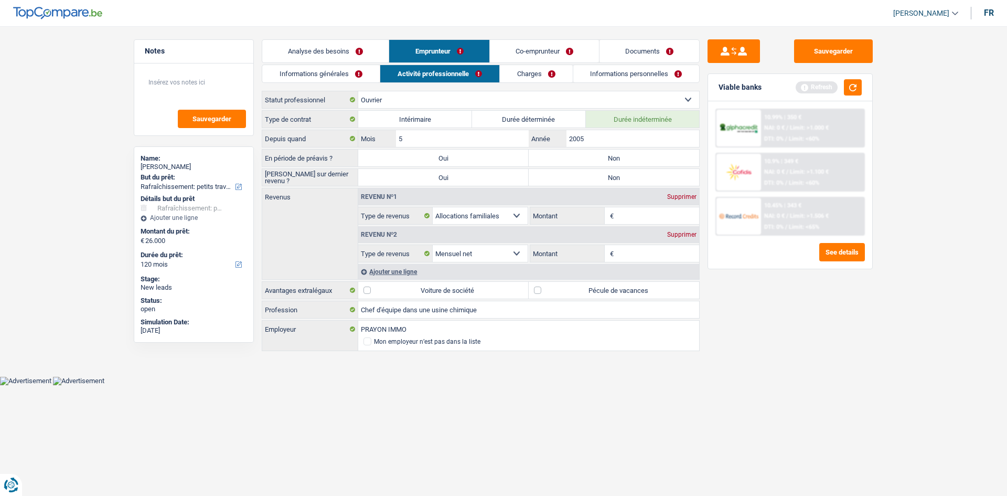
click at [542, 78] on link "Charges" at bounding box center [536, 73] width 73 height 17
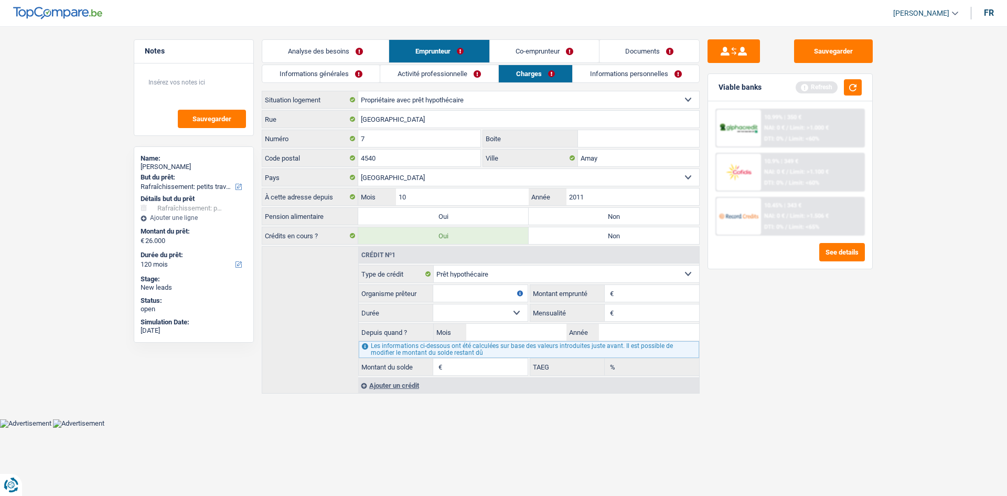
click at [616, 76] on link "Informations personnelles" at bounding box center [636, 73] width 126 height 17
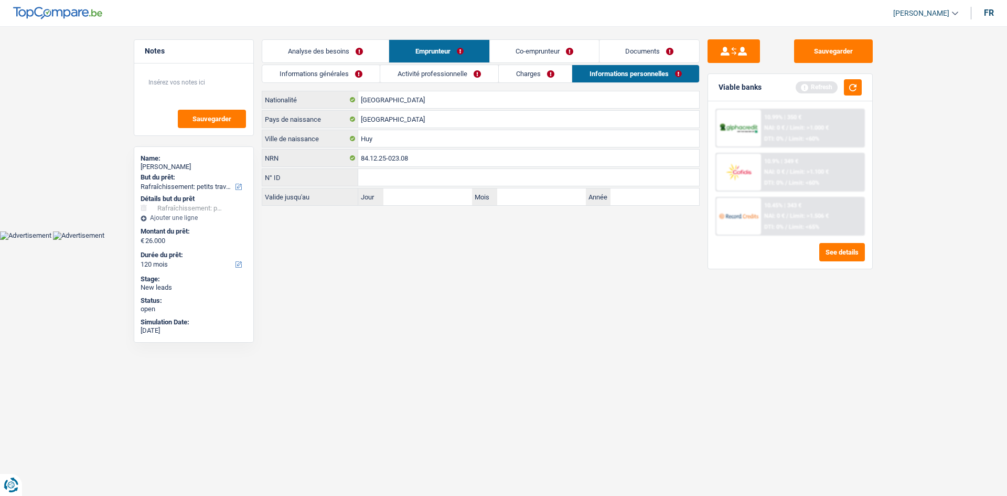
click at [547, 81] on link "Charges" at bounding box center [535, 73] width 73 height 17
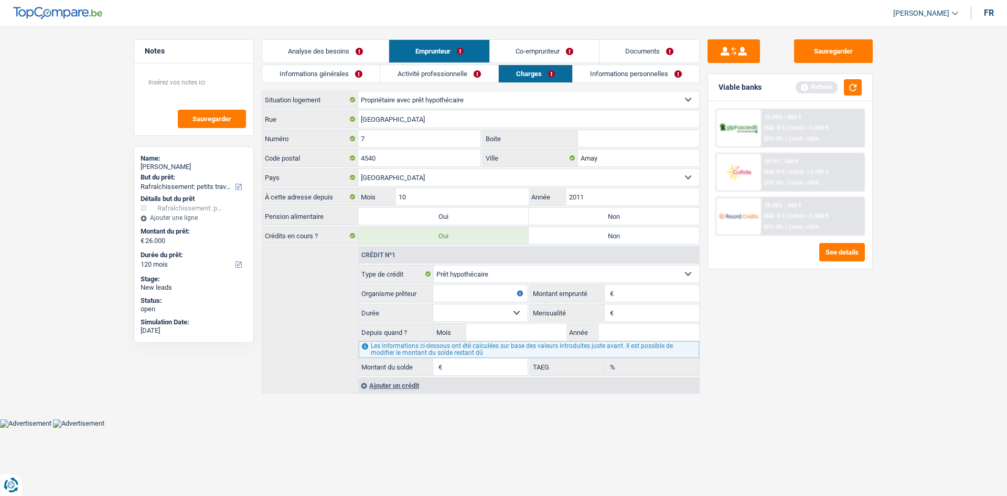
click at [468, 79] on link "Activité professionnelle" at bounding box center [439, 73] width 118 height 17
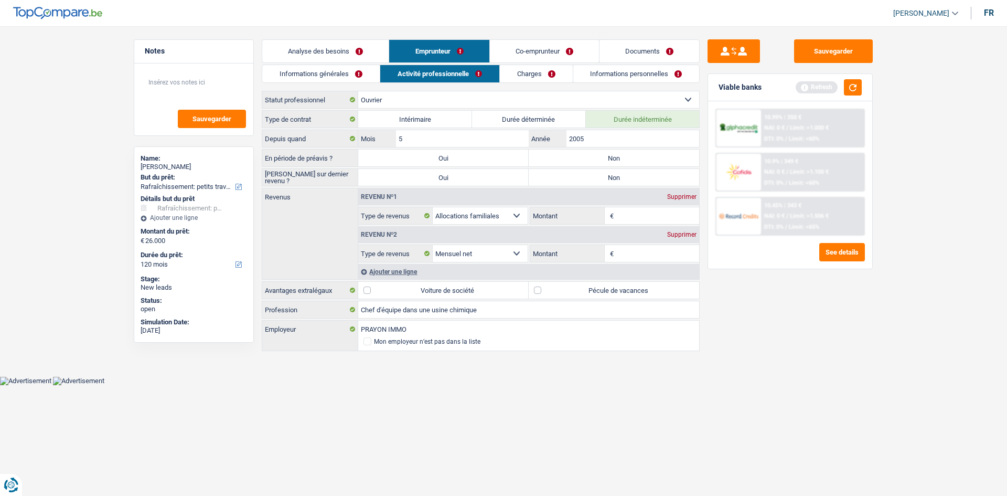
click at [357, 71] on link "Informations générales" at bounding box center [320, 73] width 117 height 17
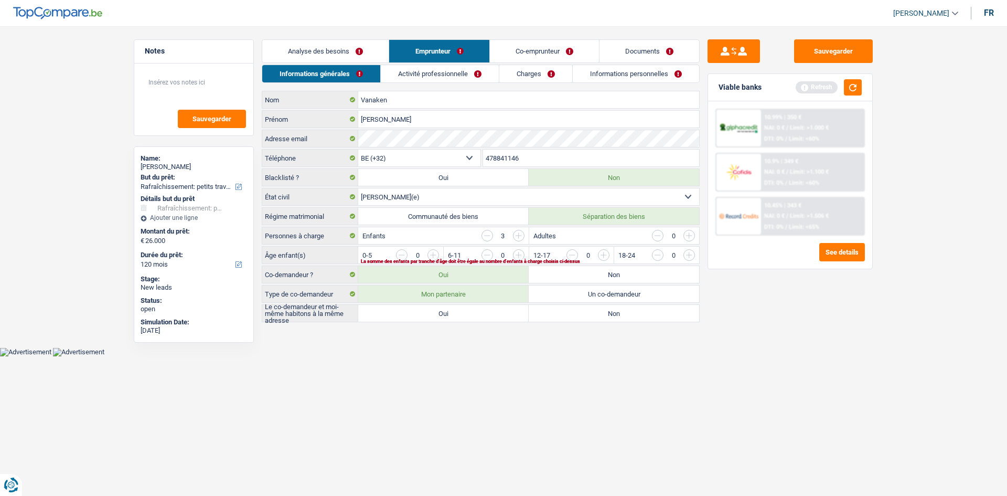
click at [370, 49] on link "Analyse des besoins" at bounding box center [325, 51] width 126 height 23
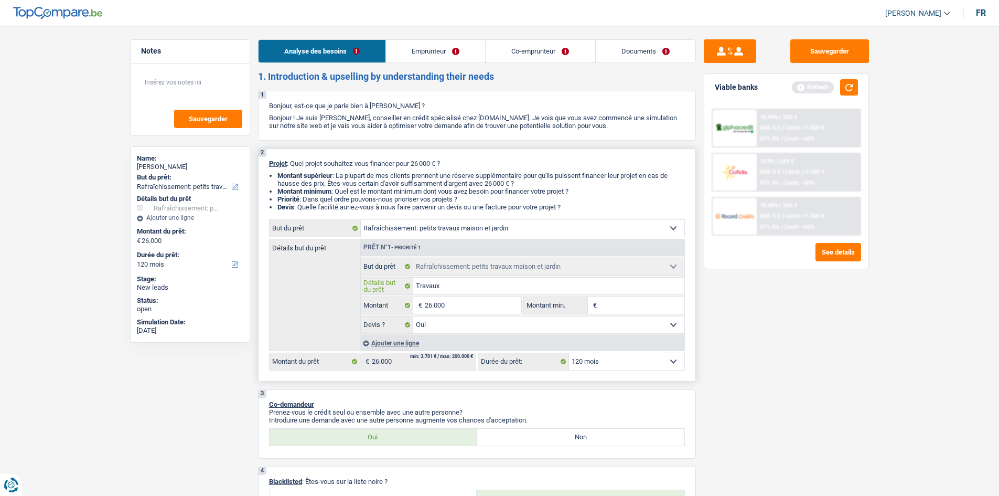
click at [504, 291] on input "Travaux" at bounding box center [548, 285] width 271 height 17
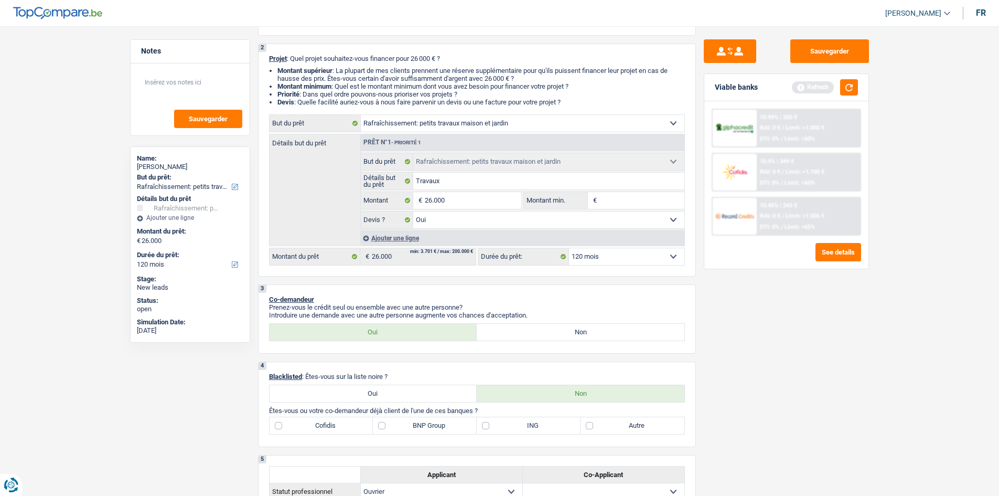
click at [729, 392] on div "Sauvegarder Viable banks Refresh 10.99% | 350 € NAI: 0 € / Limit: >1.000 € DTI:…" at bounding box center [786, 257] width 181 height 437
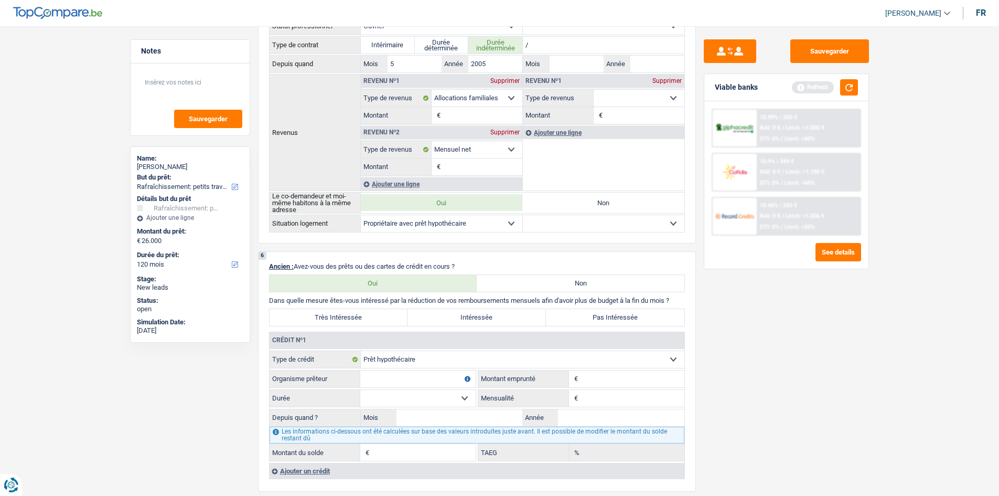
scroll to position [629, 0]
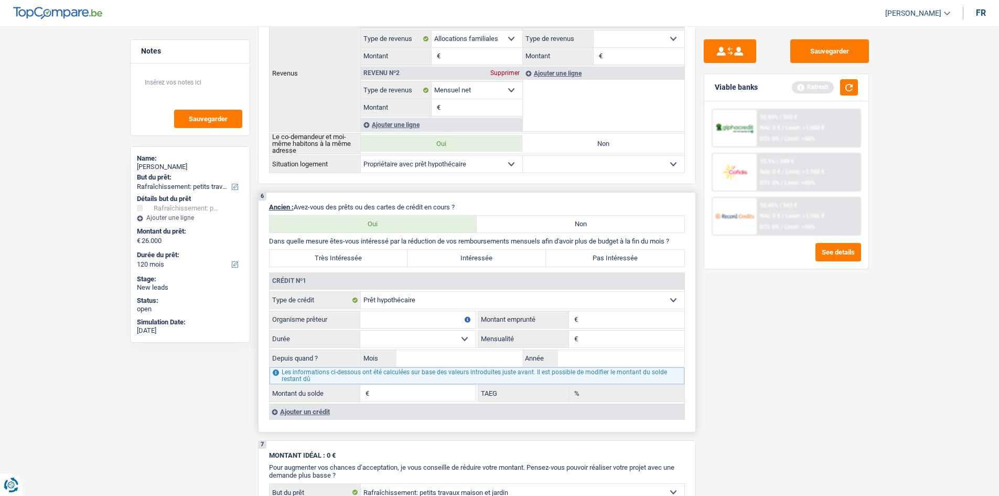
drag, startPoint x: 636, startPoint y: 315, endPoint x: 787, endPoint y: 211, distance: 184.0
click at [635, 315] on input "Montant" at bounding box center [633, 319] width 104 height 17
type input "5"
type input "255.000"
click at [604, 331] on input "Mensualité" at bounding box center [633, 338] width 104 height 17
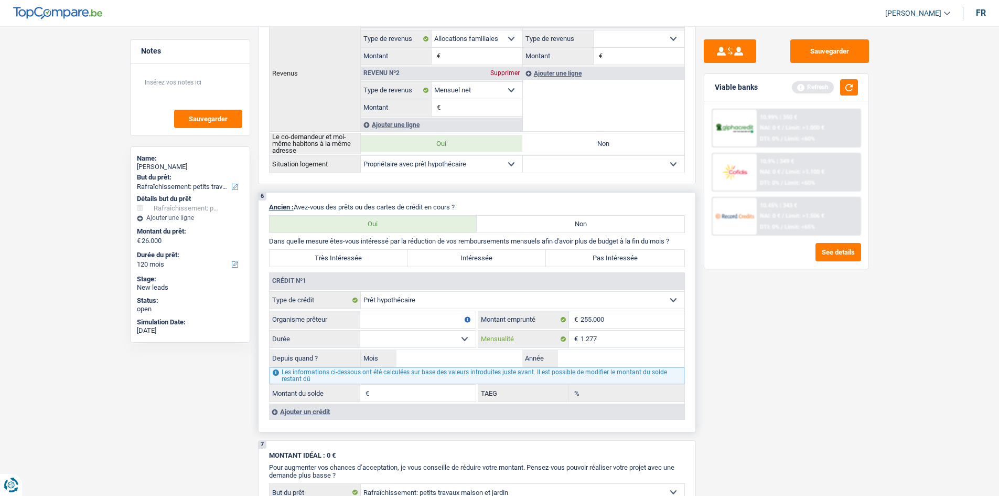
type input "1.277"
click at [583, 370] on div "Les informations ci-dessous ont été calculées sur base des valeurs introduites …" at bounding box center [477, 375] width 415 height 17
click at [602, 359] on input "Année" at bounding box center [621, 358] width 126 height 17
type input "2009"
click at [420, 359] on input "Mois" at bounding box center [460, 358] width 126 height 17
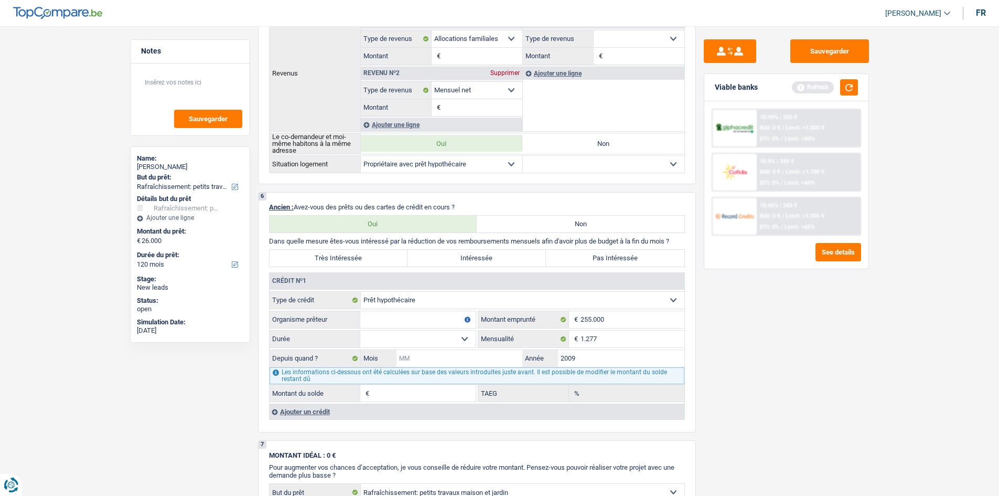
type input "2"
type input "6"
click at [419, 345] on select "120 mois 132 mois 144 mois 180 mois 240 mois 300 mois 360 mois 420 mois Sélecti…" at bounding box center [417, 338] width 115 height 17
select select "240"
click at [360, 330] on select "120 mois 132 mois 144 mois 180 mois 240 mois 300 mois 360 mois 420 mois Sélecti…" at bounding box center [417, 338] width 115 height 17
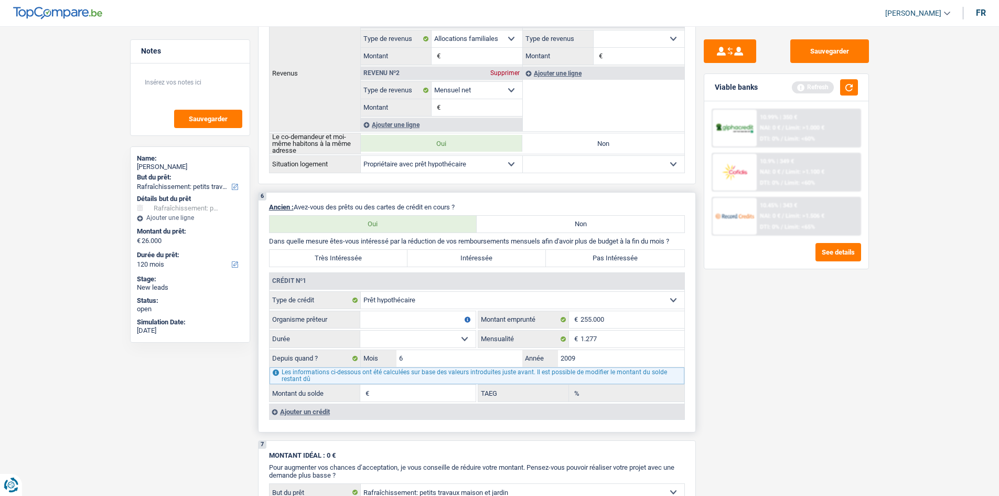
type input "56.620"
type input "1,91"
click at [423, 337] on select "120 mois 132 mois 144 mois 180 mois 240 mois 300 mois 360 mois 420 mois Sélecti…" at bounding box center [417, 338] width 115 height 17
select select "300"
click at [360, 330] on select "120 mois 132 mois 144 mois 180 mois 240 mois 300 mois 360 mois 420 mois Sélecti…" at bounding box center [417, 338] width 115 height 17
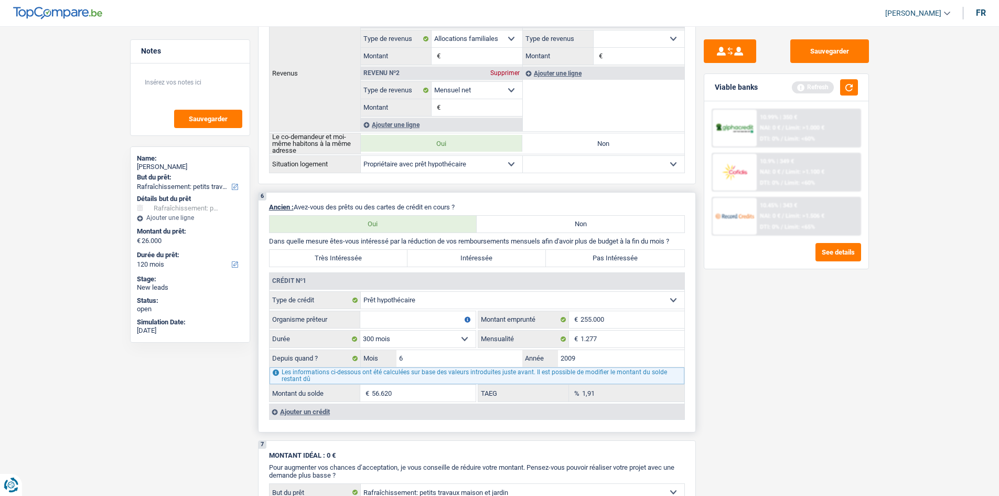
type input "116.278"
type input "3,56"
click at [447, 341] on select "120 mois 132 mois 144 mois 180 mois 240 mois 300 mois 360 mois 420 mois Sélecti…" at bounding box center [417, 338] width 115 height 17
select select "240"
click at [360, 330] on select "120 mois 132 mois 144 mois 180 mois 240 mois 300 mois 360 mois 420 mois Sélecti…" at bounding box center [417, 338] width 115 height 17
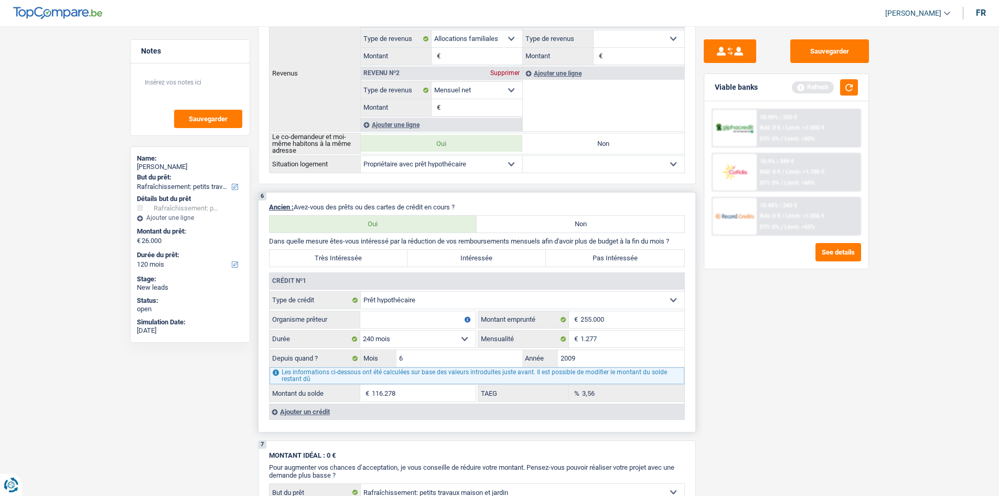
type input "56.620"
type input "1,91"
click at [391, 339] on select "120 mois 132 mois 144 mois 180 mois 240 mois 300 mois 360 mois 420 mois Sélecti…" at bounding box center [417, 338] width 115 height 17
select select "120"
click at [360, 330] on select "120 mois 132 mois 144 mois 180 mois 240 mois 300 mois 360 mois 420 mois Sélecti…" at bounding box center [417, 338] width 115 height 17
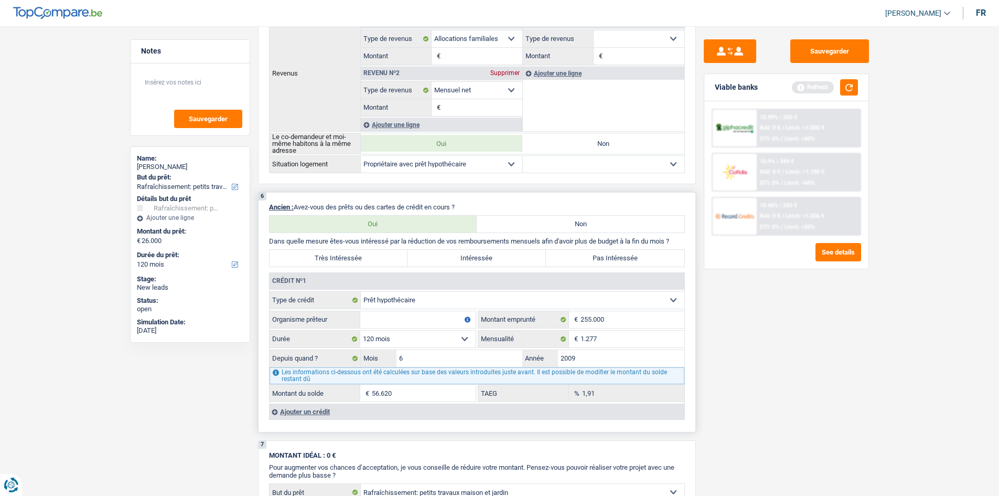
type input "1"
type input "0,00"
click at [402, 343] on div "Il semblerait que ce prêt ait été entièrement remboursé" at bounding box center [419, 345] width 113 height 4
click at [409, 336] on select "120 mois 132 mois 144 mois 180 mois 240 mois 300 mois 360 mois 420 mois Sélecti…" at bounding box center [417, 338] width 115 height 17
click at [360, 330] on select "120 mois 132 mois 144 mois 180 mois 240 mois 300 mois 360 mois 420 mois Sélecti…" at bounding box center [417, 338] width 115 height 17
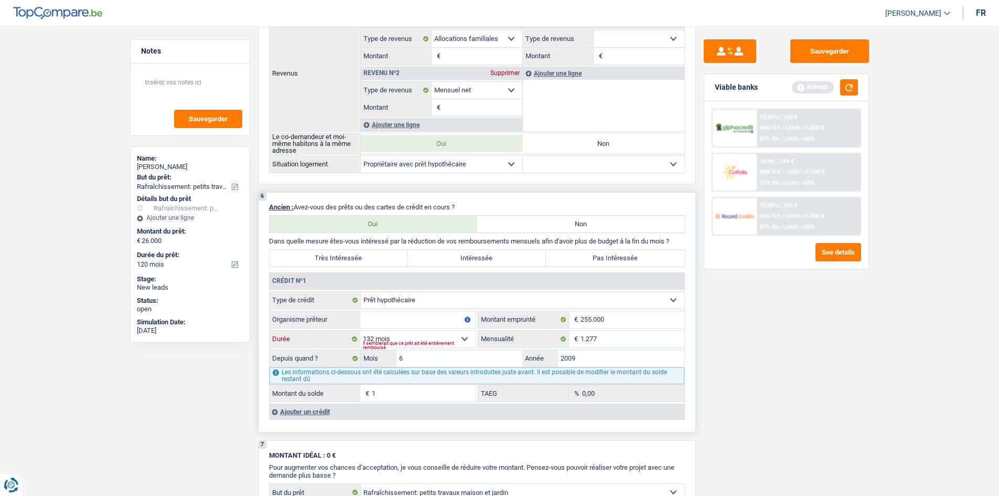
click at [420, 335] on select "120 mois 132 mois 144 mois 180 mois 240 mois 300 mois 360 mois 420 mois Sélecti…" at bounding box center [417, 338] width 115 height 17
click at [360, 330] on select "120 mois 132 mois 144 mois 180 mois 240 mois 300 mois 360 mois 420 mois Sélecti…" at bounding box center [417, 338] width 115 height 17
click at [425, 336] on select "120 mois 132 mois 144 mois 180 mois 240 mois 300 mois 360 mois 420 mois Sélecti…" at bounding box center [417, 338] width 115 height 17
select select "240"
click at [360, 330] on select "120 mois 132 mois 144 mois 180 mois 240 mois 300 mois 360 mois 420 mois Sélecti…" at bounding box center [417, 338] width 115 height 17
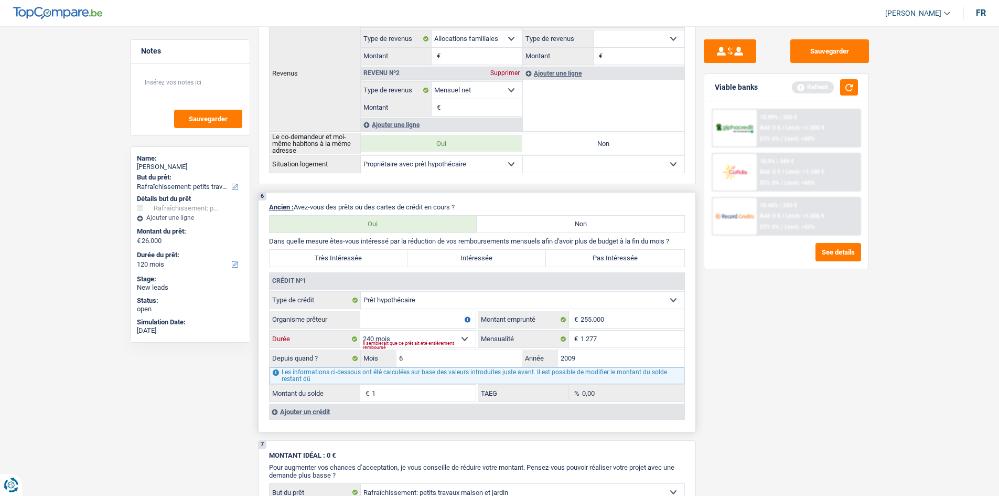
type input "56.620"
type input "1,91"
click at [393, 323] on input "Organisme prêteur" at bounding box center [417, 319] width 115 height 17
click at [644, 265] on label "Pas Intéressée" at bounding box center [615, 258] width 138 height 17
click at [644, 265] on input "Pas Intéressée" at bounding box center [615, 258] width 138 height 17
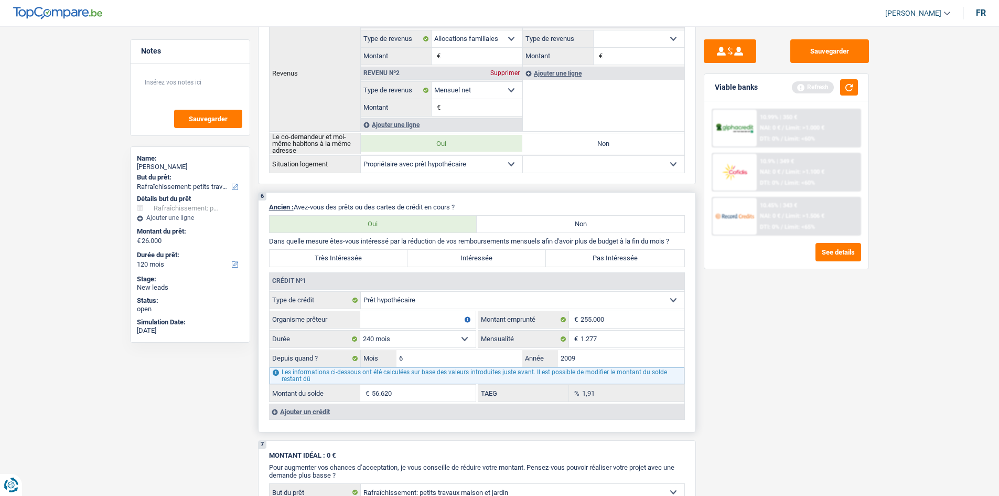
radio input "true"
drag, startPoint x: 744, startPoint y: 389, endPoint x: 732, endPoint y: 384, distance: 13.0
click at [744, 389] on div "Sauvegarder Viable banks Refresh 10.99% | 350 € NAI: 0 € / Limit: >1.000 € DTI:…" at bounding box center [786, 257] width 181 height 437
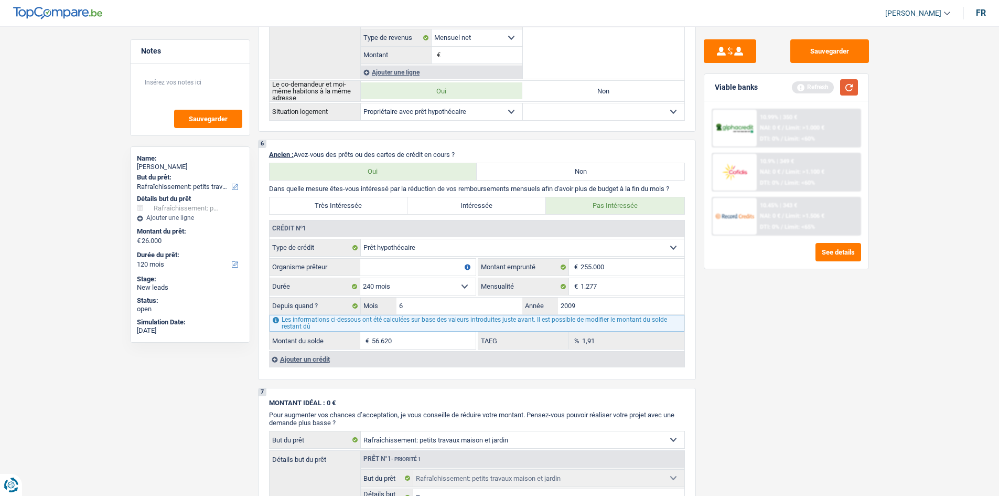
click at [844, 85] on button "button" at bounding box center [849, 87] width 18 height 16
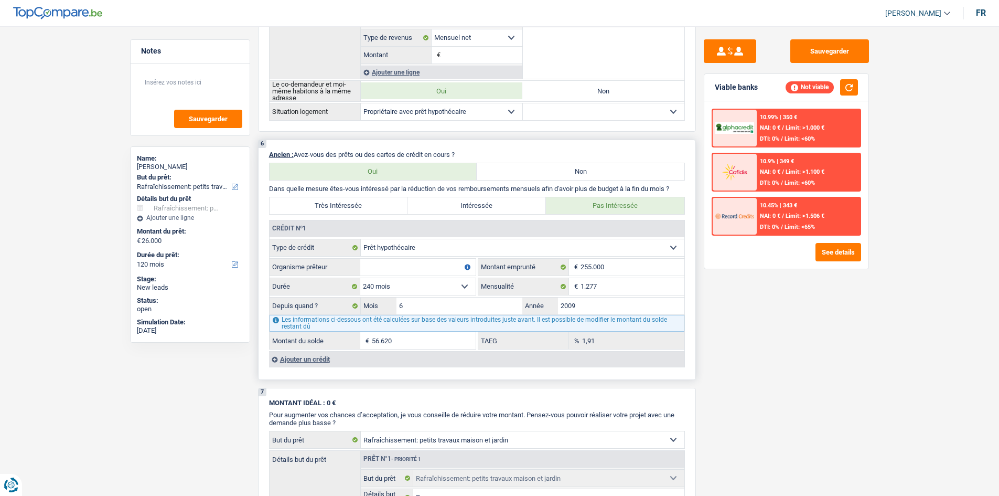
click at [396, 264] on input "Organisme prêteur" at bounding box center [417, 267] width 115 height 17
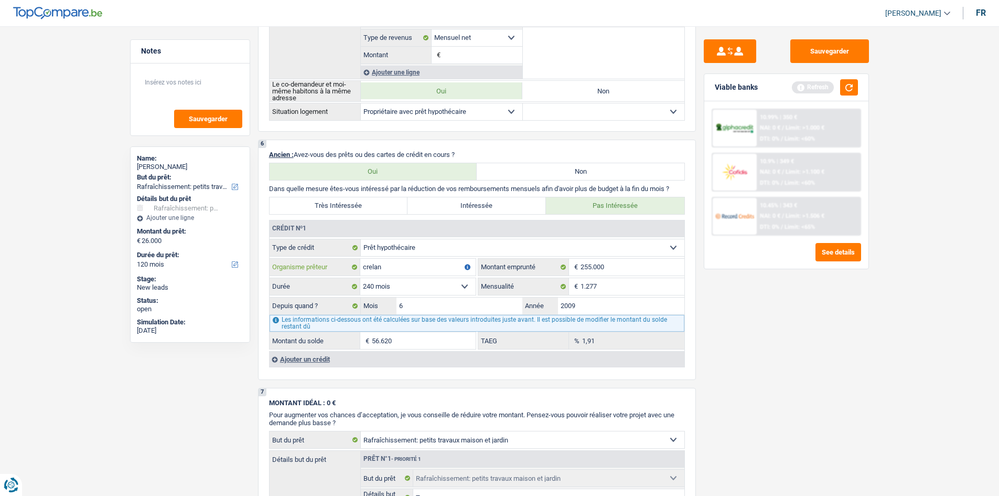
type input "crelan"
click at [894, 392] on main "Notes Sauvegarder Name: Raphaël Vanaken But du prêt: Confort maison: meubles, t…" at bounding box center [499, 132] width 999 height 1597
drag, startPoint x: 730, startPoint y: 455, endPoint x: 722, endPoint y: 416, distance: 40.0
click at [741, 451] on div "Sauvegarder Viable banks Refresh 10.99% | 350 € NAI: 0 € / Limit: >1.000 € DTI:…" at bounding box center [786, 257] width 181 height 437
click at [310, 363] on div "Ajouter un crédit" at bounding box center [476, 359] width 415 height 16
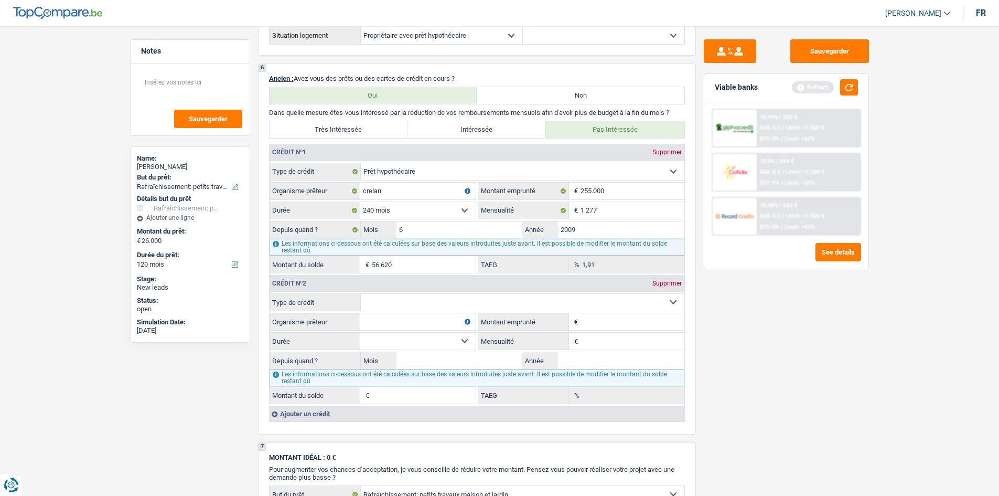
scroll to position [839, 0]
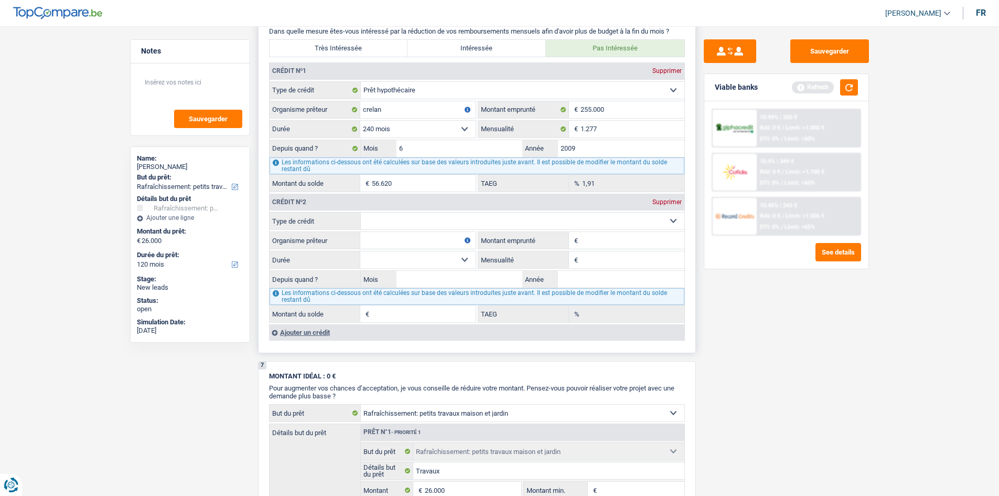
click at [476, 218] on select "Carte ou ouverture de crédit Prêt hypothécaire Vente à tempérament Prêt à tempé…" at bounding box center [523, 220] width 324 height 17
select select "carLoan"
type input "0"
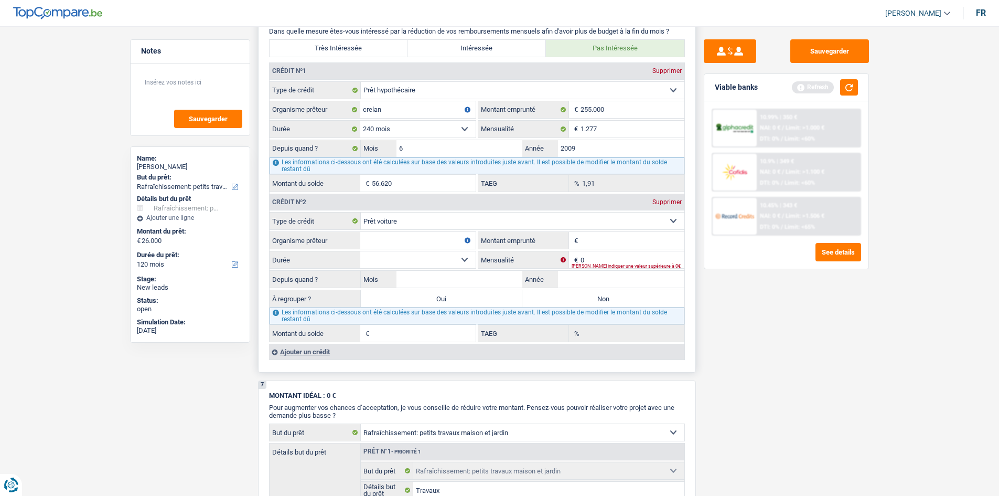
drag, startPoint x: 604, startPoint y: 248, endPoint x: 616, endPoint y: 250, distance: 11.7
click at [605, 248] on input "Montant emprunté" at bounding box center [633, 240] width 104 height 17
type input "1"
type input "48.000"
click at [611, 255] on input "0" at bounding box center [633, 259] width 104 height 17
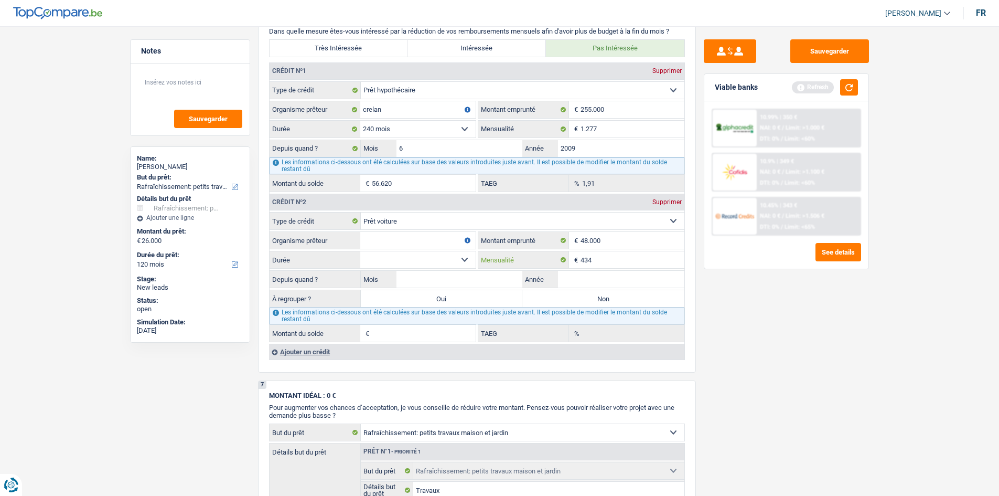
type input "434"
drag, startPoint x: 769, startPoint y: 312, endPoint x: 721, endPoint y: 305, distance: 48.7
click at [768, 312] on div "Sauvegarder Viable banks Refresh 10.99% | 350 € NAI: 0 € / Limit: >1.000 € DTI:…" at bounding box center [786, 257] width 181 height 437
click at [634, 281] on input "Année" at bounding box center [621, 279] width 126 height 17
type input "2022"
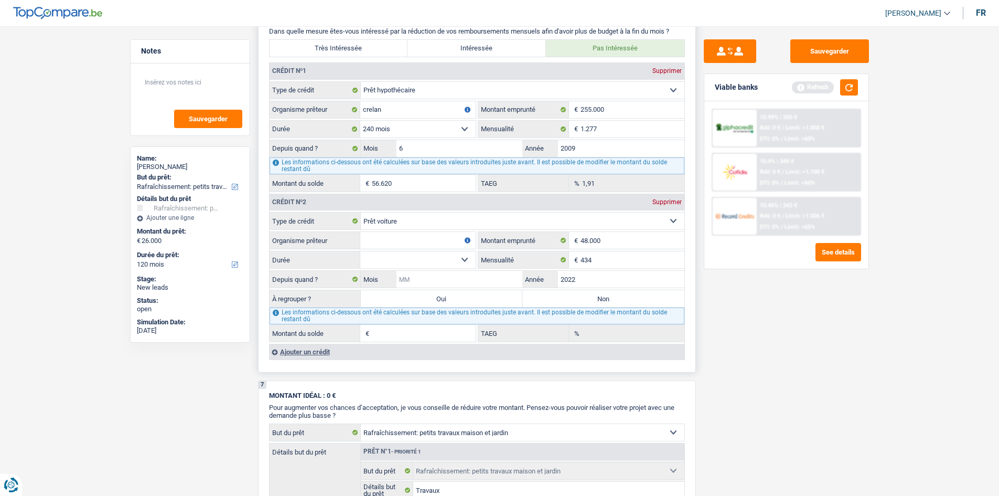
click at [432, 275] on input "Mois" at bounding box center [460, 279] width 126 height 17
type input "8"
click at [749, 302] on div "Sauvegarder Viable banks Refresh 10.99% | 350 € NAI: 0 € / Limit: >1.000 € DTI:…" at bounding box center [786, 257] width 181 height 437
click at [404, 254] on select "12 mois 18 mois 24 mois 30 mois 36 mois 42 mois 48 mois 60 mois 72 mois 84 mois…" at bounding box center [417, 259] width 115 height 17
select select "60"
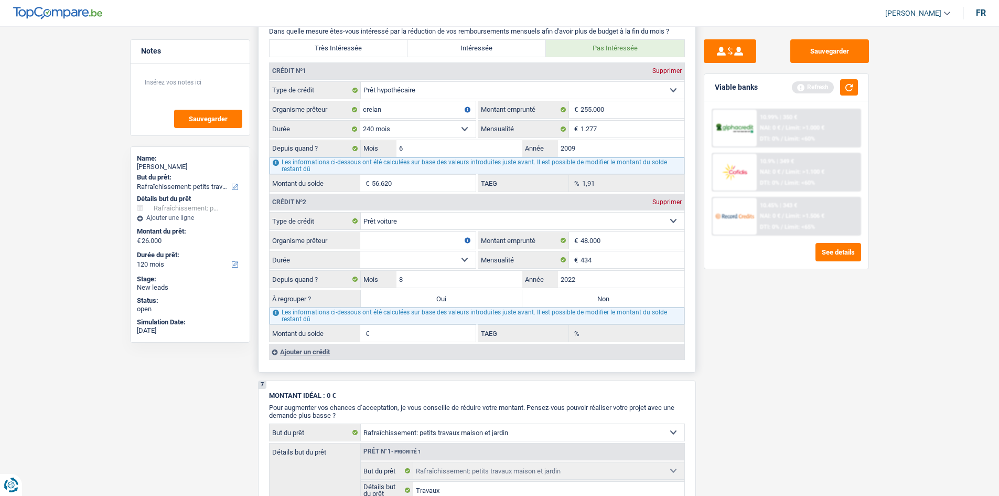
click at [360, 251] on select "12 mois 18 mois 24 mois 30 mois 36 mois 42 mois 48 mois 60 mois 72 mois 84 mois…" at bounding box center [417, 259] width 115 height 17
type input "13.217"
type input "0,00"
click at [750, 343] on div "Sauvegarder Viable banks Refresh 10.99% | 350 € NAI: 0 € / Limit: >1.000 € DTI:…" at bounding box center [786, 257] width 181 height 437
click at [404, 258] on select "12 mois 18 mois 24 mois 30 mois 36 mois 42 mois 48 mois 60 mois 72 mois 84 mois…" at bounding box center [417, 259] width 115 height 17
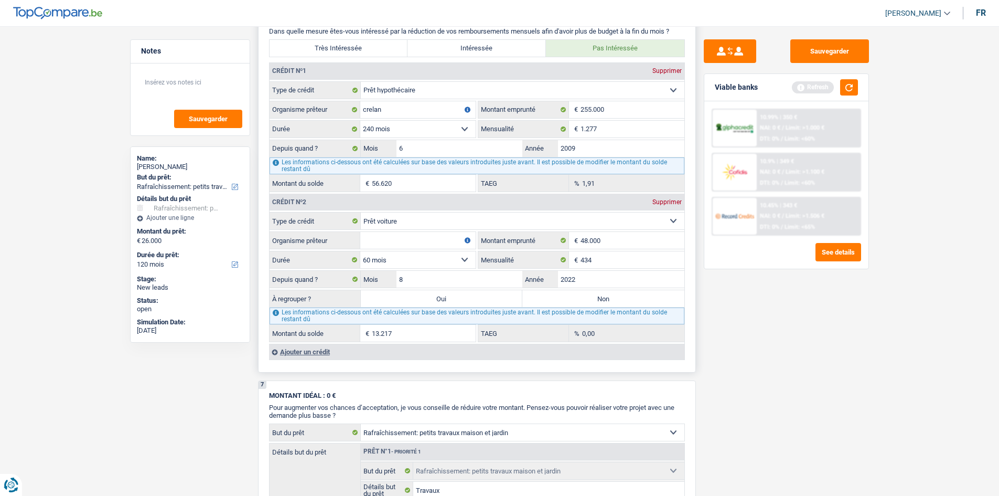
click at [404, 258] on select "12 mois 18 mois 24 mois 30 mois 36 mois 42 mois 48 mois 60 mois 72 mois 84 mois…" at bounding box center [417, 259] width 115 height 17
click at [427, 243] on input "Organisme prêteur" at bounding box center [417, 240] width 115 height 17
type input "Alpha credit"
click at [334, 354] on div "Ajouter un crédit" at bounding box center [476, 352] width 415 height 16
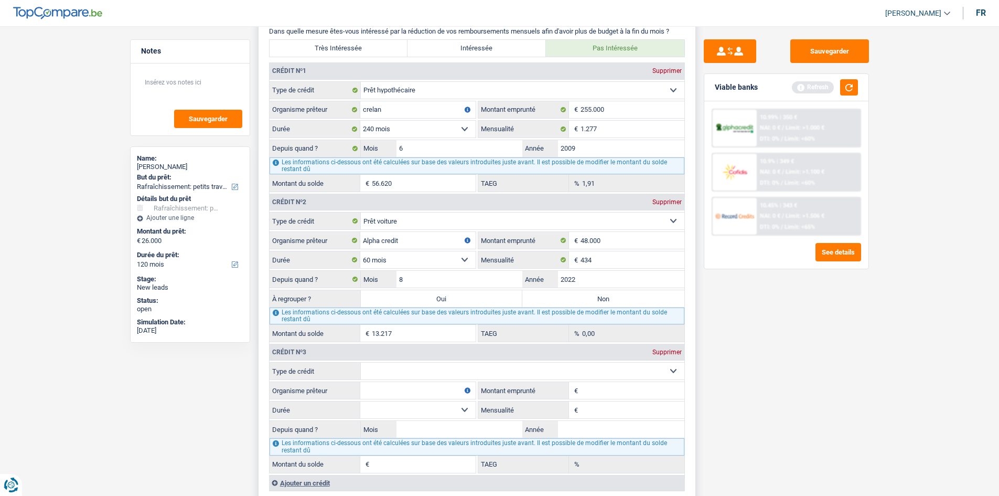
click at [435, 376] on select "Carte ou ouverture de crédit Prêt hypothécaire Vente à tempérament Prêt à tempé…" at bounding box center [523, 370] width 324 height 17
select select "carLoan"
type input "0"
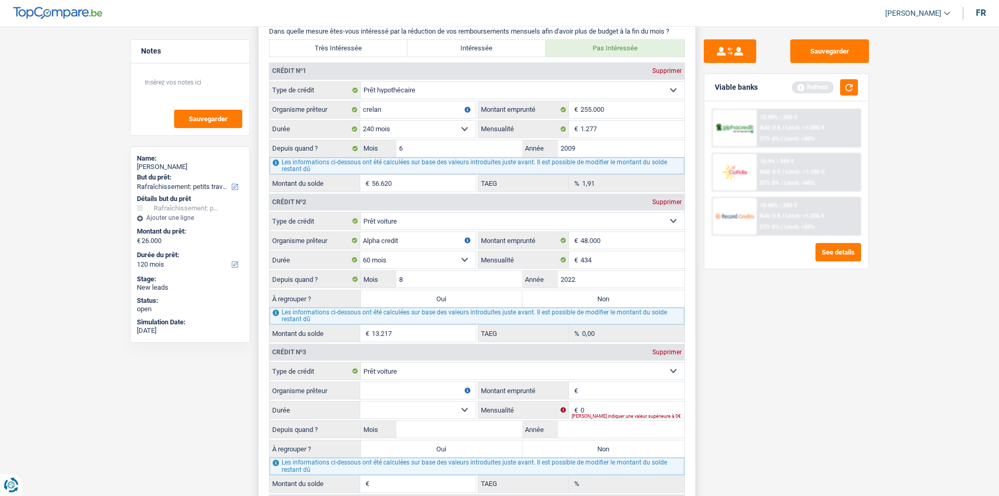
click at [622, 392] on input "Montant emprunté" at bounding box center [633, 390] width 104 height 17
click at [630, 428] on input "Année" at bounding box center [621, 429] width 126 height 17
type input "2024"
click at [753, 423] on div "Sauvegarder Viable banks Refresh 10.99% | 350 € NAI: 0 € / Limit: >1.000 € DTI:…" at bounding box center [786, 257] width 181 height 437
click at [478, 433] on input "Mois" at bounding box center [460, 429] width 126 height 17
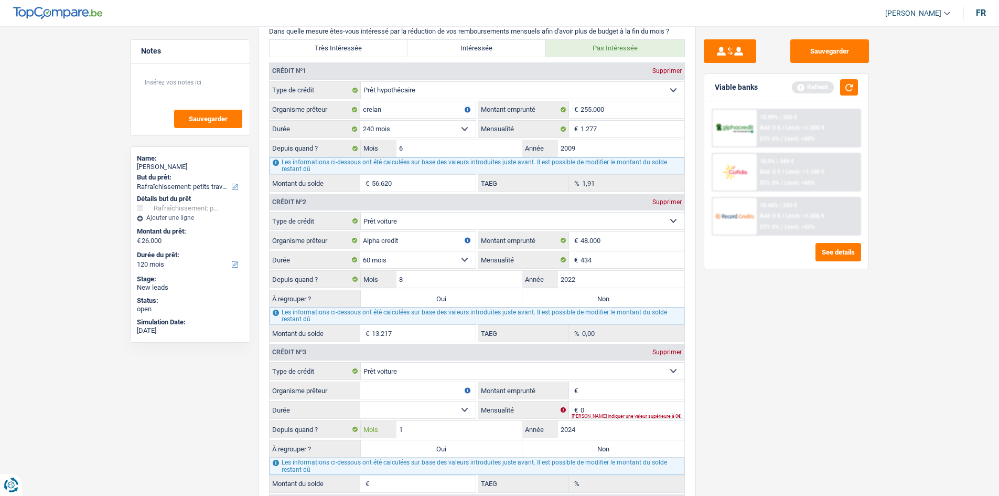
type input "10"
click at [753, 426] on div "Sauvegarder Viable banks Refresh 10.99% | 350 € NAI: 0 € / Limit: >1.000 € DTI:…" at bounding box center [786, 257] width 181 height 437
click at [612, 407] on input "0" at bounding box center [633, 409] width 104 height 17
type input "190"
click at [725, 419] on div "Sauvegarder Viable banks Refresh 10.99% | 350 € NAI: 0 € / Limit: >1.000 € DTI:…" at bounding box center [786, 257] width 181 height 437
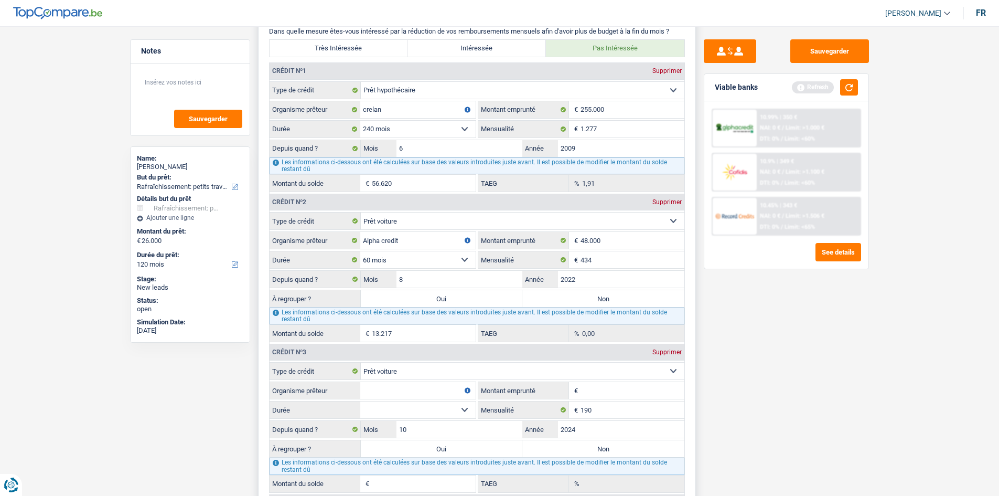
click at [592, 396] on input "Montant emprunté" at bounding box center [633, 390] width 104 height 17
type input "6.000"
drag, startPoint x: 796, startPoint y: 425, endPoint x: 675, endPoint y: 412, distance: 122.3
click at [789, 425] on div "Sauvegarder Viable banks Refresh 10.99% | 350 € NAI: 0 € / Limit: >1.000 € DTI:…" at bounding box center [786, 257] width 181 height 437
click at [458, 412] on select "12 mois 18 mois 24 mois 30 mois 36 mois 42 mois Sélectionner une option" at bounding box center [417, 409] width 115 height 17
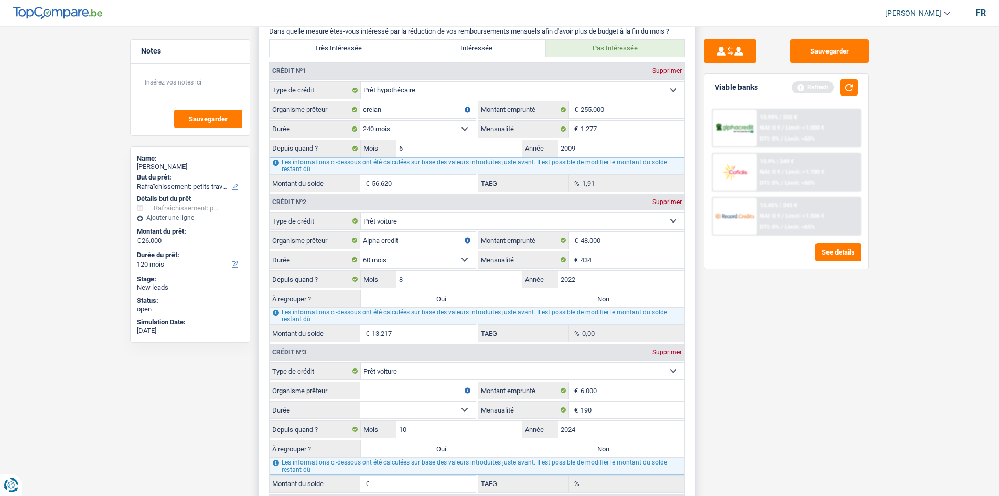
select select "36"
click at [360, 401] on select "12 mois 18 mois 24 mois 30 mois 36 mois 42 mois Sélectionner une option" at bounding box center [417, 409] width 115 height 17
type input "4.487"
type input "9,07"
click at [418, 393] on input "Organisme prêteur" at bounding box center [417, 390] width 115 height 17
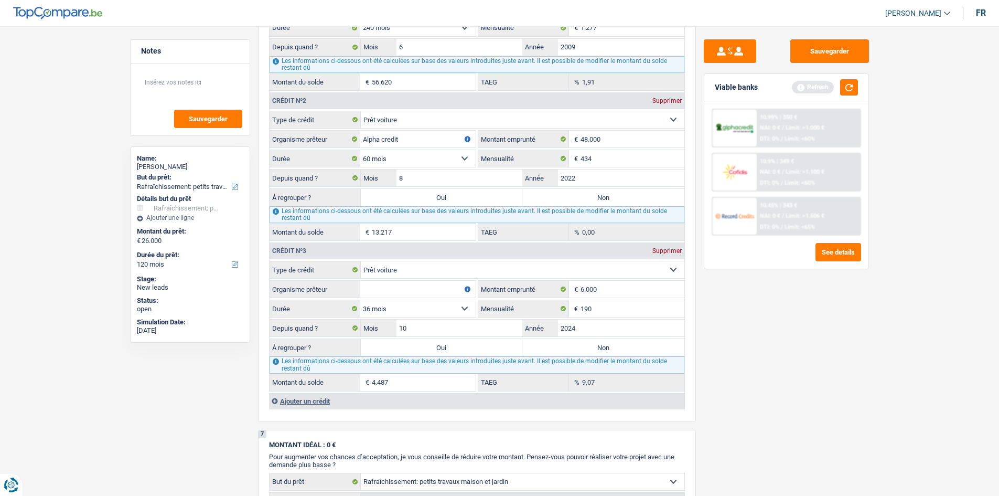
scroll to position [944, 0]
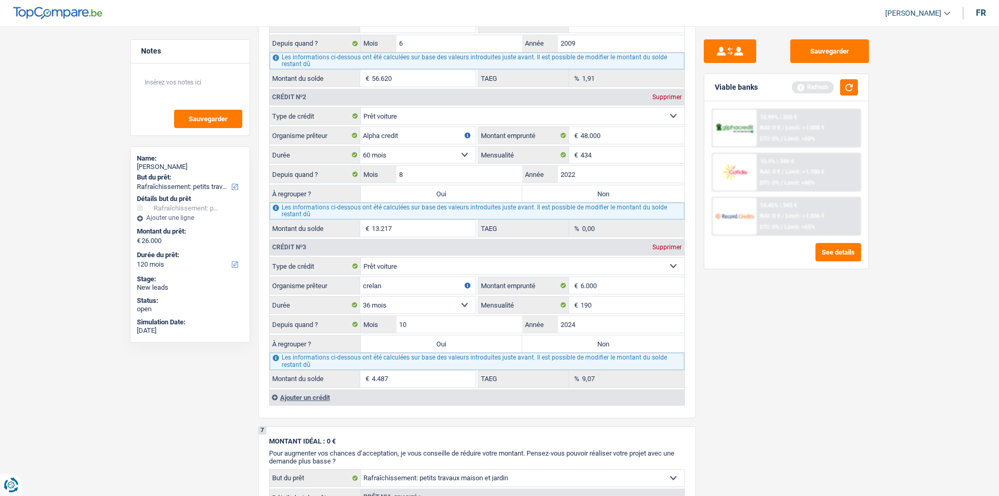
type input "crelan"
click at [780, 415] on div "Sauvegarder Viable banks Refresh 10.99% | 350 € NAI: 0 € / Limit: >1.000 € DTI:…" at bounding box center [786, 257] width 181 height 437
click at [305, 398] on div "Ajouter un crédit" at bounding box center [476, 397] width 415 height 16
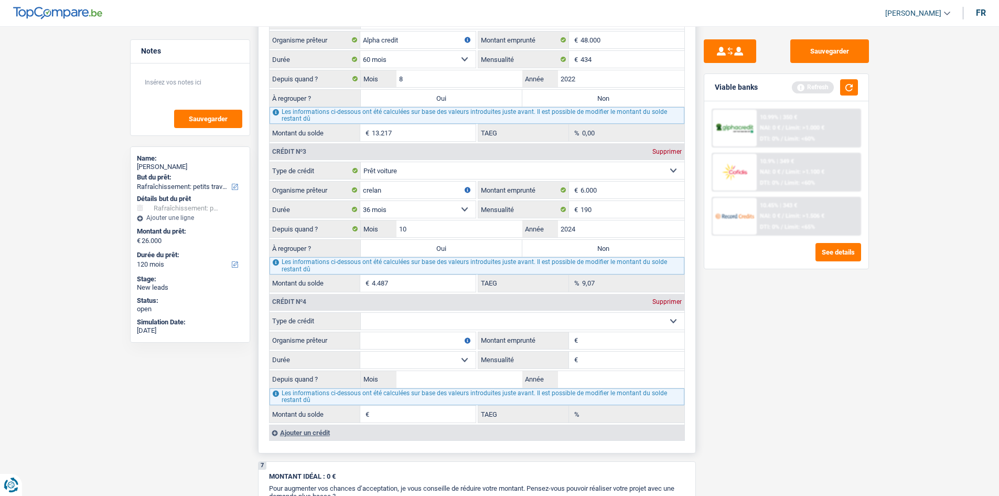
scroll to position [1049, 0]
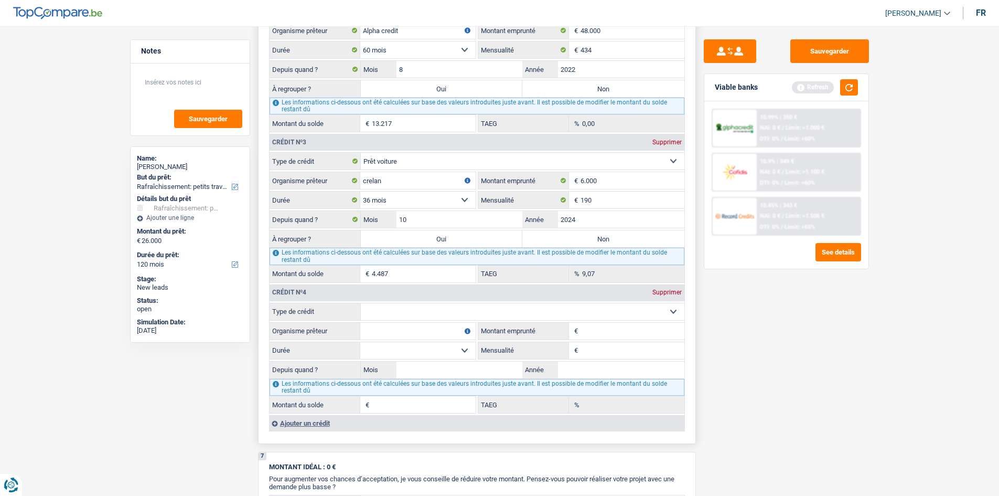
click at [422, 305] on select "Carte ou ouverture de crédit Prêt hypothécaire Vente à tempérament Prêt à tempé…" at bounding box center [523, 311] width 324 height 17
select select "personalLoan"
type input "0"
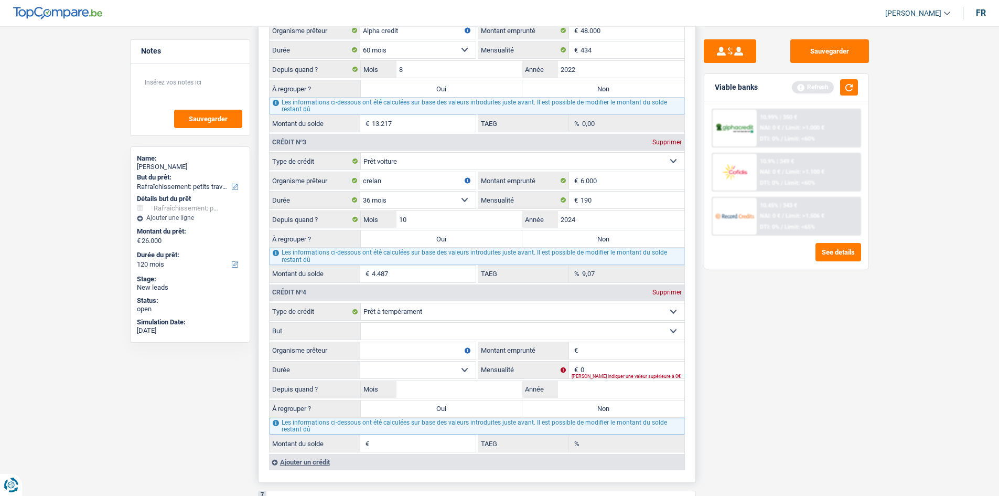
drag, startPoint x: 463, startPoint y: 329, endPoint x: 454, endPoint y: 337, distance: 12.2
click at [463, 329] on select "Confort maison: meubles, textile, peinture, électroménager, outillage non-profe…" at bounding box center [523, 331] width 324 height 17
select select "other"
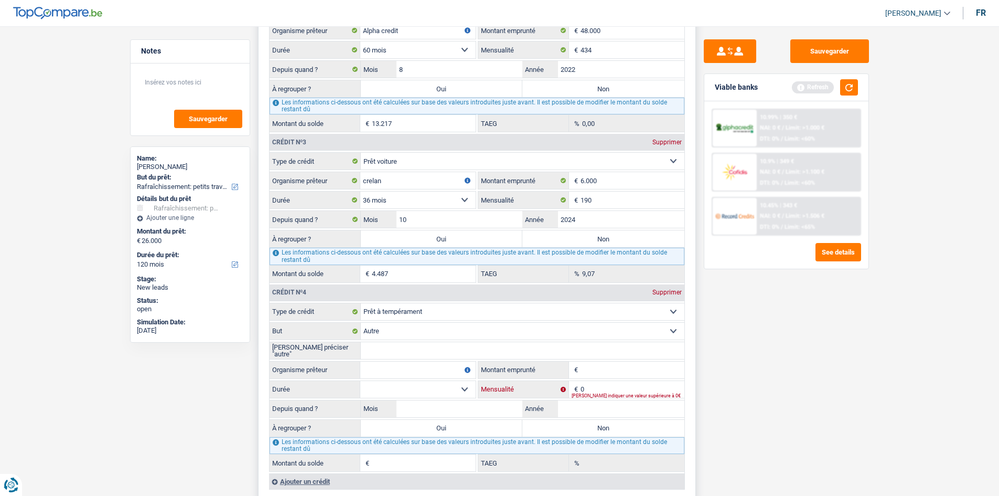
click at [610, 389] on input "0" at bounding box center [633, 389] width 104 height 17
type input "244"
click at [601, 367] on input "Montant emprunté" at bounding box center [633, 369] width 104 height 17
drag, startPoint x: 448, startPoint y: 353, endPoint x: 447, endPoint y: 375, distance: 21.6
click at [448, 353] on input "[PERSON_NAME] préciser "autre"" at bounding box center [523, 350] width 324 height 17
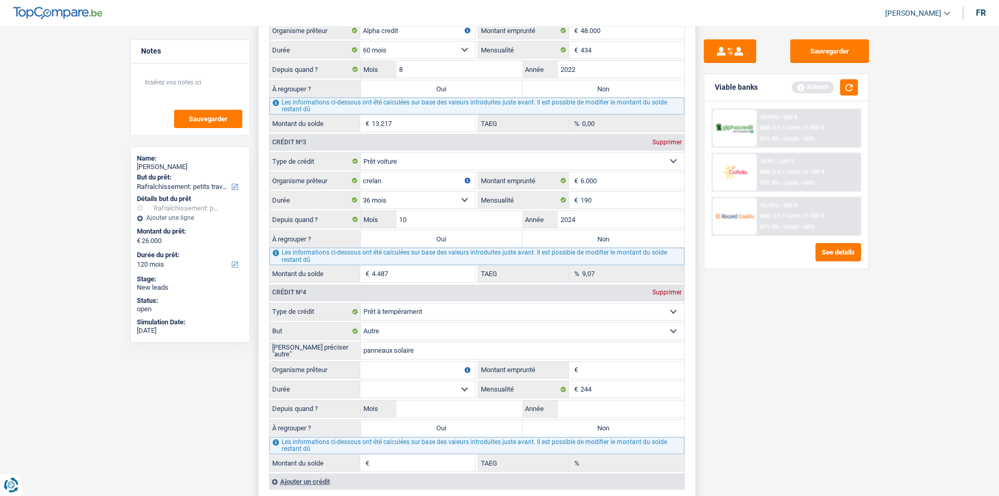
type input "panneaux solaire"
click at [649, 373] on input "Montant emprunté" at bounding box center [633, 369] width 104 height 17
drag, startPoint x: 406, startPoint y: 394, endPoint x: 412, endPoint y: 391, distance: 6.6
click at [406, 394] on select "12 mois 18 mois 24 mois Sélectionner une option" at bounding box center [417, 389] width 115 height 17
click at [598, 366] on input "Montant emprunté" at bounding box center [633, 369] width 104 height 17
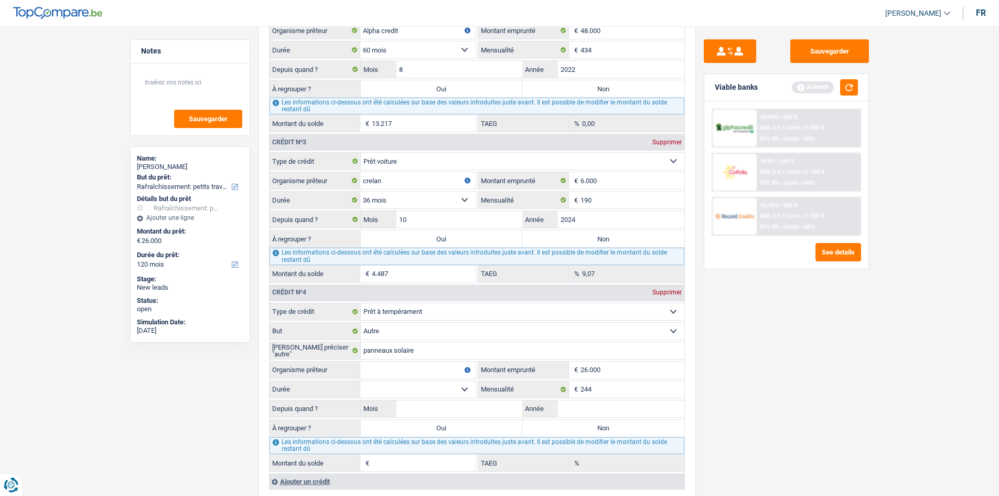
type input "26.000"
click at [769, 401] on div "Sauvegarder Viable banks Refresh 10.99% | 350 € NAI: 0 € / Limit: >1.000 € DTI:…" at bounding box center [786, 257] width 181 height 437
click at [581, 407] on input "Année" at bounding box center [621, 408] width 126 height 17
type input "20"
click at [405, 388] on select "12 mois 18 mois 24 mois 30 mois 36 mois 42 mois 48 mois 60 mois 72 mois 84 mois…" at bounding box center [417, 389] width 115 height 17
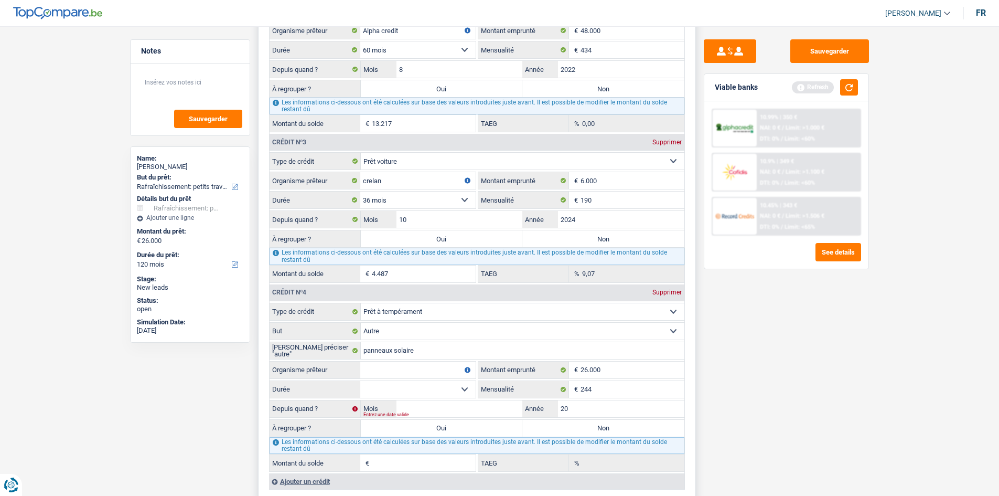
click at [360, 381] on select "12 mois 18 mois 24 mois 30 mois 36 mois 42 mois 48 mois 60 mois 72 mois 84 mois…" at bounding box center [417, 389] width 115 height 17
click at [604, 412] on div "Mois / 20 Année Entrez une date valide" at bounding box center [523, 408] width 324 height 17
click at [395, 381] on select "12 mois 18 mois 24 mois 30 mois 36 mois 42 mois 48 mois 60 mois 72 mois 84 mois…" at bounding box center [417, 389] width 115 height 17
select select "84"
click at [360, 381] on select "12 mois 18 mois 24 mois 30 mois 36 mois 42 mois 48 mois 60 mois 72 mois 84 mois…" at bounding box center [417, 389] width 115 height 17
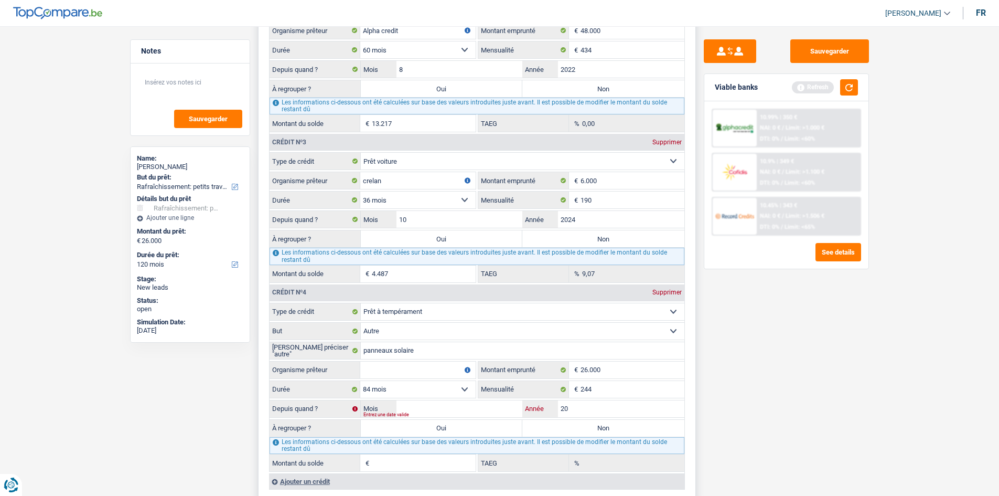
click at [600, 410] on input "20" at bounding box center [621, 408] width 126 height 17
type input "2021"
click at [445, 409] on input "Mois" at bounding box center [460, 408] width 126 height 17
type input "9"
click at [749, 425] on div "Sauvegarder Viable banks Refresh 10.99% | 350 € NAI: 0 € / Limit: >1.000 € DTI:…" at bounding box center [786, 257] width 181 height 437
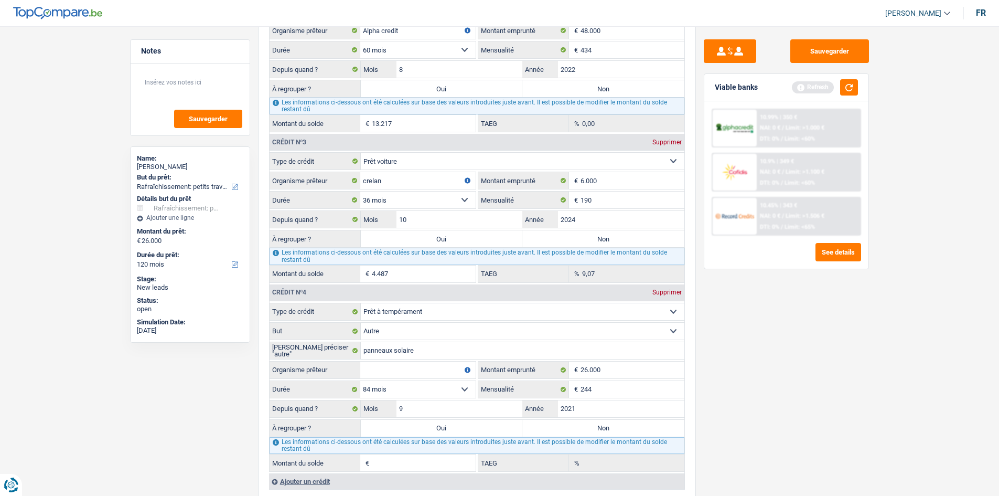
type input "10.020"
type input "0,00"
drag, startPoint x: 419, startPoint y: 369, endPoint x: 435, endPoint y: 373, distance: 17.3
click at [419, 369] on input "Organisme prêteur" at bounding box center [417, 369] width 115 height 17
type input "Cofidis"
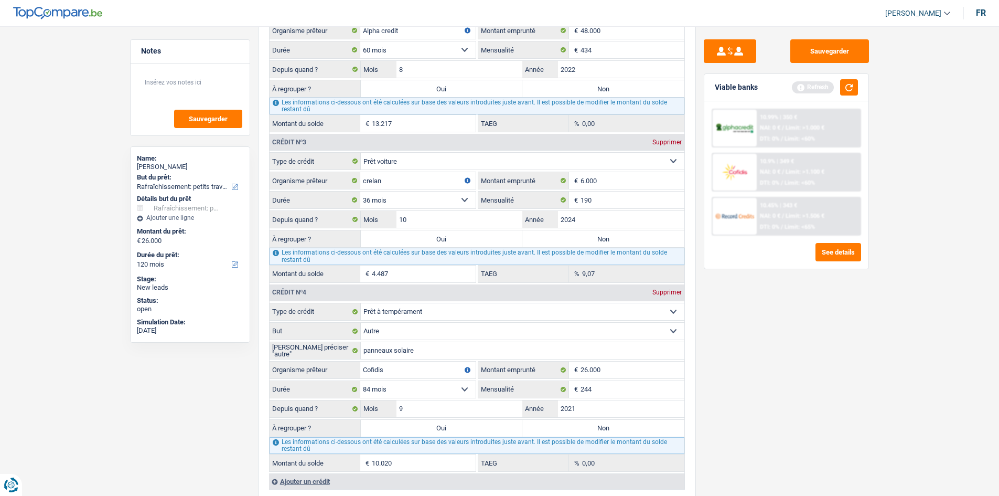
click at [763, 405] on div "Sauvegarder Viable banks Refresh 10.99% | 350 € NAI: 0 € / Limit: >1.000 € DTI:…" at bounding box center [786, 257] width 181 height 437
click at [848, 88] on button "button" at bounding box center [849, 87] width 18 height 16
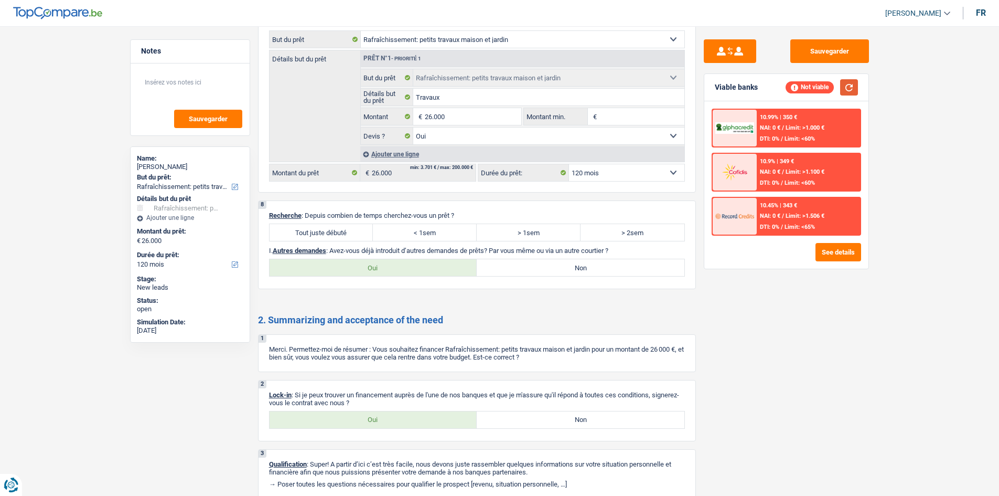
scroll to position [1614, 0]
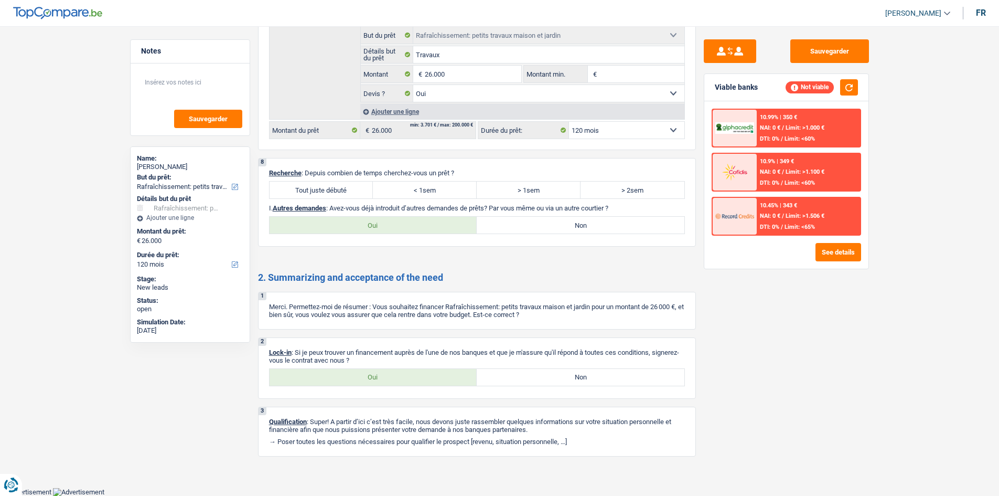
click at [351, 189] on label "Tout juste débuté" at bounding box center [322, 189] width 104 height 17
click at [351, 189] on input "Tout juste débuté" at bounding box center [322, 189] width 104 height 17
radio input "true"
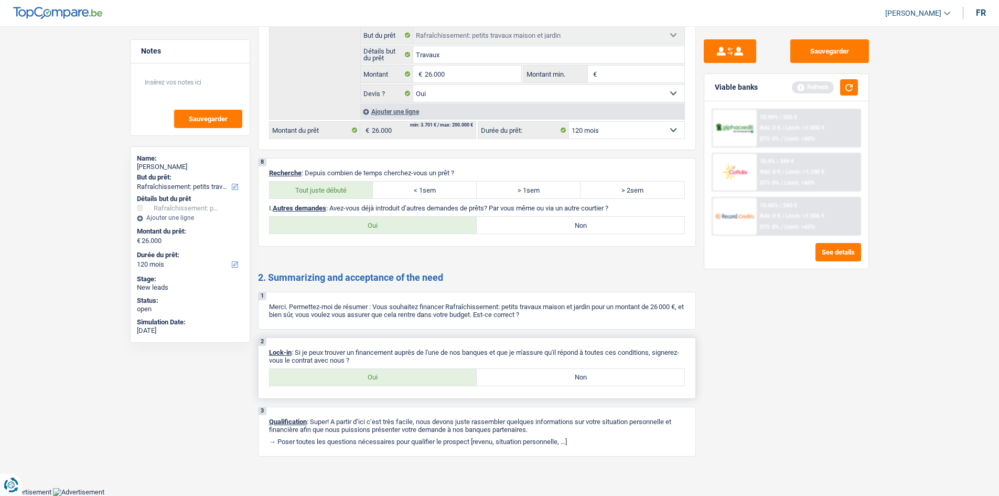
click at [400, 380] on label "Oui" at bounding box center [374, 377] width 208 height 17
click at [400, 380] on input "Oui" at bounding box center [374, 377] width 208 height 17
radio input "true"
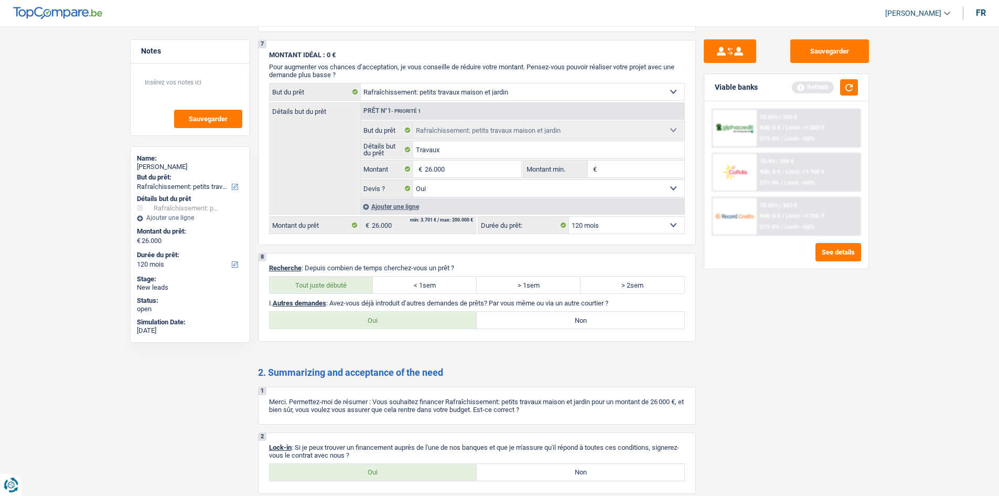
scroll to position [1352, 0]
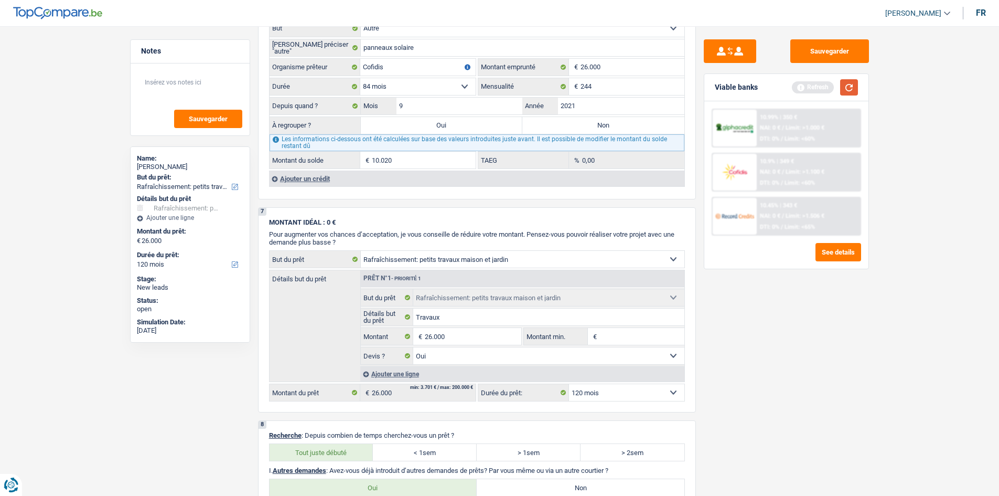
click at [841, 88] on button "button" at bounding box center [849, 87] width 18 height 16
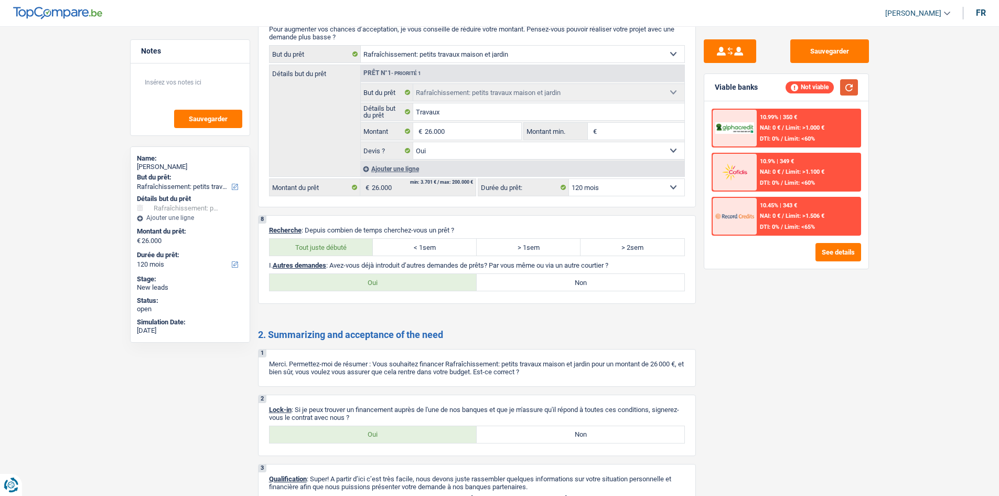
scroll to position [1562, 0]
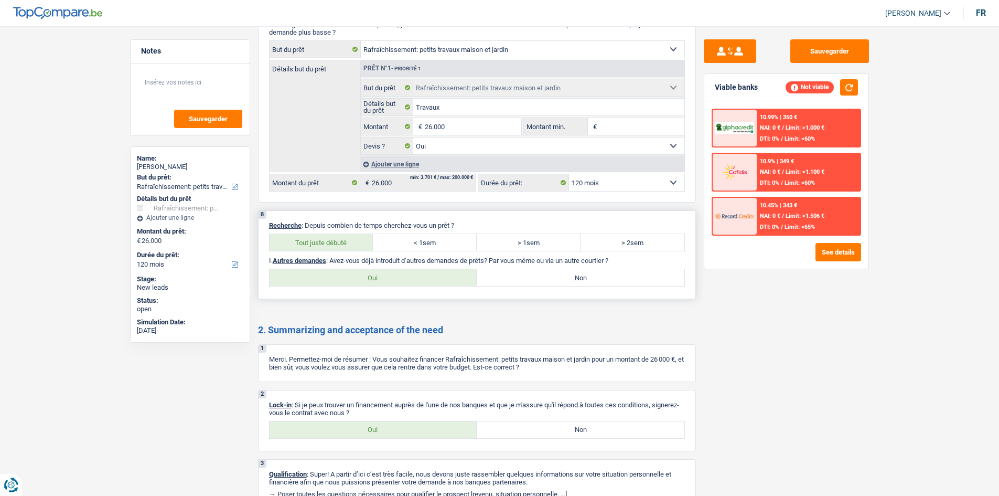
click at [421, 277] on label "Oui" at bounding box center [374, 277] width 208 height 17
click at [421, 277] on input "Oui" at bounding box center [374, 277] width 208 height 17
radio input "true"
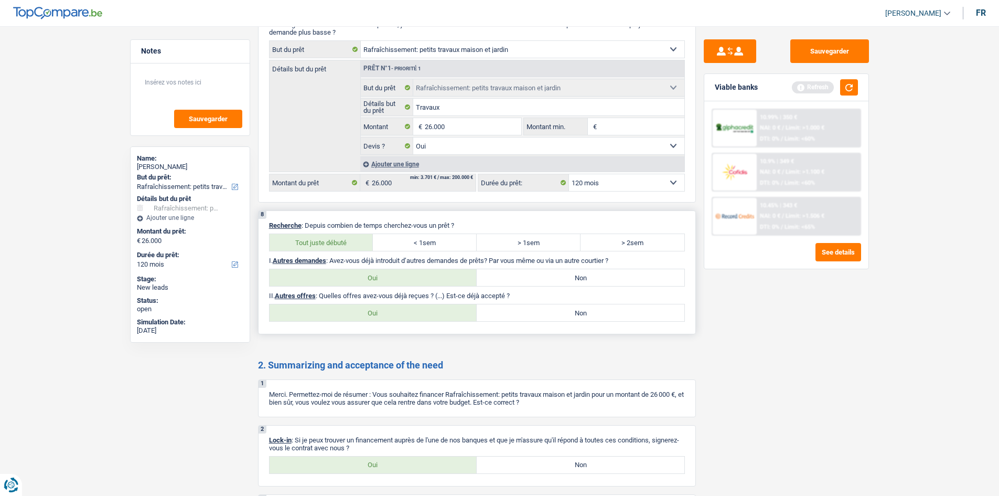
click at [571, 316] on label "Non" at bounding box center [581, 312] width 208 height 17
click at [571, 316] on input "Non" at bounding box center [581, 312] width 208 height 17
radio input "true"
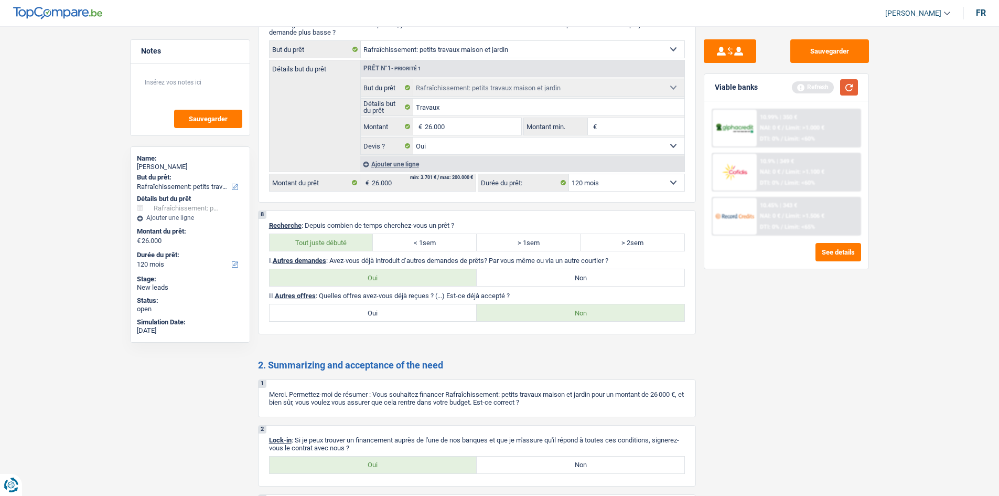
click at [853, 94] on button "button" at bounding box center [849, 87] width 18 height 16
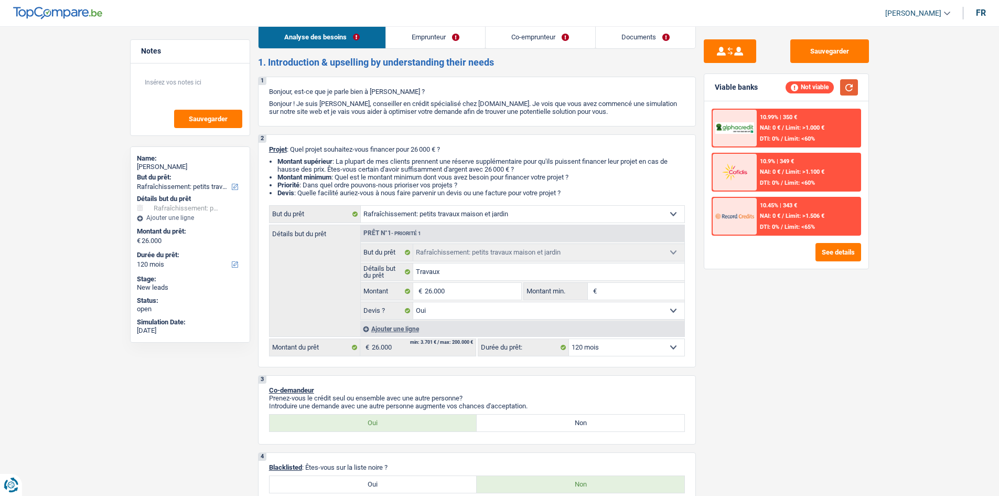
scroll to position [0, 0]
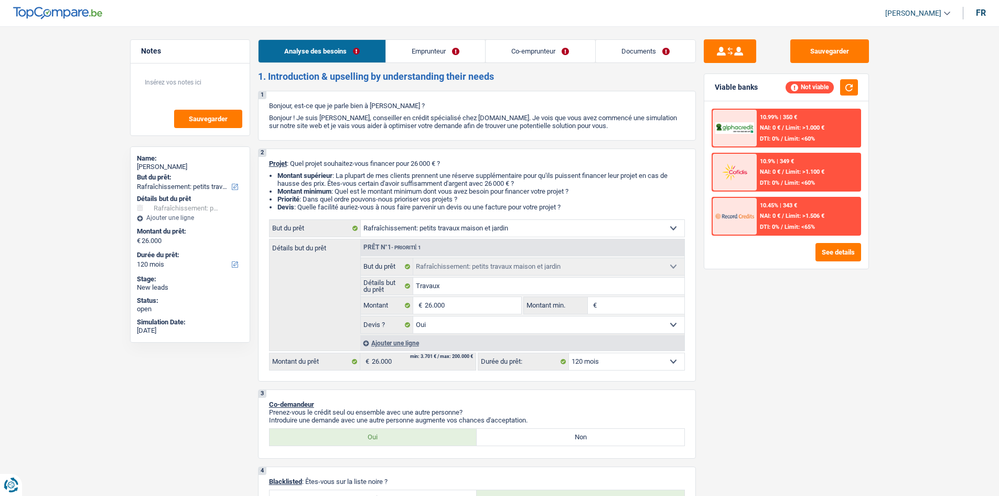
click at [443, 52] on link "Emprunteur" at bounding box center [435, 51] width 99 height 23
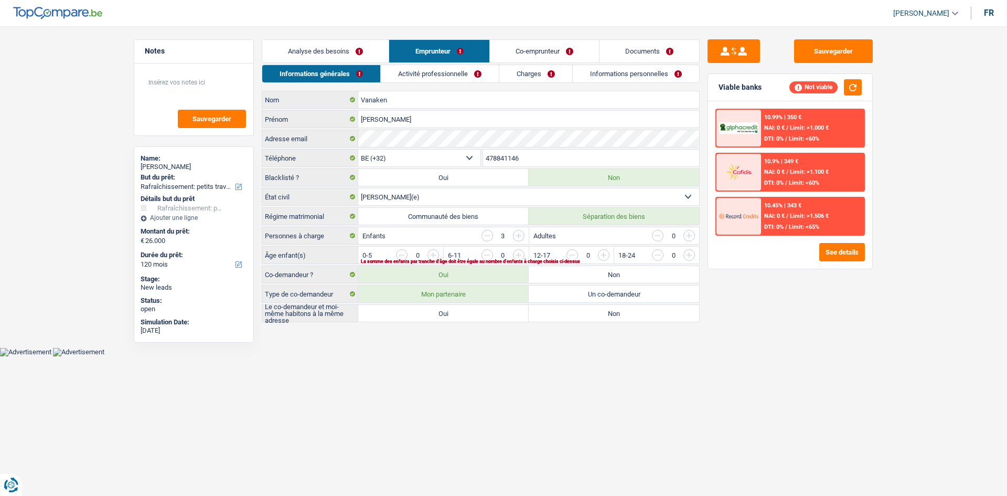
click at [461, 317] on label "Oui" at bounding box center [443, 313] width 170 height 17
click at [461, 317] on input "Oui" at bounding box center [443, 313] width 170 height 17
radio input "true"
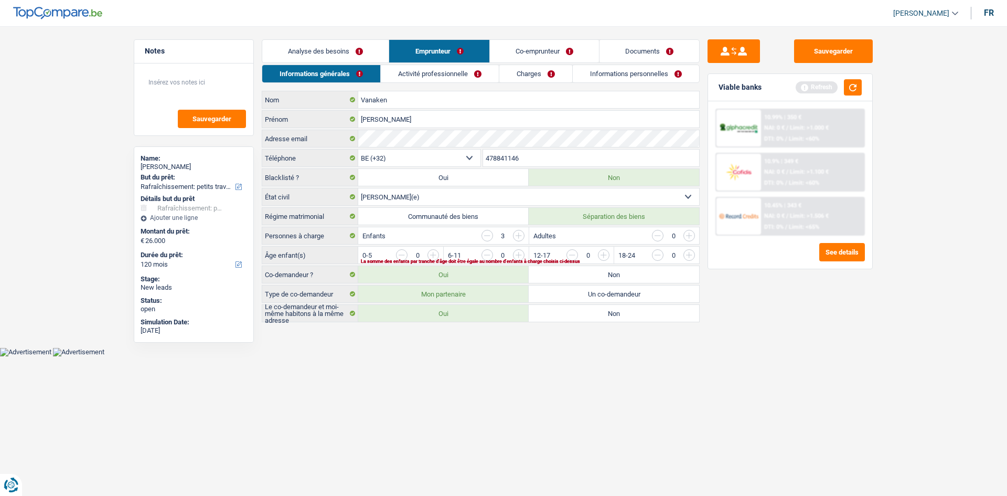
drag, startPoint x: 639, startPoint y: 54, endPoint x: 636, endPoint y: 59, distance: 6.1
click at [639, 54] on link "Documents" at bounding box center [650, 51] width 100 height 23
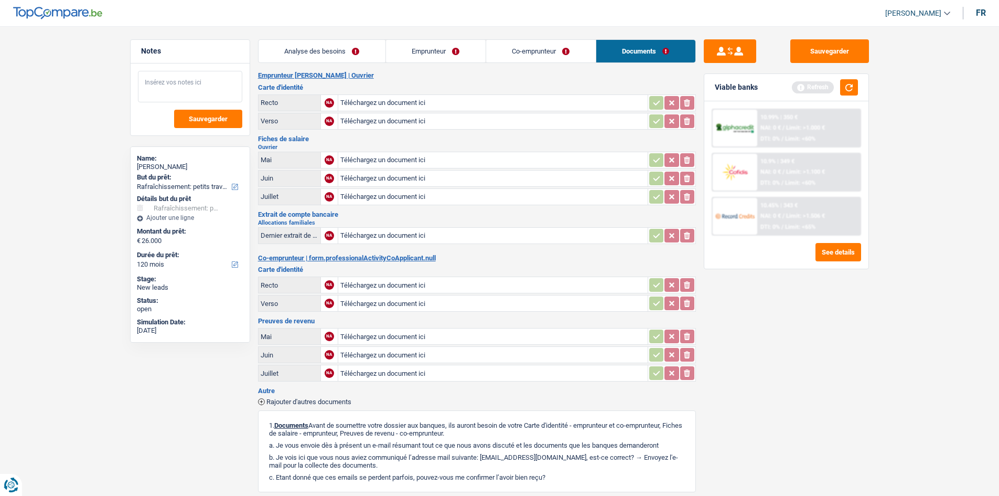
click at [195, 71] on textarea at bounding box center [190, 86] width 104 height 31
type textarea "s"
click at [418, 51] on link "Emprunteur" at bounding box center [436, 51] width 100 height 23
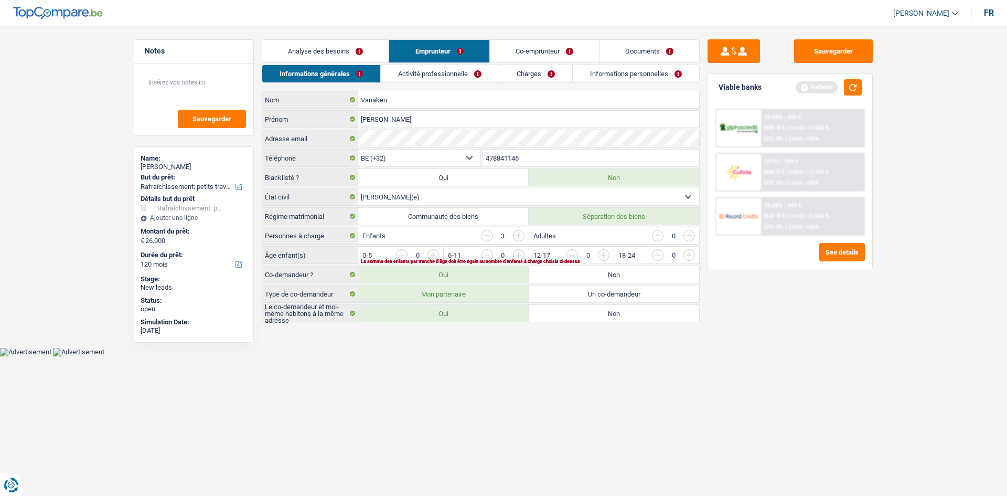
click at [603, 256] on input "button" at bounding box center [816, 257] width 437 height 17
click at [523, 254] on input "button" at bounding box center [731, 257] width 437 height 17
click at [424, 69] on link "Activité professionnelle" at bounding box center [440, 73] width 118 height 17
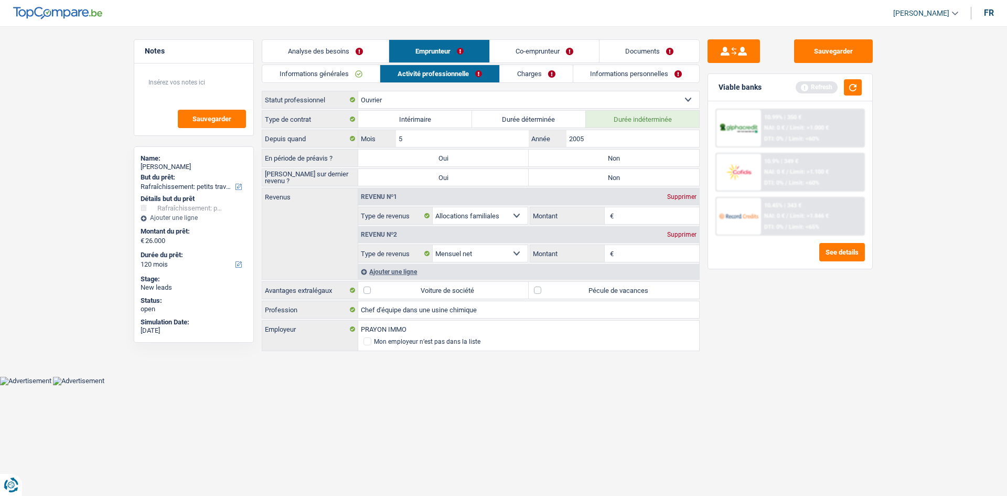
click at [569, 153] on label "Non" at bounding box center [614, 157] width 170 height 17
click at [569, 153] on input "Non" at bounding box center [614, 157] width 170 height 17
radio input "true"
click at [581, 179] on label "Non" at bounding box center [614, 177] width 170 height 17
click at [581, 179] on input "Non" at bounding box center [614, 177] width 170 height 17
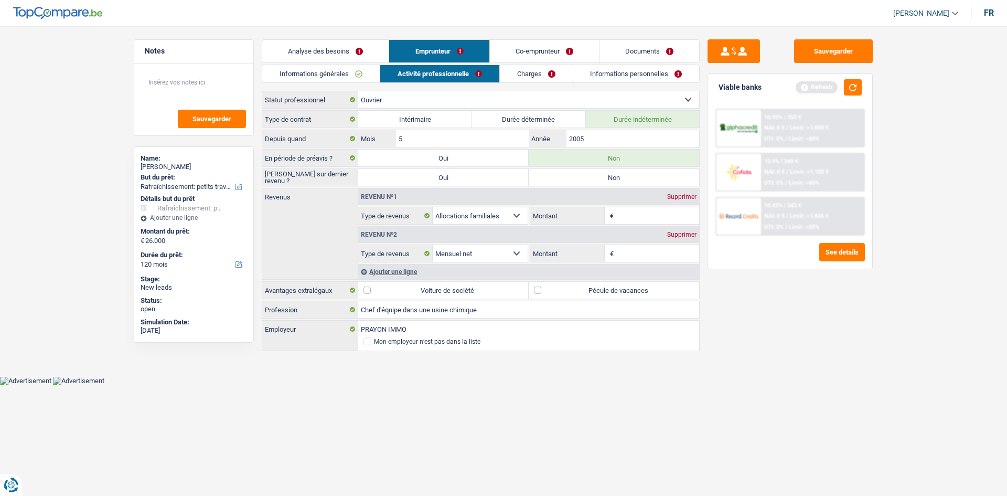
radio input "true"
click at [621, 141] on input "2005" at bounding box center [632, 138] width 133 height 17
click at [644, 215] on input "Montant" at bounding box center [657, 215] width 83 height 17
click at [621, 288] on label "Pécule de vacances" at bounding box center [614, 290] width 170 height 17
click at [621, 288] on input "Pécule de vacances" at bounding box center [614, 290] width 170 height 17
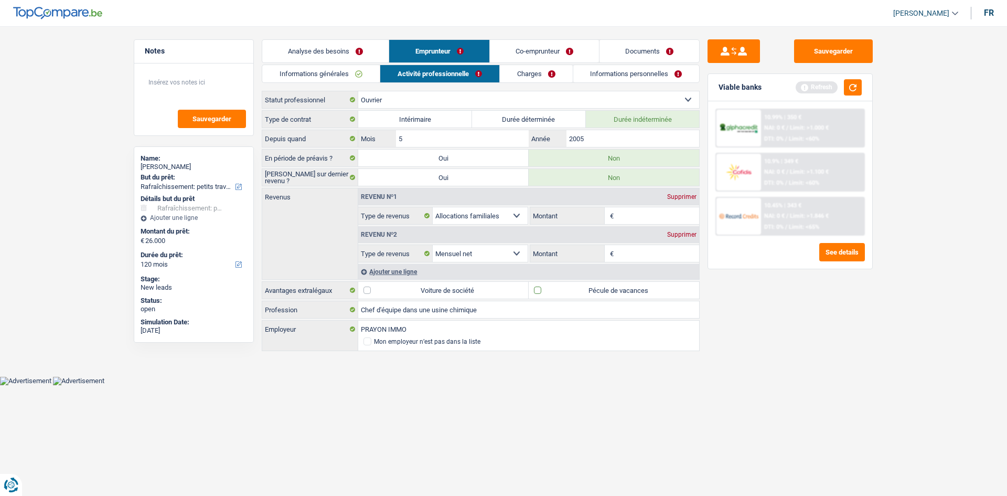
checkbox input "true"
click at [651, 221] on input "Montant" at bounding box center [657, 215] width 83 height 17
type input "1.400"
drag, startPoint x: 771, startPoint y: 345, endPoint x: 674, endPoint y: 289, distance: 112.1
click at [771, 344] on div "Sauvegarder Viable banks Refresh 10.99% | 350 € NAI: 0 € / Limit: >1.000 € DTI:…" at bounding box center [790, 257] width 181 height 437
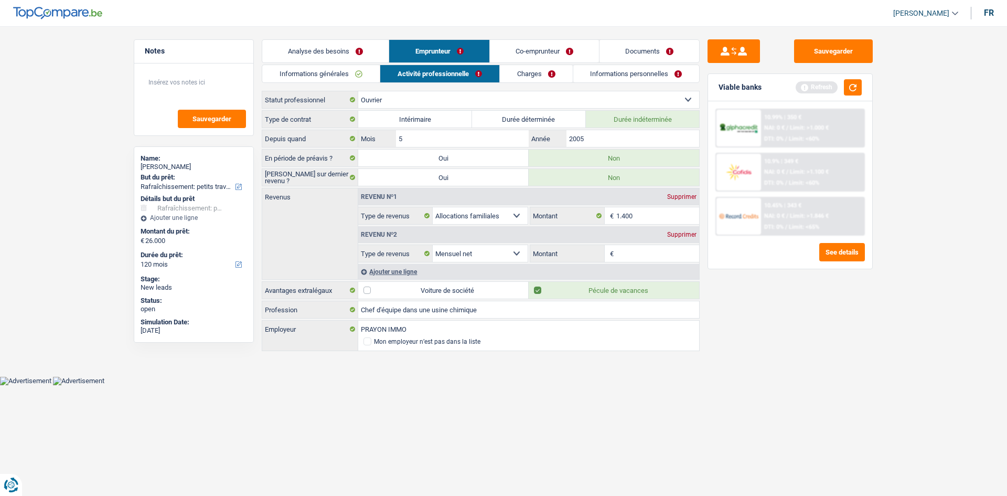
click at [639, 256] on input "Montant" at bounding box center [657, 253] width 83 height 17
type input "3.250"
click at [793, 316] on div "Sauvegarder Viable banks Refresh 10.99% | 350 € NAI: 0 € / Limit: >1.000 € DTI:…" at bounding box center [790, 257] width 181 height 437
click at [407, 269] on div "Ajouter une ligne" at bounding box center [528, 271] width 341 height 15
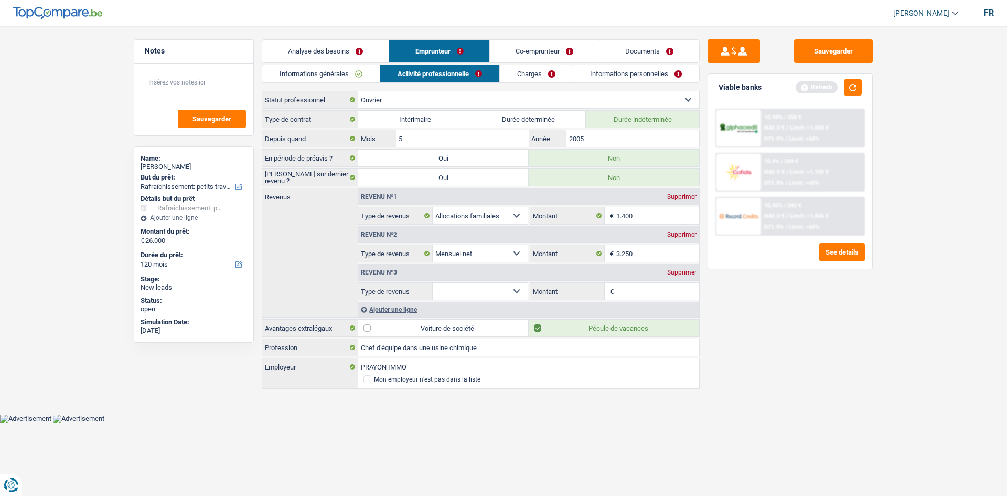
click at [500, 284] on select "Allocation d'handicap Allocations chômage Allocations familiales Chèques repas …" at bounding box center [480, 291] width 95 height 17
select select "mealVouchers"
click at [433, 283] on select "Allocation d'handicap Allocations chômage Allocations familiales Chèques repas …" at bounding box center [480, 291] width 95 height 17
click at [643, 287] on input "Montant par jour" at bounding box center [657, 291] width 83 height 17
type input "8,0"
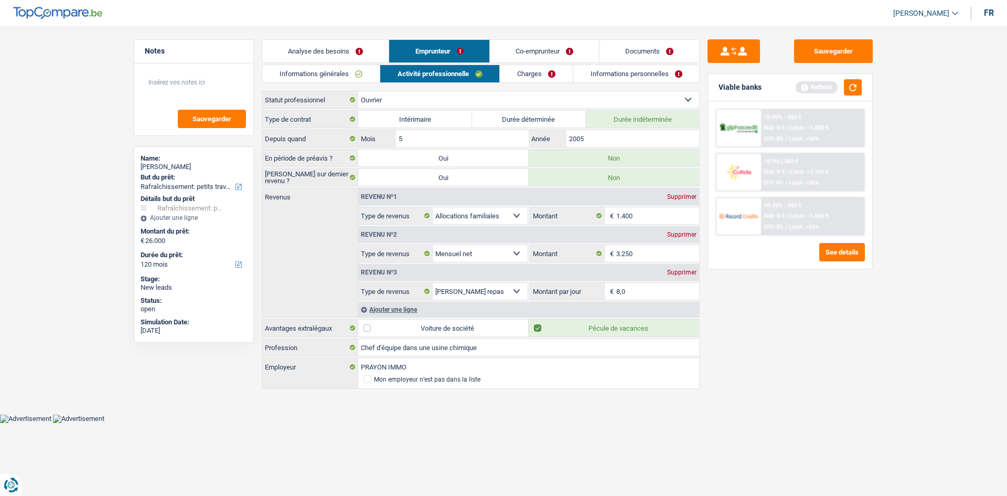
click at [877, 364] on div "Sauvegarder Viable banks Refresh 10.99% | 350 € NAI: 0 € / Limit: >1.000 € DTI:…" at bounding box center [790, 257] width 181 height 437
click at [539, 82] on link "Charges" at bounding box center [536, 73] width 73 height 17
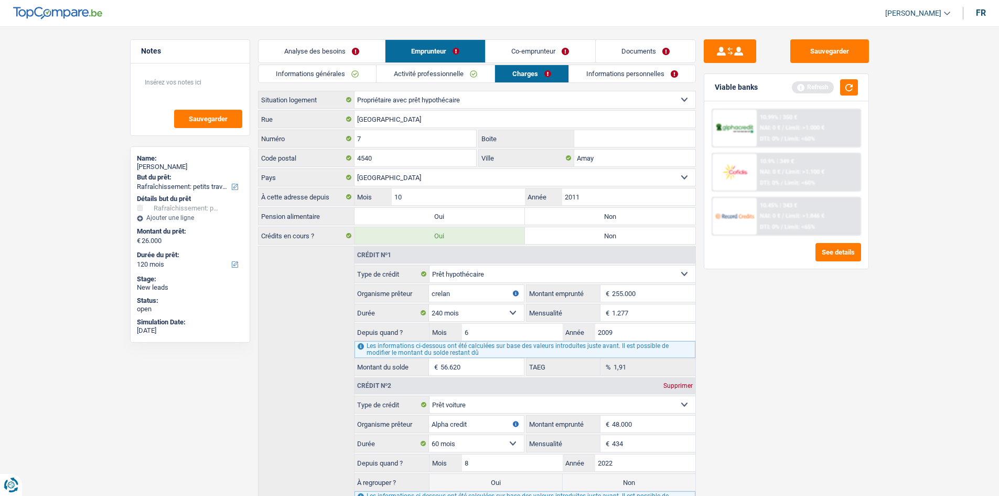
click at [637, 212] on label "Non" at bounding box center [610, 216] width 170 height 17
click at [637, 212] on input "Non" at bounding box center [610, 216] width 170 height 17
radio input "true"
click at [609, 160] on input "Amay" at bounding box center [634, 157] width 121 height 17
click at [641, 80] on link "Informations personnelles" at bounding box center [632, 73] width 126 height 17
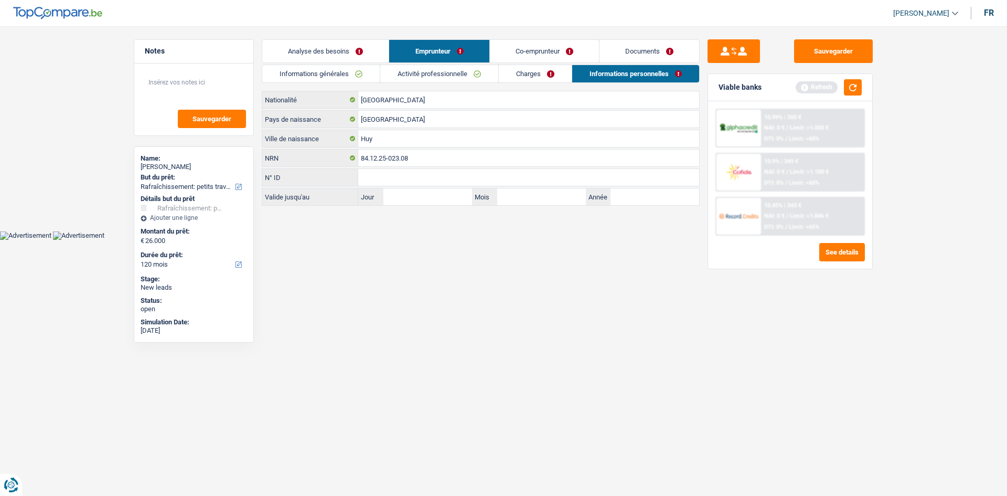
click at [529, 36] on main "Notes Sauvegarder Name: Raphaël Vanaken But du prêt: Confort maison: meubles, t…" at bounding box center [503, 123] width 1007 height 215
drag, startPoint x: 528, startPoint y: 48, endPoint x: 510, endPoint y: 57, distance: 19.5
click at [527, 49] on link "Co-emprunteur" at bounding box center [544, 51] width 109 height 23
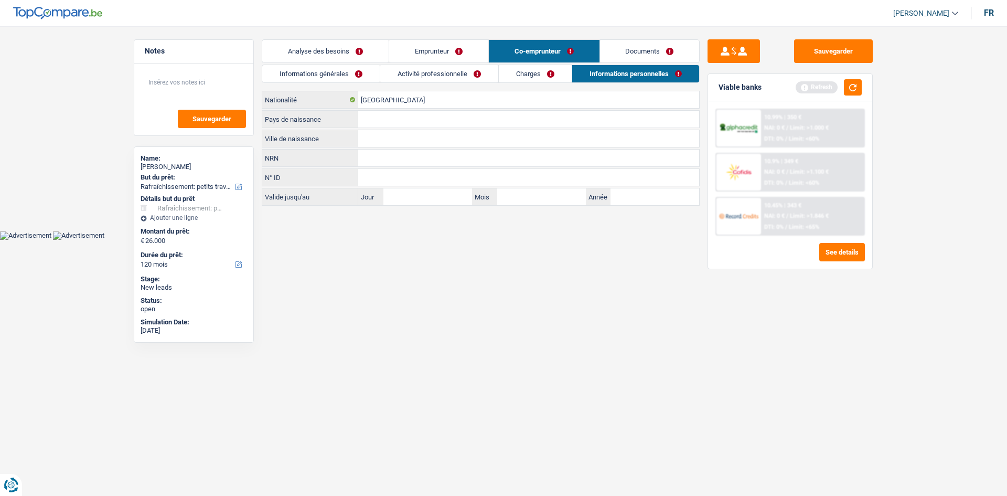
click at [352, 74] on link "Informations générales" at bounding box center [320, 73] width 117 height 17
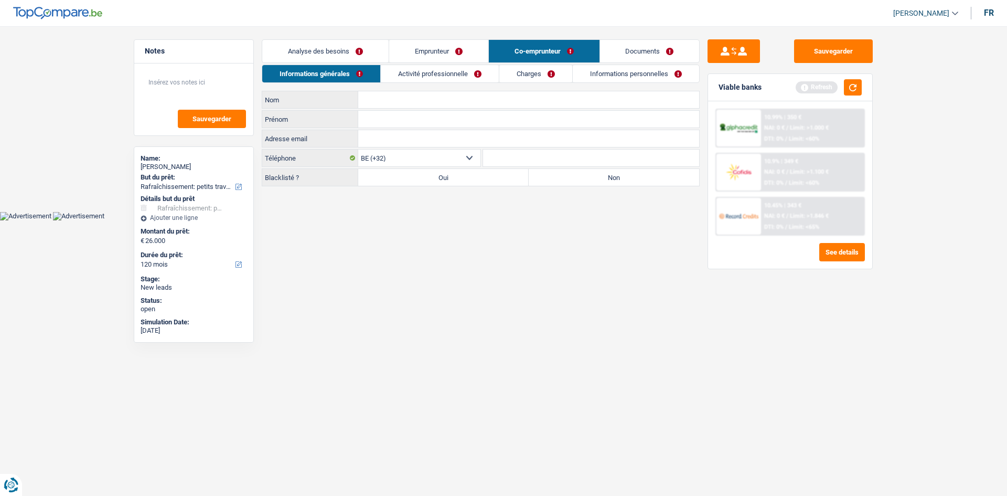
click at [409, 96] on input "Nom" at bounding box center [528, 99] width 341 height 17
type input "Dengis"
click at [424, 112] on input "Prénom" at bounding box center [528, 119] width 341 height 17
type input "Audrey"
click at [635, 170] on label "Non" at bounding box center [614, 177] width 170 height 17
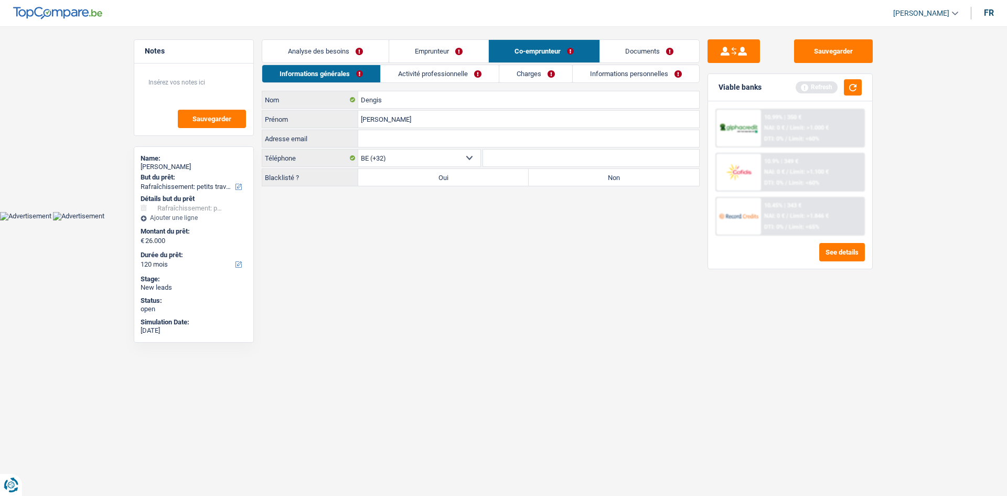
click at [635, 170] on input "Non" at bounding box center [614, 177] width 170 height 17
radio input "true"
click at [461, 78] on link "Activité professionnelle" at bounding box center [440, 73] width 118 height 17
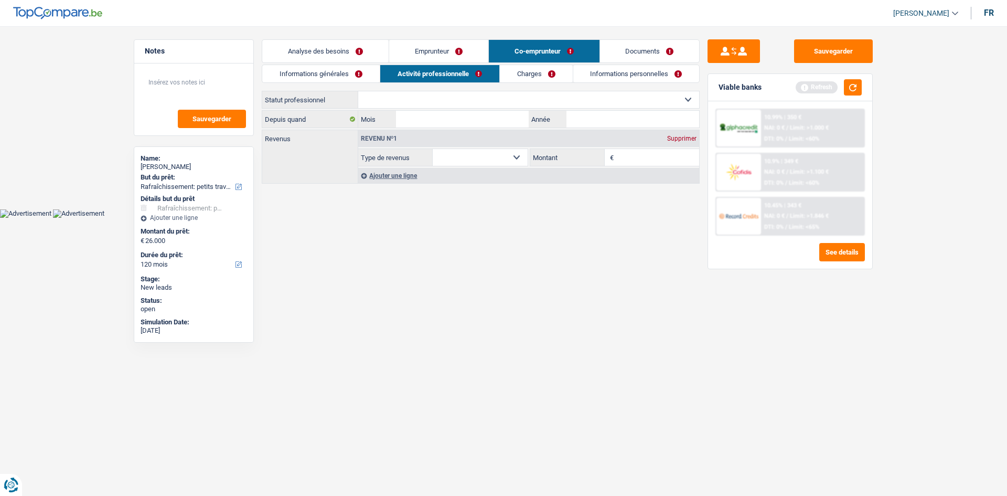
click at [452, 92] on select "Ouvrier Employé privé Employé public Invalide Indépendant Pensionné Chômeur Mut…" at bounding box center [528, 99] width 341 height 17
select select "privateEmployee"
click at [358, 91] on select "Ouvrier Employé privé Employé public Invalide Indépendant Pensionné Chômeur Mut…" at bounding box center [528, 99] width 341 height 17
select select "netSalary"
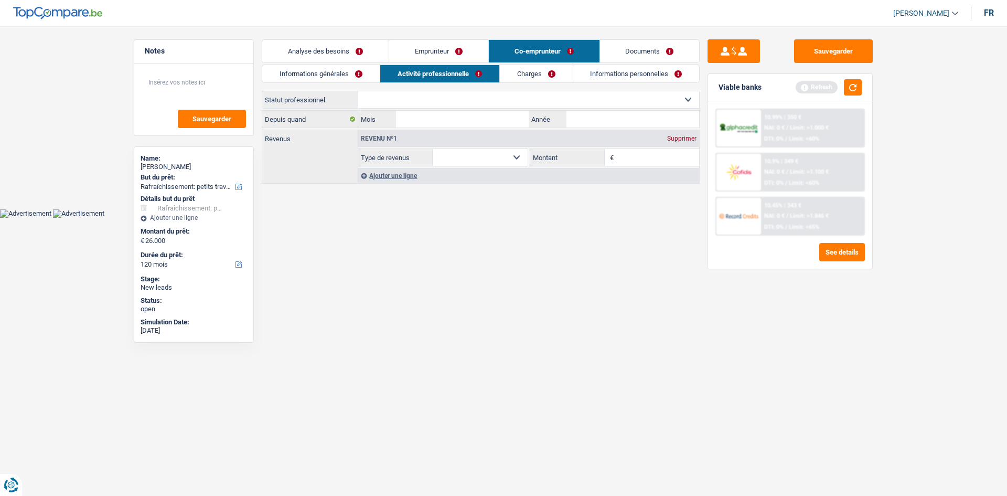
select select "mealVouchers"
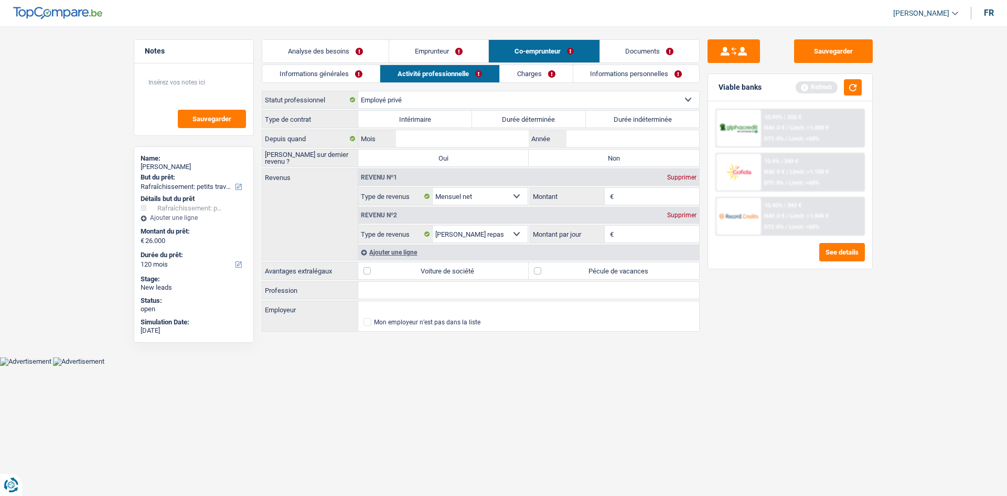
click at [658, 125] on label "Durée indéterminée" at bounding box center [643, 119] width 114 height 17
click at [658, 125] on input "Durée indéterminée" at bounding box center [643, 119] width 114 height 17
radio input "true"
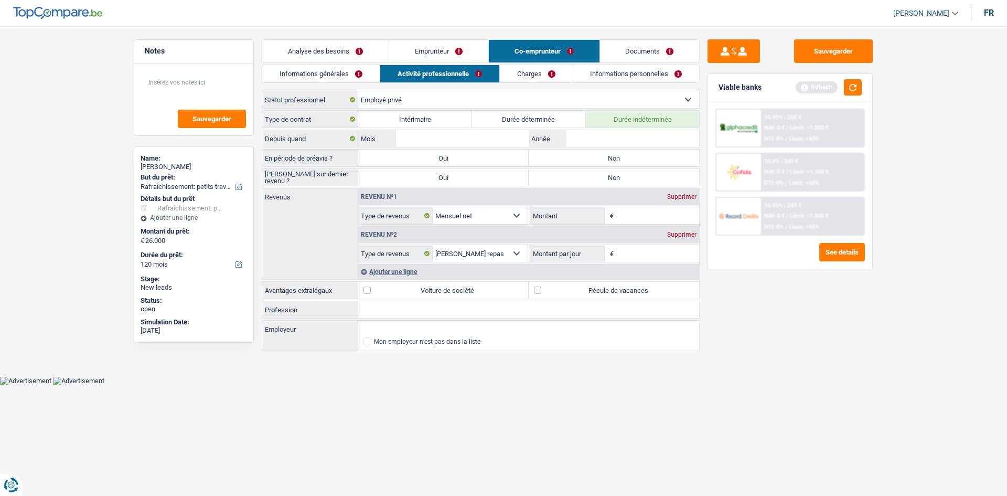
click at [624, 161] on label "Non" at bounding box center [614, 157] width 170 height 17
click at [624, 161] on input "Non" at bounding box center [614, 157] width 170 height 17
radio input "true"
click at [622, 174] on label "Non" at bounding box center [614, 177] width 170 height 17
click at [622, 174] on input "Non" at bounding box center [614, 177] width 170 height 17
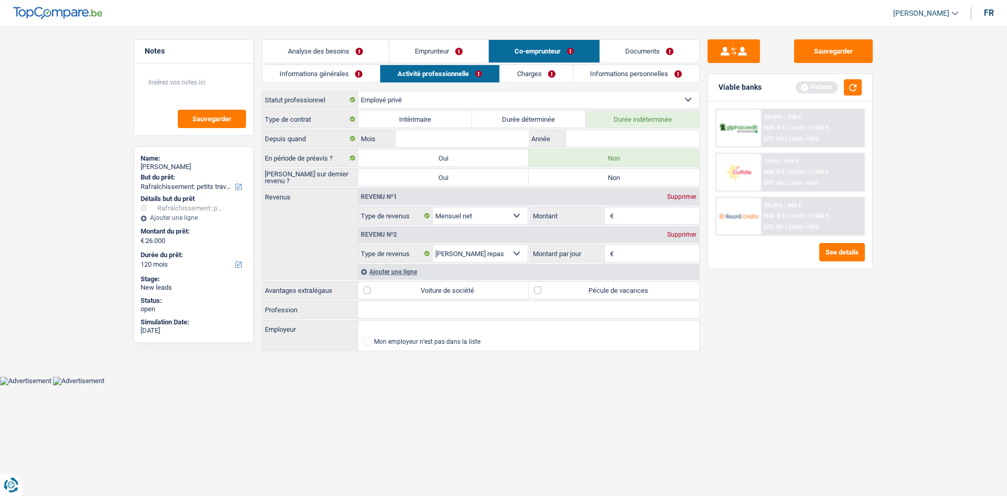
radio input "true"
click at [621, 132] on input "Année" at bounding box center [632, 138] width 133 height 17
click at [464, 52] on link "Emprunteur" at bounding box center [438, 51] width 99 height 23
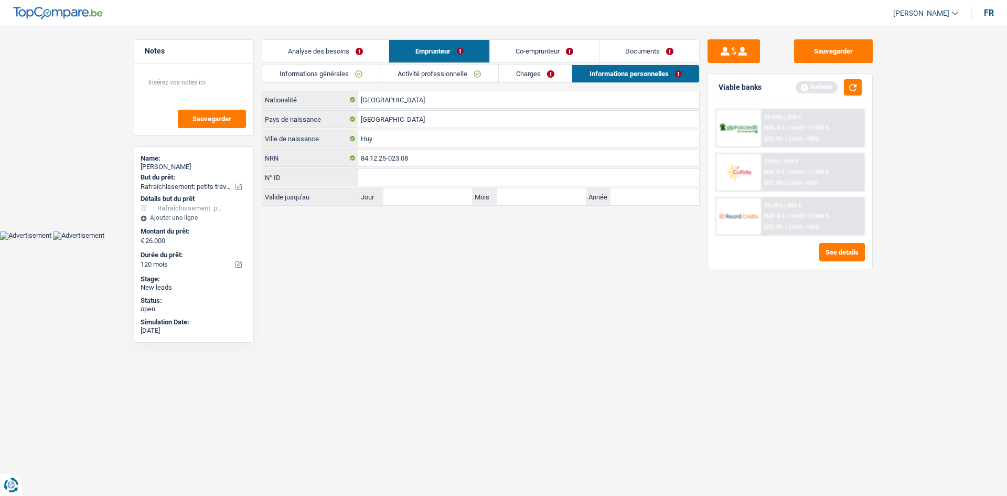
click at [446, 70] on link "Activité professionnelle" at bounding box center [439, 73] width 118 height 17
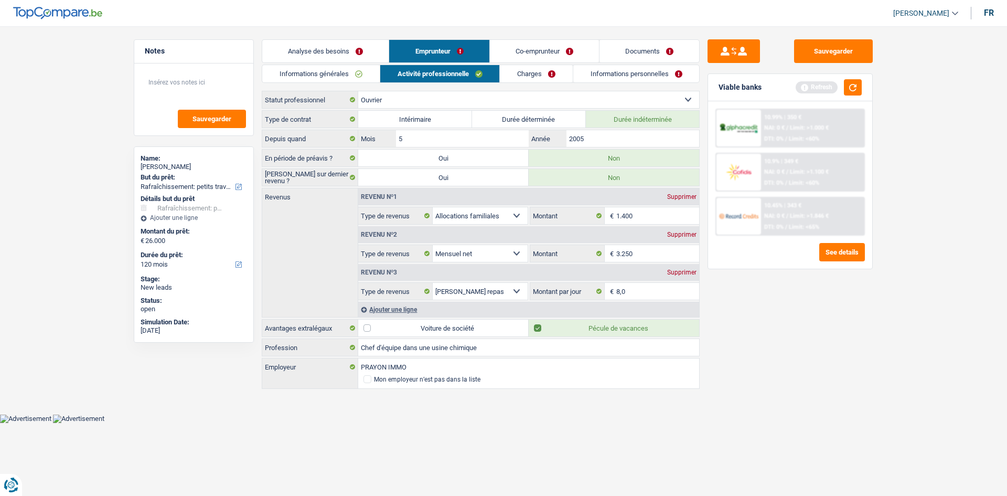
click at [538, 54] on link "Co-emprunteur" at bounding box center [544, 51] width 109 height 23
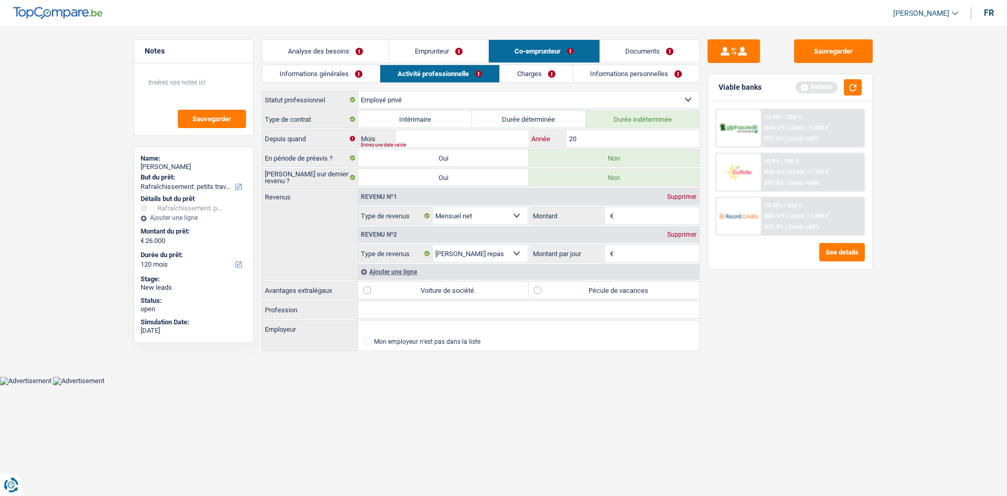
click at [585, 135] on input "20" at bounding box center [632, 138] width 133 height 17
type input "2010"
click at [478, 143] on input "Mois" at bounding box center [462, 138] width 133 height 17
type input "9"
click at [925, 366] on main "Notes Sauvegarder Name: Raphaël Vanaken But du prêt: Confort maison: meubles, t…" at bounding box center [503, 196] width 1007 height 360
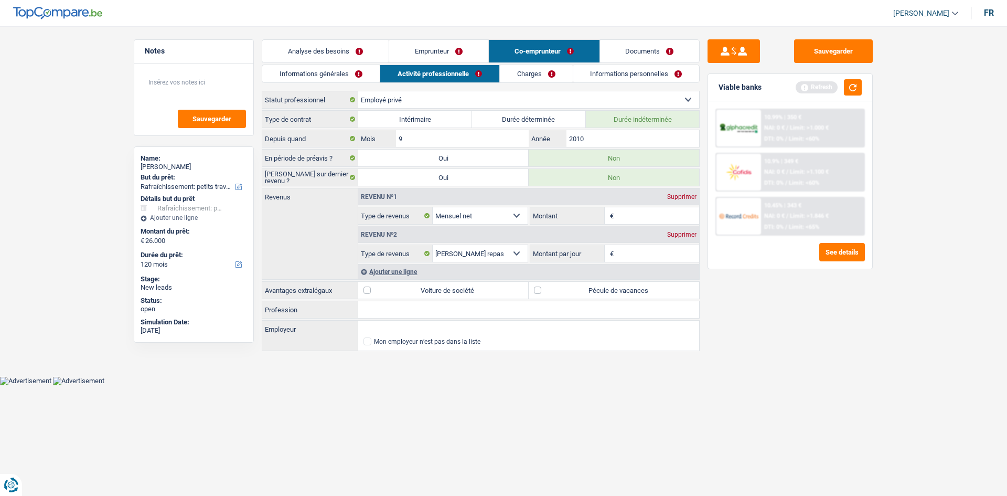
click at [645, 217] on input "Montant" at bounding box center [657, 215] width 83 height 17
type input "3.700"
click at [628, 254] on input "Montant par jour" at bounding box center [657, 253] width 83 height 17
type input "8,0"
click at [738, 329] on div "Sauvegarder Viable banks Refresh 10.99% | 350 € NAI: 0 € / Limit: >1.000 € DTI:…" at bounding box center [790, 257] width 181 height 437
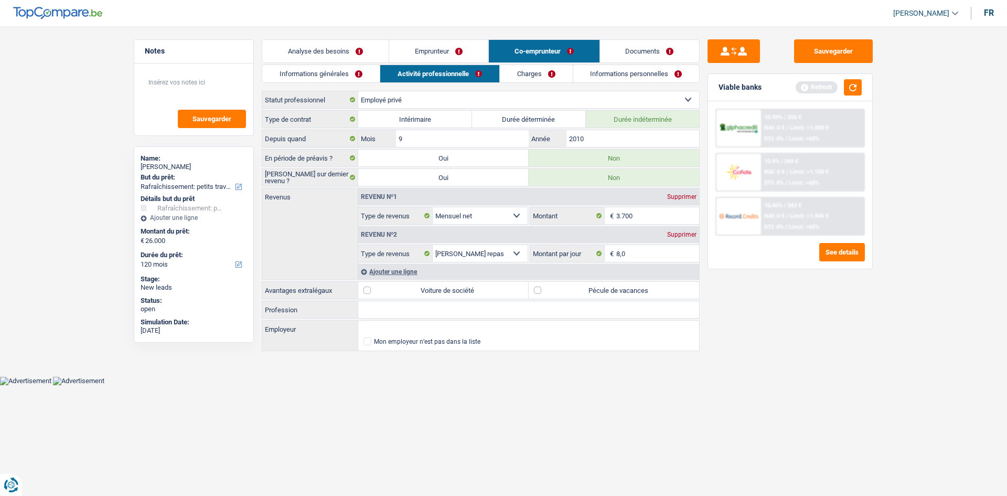
click at [612, 288] on label "Pécule de vacances" at bounding box center [614, 290] width 170 height 17
click at [612, 288] on input "Pécule de vacances" at bounding box center [614, 290] width 170 height 17
checkbox input "true"
click at [403, 325] on input "Employeur" at bounding box center [528, 328] width 341 height 17
click at [416, 319] on div "Type de contrat Intérimaire Durée déterminée Durée indéterminée Depuis quand 9 …" at bounding box center [481, 231] width 438 height 242
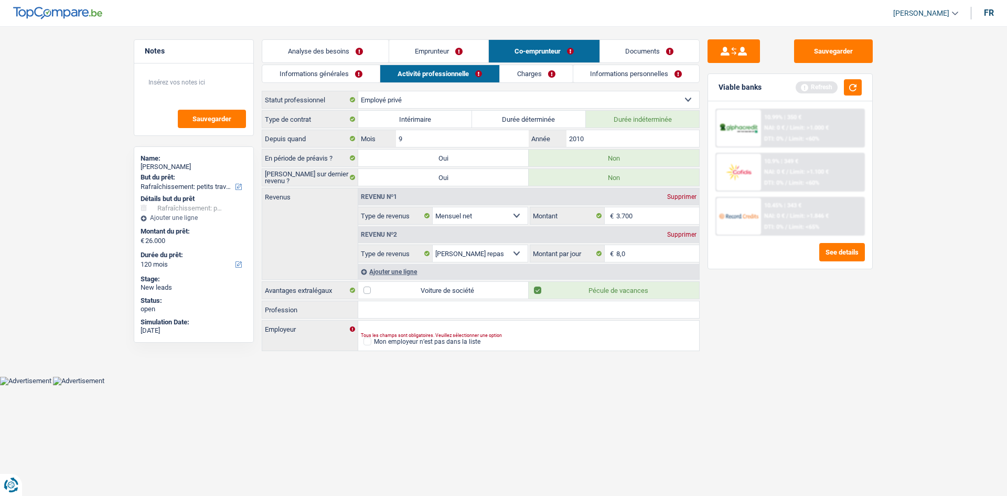
drag, startPoint x: 459, startPoint y: 317, endPoint x: 553, endPoint y: 331, distance: 94.5
click at [459, 320] on div "Type de contrat Intérimaire Durée déterminée Durée indéterminée Depuis quand 9 …" at bounding box center [481, 231] width 438 height 242
type input "Infirmière"
click at [451, 322] on input "Employeur" at bounding box center [528, 328] width 341 height 17
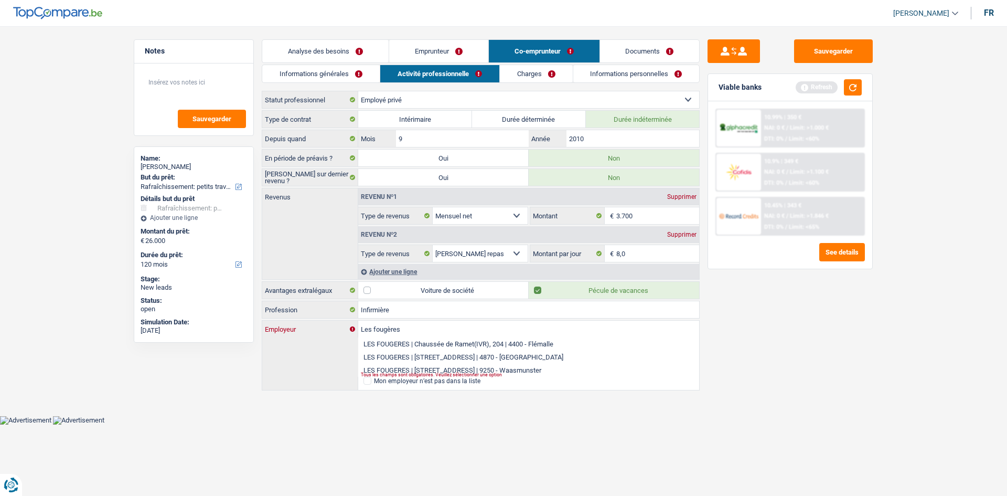
type input "Les fougères"
click at [886, 357] on main "Notes Sauvegarder Name: Raphaël Vanaken But du prêt: Confort maison: meubles, t…" at bounding box center [503, 216] width 1007 height 400
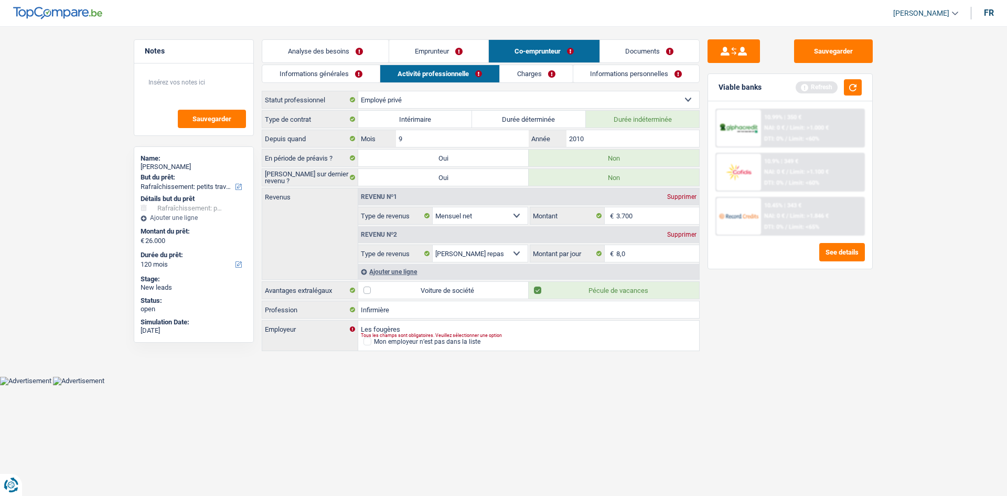
drag, startPoint x: 544, startPoint y: 74, endPoint x: 579, endPoint y: 60, distance: 38.1
click at [544, 74] on link "Charges" at bounding box center [536, 73] width 73 height 17
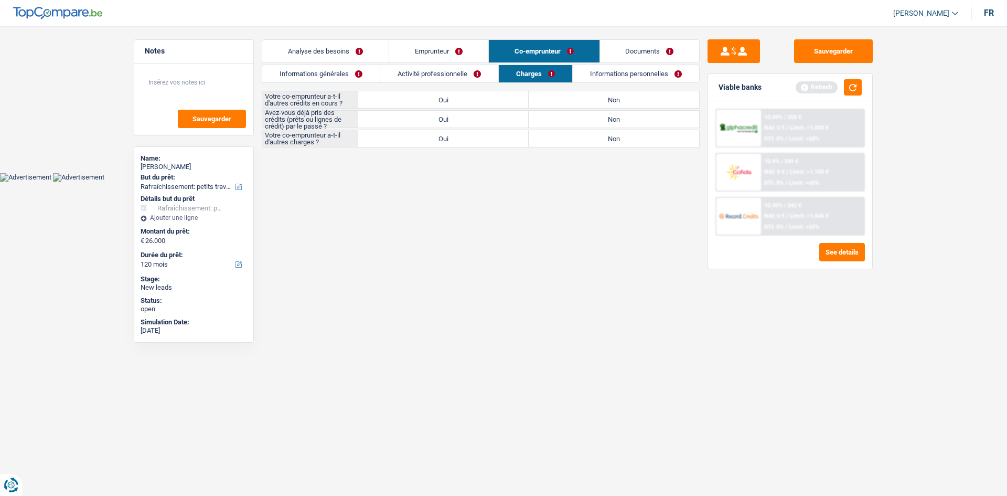
click at [610, 95] on label "Non" at bounding box center [614, 99] width 170 height 17
click at [610, 95] on input "Non" at bounding box center [614, 99] width 170 height 17
radio input "true"
drag, startPoint x: 619, startPoint y: 143, endPoint x: 568, endPoint y: 136, distance: 51.8
click at [619, 143] on label "Non" at bounding box center [614, 138] width 170 height 17
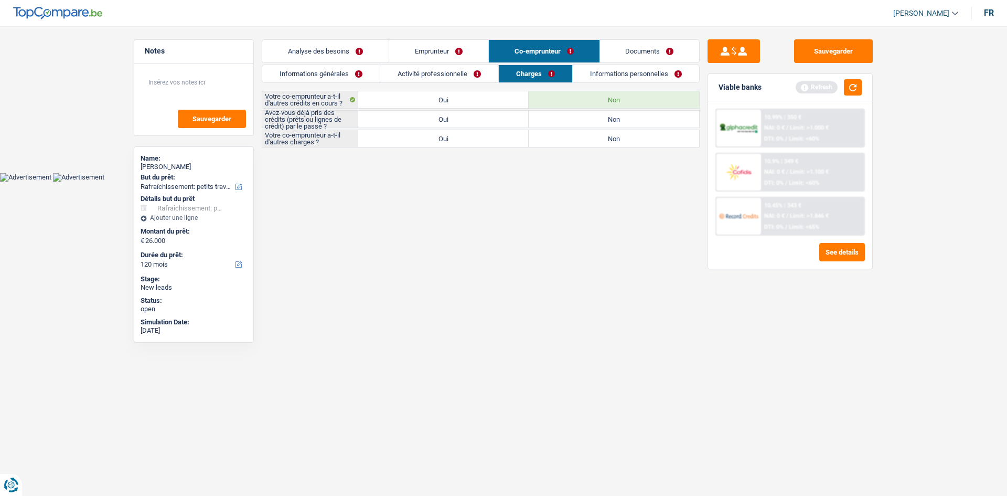
click at [619, 143] on input "Non" at bounding box center [614, 138] width 170 height 17
radio input "true"
drag, startPoint x: 498, startPoint y: 124, endPoint x: 692, endPoint y: 148, distance: 195.6
click at [498, 124] on label "Oui" at bounding box center [443, 119] width 170 height 17
click at [498, 124] on input "Oui" at bounding box center [443, 119] width 170 height 17
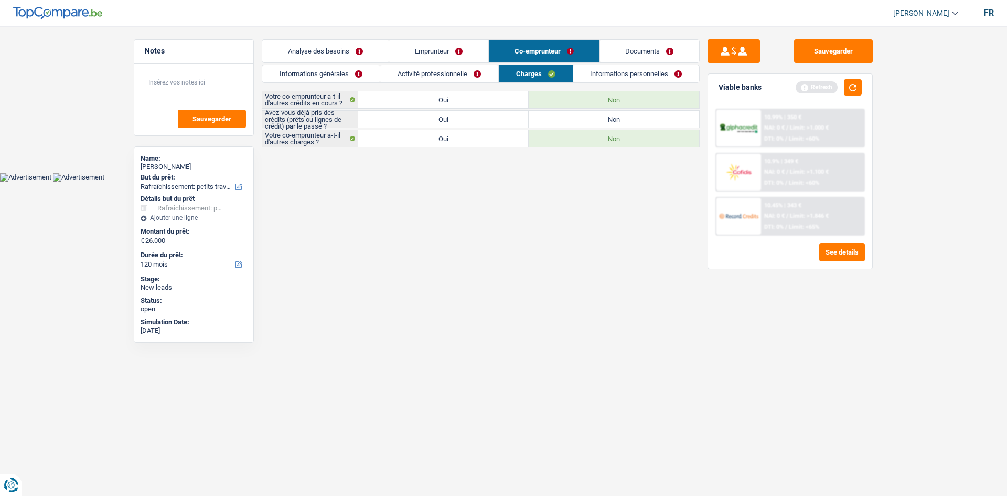
radio input "true"
click at [635, 77] on link "Informations personnelles" at bounding box center [636, 73] width 126 height 17
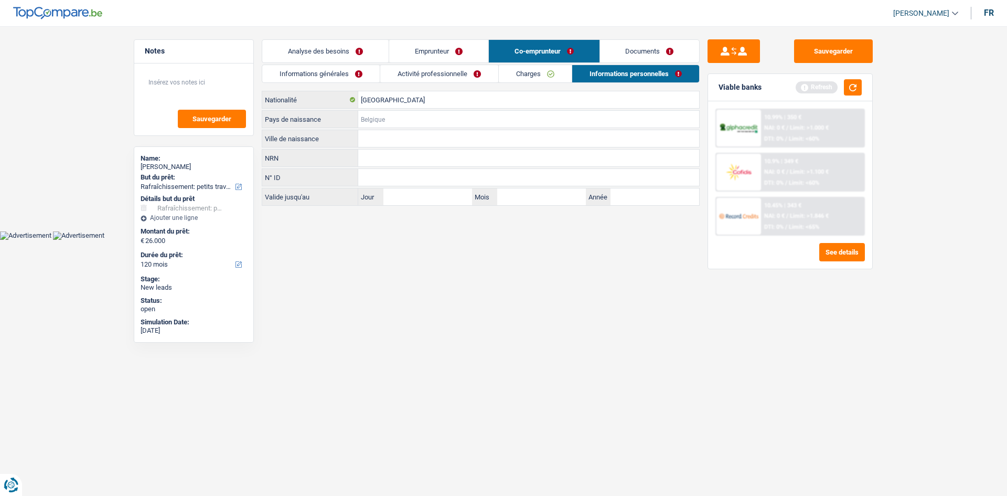
click at [413, 120] on input "Pays de naissance" at bounding box center [528, 119] width 341 height 17
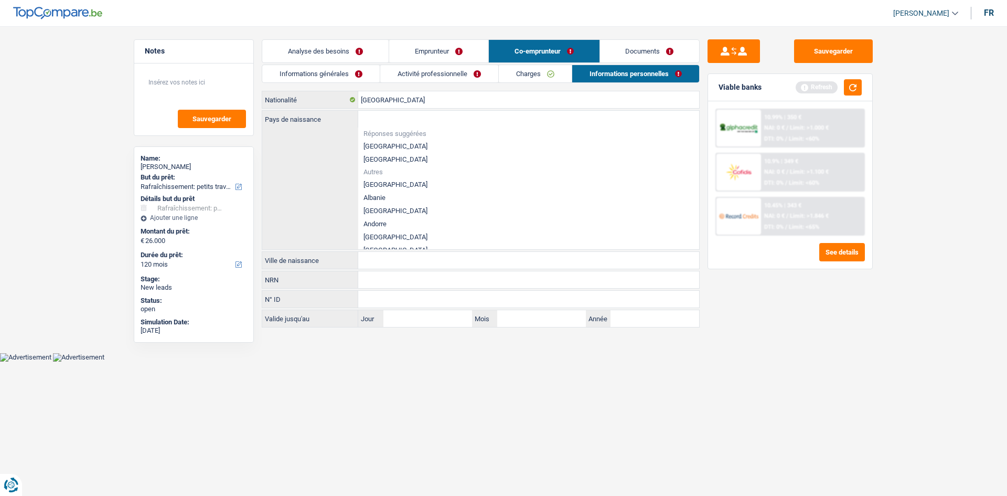
click at [390, 148] on li "[GEOGRAPHIC_DATA]" at bounding box center [528, 146] width 341 height 13
type input "[GEOGRAPHIC_DATA]"
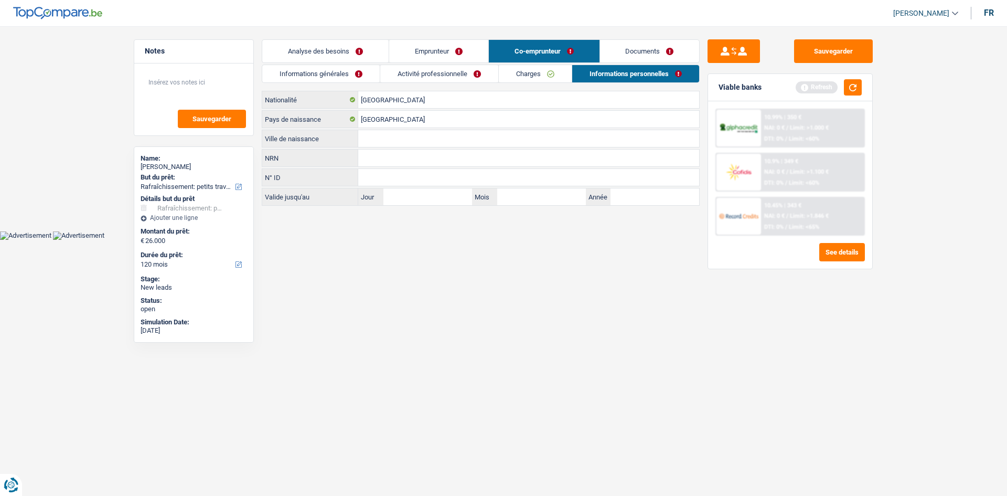
click at [443, 46] on link "Emprunteur" at bounding box center [438, 51] width 99 height 23
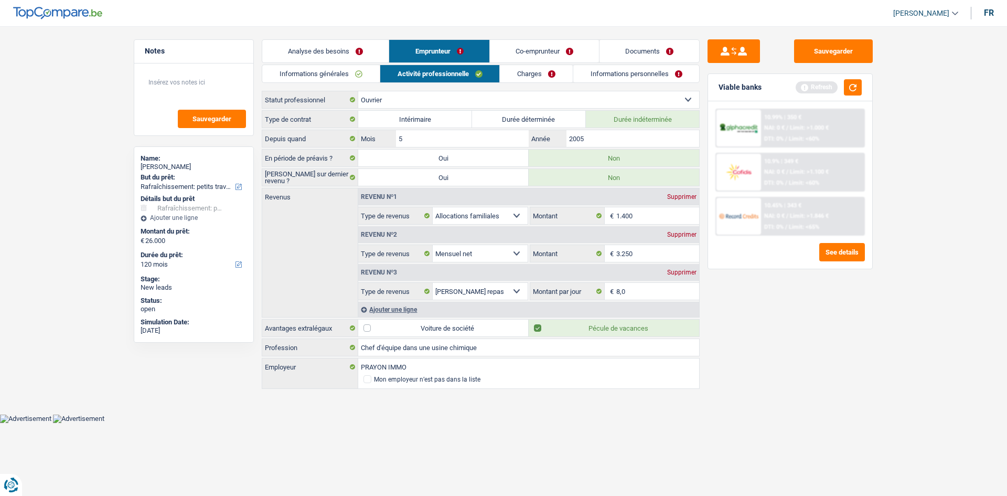
click at [630, 81] on link "Informations personnelles" at bounding box center [636, 73] width 126 height 17
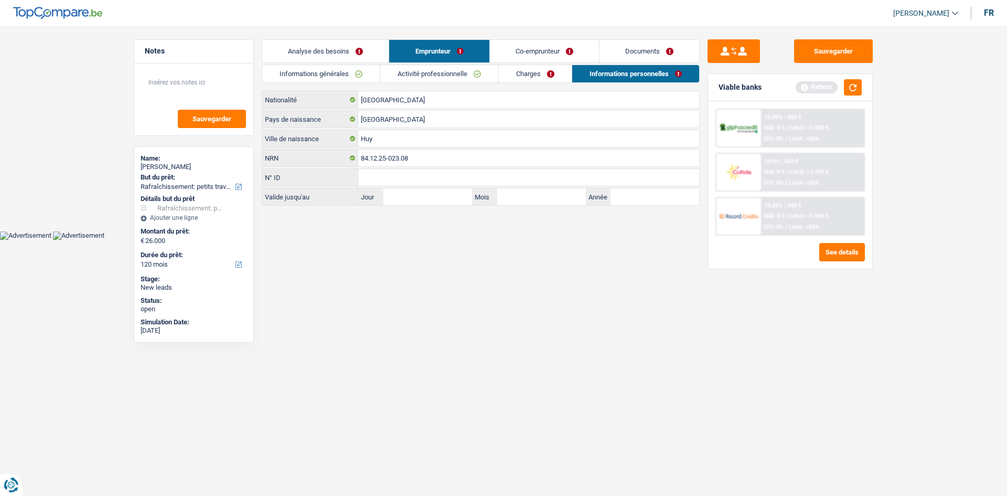
drag, startPoint x: 534, startPoint y: 52, endPoint x: 531, endPoint y: 73, distance: 20.7
click at [534, 51] on link "Co-emprunteur" at bounding box center [544, 51] width 109 height 23
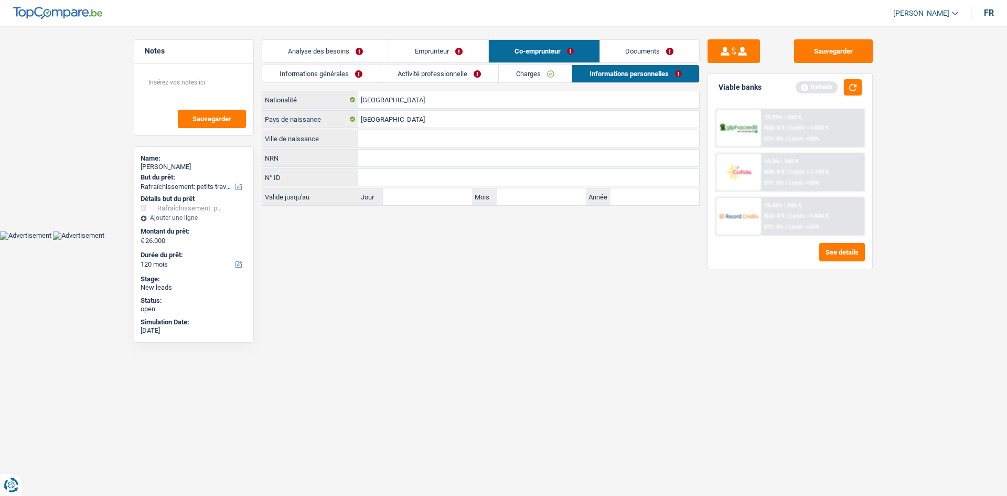
click at [369, 137] on input "Ville de naissance" at bounding box center [528, 138] width 341 height 17
type input "Huy"
drag, startPoint x: 526, startPoint y: 407, endPoint x: 519, endPoint y: 352, distance: 55.0
click at [524, 240] on html "Vous avez le contrôle de vos données Nous utilisons des cookies, tout comme nos…" at bounding box center [503, 120] width 1007 height 240
click at [852, 87] on button "button" at bounding box center [853, 87] width 18 height 16
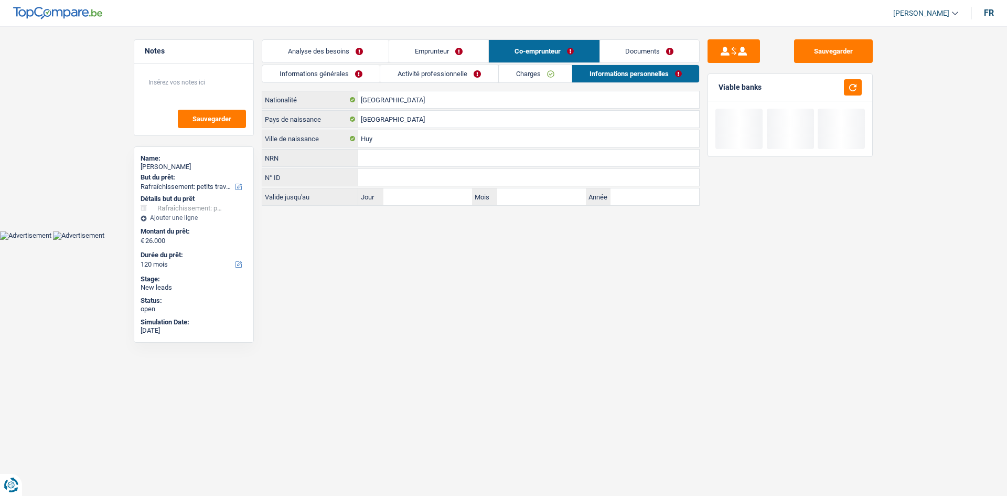
click at [666, 60] on link "Documents" at bounding box center [650, 51] width 100 height 23
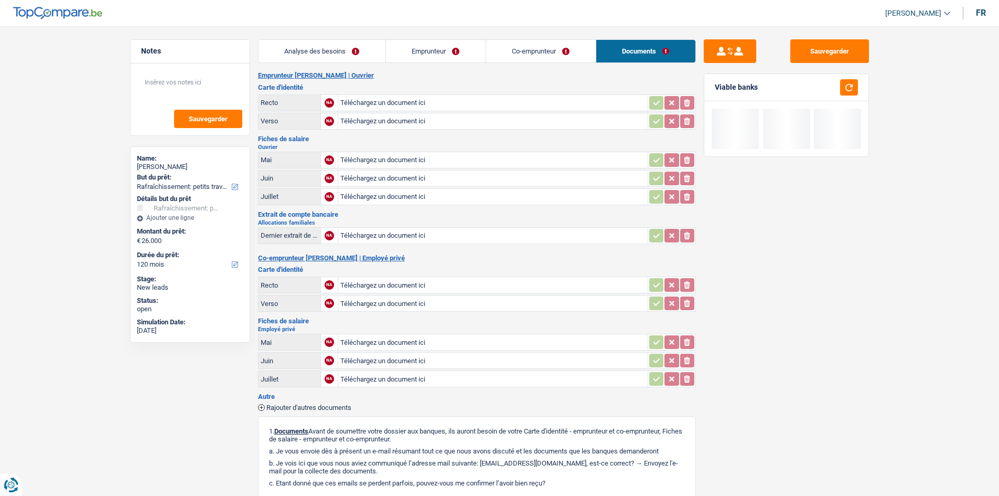
click at [357, 66] on div "Analyse des besoins Emprunteur Co-emprunteur Documents 1. Introduction & upsell…" at bounding box center [477, 327] width 438 height 576
click at [365, 58] on link "Analyse des besoins" at bounding box center [322, 51] width 127 height 23
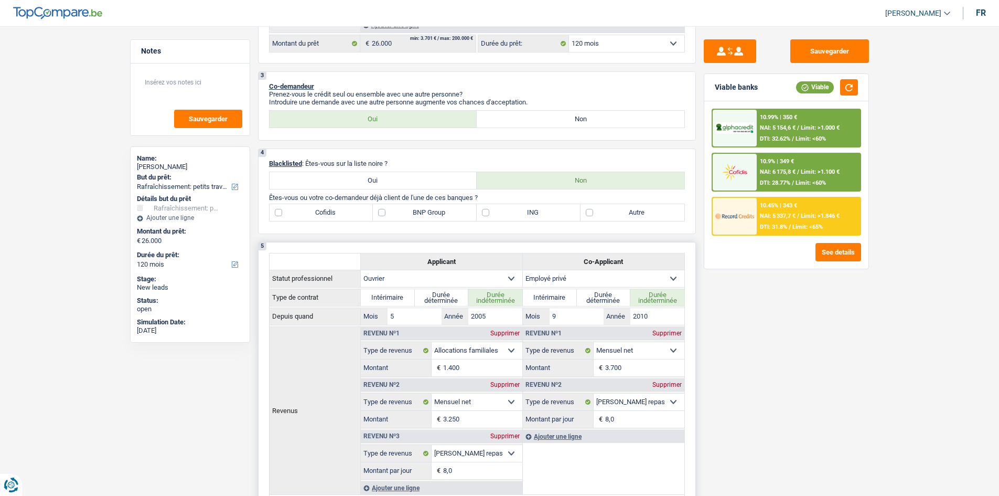
scroll to position [240, 0]
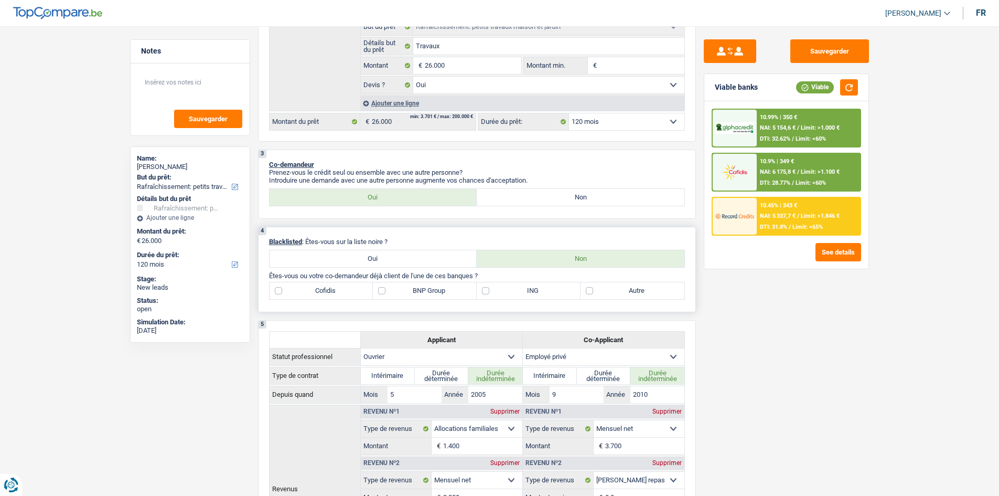
click at [438, 292] on label "BNP Group" at bounding box center [425, 290] width 104 height 17
click at [438, 292] on input "BNP Group" at bounding box center [425, 290] width 104 height 17
checkbox input "true"
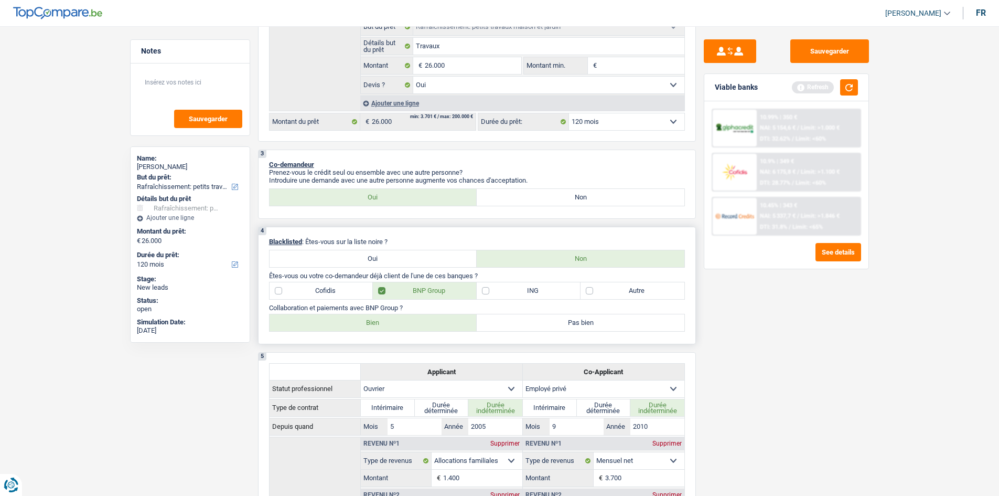
click at [415, 322] on label "Bien" at bounding box center [374, 322] width 208 height 17
click at [415, 322] on input "Bien" at bounding box center [374, 322] width 208 height 17
radio input "true"
click at [320, 286] on label "Cofidis" at bounding box center [322, 290] width 104 height 17
click at [320, 286] on input "Cofidis" at bounding box center [322, 290] width 104 height 17
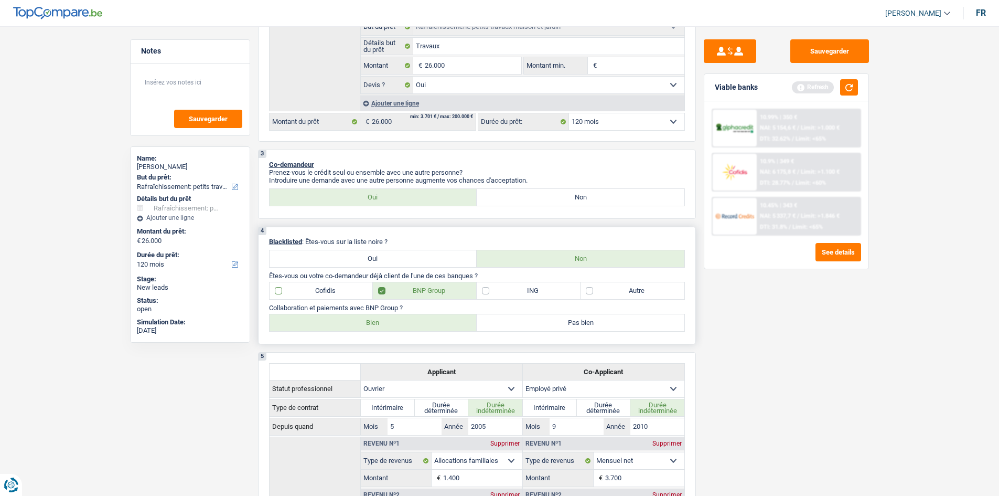
checkbox input "true"
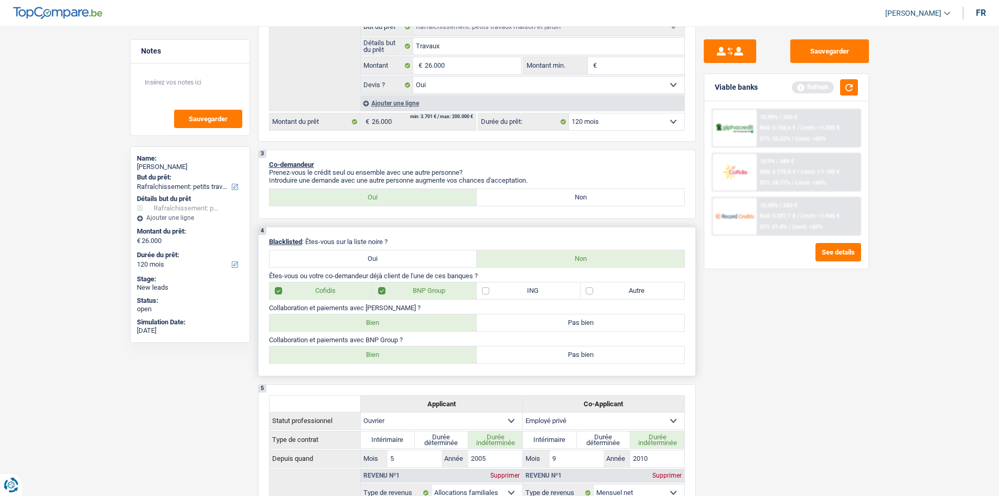
click at [338, 328] on label "Bien" at bounding box center [374, 322] width 208 height 17
click at [338, 328] on input "Bien" at bounding box center [374, 322] width 208 height 17
radio input "true"
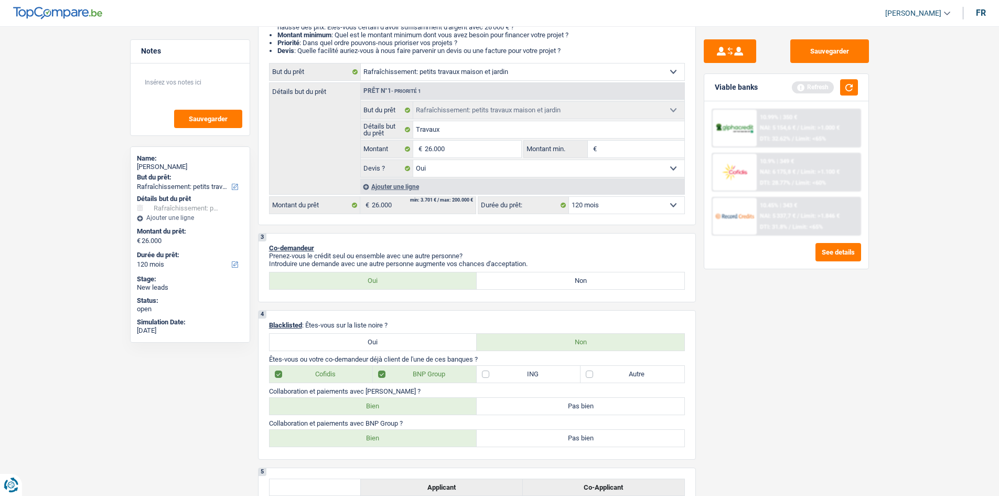
scroll to position [30, 0]
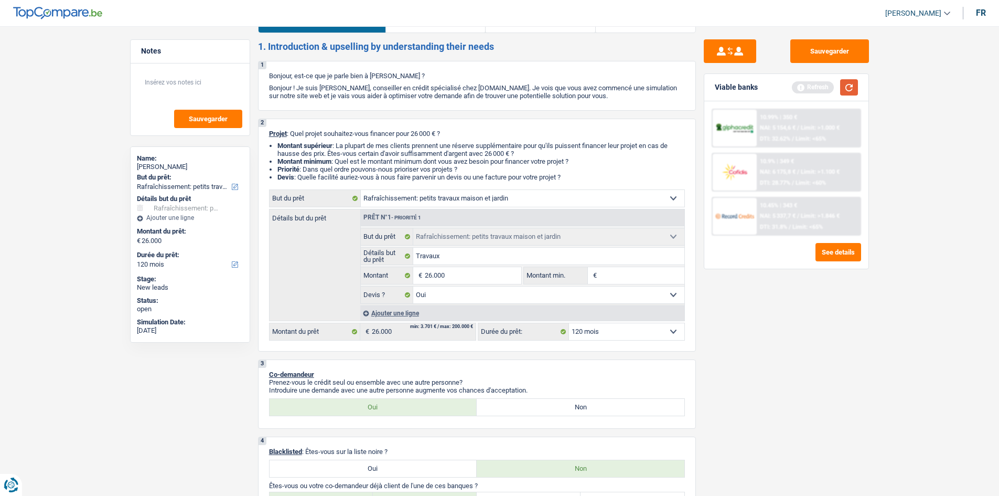
click at [850, 90] on button "button" at bounding box center [849, 87] width 18 height 16
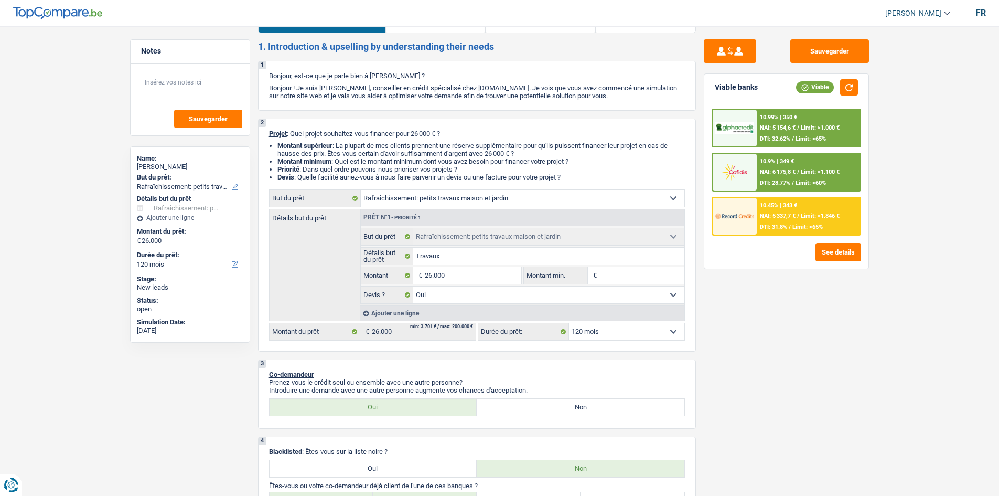
click at [777, 227] on span "DTI: 31.8%" at bounding box center [773, 226] width 27 height 7
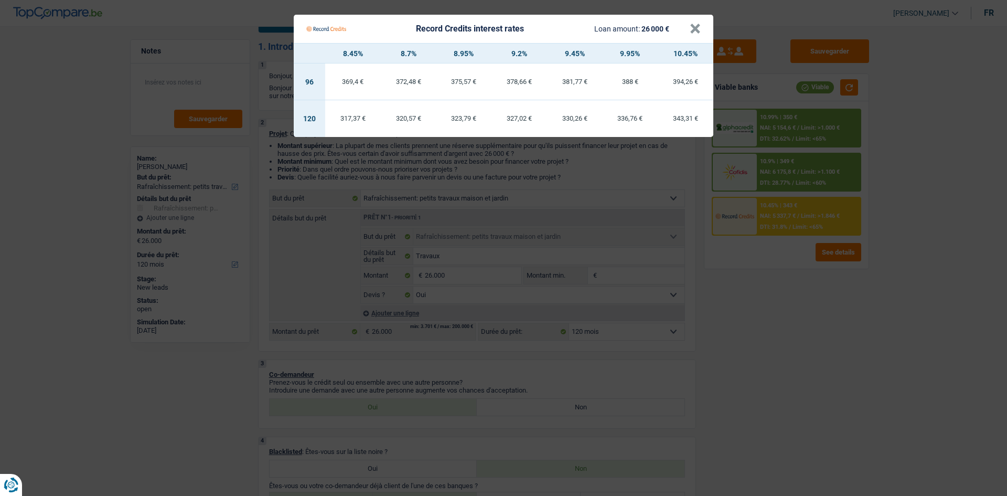
click at [779, 306] on Credits "Record Credits interest rates Loan amount: 26 000 € × 8.45% 8.7% 8.95% 9.2% 9.4…" at bounding box center [503, 248] width 1007 height 496
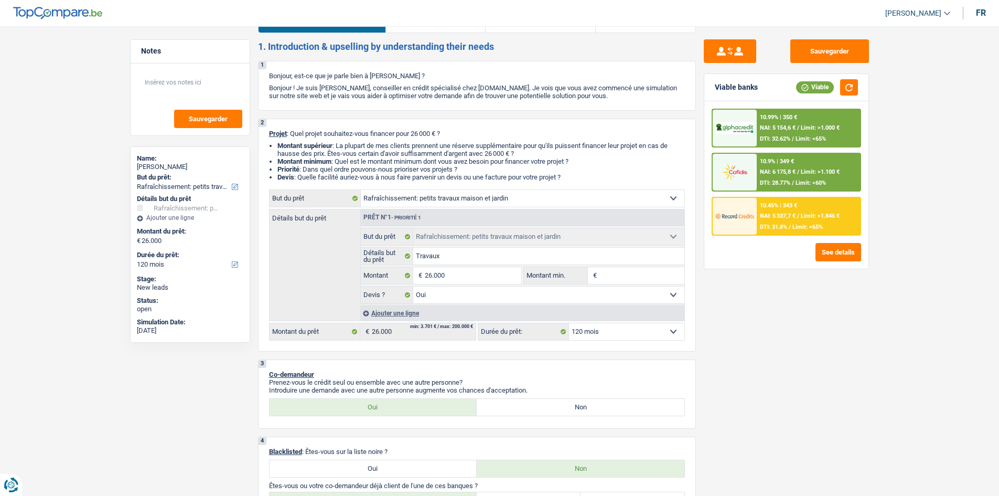
click at [810, 117] on div "10.99% | 350 € NAI: 5 154,6 € / Limit: >1.000 € DTI: 32.62% / Limit: <65%" at bounding box center [808, 128] width 103 height 37
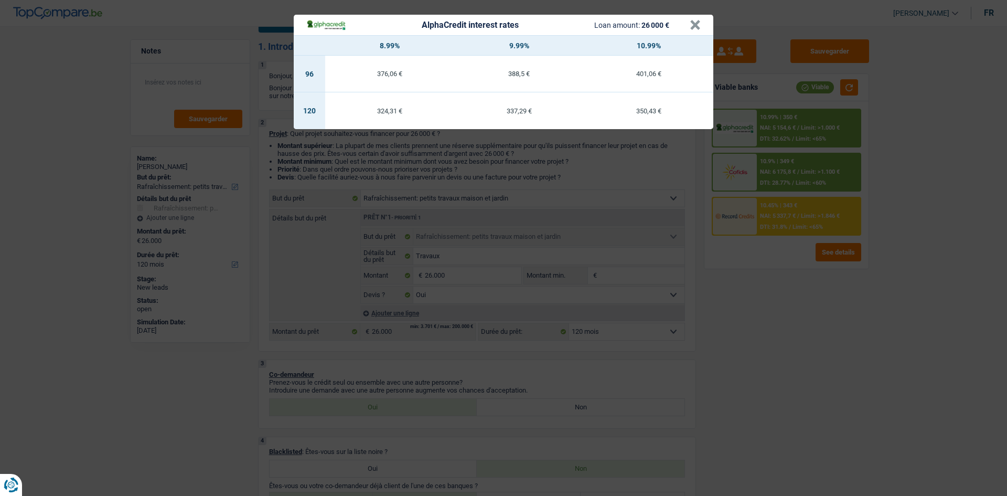
drag, startPoint x: 826, startPoint y: 327, endPoint x: 697, endPoint y: 348, distance: 130.1
click at [826, 325] on div "AlphaCredit interest rates Loan amount: 26 000 € × 8.99% 9.99% 10.99% 96 376,06…" at bounding box center [503, 248] width 1007 height 496
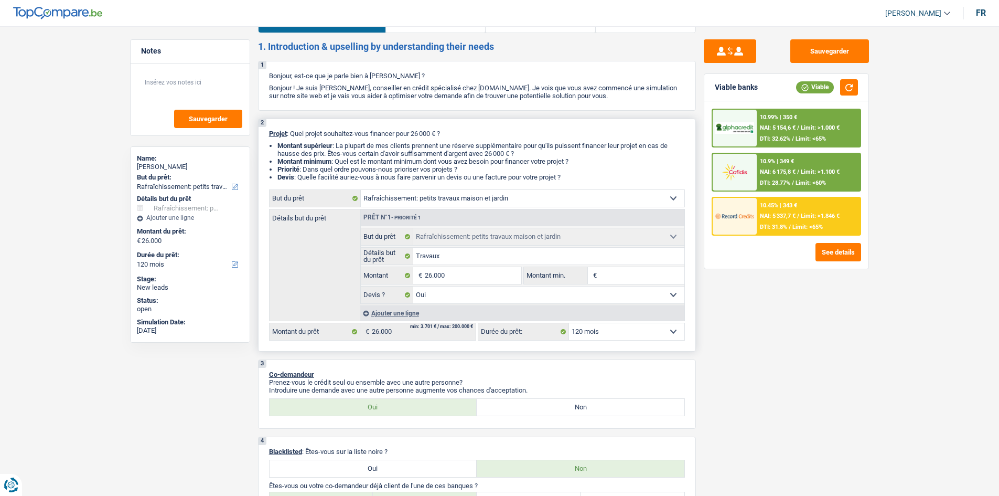
click at [587, 334] on select "12 mois 18 mois 24 mois 30 mois 36 mois 42 mois 48 mois 60 mois 72 mois 84 mois…" at bounding box center [626, 331] width 115 height 17
select select "84"
click at [569, 323] on select "12 mois 18 mois 24 mois 30 mois 36 mois 42 mois 48 mois 60 mois 72 mois 84 mois…" at bounding box center [626, 331] width 115 height 17
select select "84"
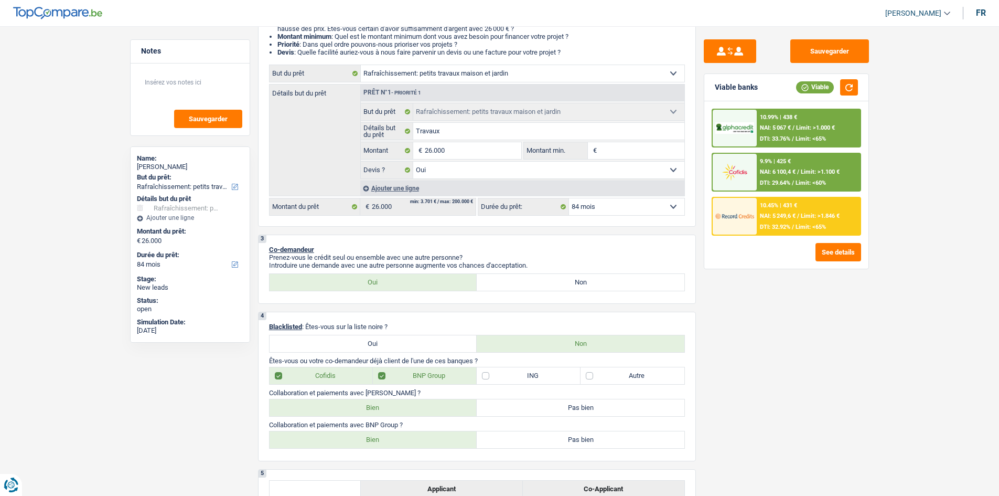
scroll to position [0, 0]
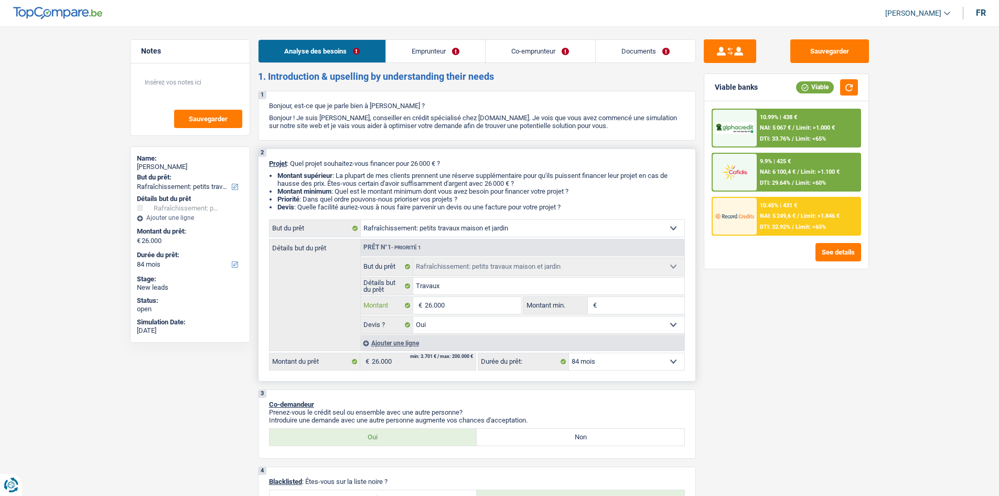
click at [466, 297] on input "26.000" at bounding box center [473, 305] width 96 height 17
drag, startPoint x: 756, startPoint y: 382, endPoint x: 707, endPoint y: 391, distance: 49.6
click at [752, 382] on div "Sauvegarder Viable banks Viable 10.99% | 438 € NAI: 5 067 € / Limit: >1.000 € D…" at bounding box center [786, 257] width 181 height 437
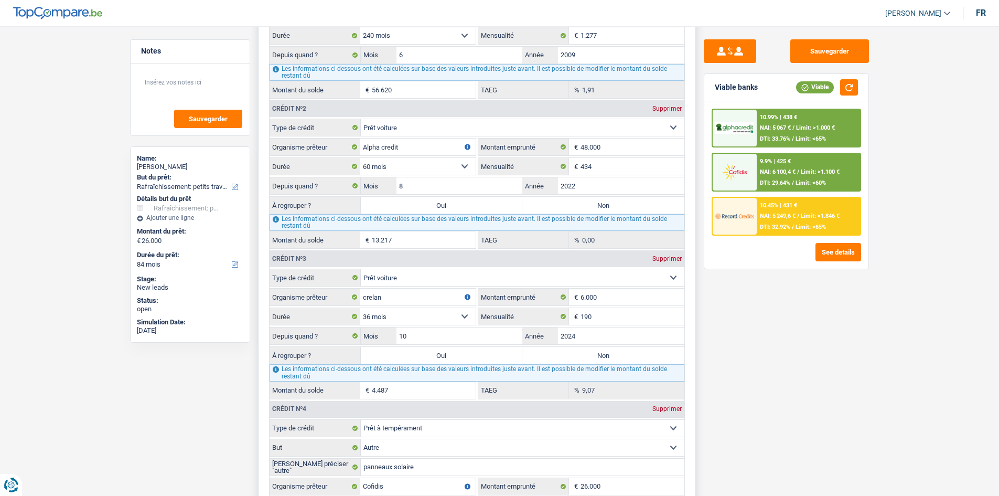
scroll to position [1049, 0]
click at [633, 208] on label "Non" at bounding box center [603, 204] width 162 height 17
click at [633, 208] on input "Non" at bounding box center [603, 204] width 162 height 17
radio input "true"
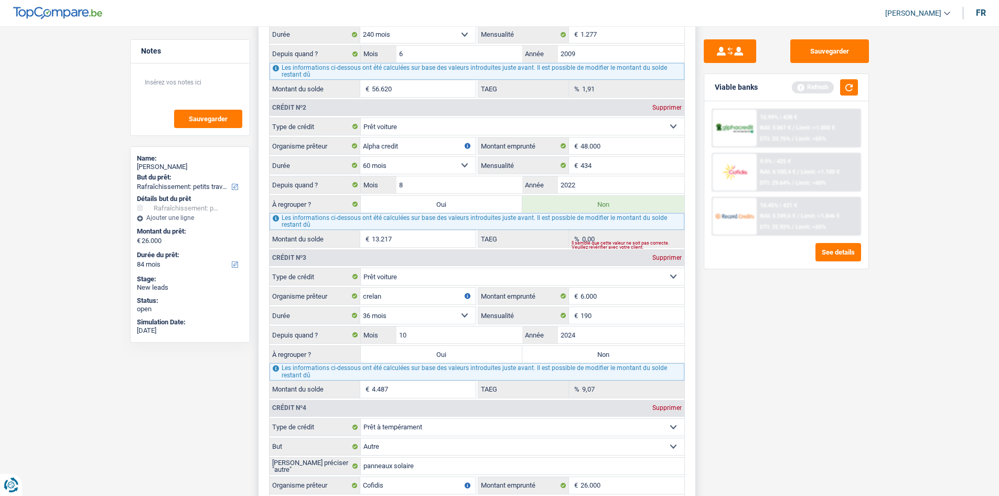
click at [619, 357] on label "Non" at bounding box center [603, 354] width 162 height 17
click at [619, 357] on input "Non" at bounding box center [603, 354] width 162 height 17
radio input "true"
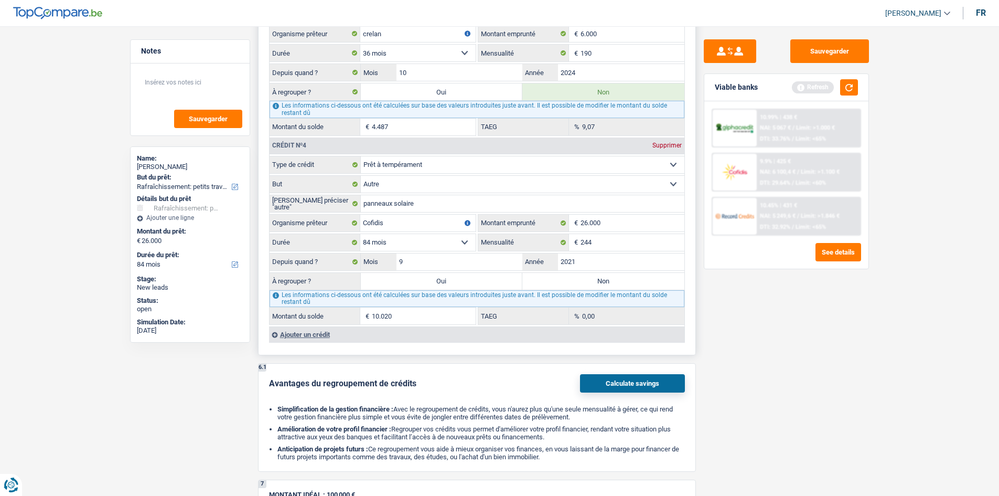
click at [608, 281] on label "Non" at bounding box center [603, 281] width 162 height 17
click at [608, 281] on input "Non" at bounding box center [603, 281] width 162 height 17
radio input "true"
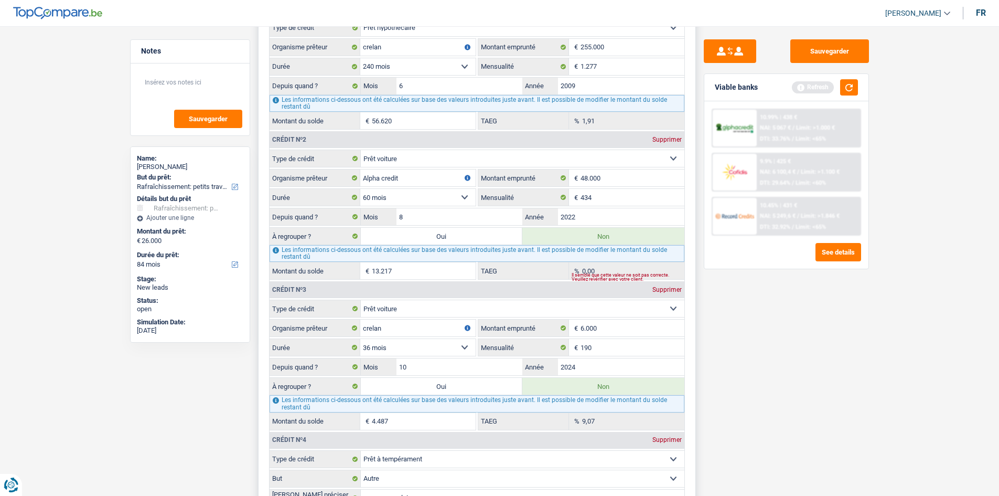
scroll to position [997, 0]
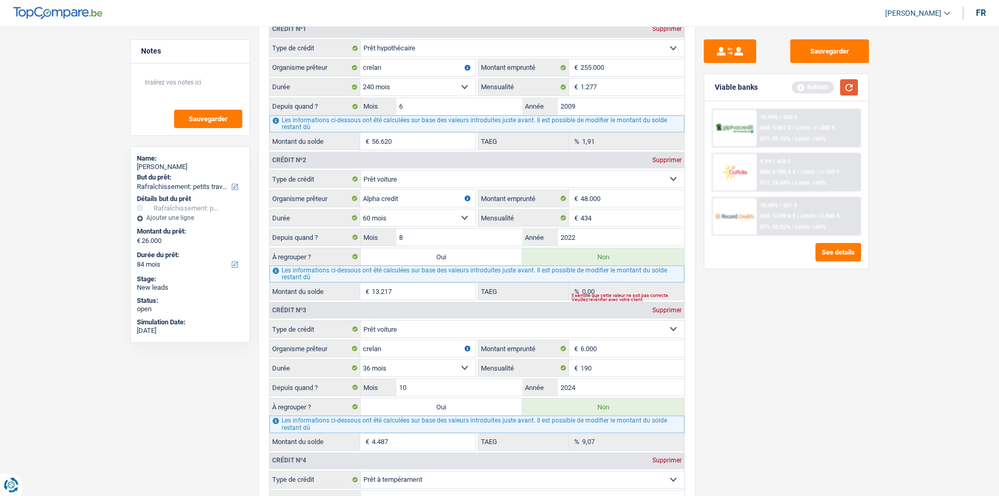
click at [845, 91] on button "button" at bounding box center [849, 87] width 18 height 16
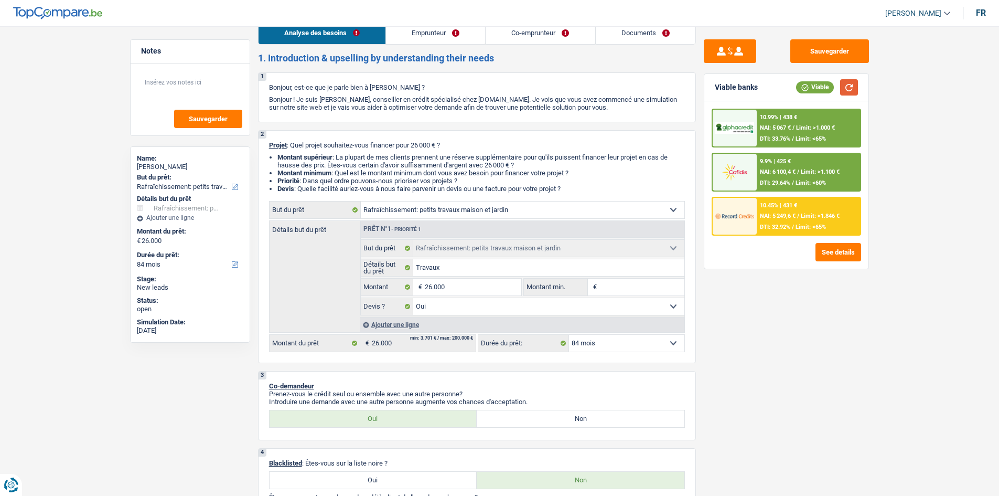
scroll to position [0, 0]
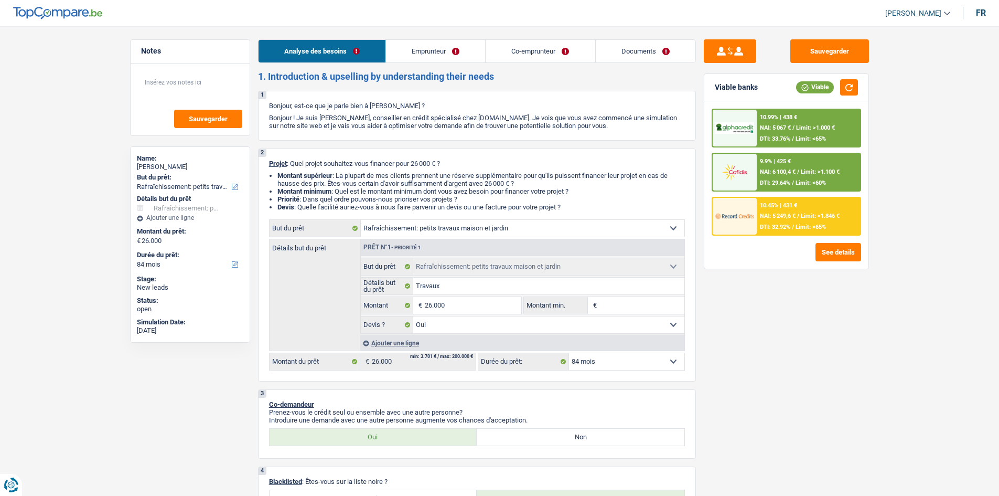
click at [668, 55] on link "Documents" at bounding box center [646, 51] width 100 height 23
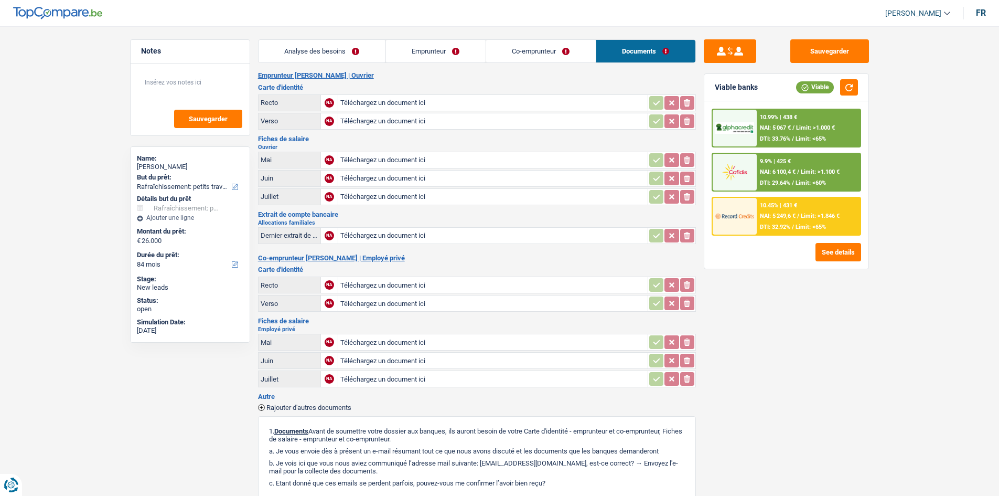
click at [357, 51] on link "Analyse des besoins" at bounding box center [322, 51] width 127 height 23
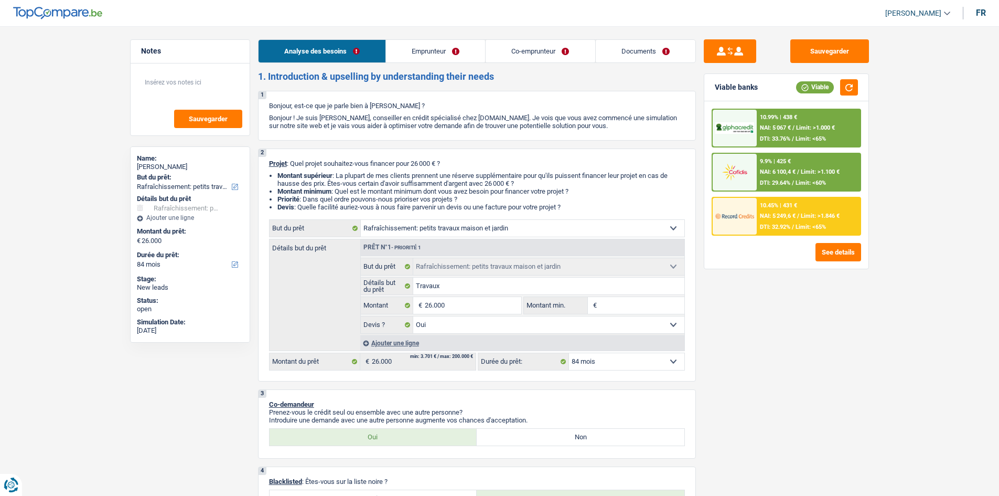
click at [660, 53] on link "Documents" at bounding box center [646, 51] width 100 height 23
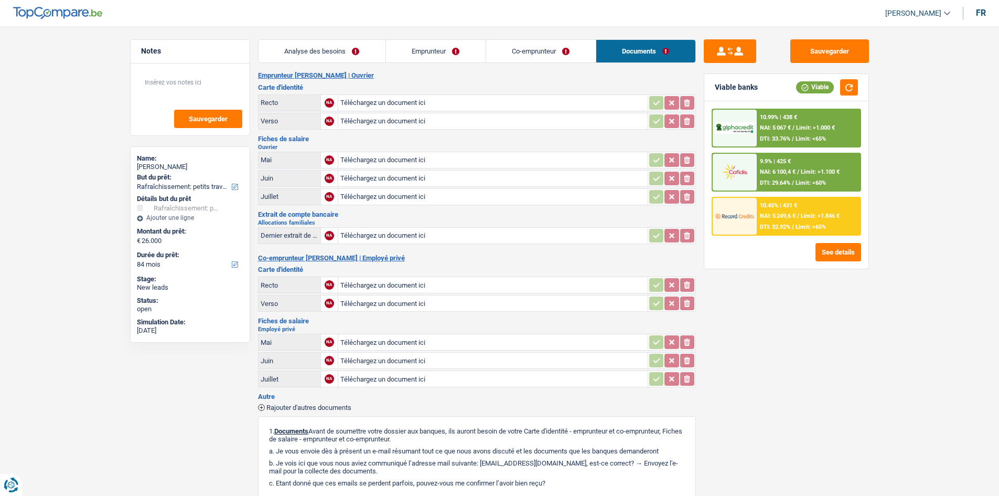
click at [350, 54] on link "Analyse des besoins" at bounding box center [322, 51] width 127 height 23
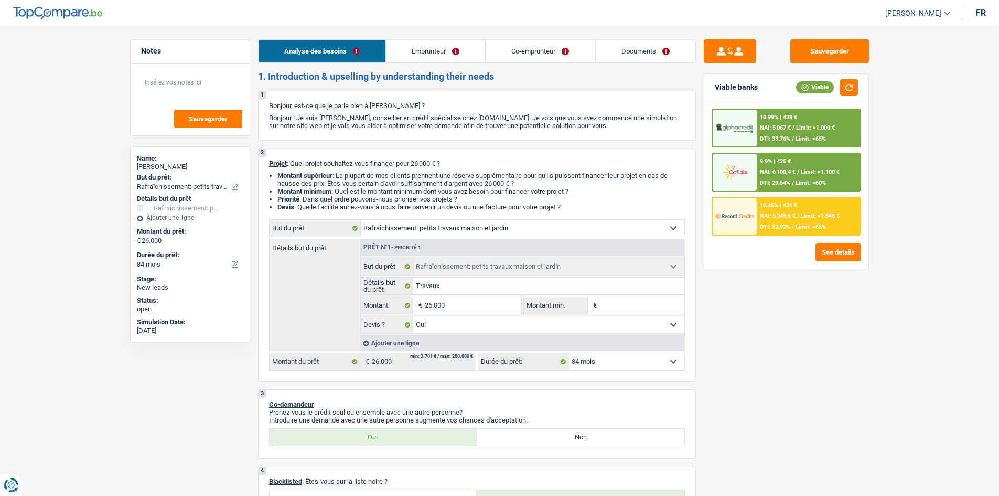
click at [622, 54] on link "Documents" at bounding box center [646, 51] width 100 height 23
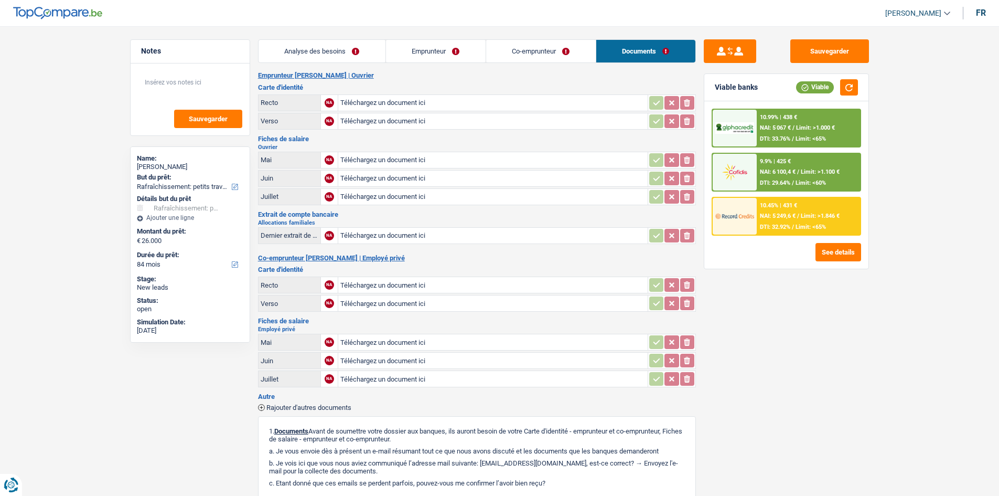
click at [343, 50] on link "Analyse des besoins" at bounding box center [322, 51] width 127 height 23
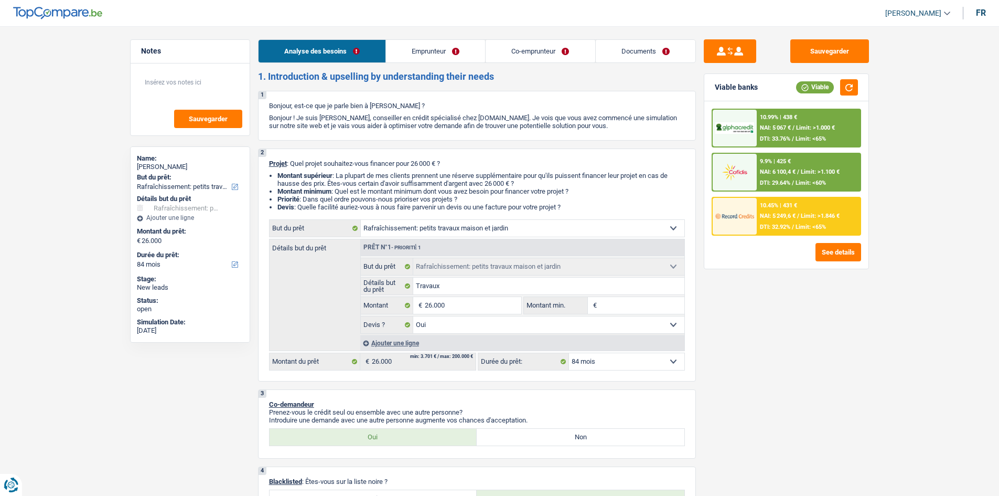
click at [634, 59] on link "Documents" at bounding box center [646, 51] width 100 height 23
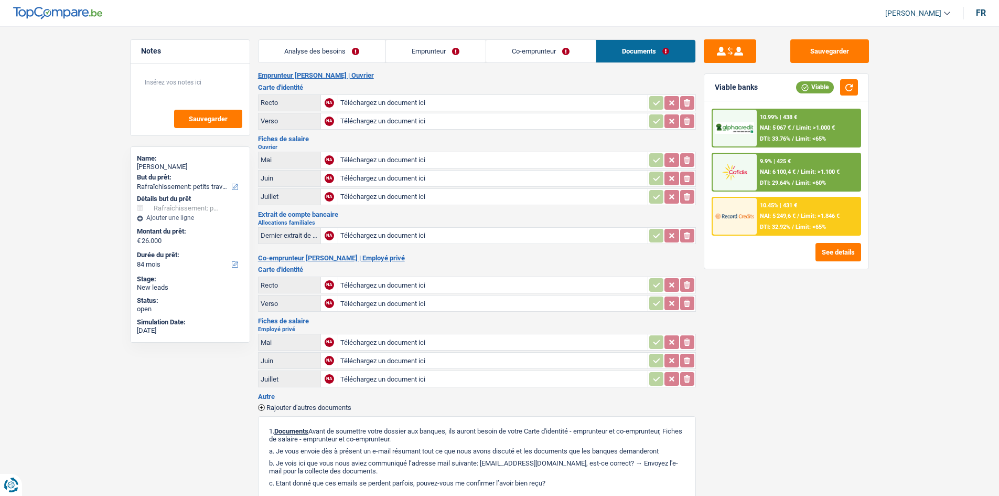
click at [539, 54] on link "Co-emprunteur" at bounding box center [541, 51] width 110 height 23
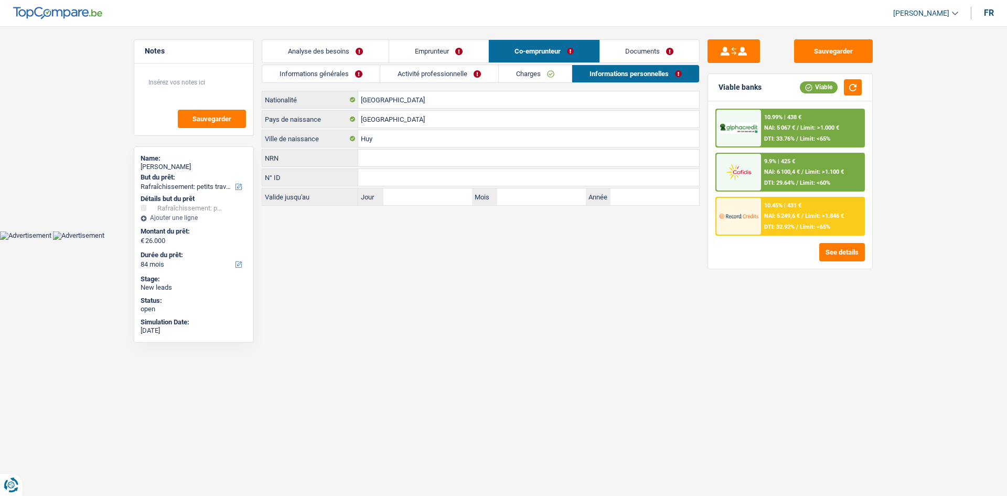
click at [568, 69] on link "Charges" at bounding box center [535, 73] width 73 height 17
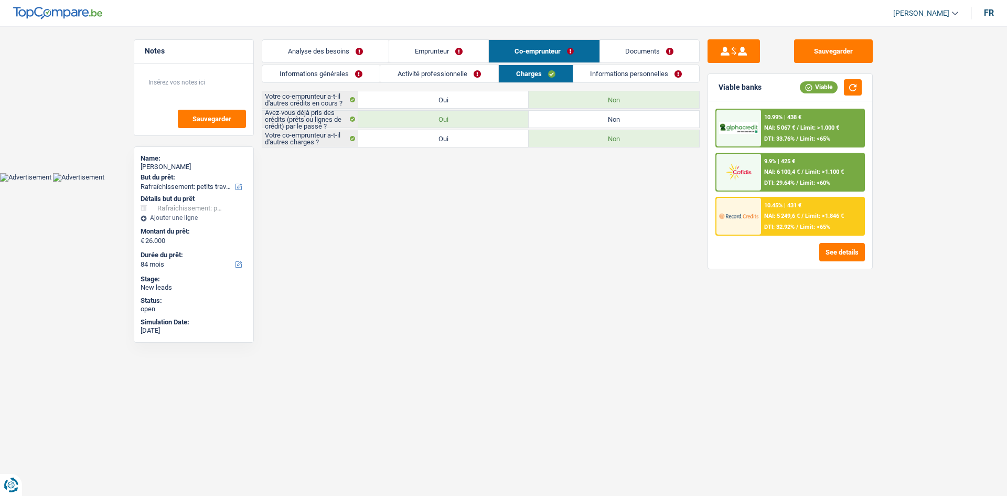
click at [464, 78] on link "Activité professionnelle" at bounding box center [439, 73] width 118 height 17
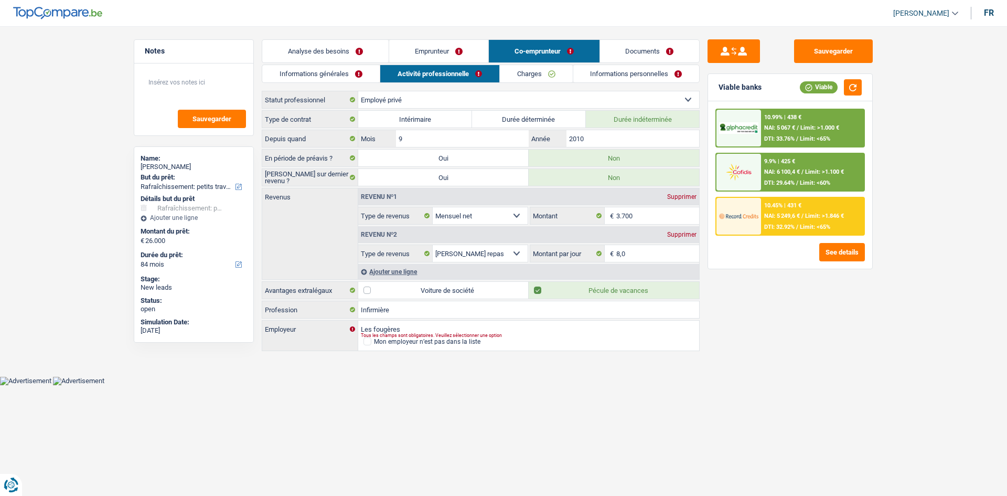
click at [430, 47] on link "Emprunteur" at bounding box center [438, 51] width 99 height 23
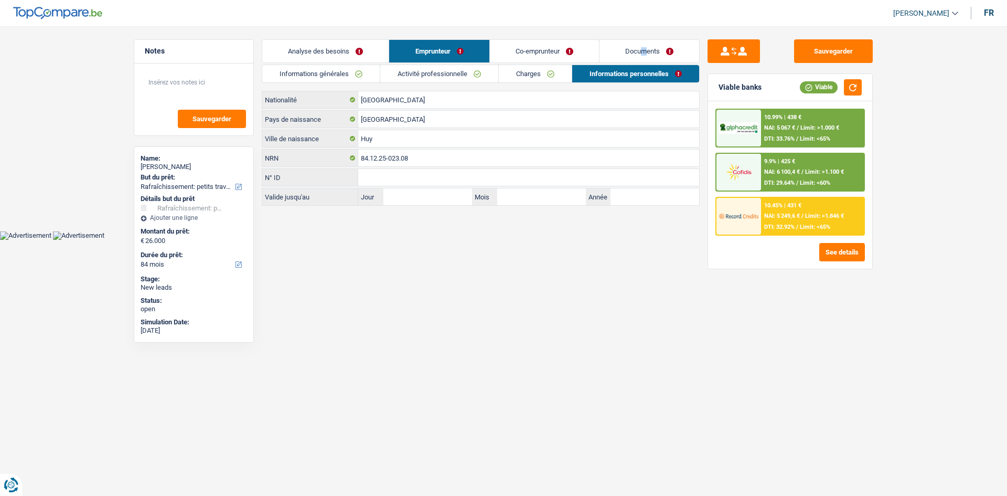
click at [644, 39] on li "Documents" at bounding box center [649, 51] width 101 height 24
click at [641, 44] on link "Documents" at bounding box center [650, 51] width 100 height 23
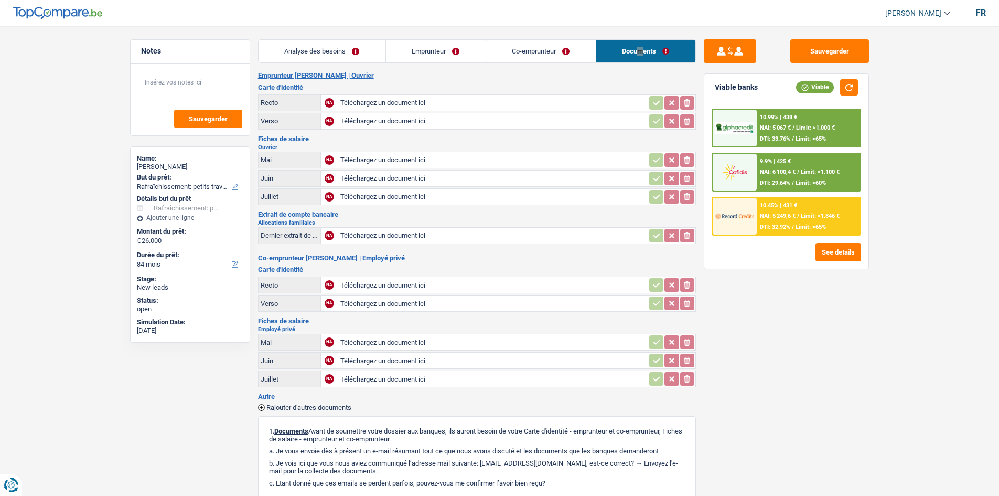
click at [537, 46] on link "Co-emprunteur" at bounding box center [541, 51] width 110 height 23
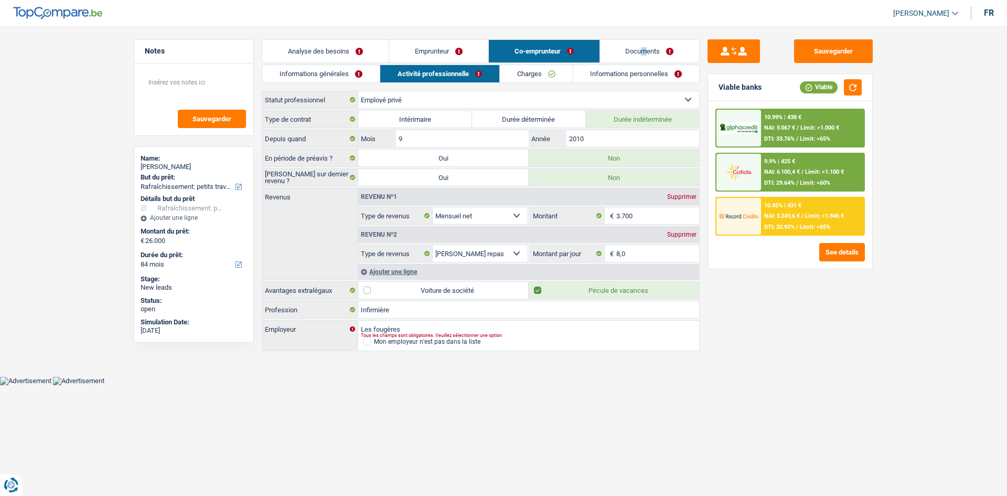
click at [355, 42] on link "Analyse des besoins" at bounding box center [325, 51] width 126 height 23
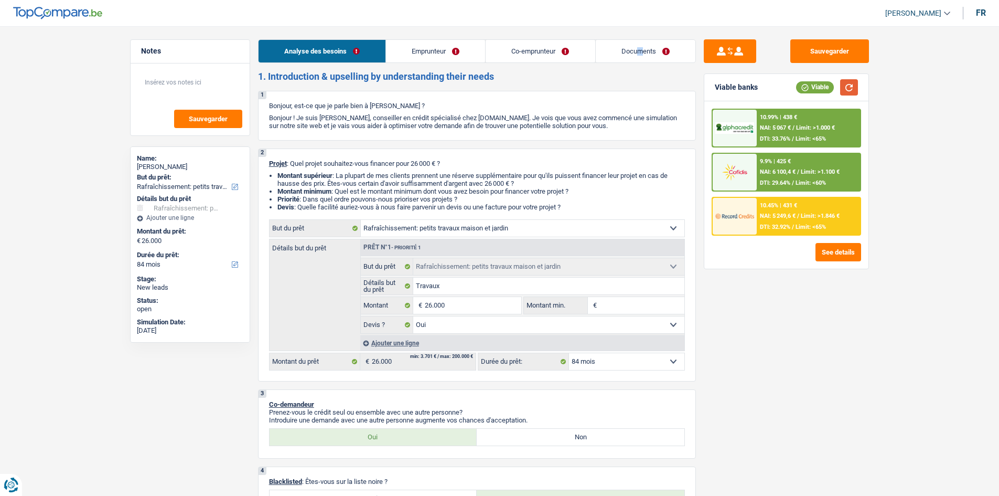
click at [851, 93] on button "button" at bounding box center [849, 87] width 18 height 16
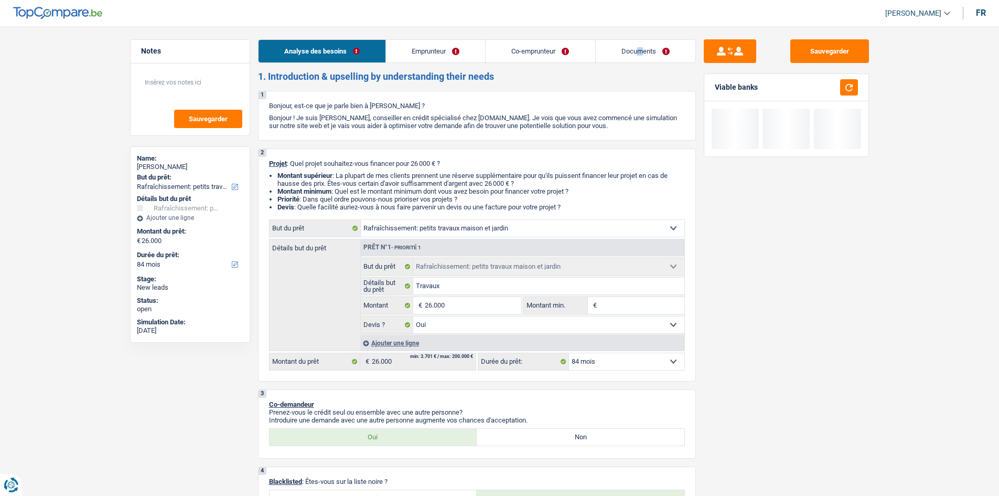
click at [627, 55] on link "Documents" at bounding box center [646, 51] width 100 height 23
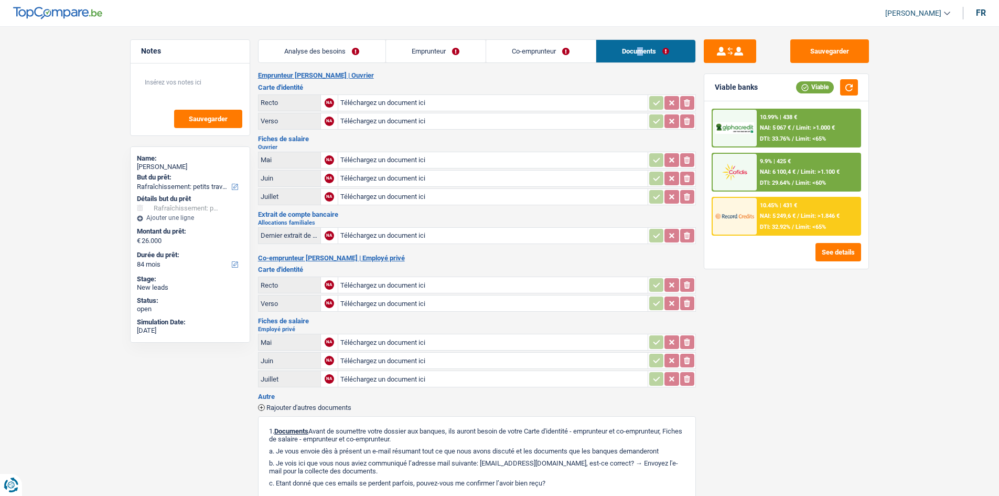
click at [573, 55] on link "Co-emprunteur" at bounding box center [541, 51] width 110 height 23
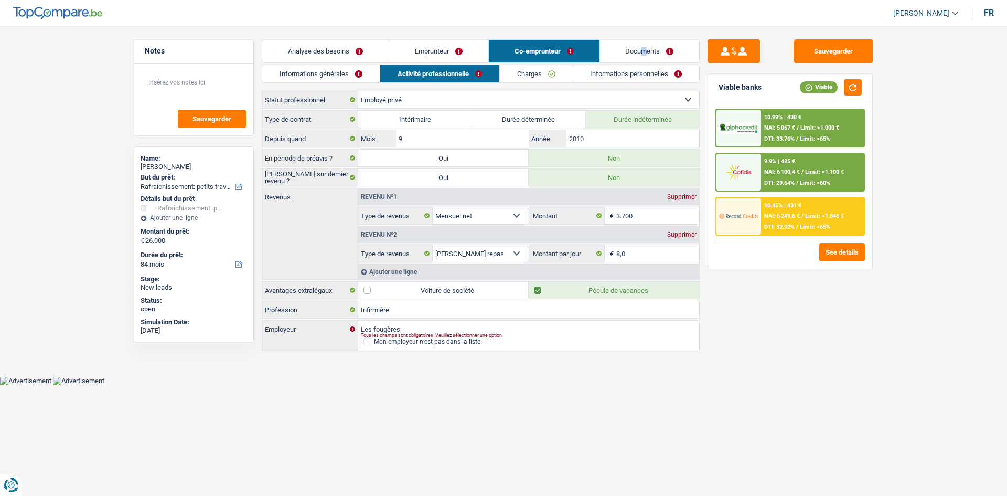
click at [611, 70] on link "Informations personnelles" at bounding box center [636, 73] width 126 height 17
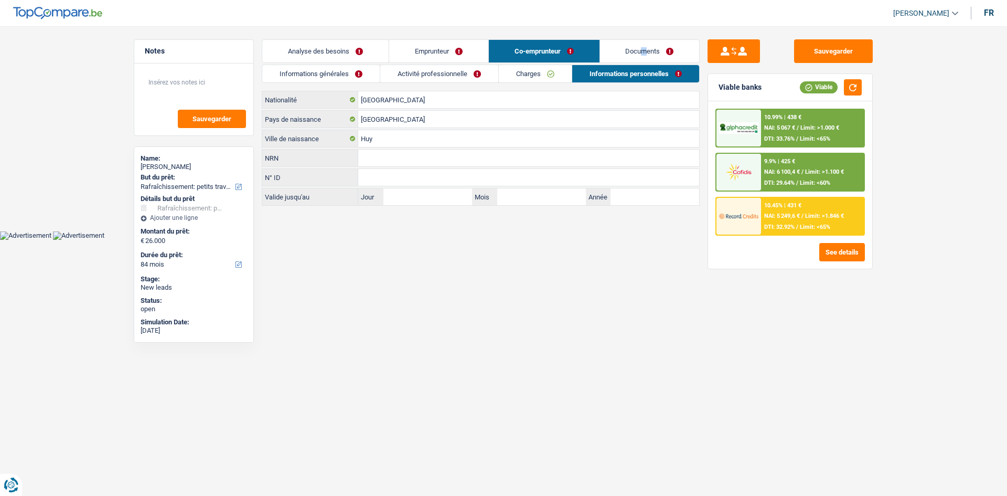
click at [551, 69] on link "Charges" at bounding box center [535, 73] width 73 height 17
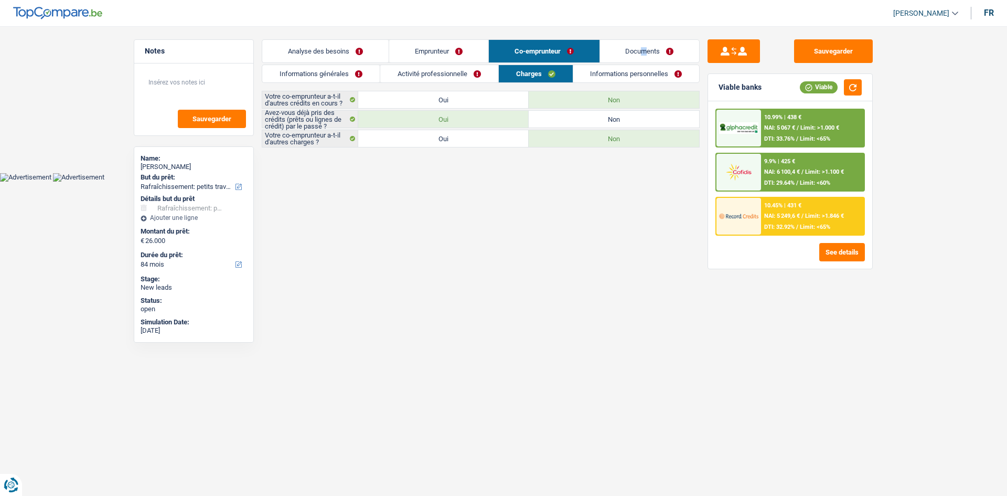
drag, startPoint x: 332, startPoint y: 70, endPoint x: 341, endPoint y: 68, distance: 9.2
click at [334, 69] on link "Informations générales" at bounding box center [320, 73] width 117 height 17
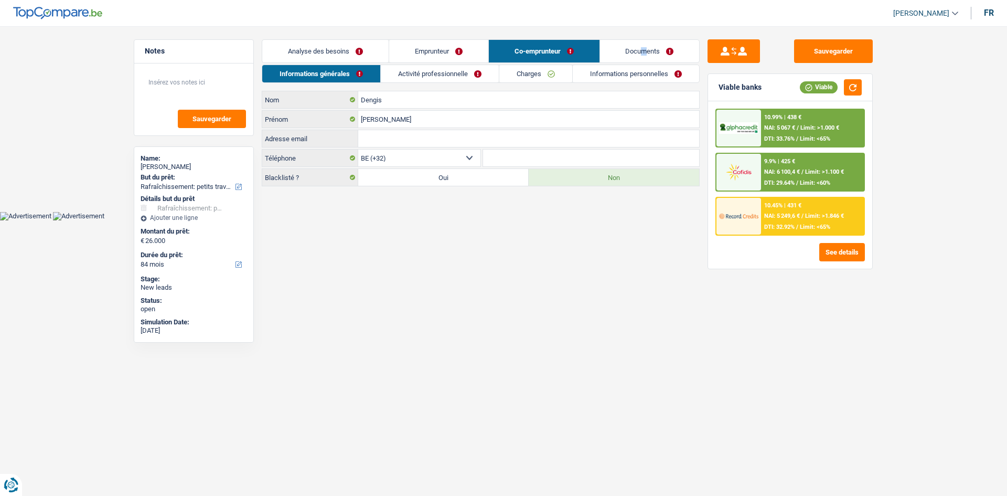
click at [455, 48] on link "Emprunteur" at bounding box center [438, 51] width 99 height 23
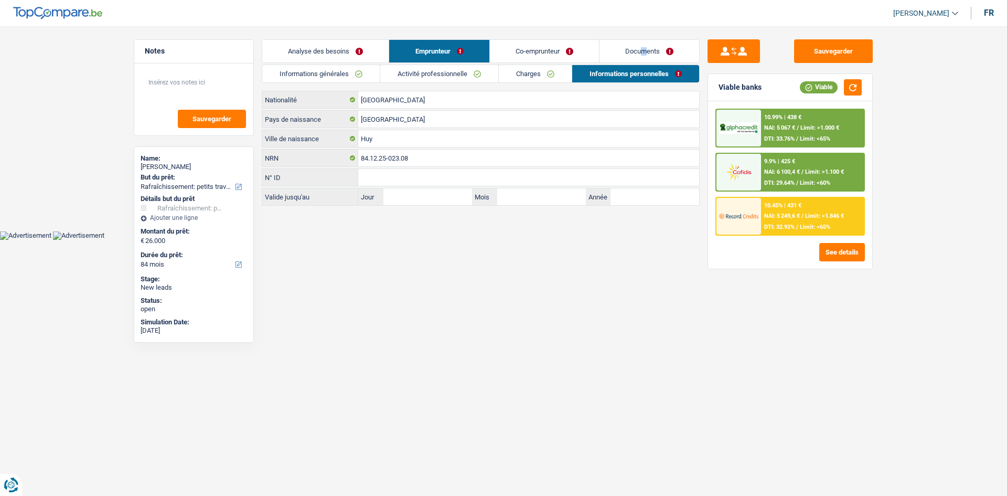
click at [349, 50] on link "Analyse des besoins" at bounding box center [325, 51] width 126 height 23
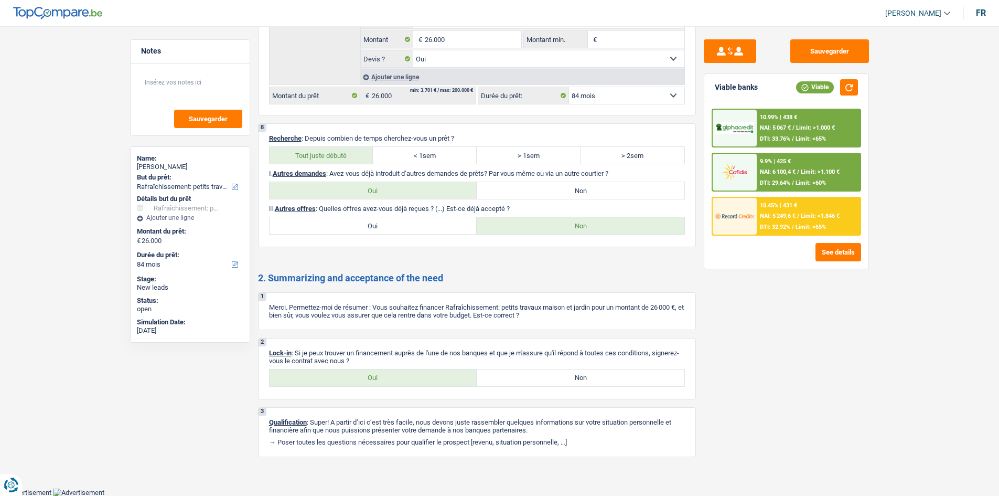
scroll to position [1889, 0]
drag, startPoint x: 826, startPoint y: 48, endPoint x: 958, endPoint y: 143, distance: 162.7
click at [826, 48] on button "Sauvegarder" at bounding box center [829, 51] width 79 height 24
